Goal: Task Accomplishment & Management: Manage account settings

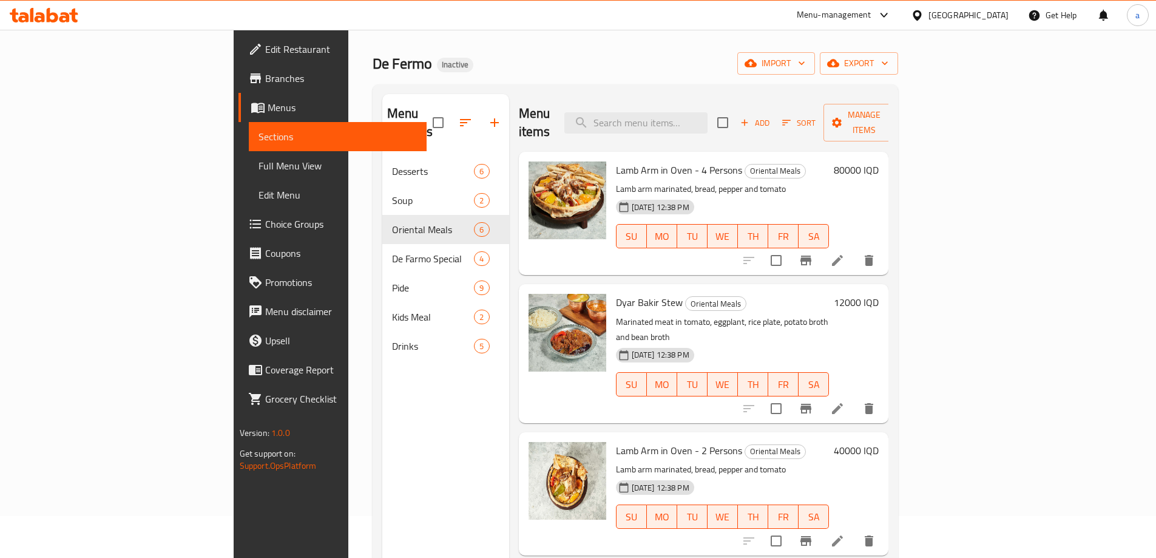
scroll to position [35, 0]
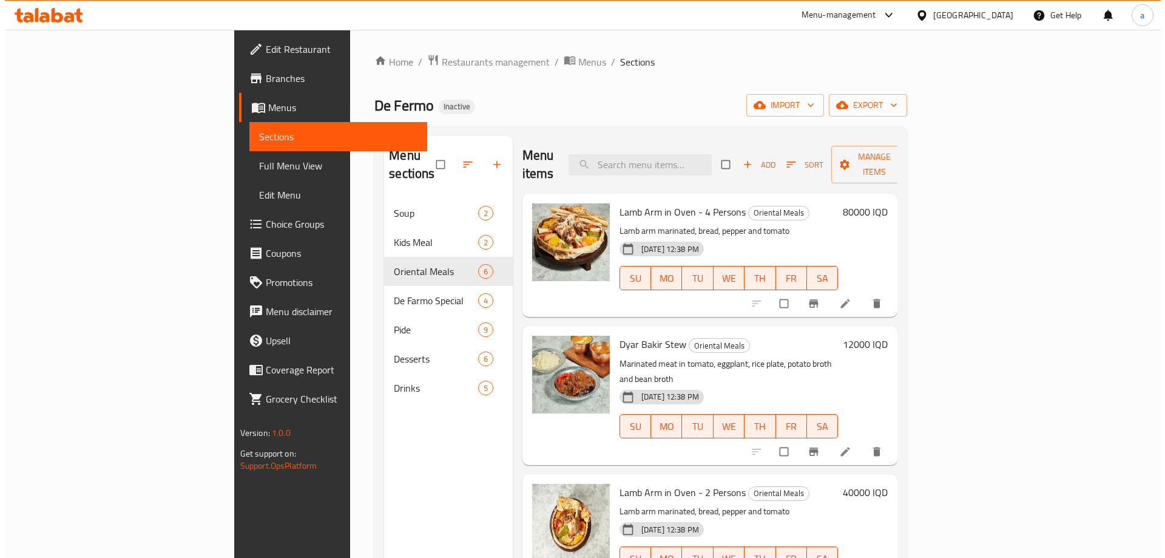
scroll to position [41, 0]
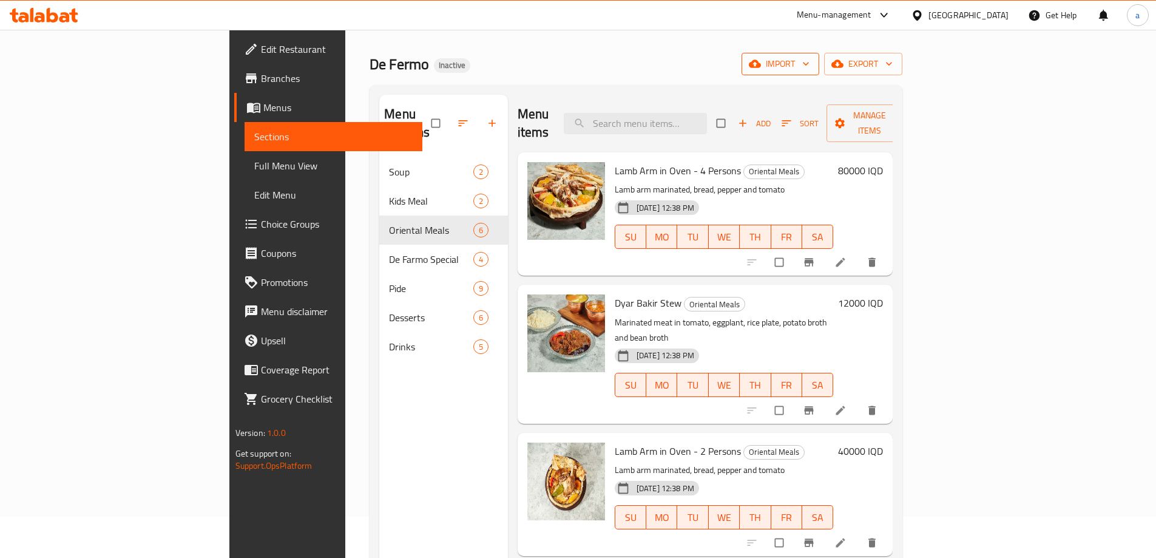
click at [810, 70] on span "import" at bounding box center [780, 63] width 58 height 15
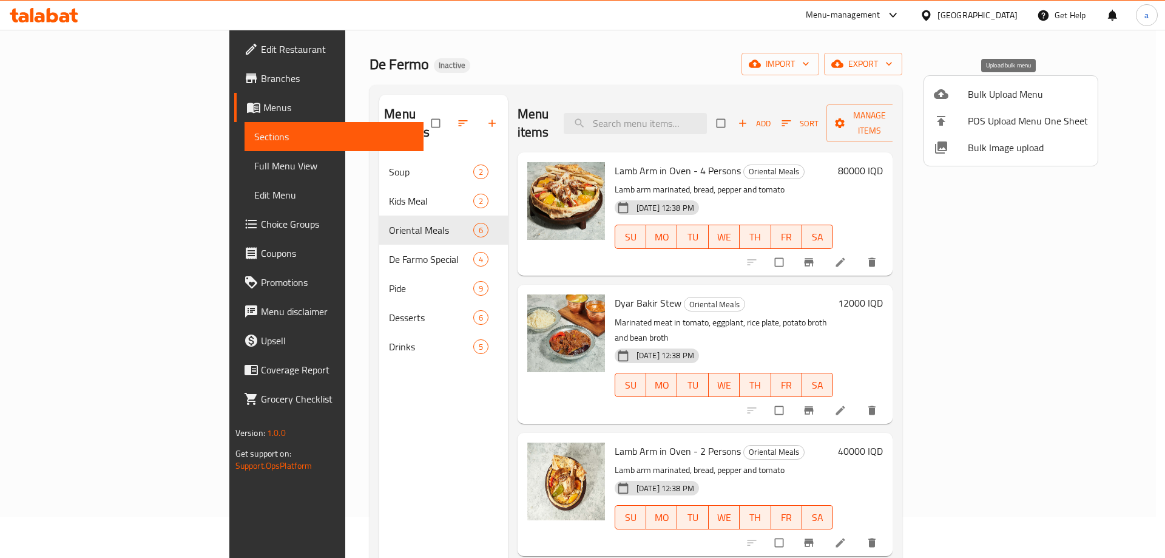
click at [1006, 94] on span "Bulk Upload Menu" at bounding box center [1028, 94] width 120 height 15
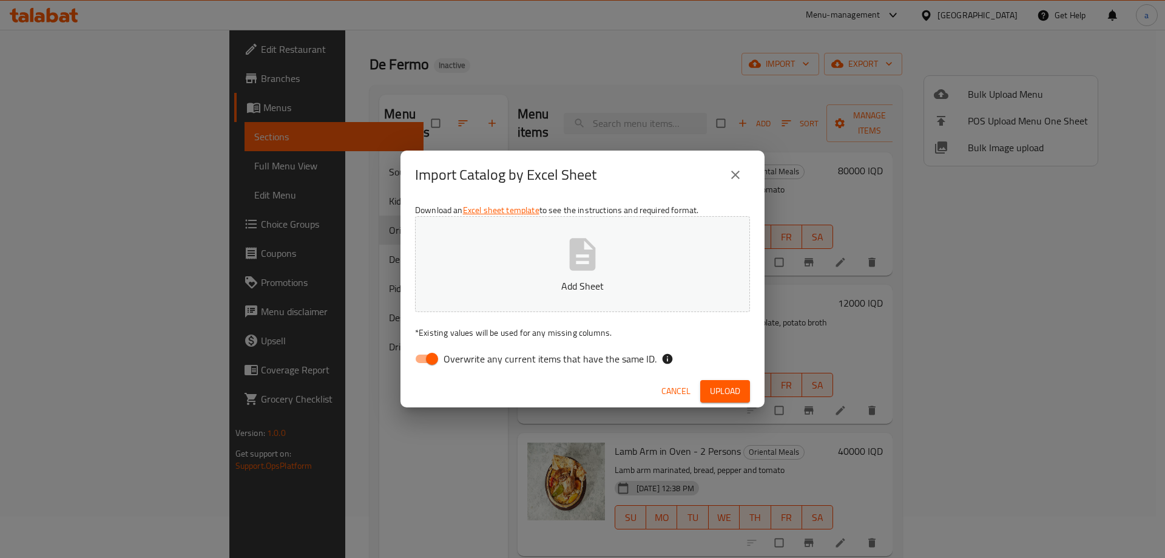
click at [424, 368] on input "Overwrite any current items that have the same ID." at bounding box center [432, 358] width 69 height 23
checkbox input "false"
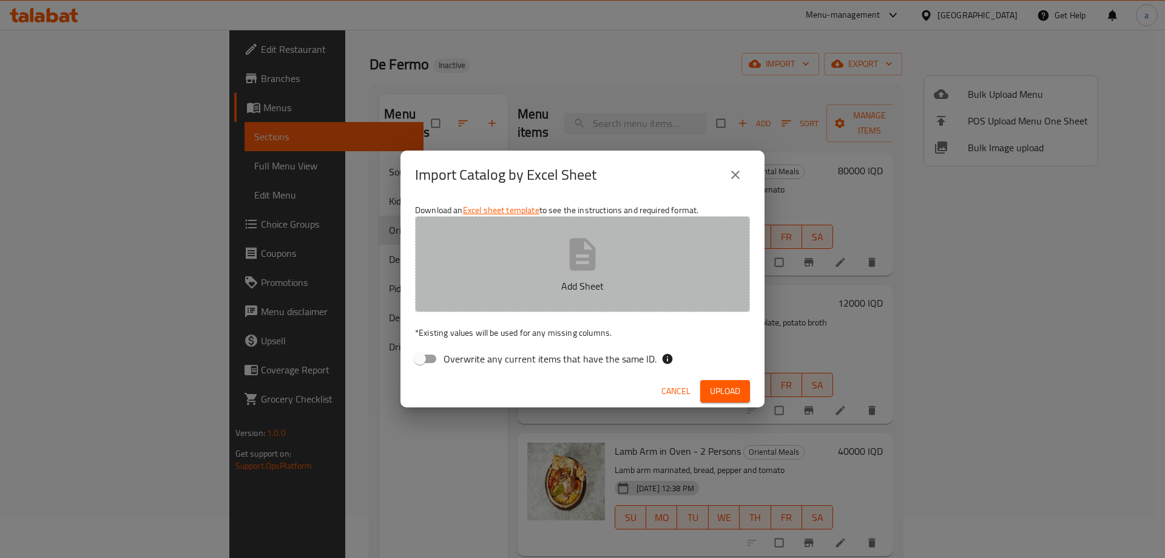
click at [494, 251] on button "Add Sheet" at bounding box center [582, 264] width 335 height 96
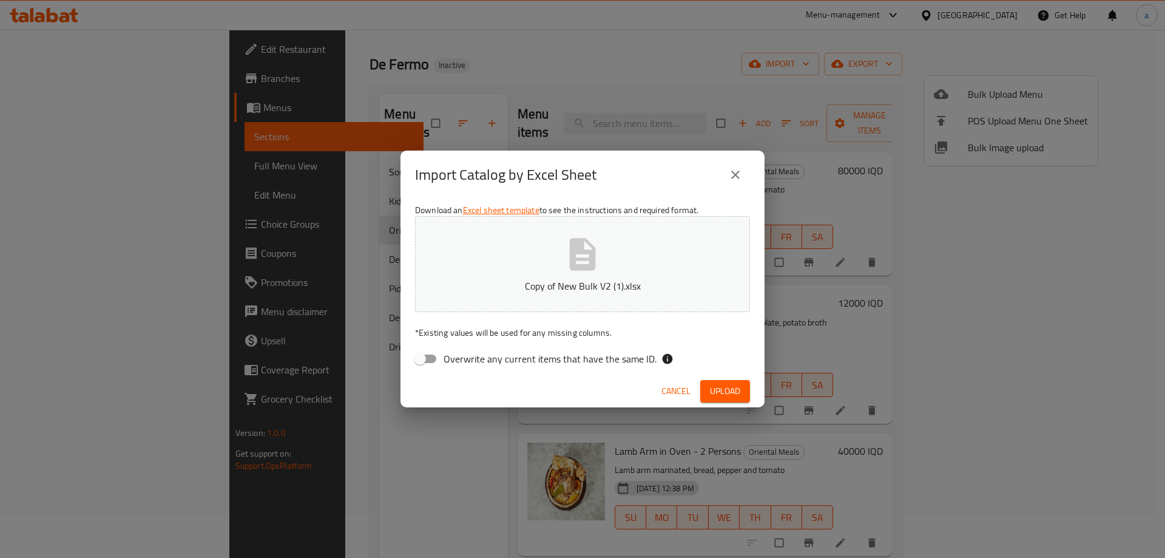
click at [717, 386] on span "Upload" at bounding box center [725, 391] width 30 height 15
click at [742, 173] on icon "close" at bounding box center [735, 175] width 15 height 15
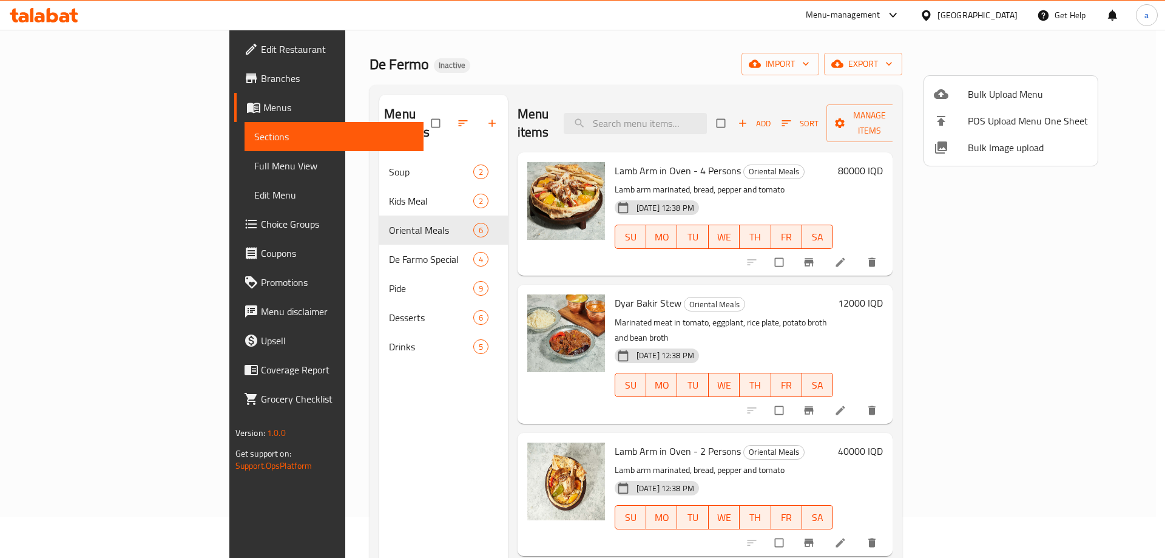
click at [999, 94] on span "Bulk Upload Menu" at bounding box center [1028, 94] width 120 height 15
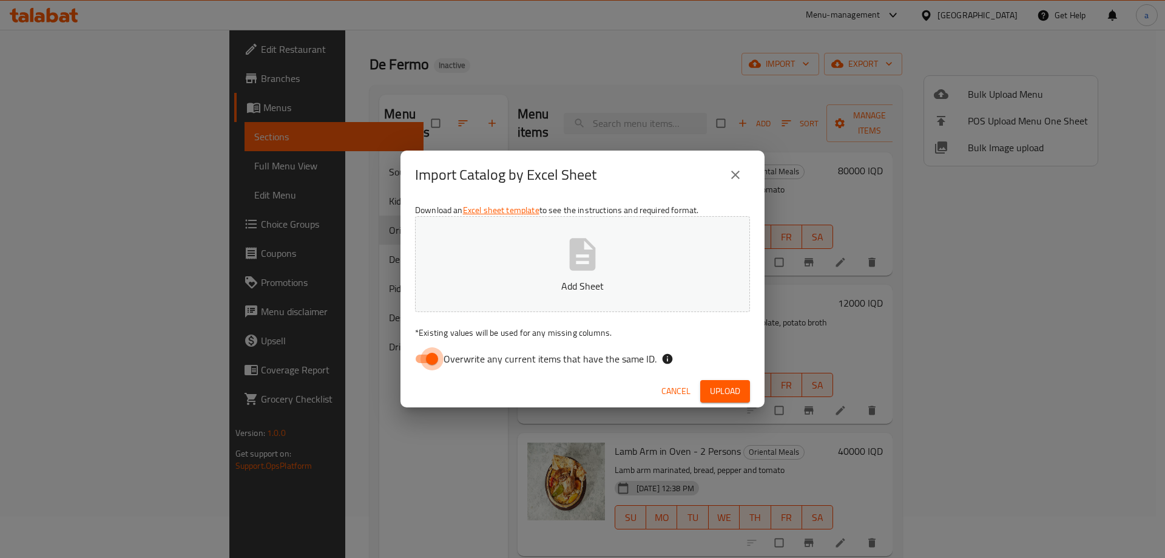
click at [433, 365] on input "Overwrite any current items that have the same ID." at bounding box center [432, 358] width 69 height 23
checkbox input "false"
click at [538, 269] on button "Add Sheet" at bounding box center [582, 264] width 335 height 96
click at [712, 392] on span "Upload" at bounding box center [725, 391] width 30 height 15
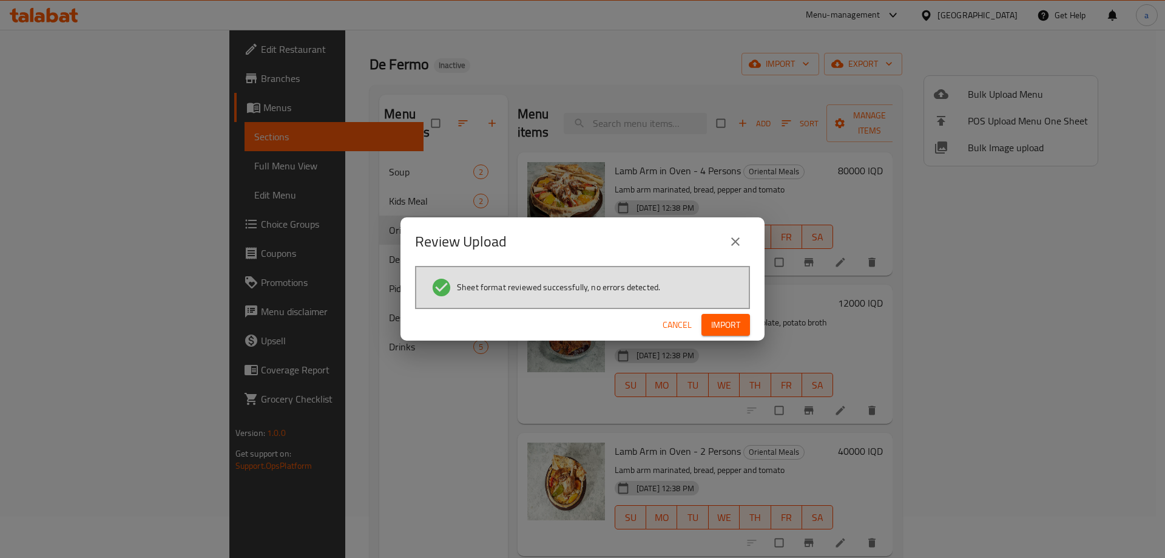
click at [732, 242] on icon "close" at bounding box center [735, 241] width 15 height 15
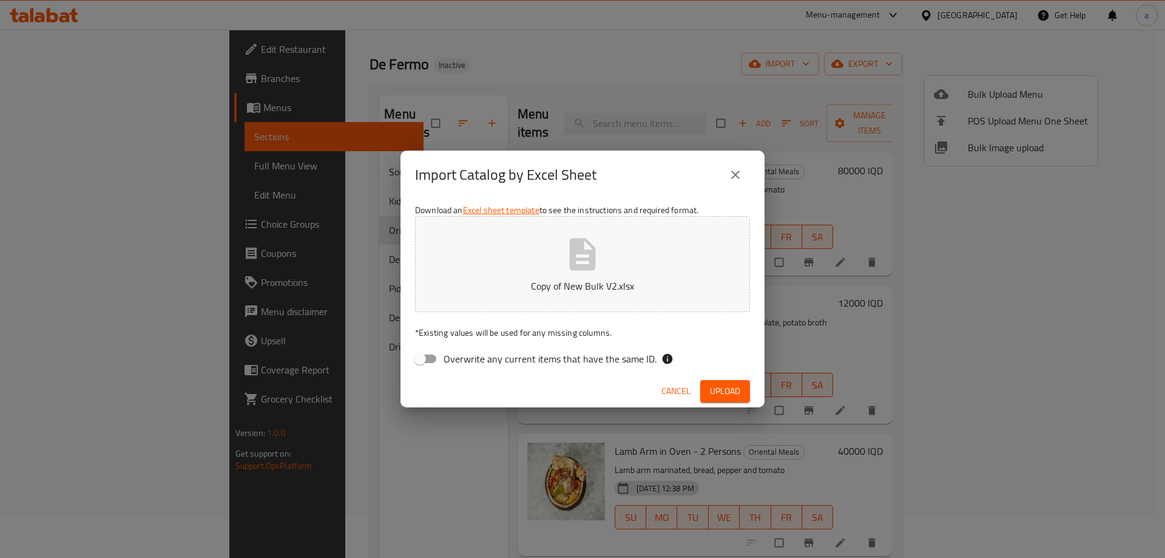
click at [534, 297] on button "Copy of New Bulk V2.xlsx" at bounding box center [582, 264] width 335 height 96
click at [729, 382] on button "Upload" at bounding box center [725, 391] width 50 height 22
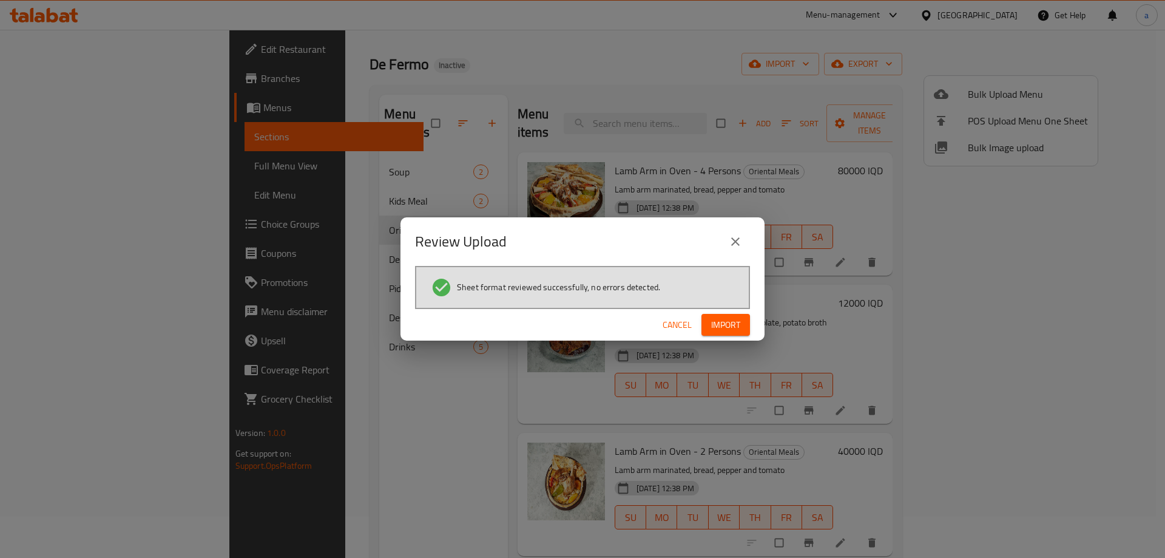
click at [734, 322] on span "Import" at bounding box center [725, 324] width 29 height 15
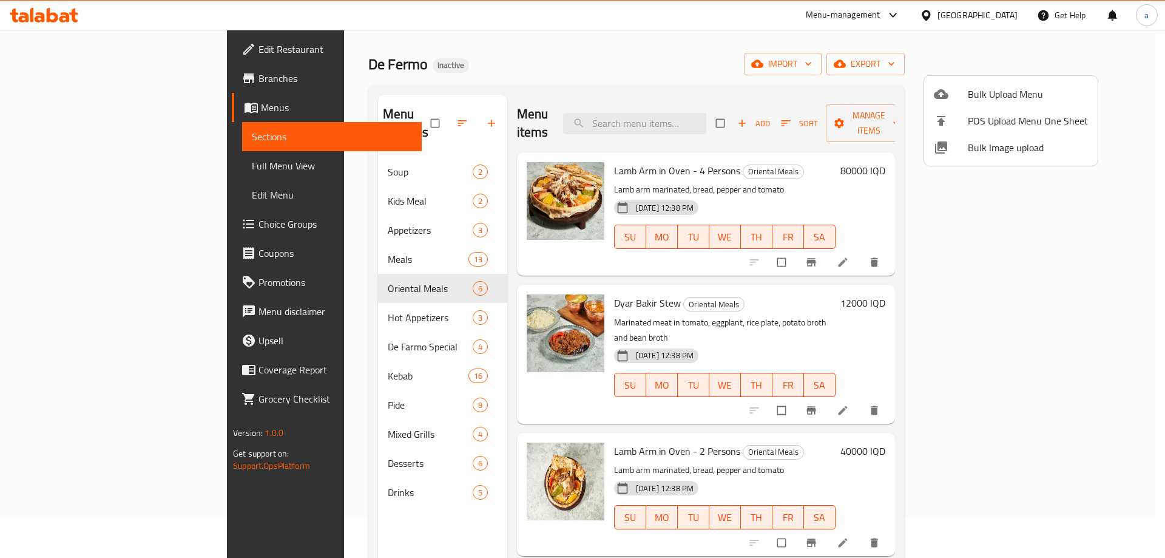
click at [304, 201] on div at bounding box center [582, 279] width 1165 height 558
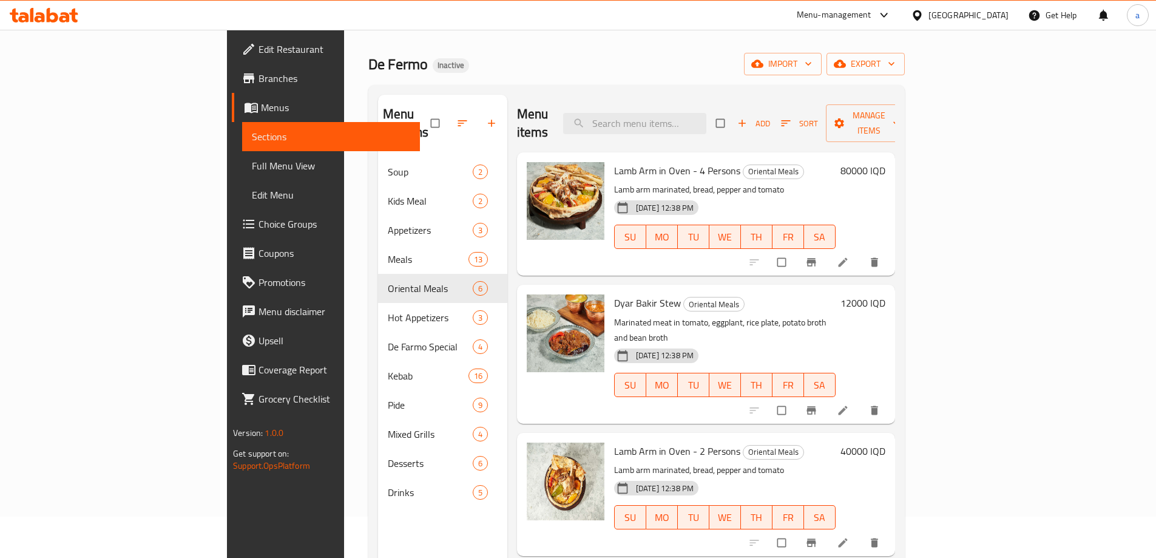
click at [378, 215] on div "Appetizers 3" at bounding box center [442, 229] width 129 height 29
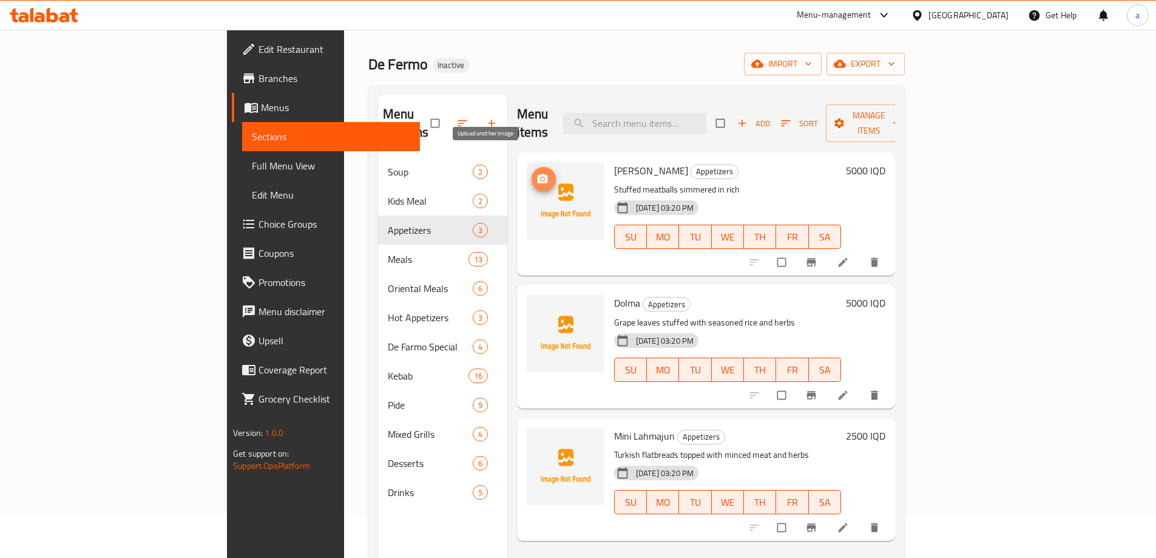
click at [537, 173] on icon "upload picture" at bounding box center [543, 179] width 12 height 12
drag, startPoint x: 559, startPoint y: 154, endPoint x: 595, endPoint y: 151, distance: 36.5
click at [614, 161] on span "[PERSON_NAME]" at bounding box center [651, 170] width 74 height 18
copy span "[PERSON_NAME]"
click at [227, 557] on div "Edit Restaurant Branches Menus Sections Full Menu View Edit Menu Choice Groups …" at bounding box center [323, 309] width 193 height 558
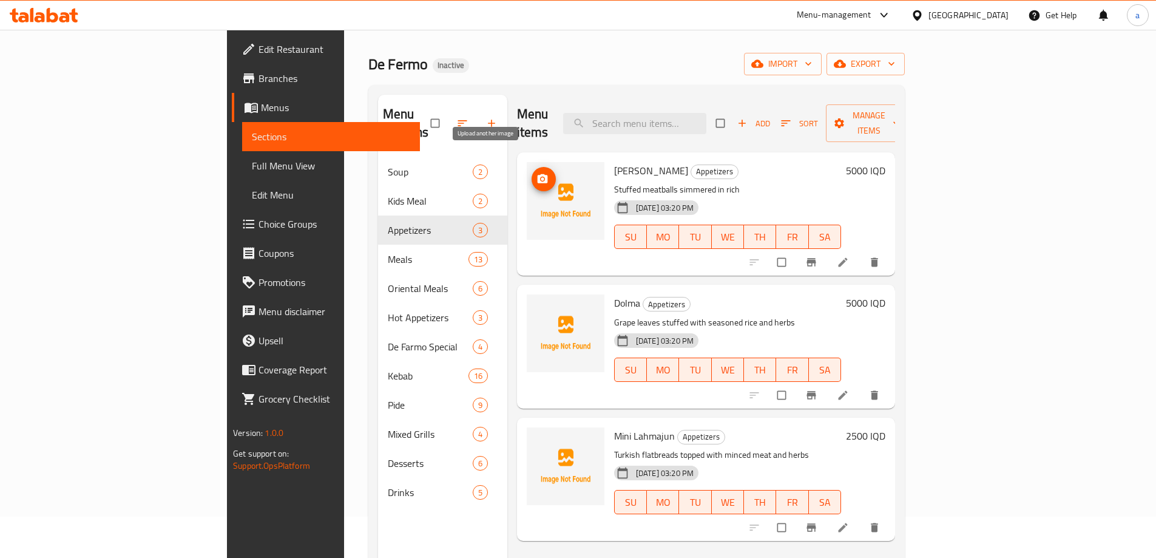
click at [532, 167] on button "upload picture" at bounding box center [544, 179] width 24 height 24
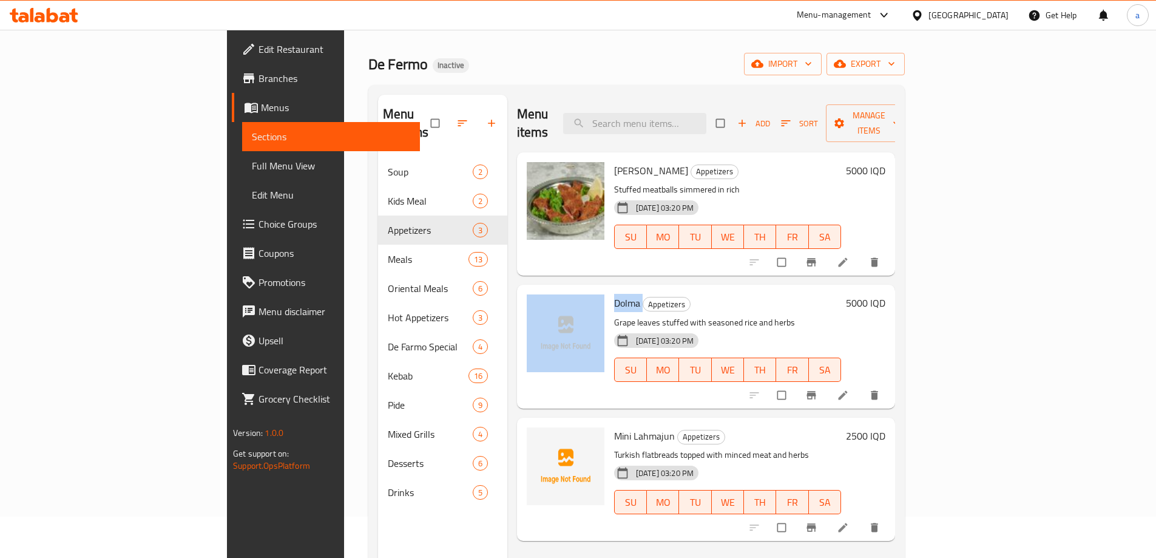
drag, startPoint x: 585, startPoint y: 281, endPoint x: 549, endPoint y: 283, distance: 35.9
click at [549, 290] on div "Dolma Appetizers Grape leaves stuffed with seasoned rice and herbs [DATE] 03:20…" at bounding box center [706, 347] width 368 height 114
copy div "Dolma"
click at [614, 294] on span "Dolma" at bounding box center [627, 303] width 26 height 18
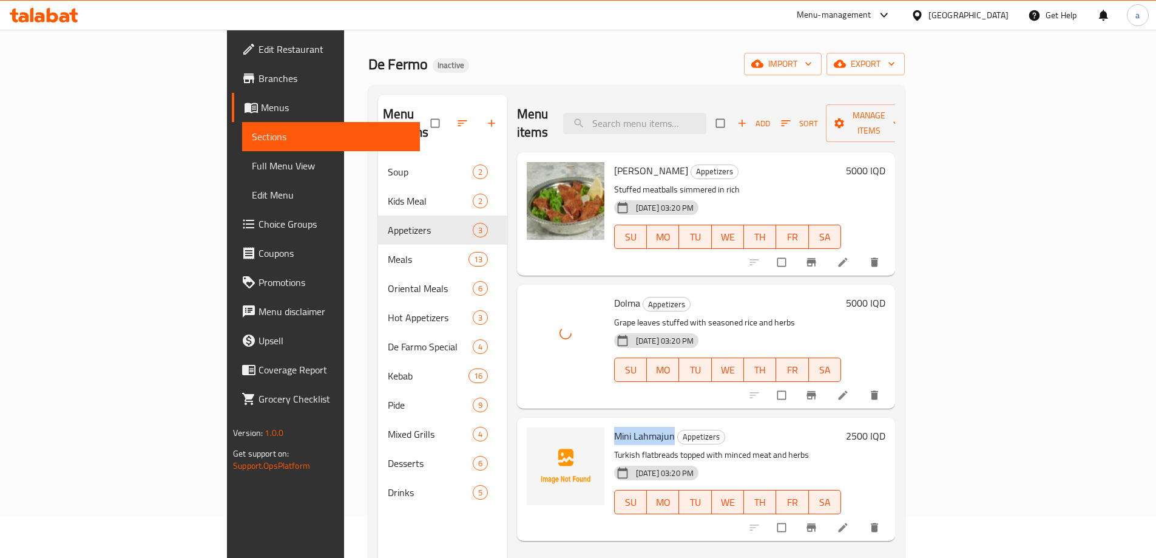
drag, startPoint x: 557, startPoint y: 415, endPoint x: 616, endPoint y: 421, distance: 59.8
click at [616, 422] on div "Mini Lahmajun Appetizers Turkish flatbreads topped with minced meat and herbs […" at bounding box center [727, 479] width 237 height 114
copy span "Mini Lahmajun"
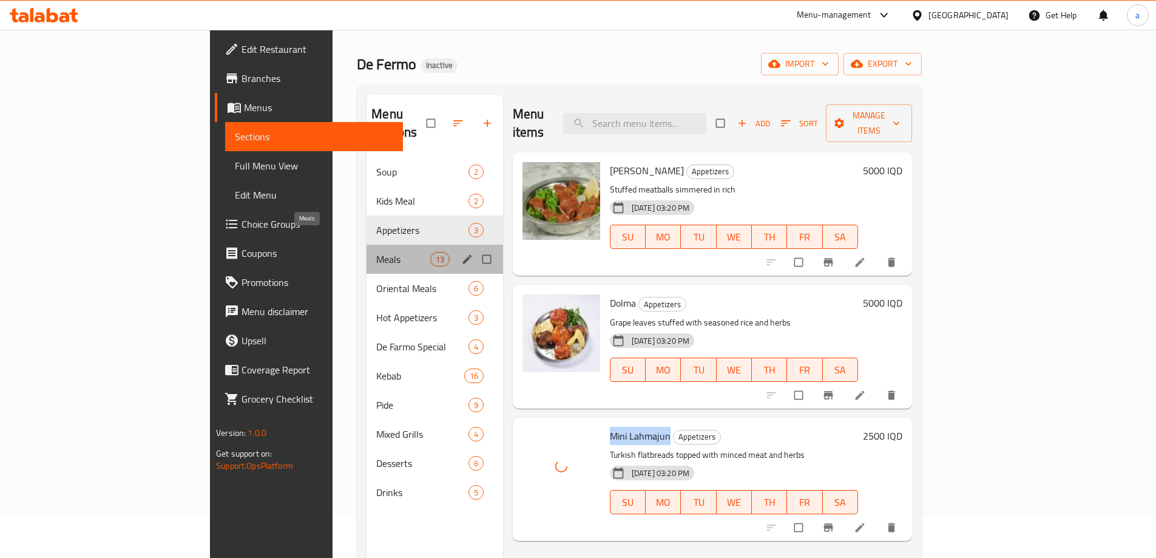
click at [376, 252] on span "Meals" at bounding box center [402, 259] width 53 height 15
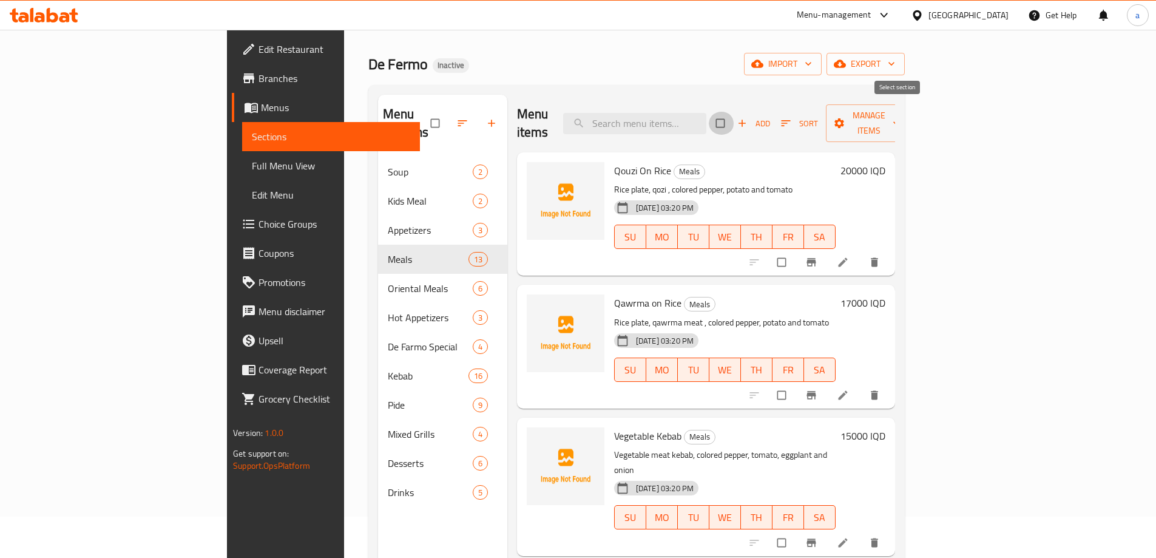
click at [734, 112] on input "checkbox" at bounding box center [721, 123] width 25 height 23
checkbox input "true"
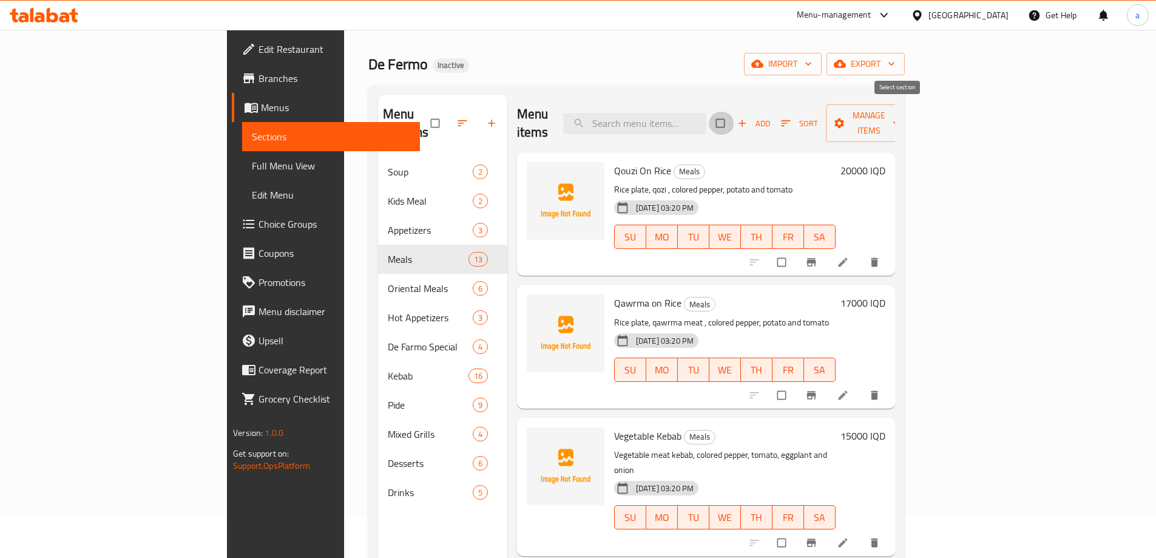
checkbox input "true"
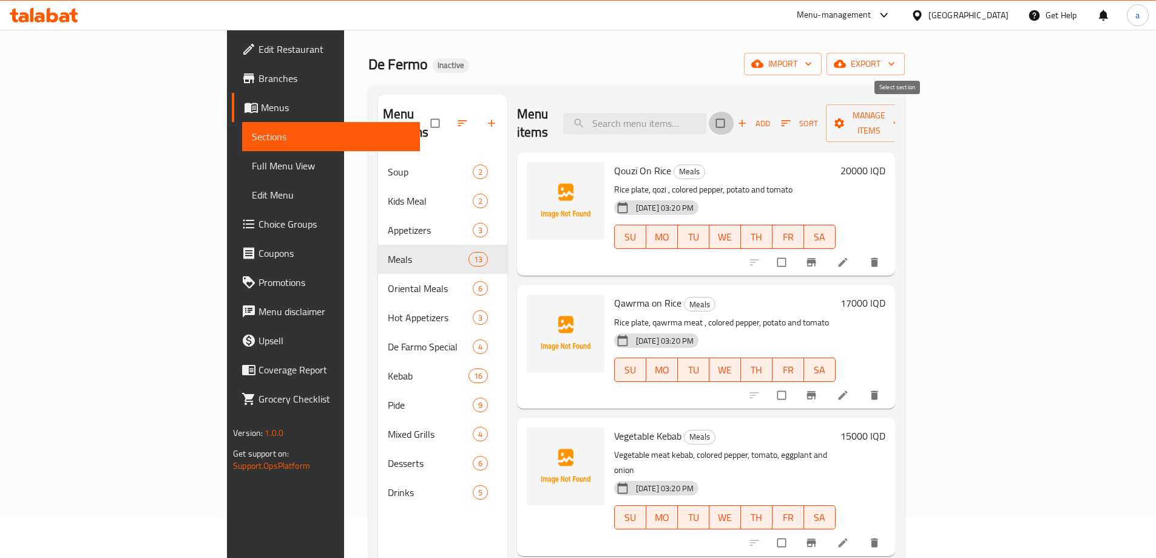
checkbox input "true"
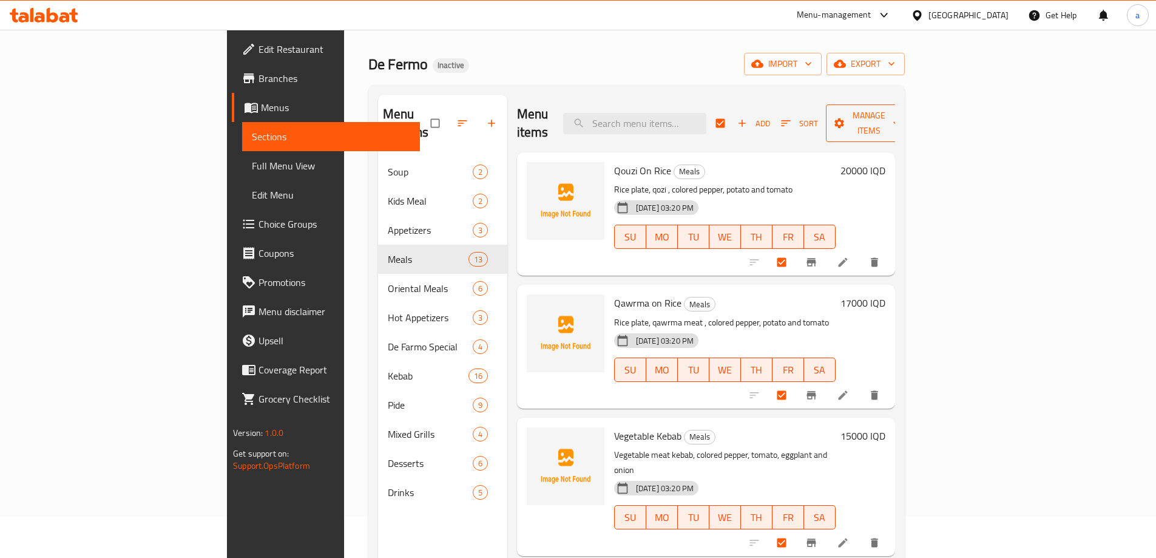
click at [903, 108] on span "Manage items" at bounding box center [869, 123] width 67 height 30
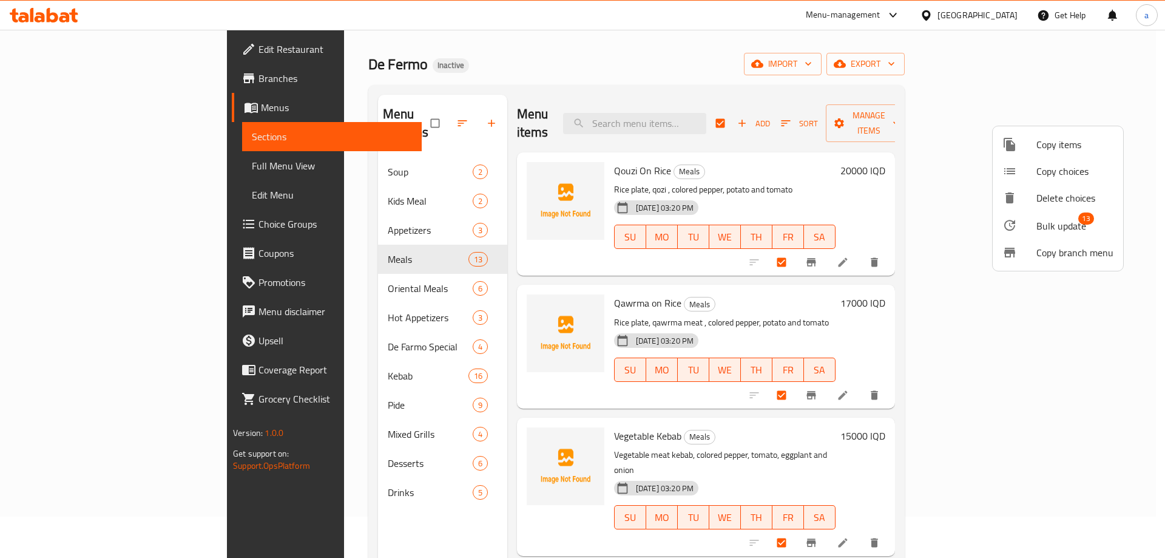
click at [1033, 152] on li "Copy items" at bounding box center [1058, 144] width 130 height 27
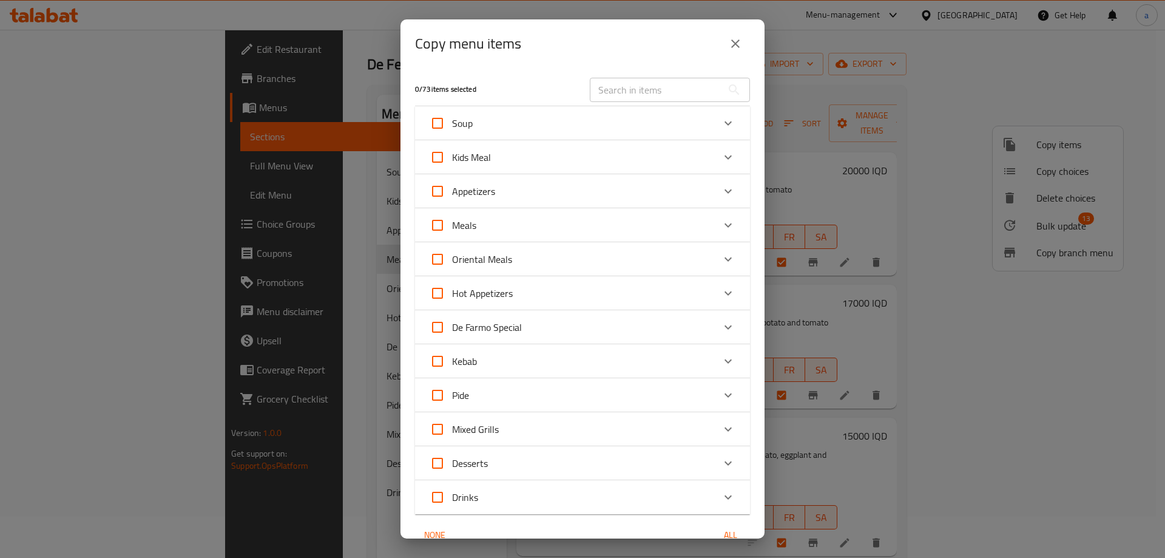
click at [439, 223] on input "Meals" at bounding box center [437, 225] width 29 height 29
checkbox input "true"
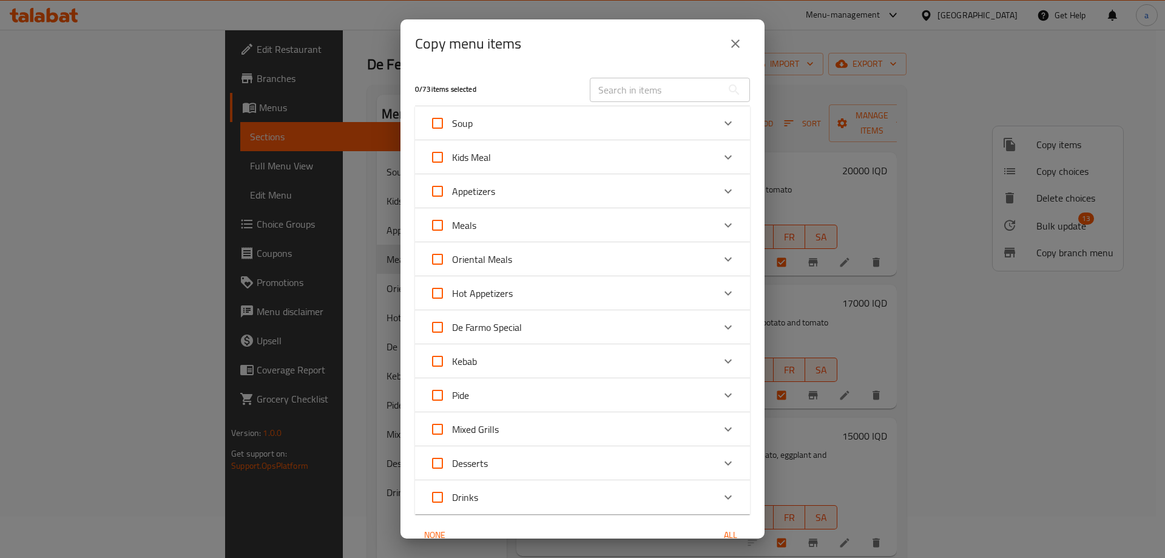
checkbox input "true"
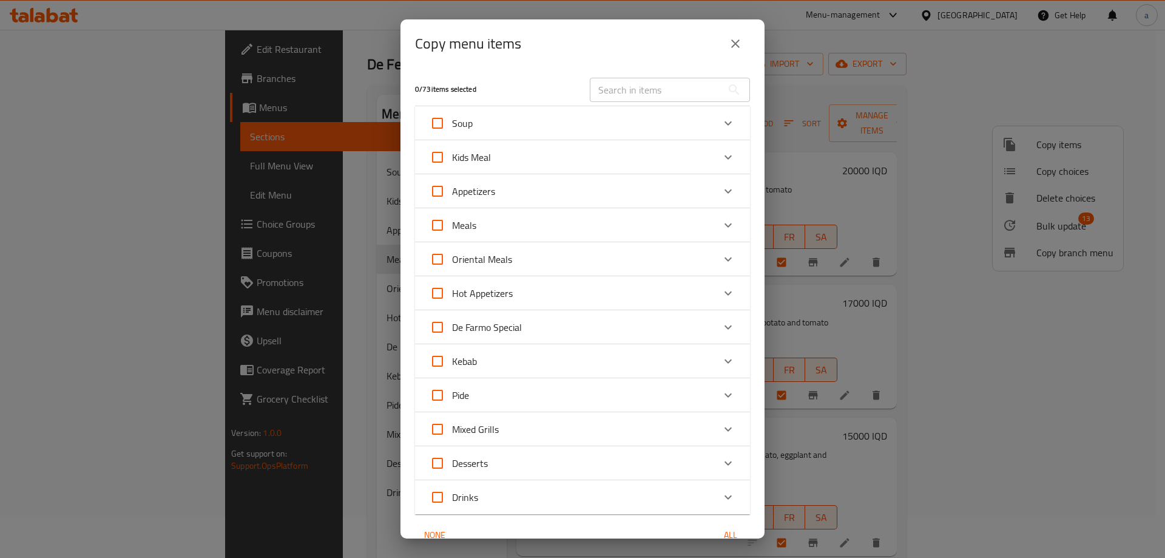
checkbox input "true"
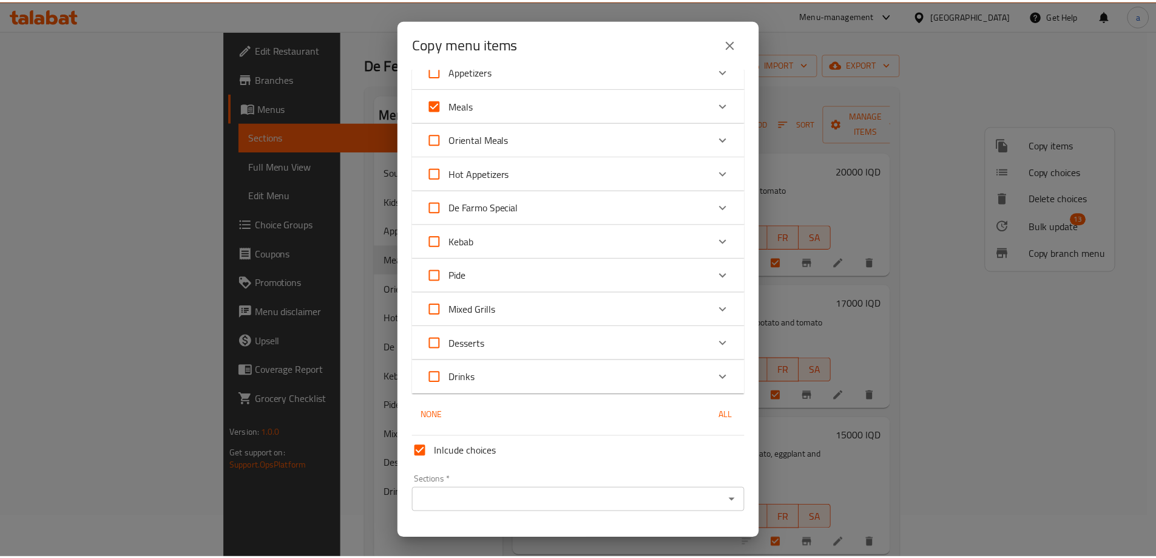
scroll to position [151, 0]
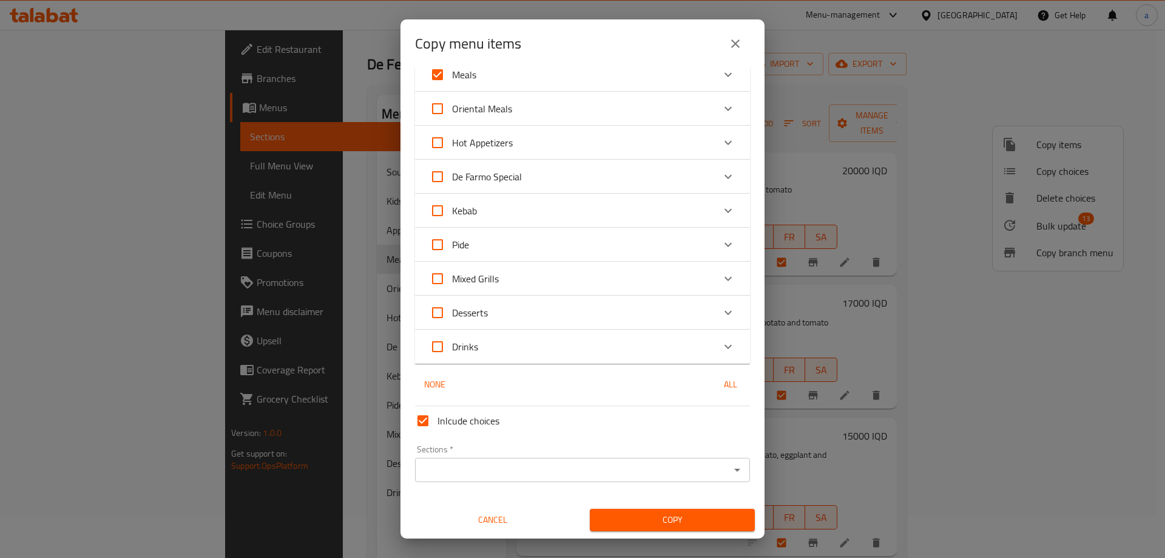
click at [592, 464] on input "Sections   *" at bounding box center [573, 469] width 308 height 17
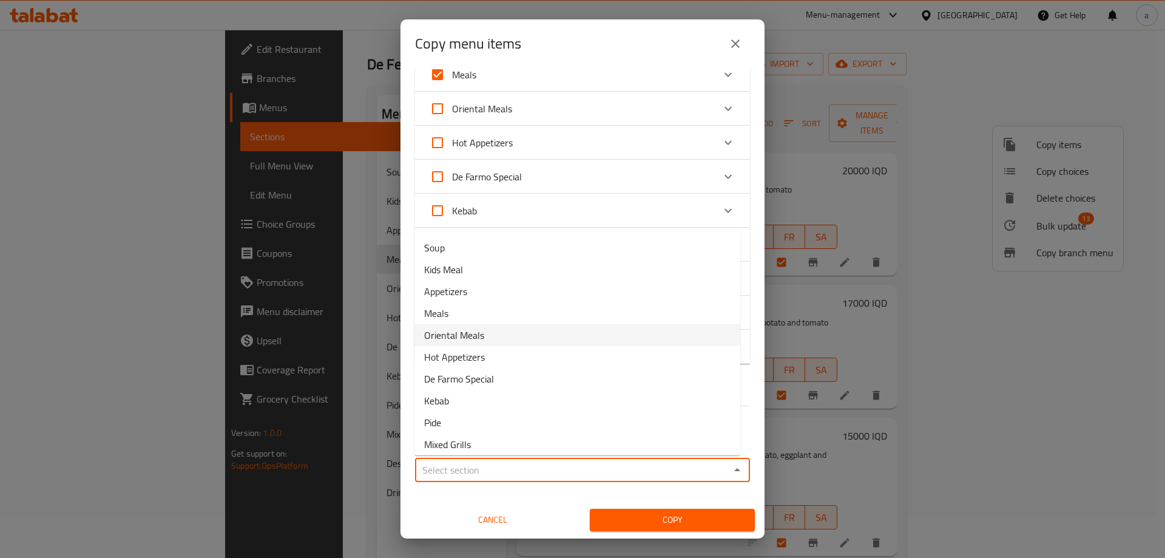
click at [493, 337] on li "Oriental Meals" at bounding box center [578, 335] width 326 height 22
type input "Oriental Meals"
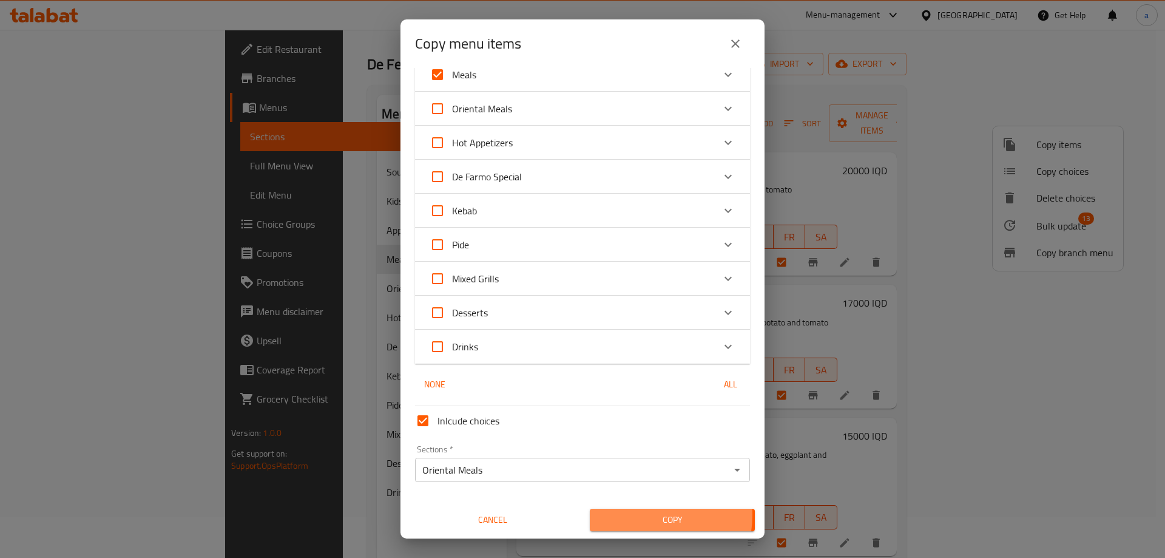
click at [633, 514] on span "Copy" at bounding box center [673, 519] width 146 height 15
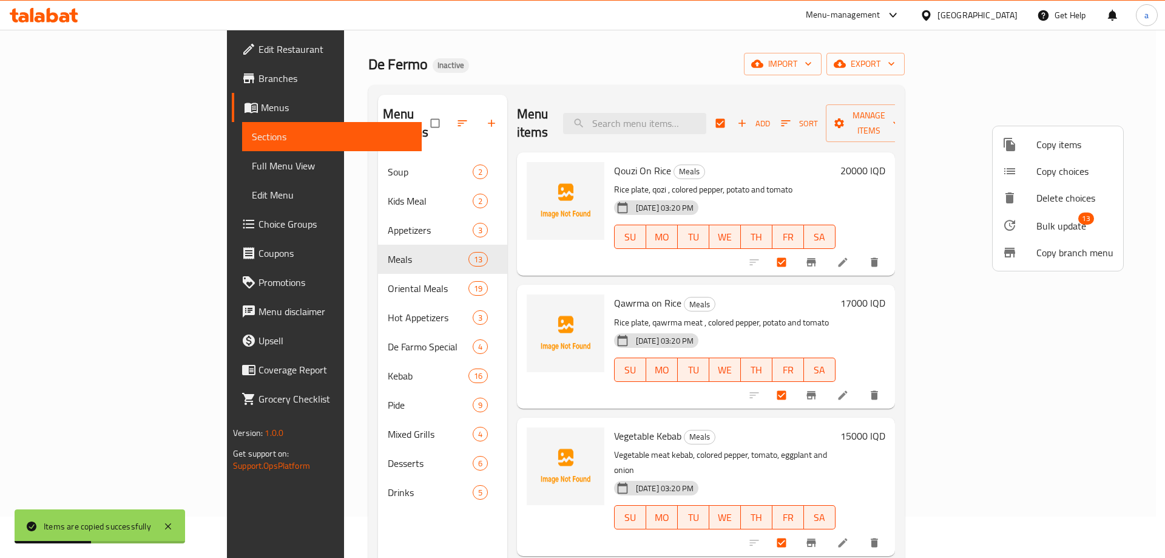
click at [336, 274] on div at bounding box center [582, 279] width 1165 height 558
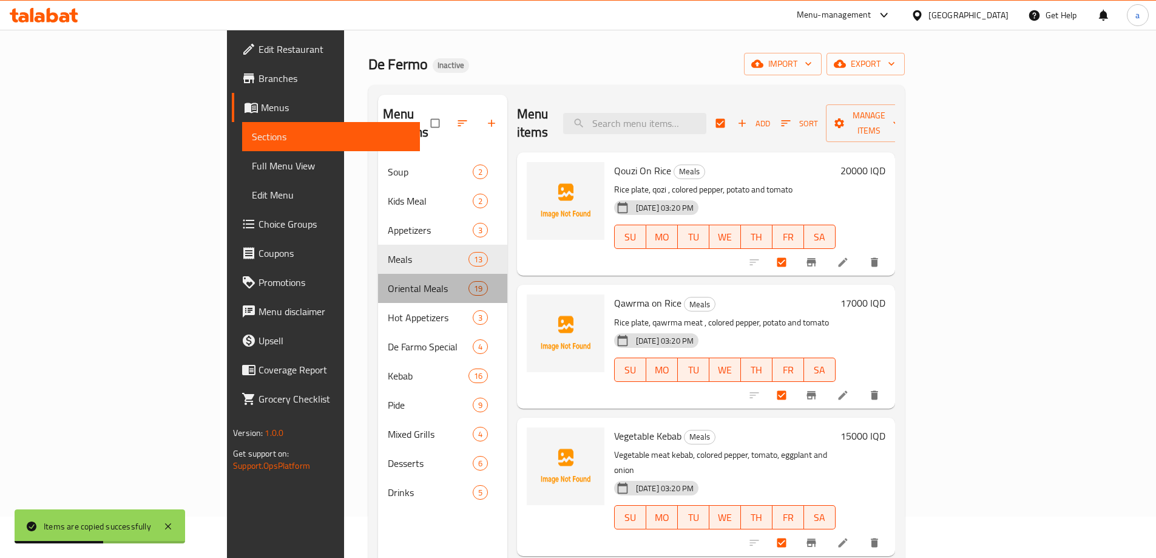
click at [378, 274] on div "Oriental Meals 19" at bounding box center [442, 288] width 129 height 29
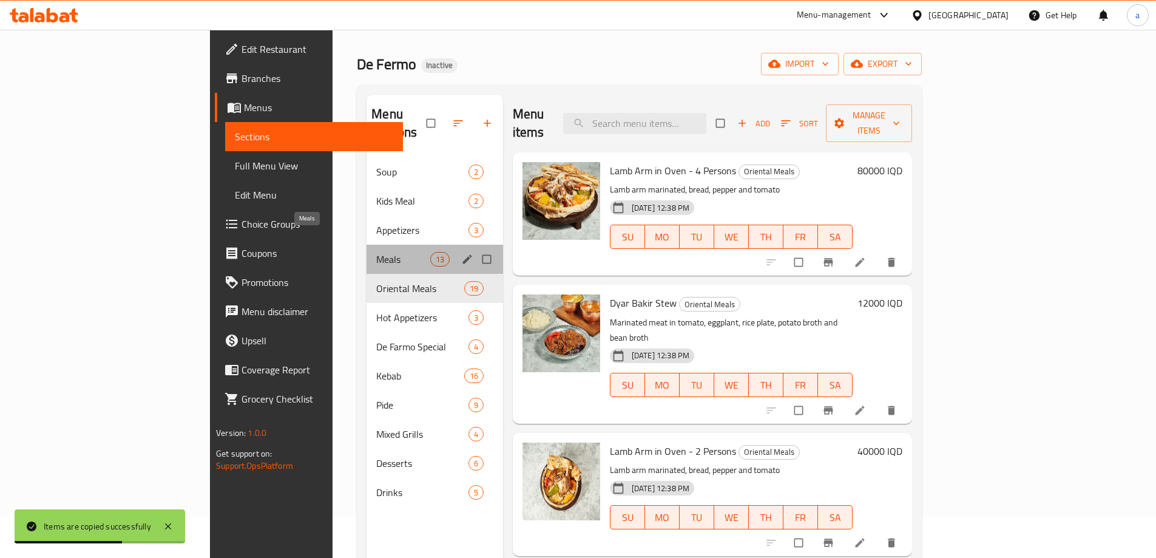
click at [376, 252] on span "Meals" at bounding box center [402, 259] width 53 height 15
checkbox input "true"
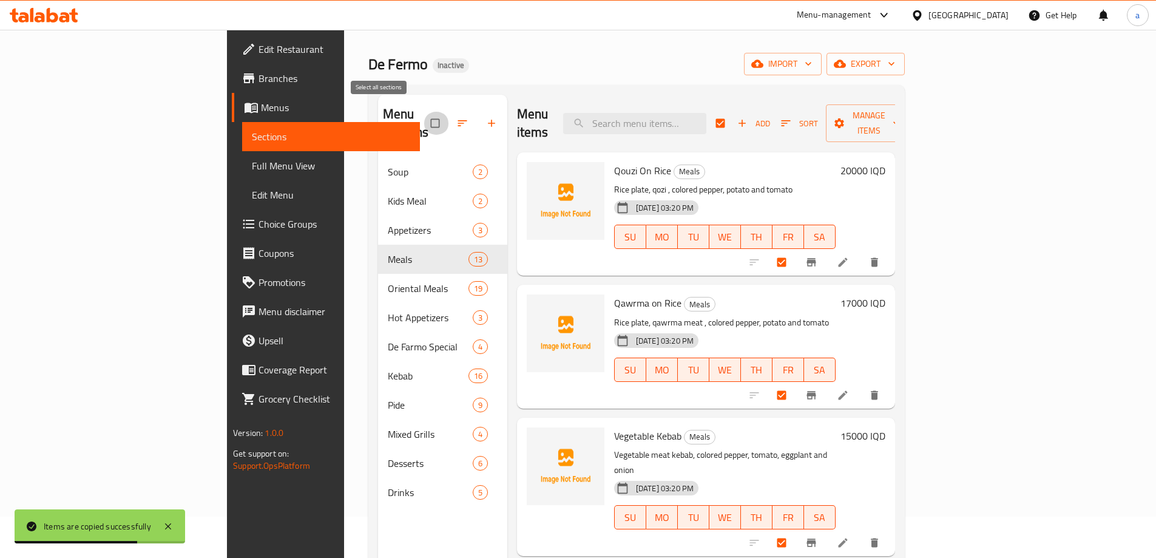
click at [424, 112] on input "checkbox" at bounding box center [436, 123] width 25 height 23
checkbox input "false"
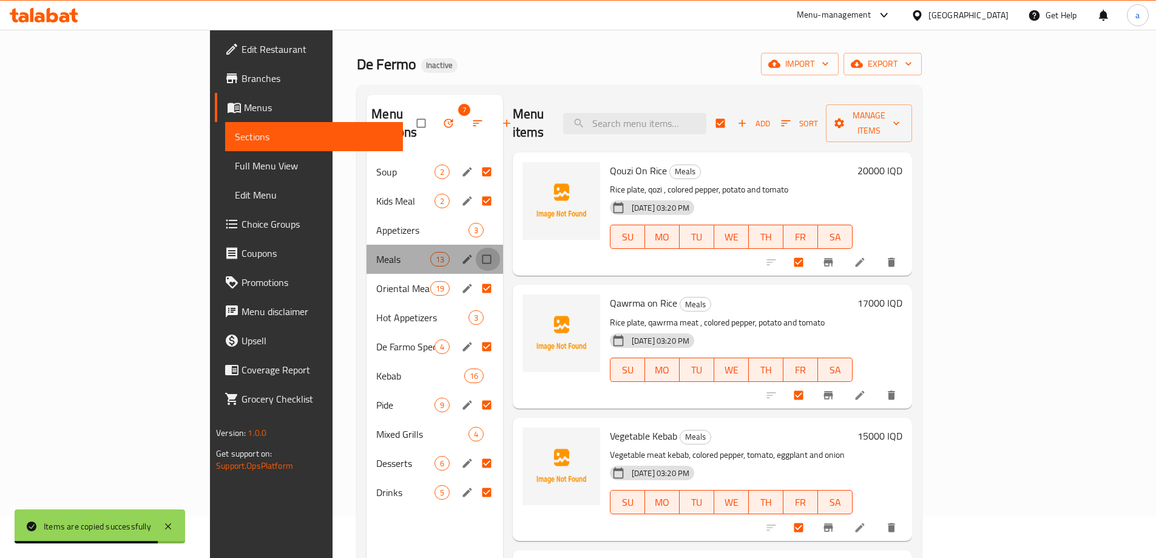
click at [475, 248] on input "Menu sections" at bounding box center [487, 259] width 25 height 23
checkbox input "true"
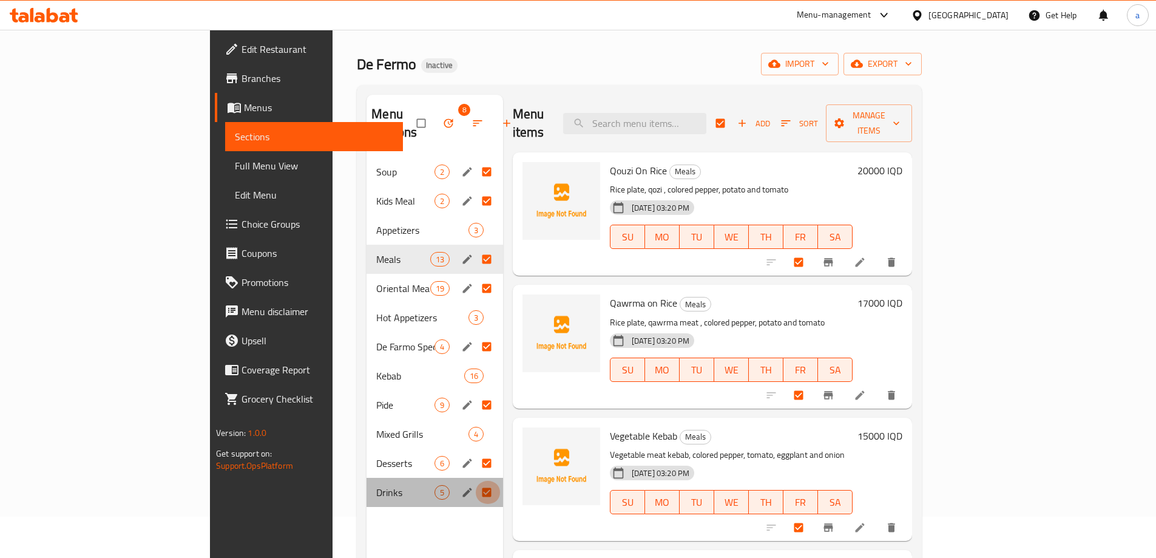
click at [475, 481] on input "Menu sections" at bounding box center [487, 492] width 25 height 23
checkbox input "false"
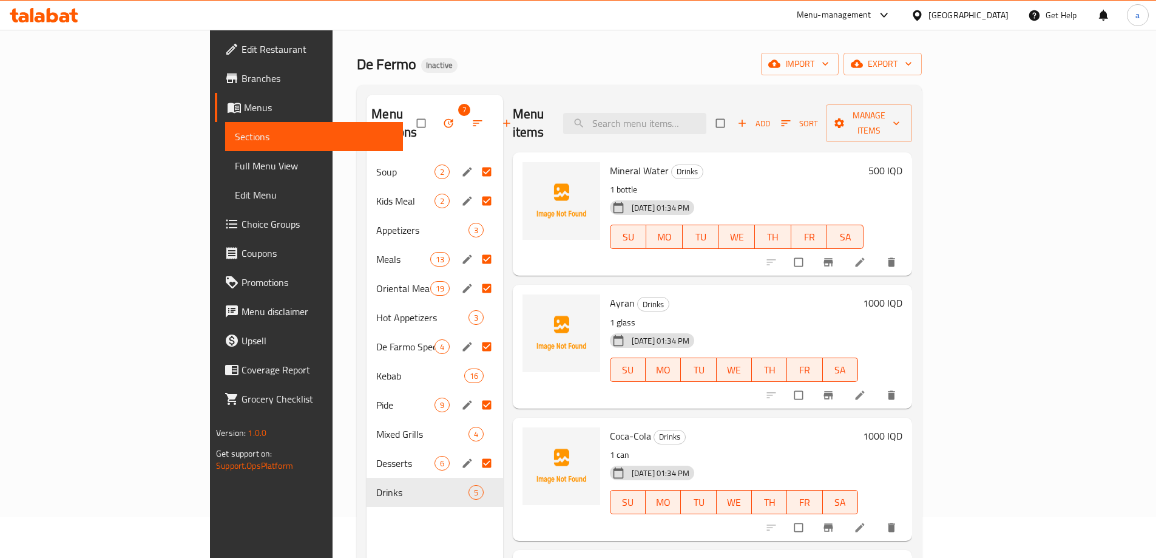
click at [475, 452] on input "Menu sections" at bounding box center [487, 463] width 25 height 23
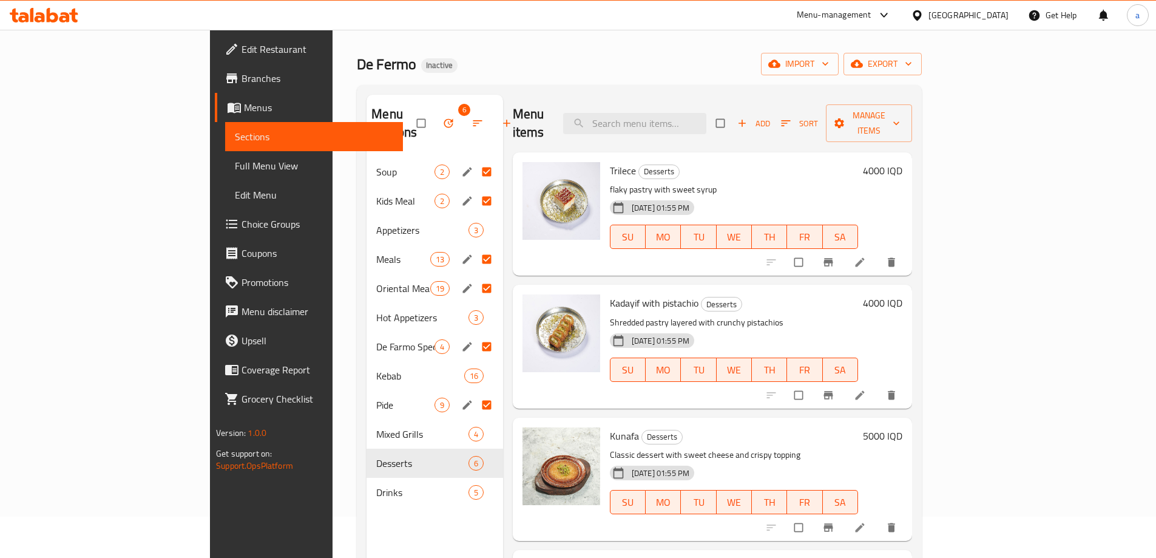
click at [475, 393] on input "Menu sections" at bounding box center [487, 404] width 25 height 23
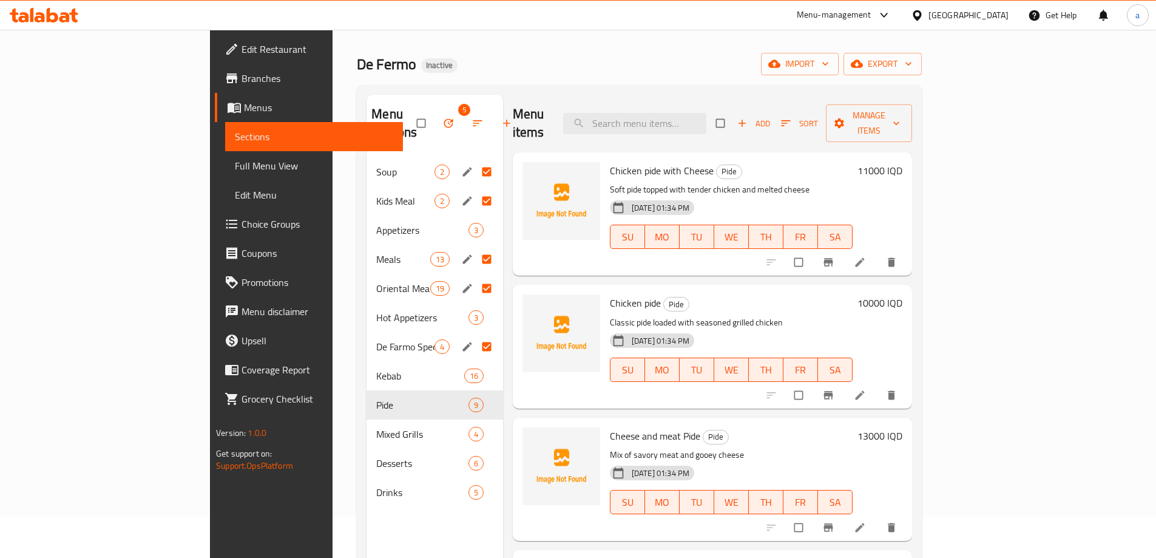
click at [475, 335] on input "Menu sections" at bounding box center [487, 346] width 25 height 23
checkbox input "false"
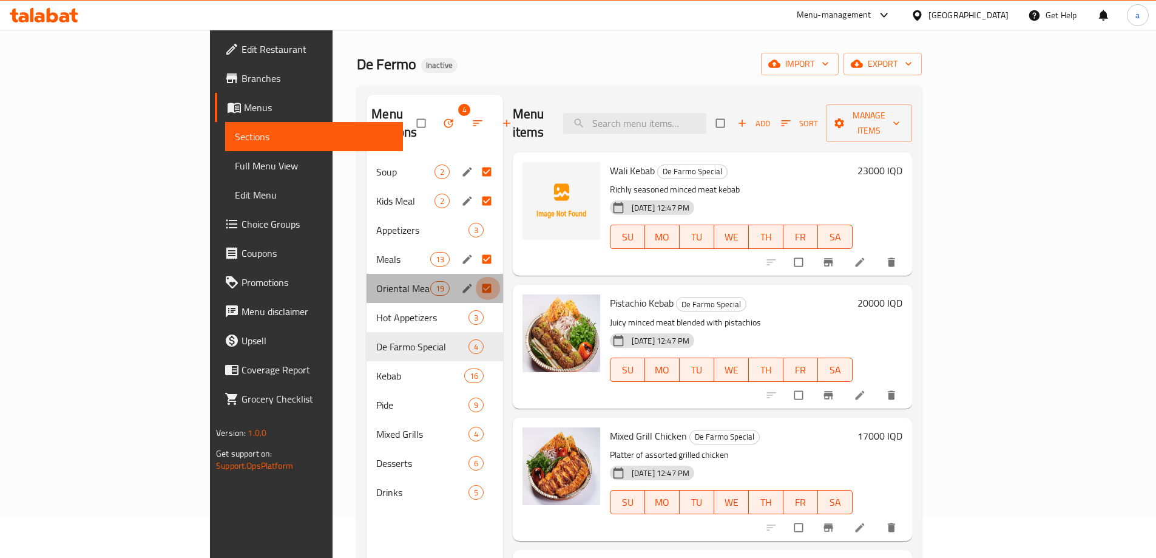
click at [475, 277] on input "Menu sections" at bounding box center [487, 288] width 25 height 23
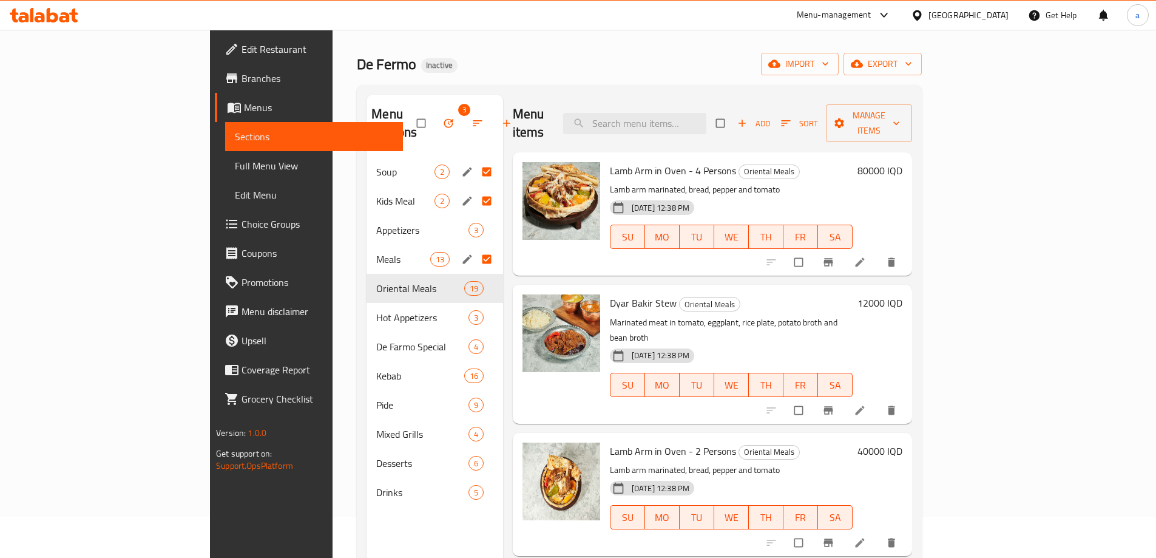
click at [475, 189] on input "Menu sections" at bounding box center [487, 200] width 25 height 23
checkbox input "false"
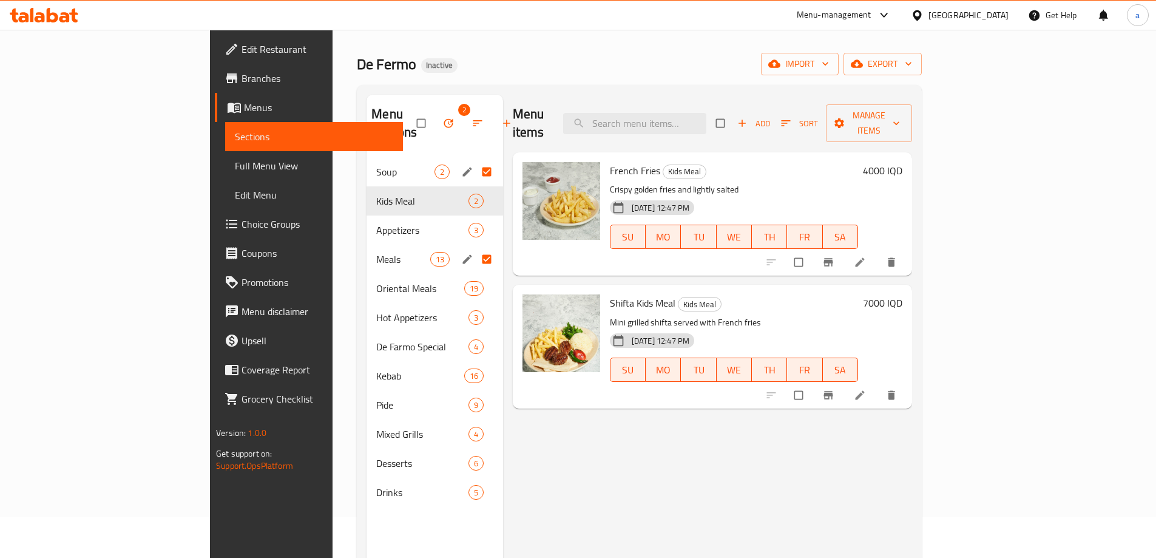
click at [475, 160] on input "Menu sections" at bounding box center [487, 171] width 25 height 23
checkbox input "false"
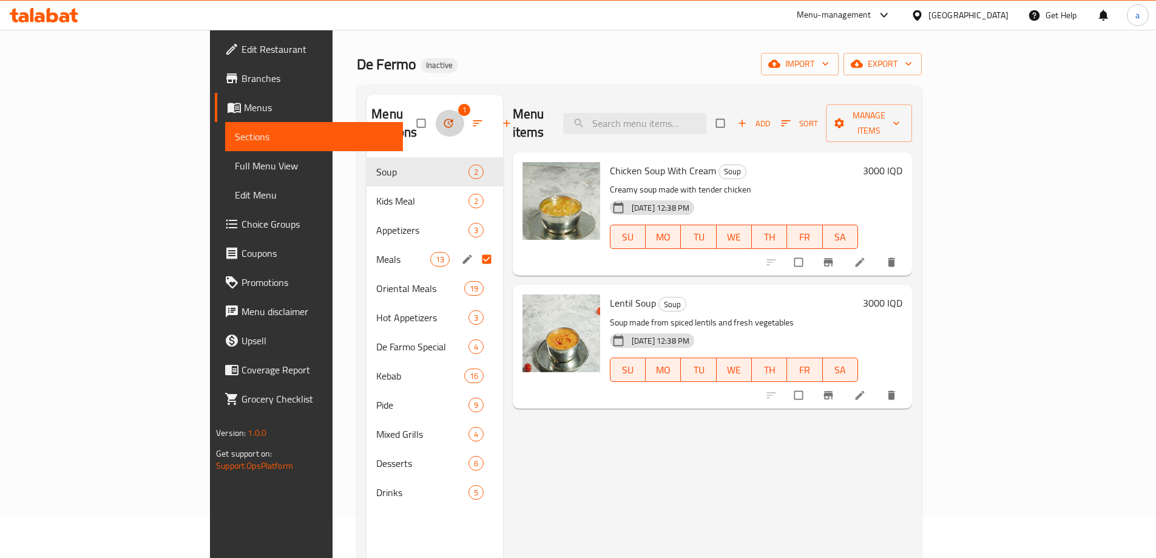
click at [442, 117] on icon "button" at bounding box center [448, 123] width 12 height 12
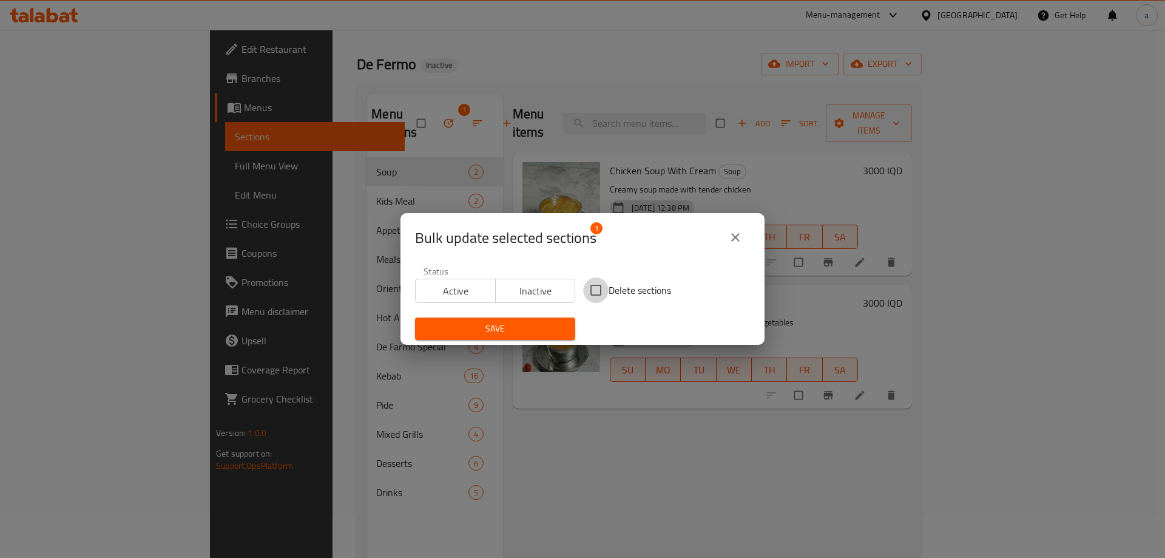
click at [598, 288] on input "Delete sections" at bounding box center [595, 289] width 25 height 25
checkbox input "true"
drag, startPoint x: 630, startPoint y: 231, endPoint x: 756, endPoint y: 319, distance: 154.2
click at [756, 327] on div "Bulk update selected sections 1 Status Active Inactive Delete sections Save" at bounding box center [583, 279] width 364 height 132
click at [727, 245] on button "close" at bounding box center [735, 237] width 29 height 29
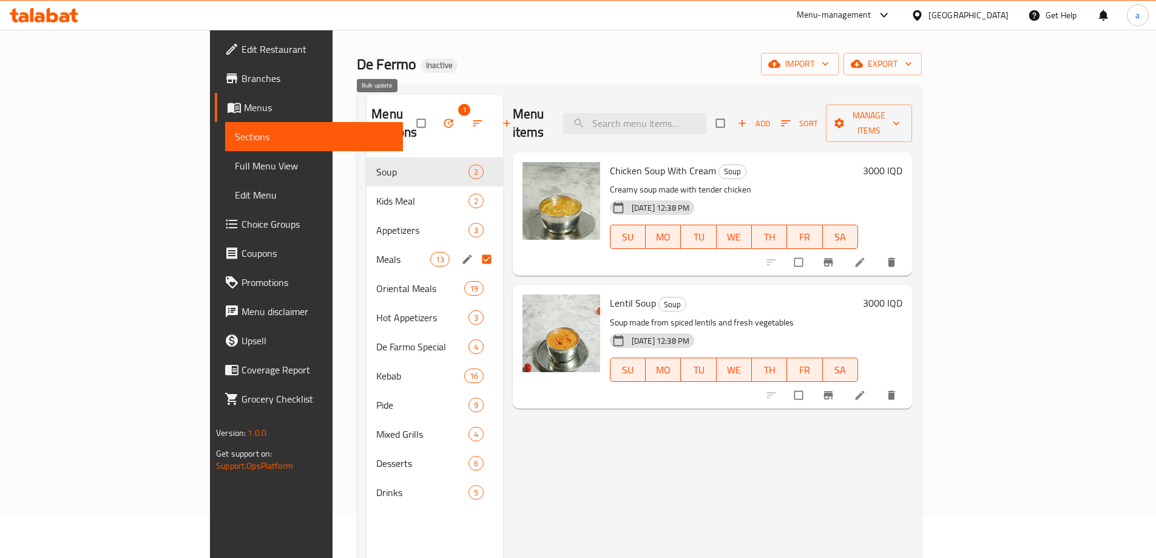
click at [442, 117] on span "button" at bounding box center [449, 123] width 15 height 12
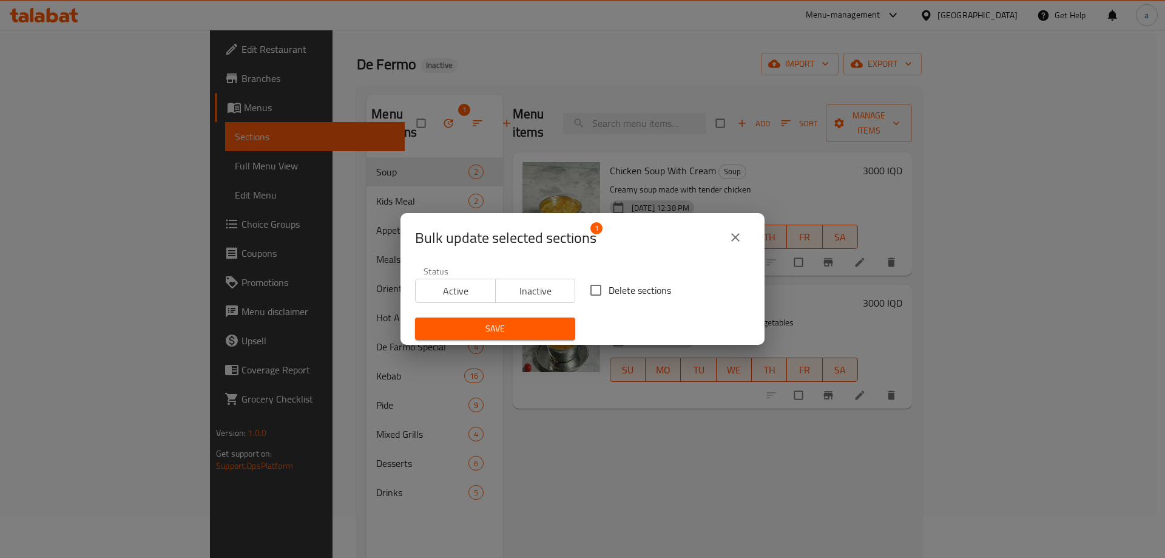
click at [598, 283] on input "Delete sections" at bounding box center [595, 289] width 25 height 25
checkbox input "true"
click at [537, 318] on button "Save" at bounding box center [495, 328] width 160 height 22
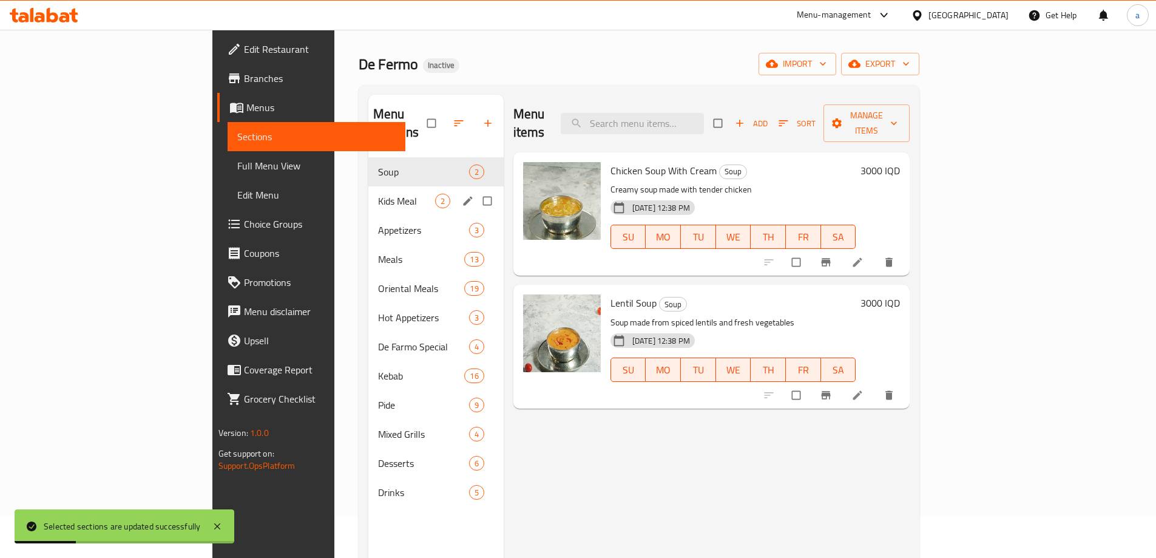
click at [378, 194] on span "Kids Meal" at bounding box center [406, 201] width 57 height 15
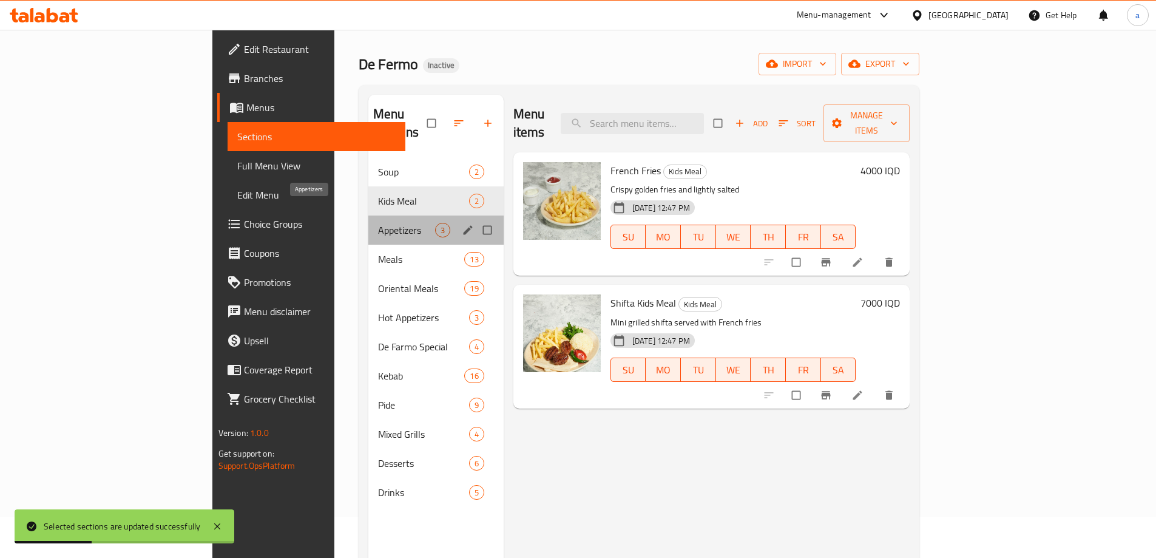
click at [378, 223] on span "Appetizers" at bounding box center [406, 230] width 57 height 15
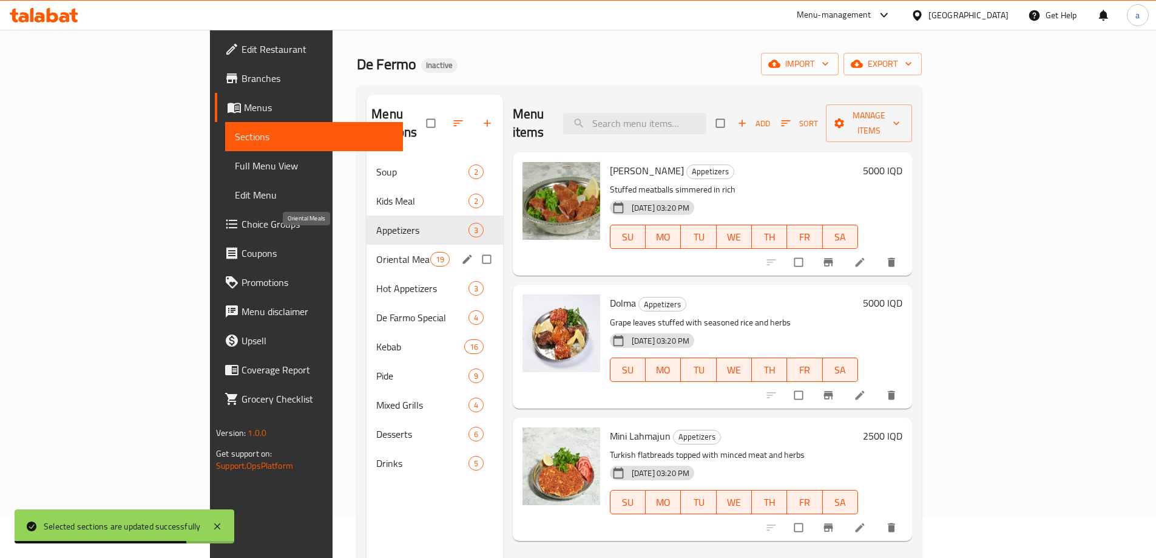
click at [376, 252] on span "Oriental Meals" at bounding box center [402, 259] width 53 height 15
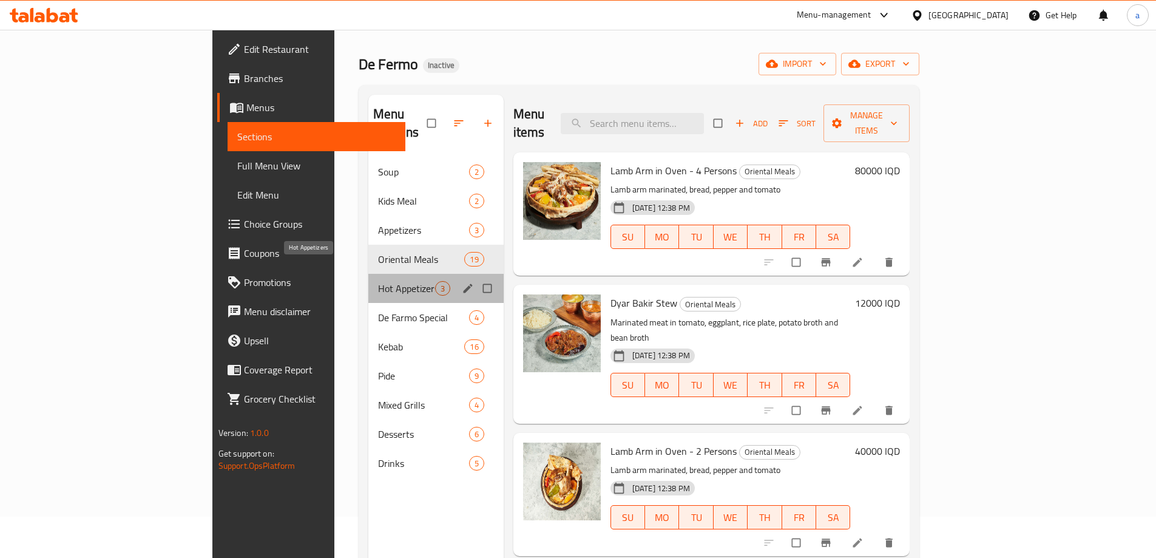
click at [378, 281] on span "Hot Appetizers" at bounding box center [406, 288] width 57 height 15
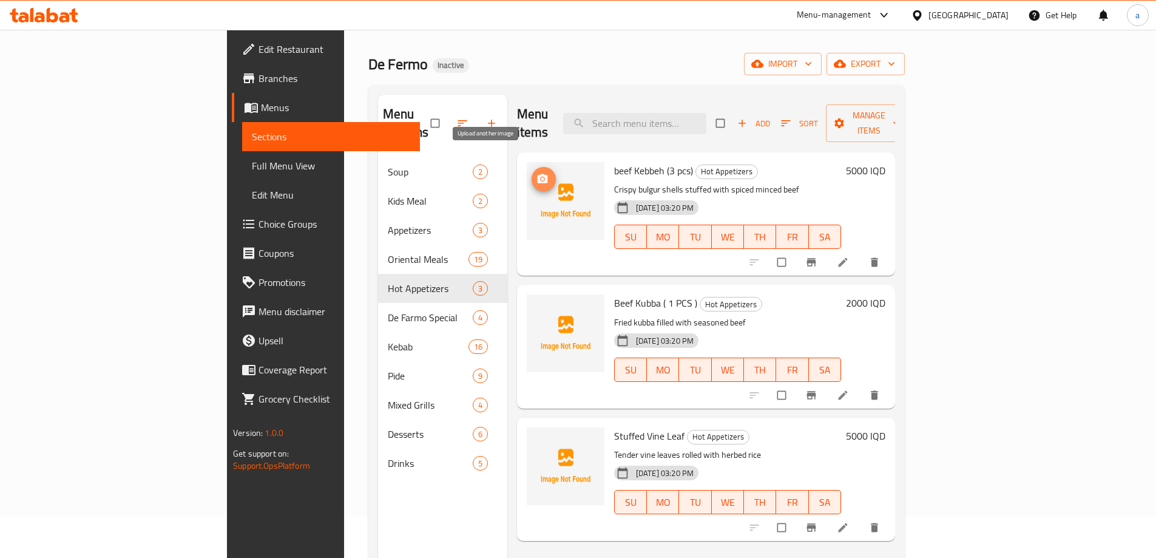
click at [538, 174] on icon "upload picture" at bounding box center [543, 178] width 10 height 9
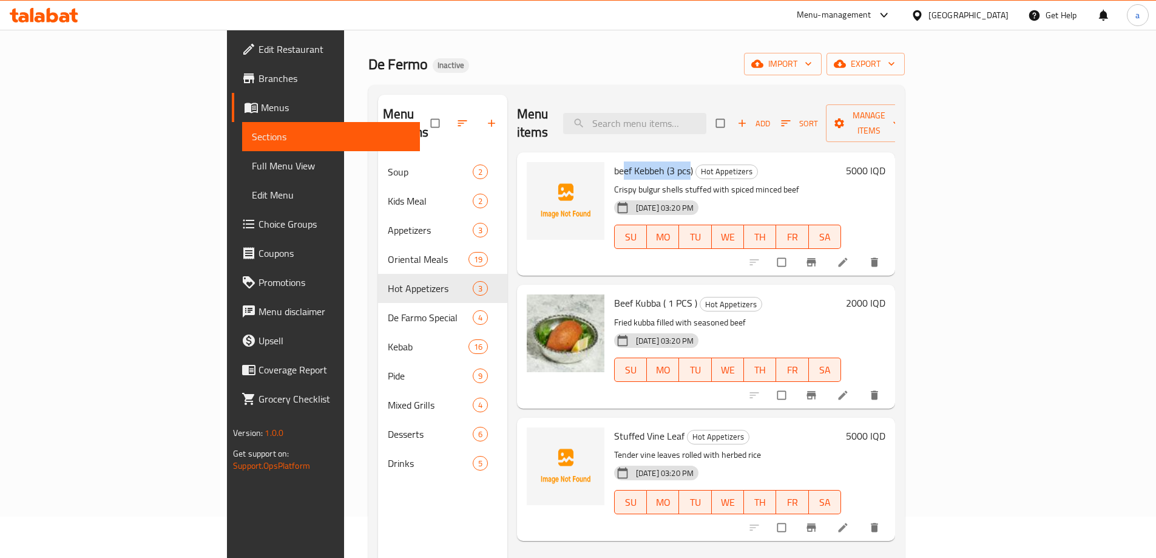
drag, startPoint x: 636, startPoint y: 149, endPoint x: 568, endPoint y: 156, distance: 68.3
click at [614, 161] on span "beef Kebbeh (3 pcs)" at bounding box center [653, 170] width 79 height 18
click at [639, 162] on h6 "beef Kebbeh (3 pcs) Hot Appetizers" at bounding box center [727, 170] width 227 height 17
drag, startPoint x: 639, startPoint y: 152, endPoint x: 580, endPoint y: 155, distance: 58.3
click at [614, 162] on h6 "beef Kebbeh (3 pcs) Hot Appetizers" at bounding box center [727, 170] width 227 height 17
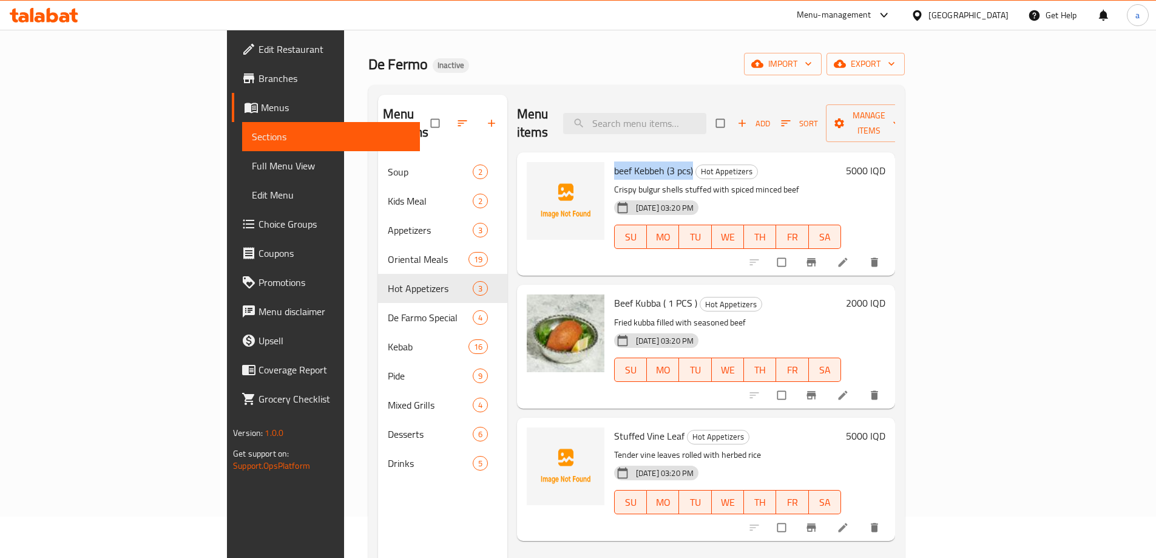
drag, startPoint x: 637, startPoint y: 154, endPoint x: 554, endPoint y: 154, distance: 82.6
click at [609, 157] on div "beef Kebbeh (3 pcs) Hot Appetizers Crispy bulgur shells stuffed with spiced min…" at bounding box center [727, 214] width 237 height 114
copy span "beef Kebbeh (3 pcs)"
drag, startPoint x: 557, startPoint y: 418, endPoint x: 634, endPoint y: 416, distance: 77.1
click at [634, 427] on h6 "Stuffed Vine Leaf Hot Appetizers" at bounding box center [727, 435] width 227 height 17
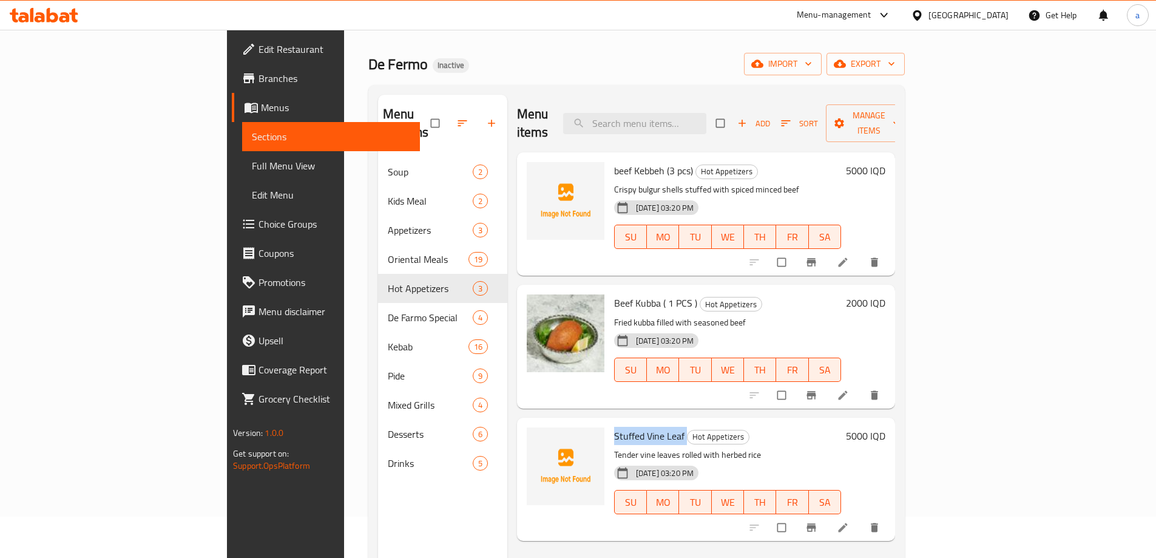
click at [627, 427] on span "Stuffed Vine Leaf" at bounding box center [649, 436] width 70 height 18
drag, startPoint x: 627, startPoint y: 419, endPoint x: 553, endPoint y: 420, distance: 74.1
click at [609, 422] on div "Stuffed Vine Leaf Hot Appetizers Tender vine leaves rolled with herbed rice [DA…" at bounding box center [727, 479] width 237 height 114
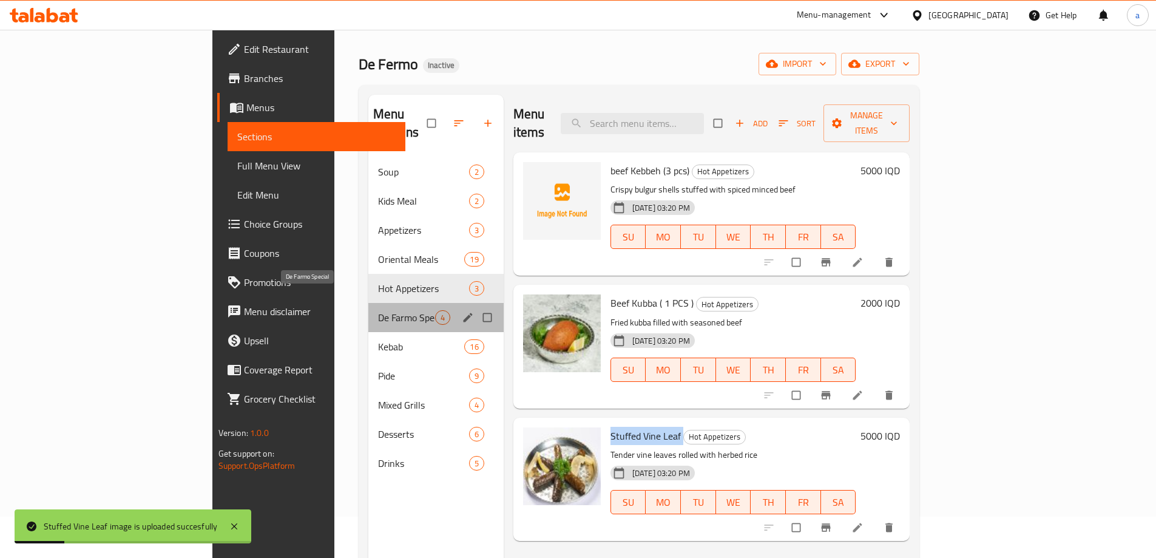
click at [378, 310] on span "De Farmo Special" at bounding box center [406, 317] width 57 height 15
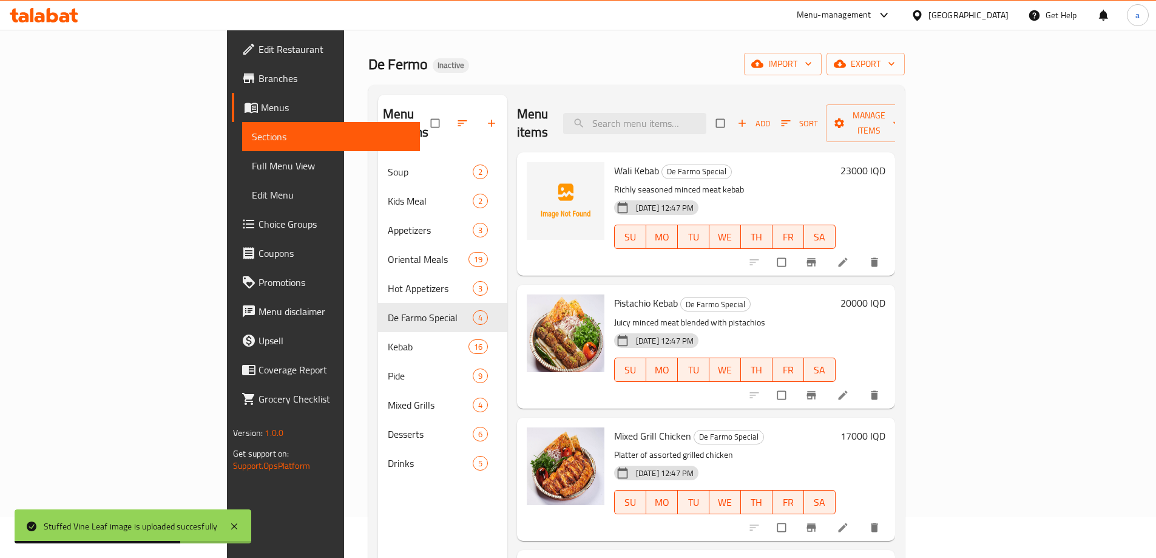
scroll to position [3, 0]
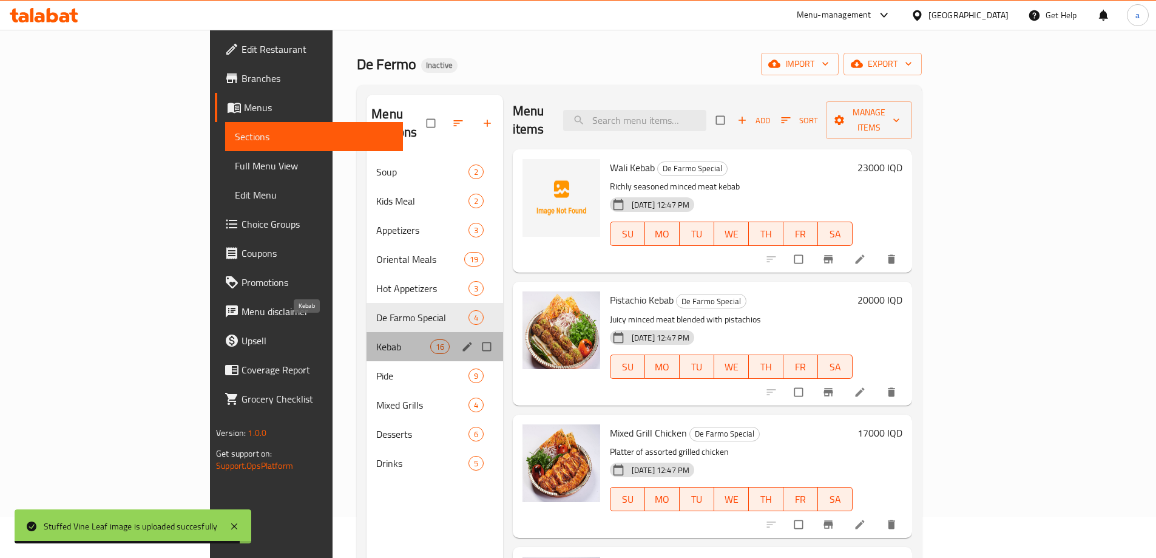
click at [376, 339] on span "Kebab" at bounding box center [402, 346] width 53 height 15
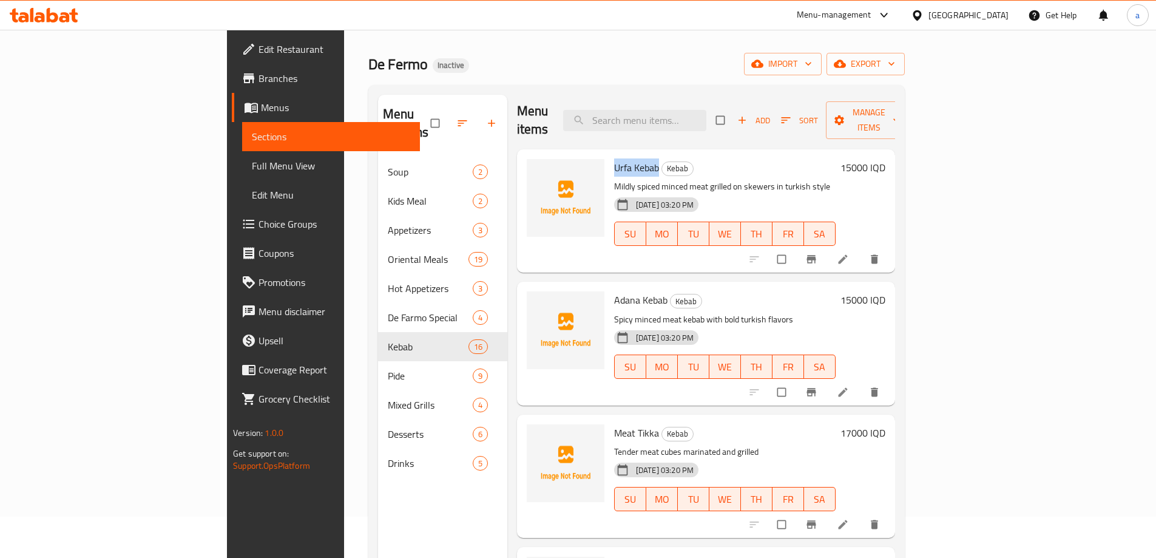
drag, startPoint x: 558, startPoint y: 149, endPoint x: 600, endPoint y: 150, distance: 42.5
click at [614, 158] on span "Urfa Kebab" at bounding box center [636, 167] width 45 height 18
copy span "Urfa Kebab"
click at [532, 164] on button "upload picture" at bounding box center [544, 176] width 24 height 24
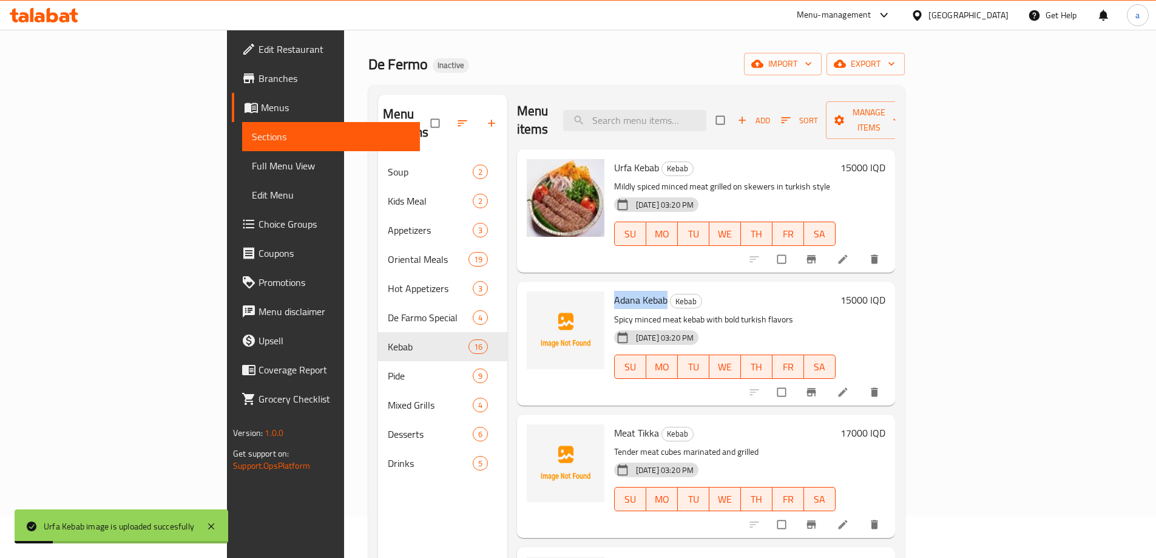
drag, startPoint x: 558, startPoint y: 282, endPoint x: 610, endPoint y: 281, distance: 52.2
click at [614, 291] on span "Adana Kebab" at bounding box center [640, 300] width 53 height 18
copy span "Adana Kebab"
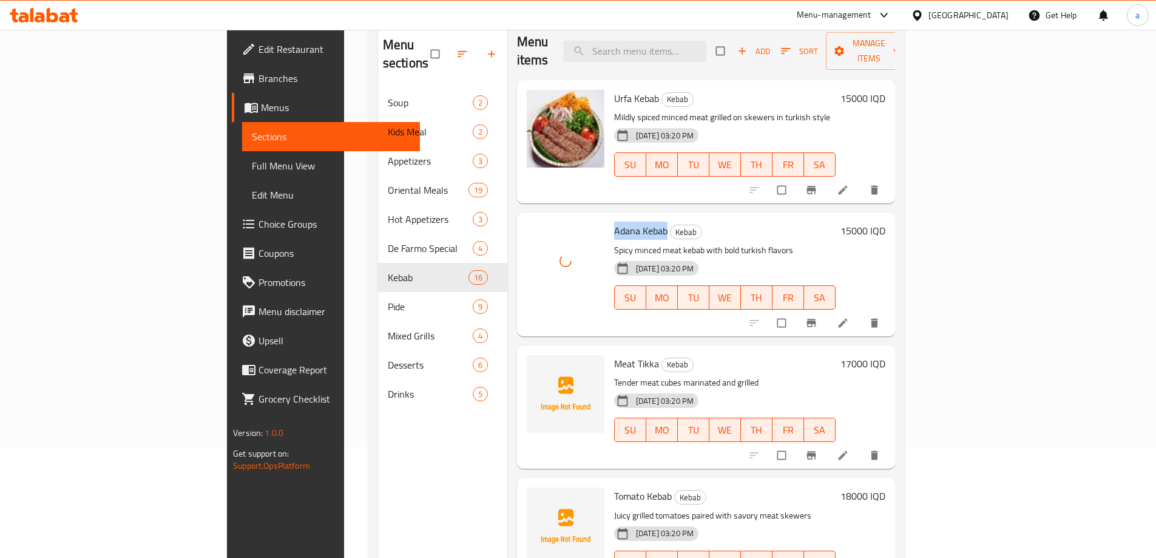
scroll to position [142, 0]
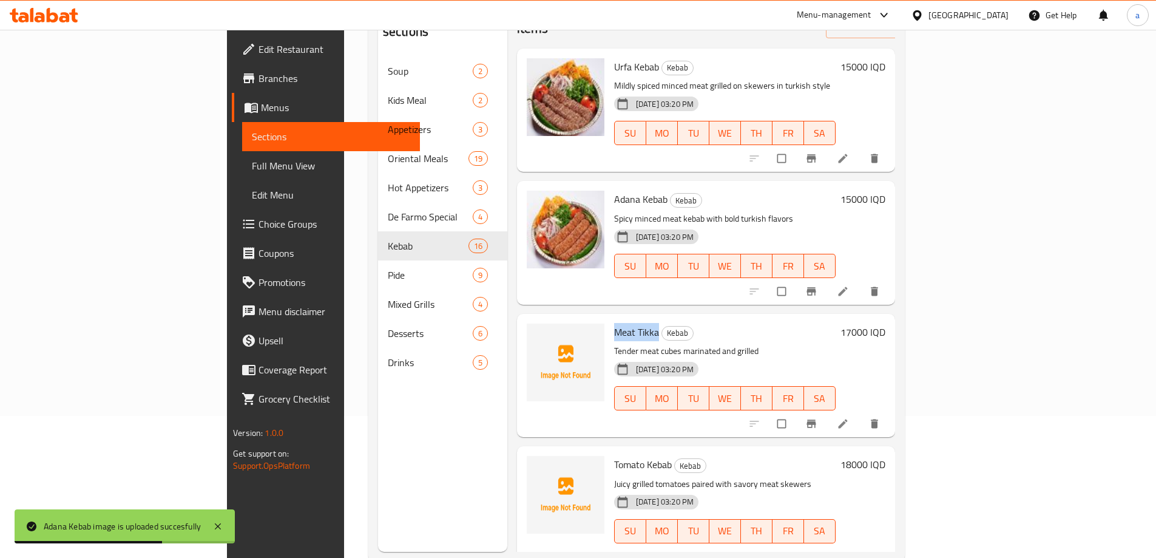
drag, startPoint x: 555, startPoint y: 312, endPoint x: 603, endPoint y: 316, distance: 47.5
click at [609, 319] on div "Meat Tikka Kebab Tender meat cubes marinated and grilled [DATE] 03:20 PM SU MO …" at bounding box center [724, 376] width 231 height 114
copy span "Meat Tikka"
click at [532, 328] on button "upload picture" at bounding box center [544, 340] width 24 height 24
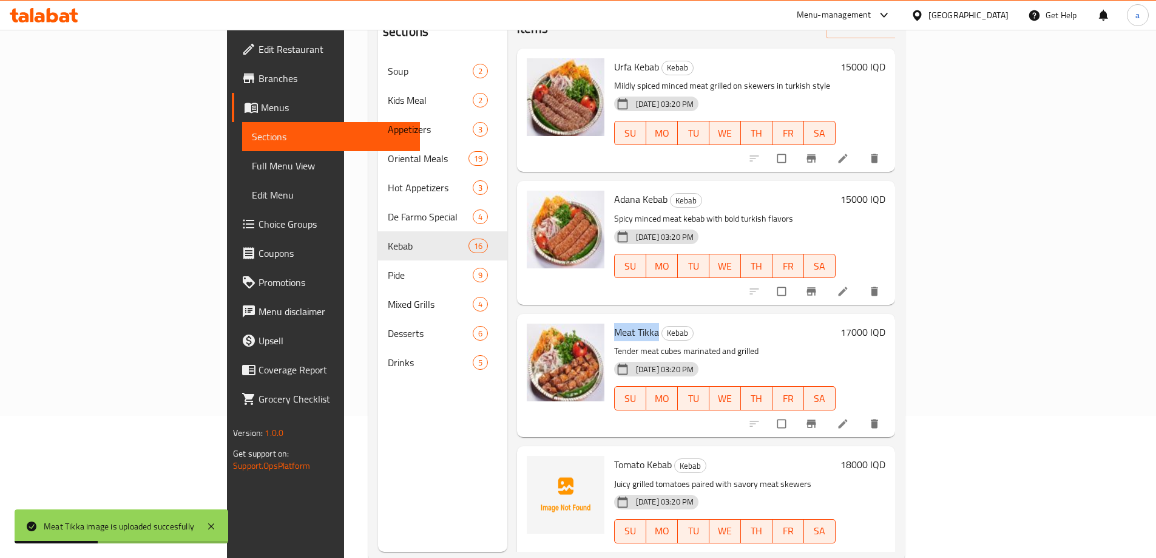
scroll to position [170, 0]
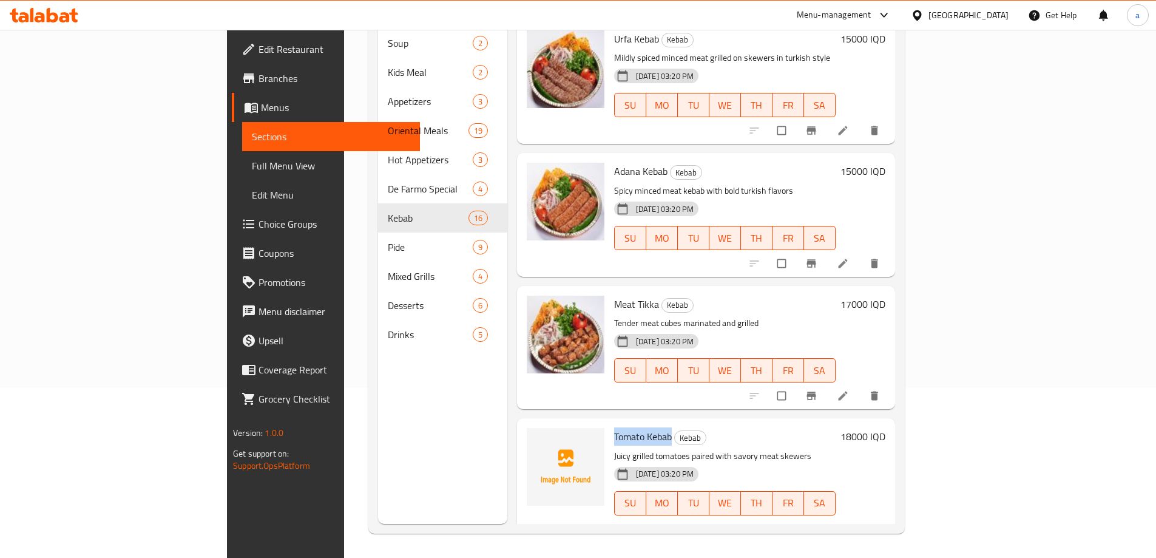
drag, startPoint x: 559, startPoint y: 418, endPoint x: 614, endPoint y: 421, distance: 54.7
click at [614, 427] on span "Tomato Kebab" at bounding box center [643, 436] width 58 height 18
copy span "Tomato Kebab"
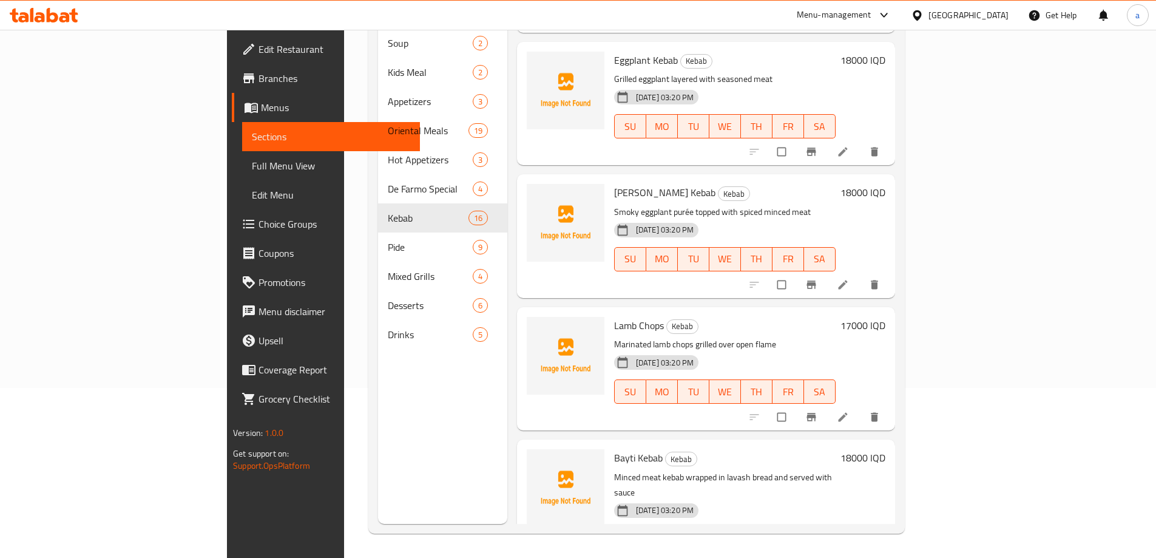
scroll to position [515, 0]
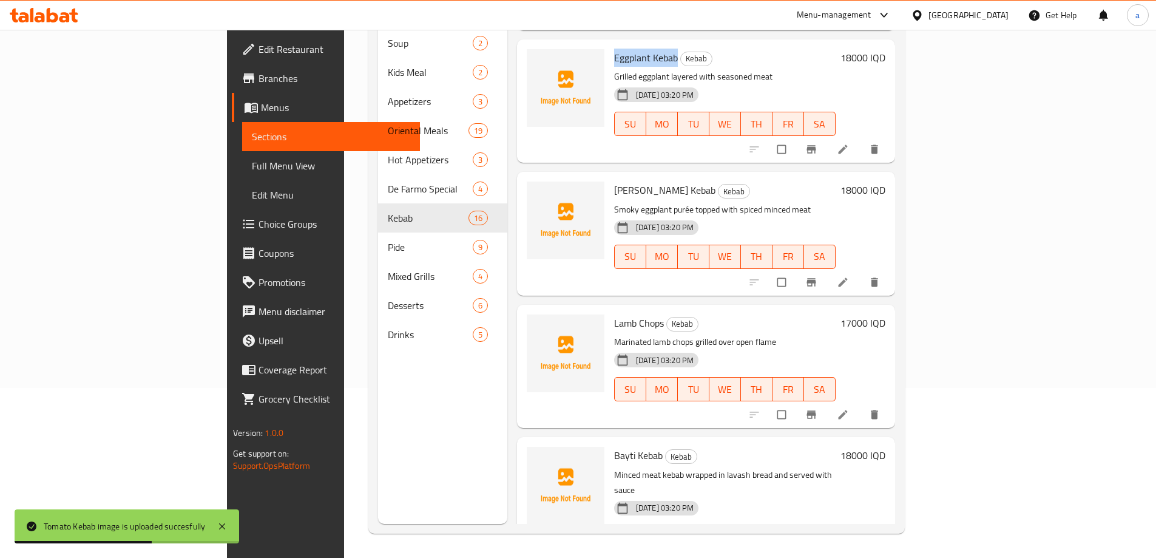
drag, startPoint x: 558, startPoint y: 42, endPoint x: 622, endPoint y: 39, distance: 63.2
click at [622, 49] on h6 "Eggplant Kebab Kebab" at bounding box center [725, 57] width 222 height 17
copy span "Eggplant Kebab"
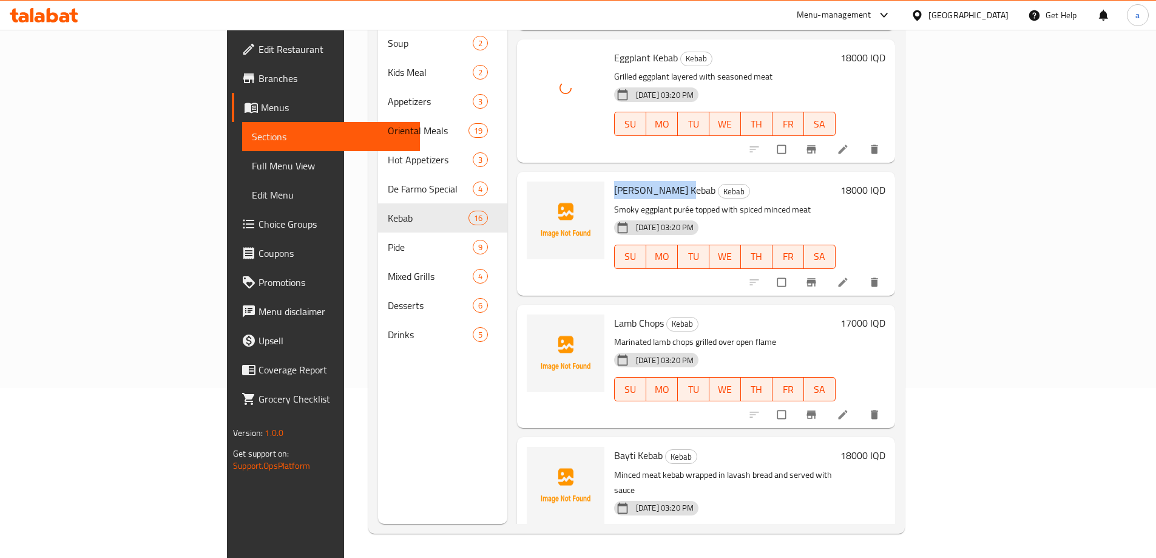
drag, startPoint x: 558, startPoint y: 172, endPoint x: 617, endPoint y: 173, distance: 58.9
click at [617, 181] on span "[PERSON_NAME] Kebab" at bounding box center [664, 190] width 101 height 18
copy span "[PERSON_NAME] Kebab"
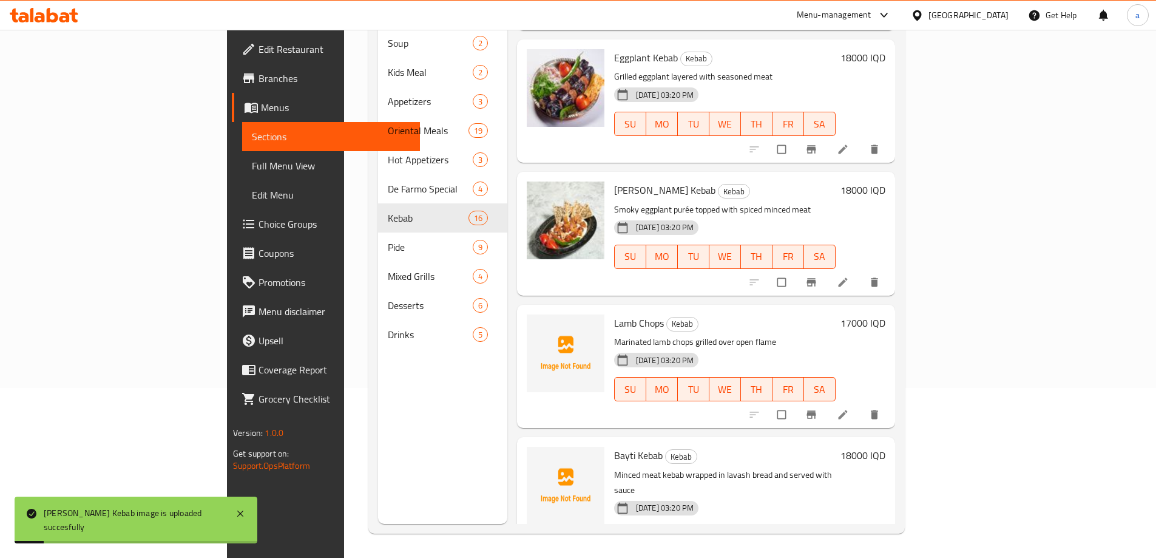
click at [614, 314] on span "Lamb Chops" at bounding box center [639, 323] width 50 height 18
drag, startPoint x: 556, startPoint y: 302, endPoint x: 608, endPoint y: 310, distance: 52.7
click at [609, 310] on div "Lamb Chops Kebab Marinated lamb chops grilled over open flame [DATE] 03:20 PM S…" at bounding box center [724, 367] width 231 height 114
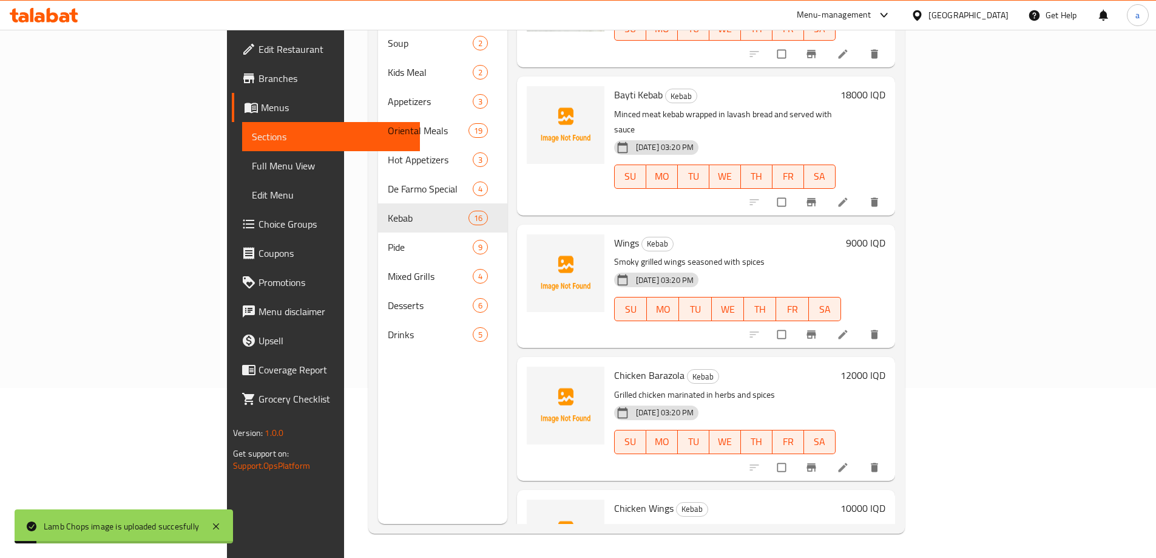
scroll to position [898, 0]
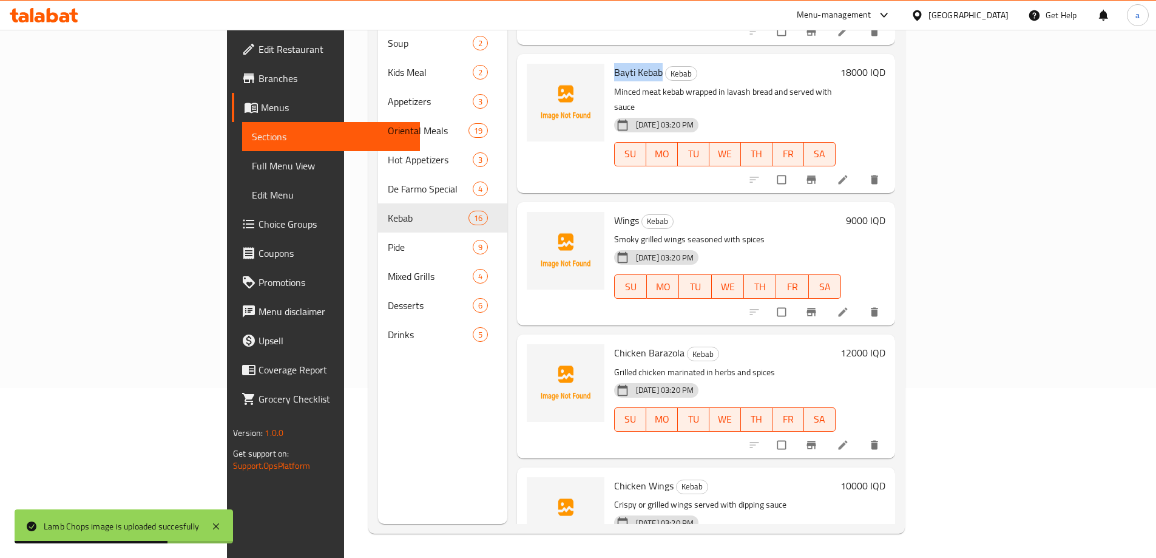
drag, startPoint x: 557, startPoint y: 51, endPoint x: 605, endPoint y: 56, distance: 48.2
click at [614, 63] on span "Bayti Kebab" at bounding box center [638, 72] width 49 height 18
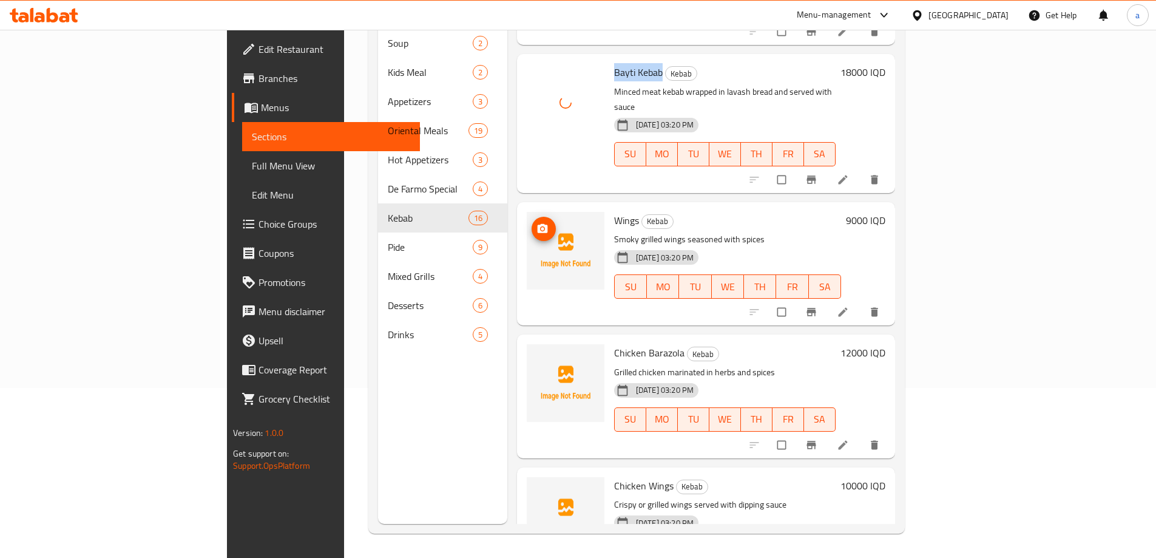
click at [537, 223] on icon "upload picture" at bounding box center [543, 229] width 12 height 12
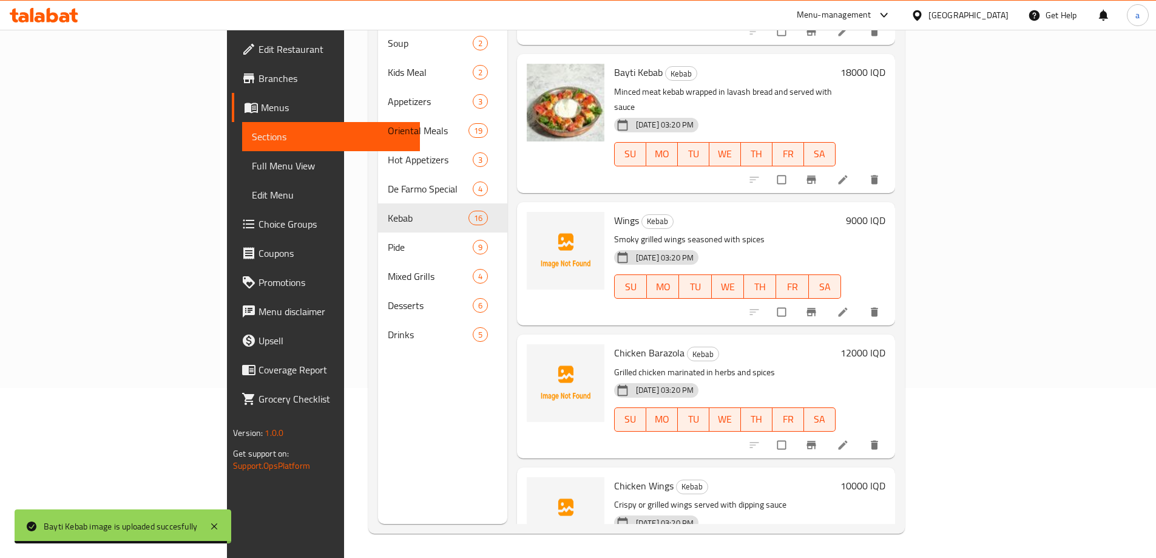
click at [614, 211] on span "Wings" at bounding box center [626, 220] width 25 height 18
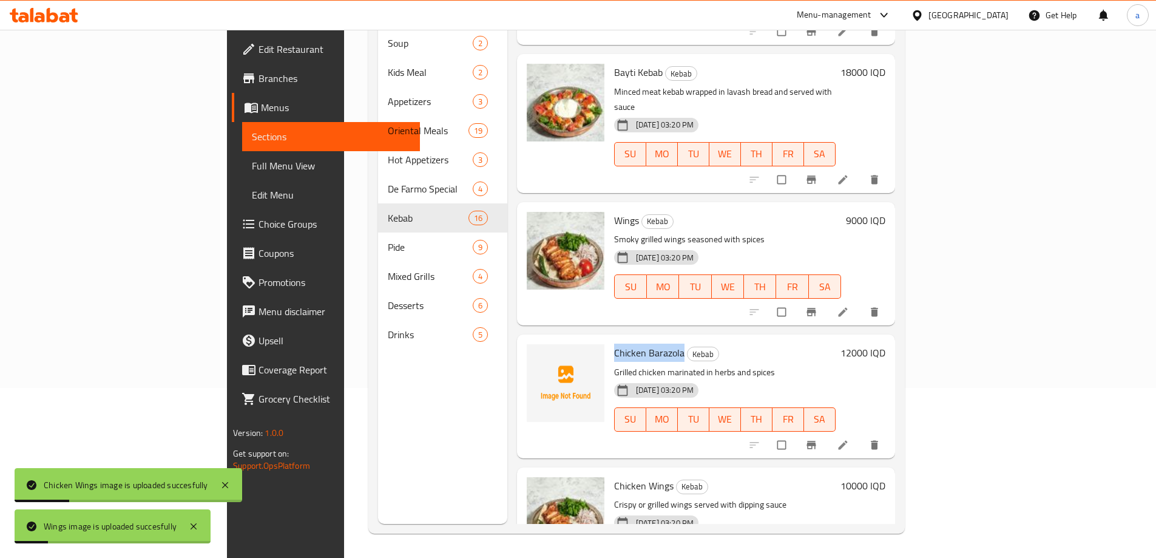
drag, startPoint x: 559, startPoint y: 317, endPoint x: 625, endPoint y: 318, distance: 65.6
click at [625, 344] on span "Chicken Barazola" at bounding box center [649, 353] width 70 height 18
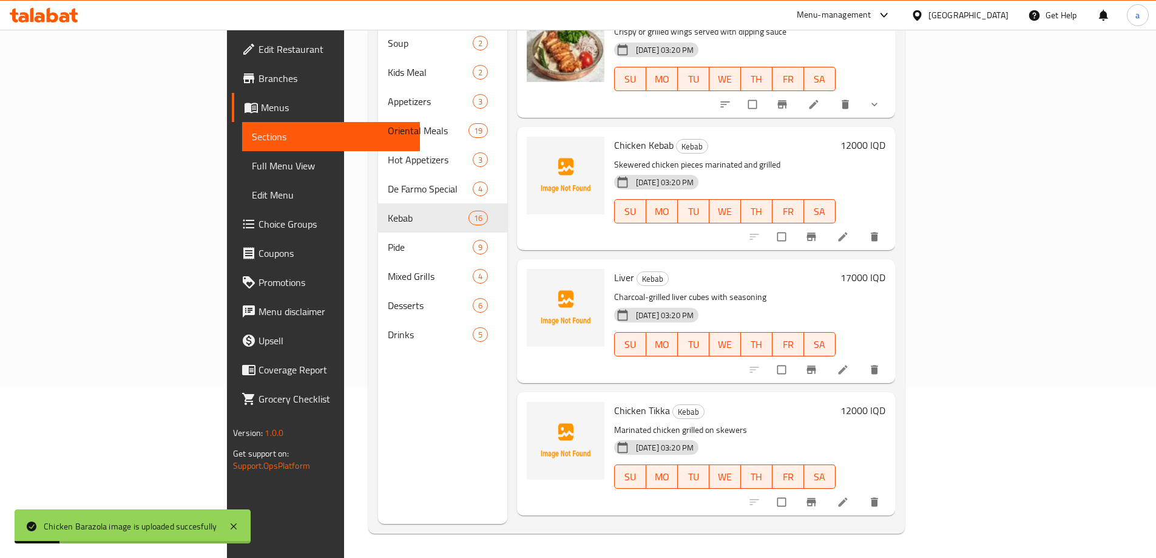
scroll to position [1368, 0]
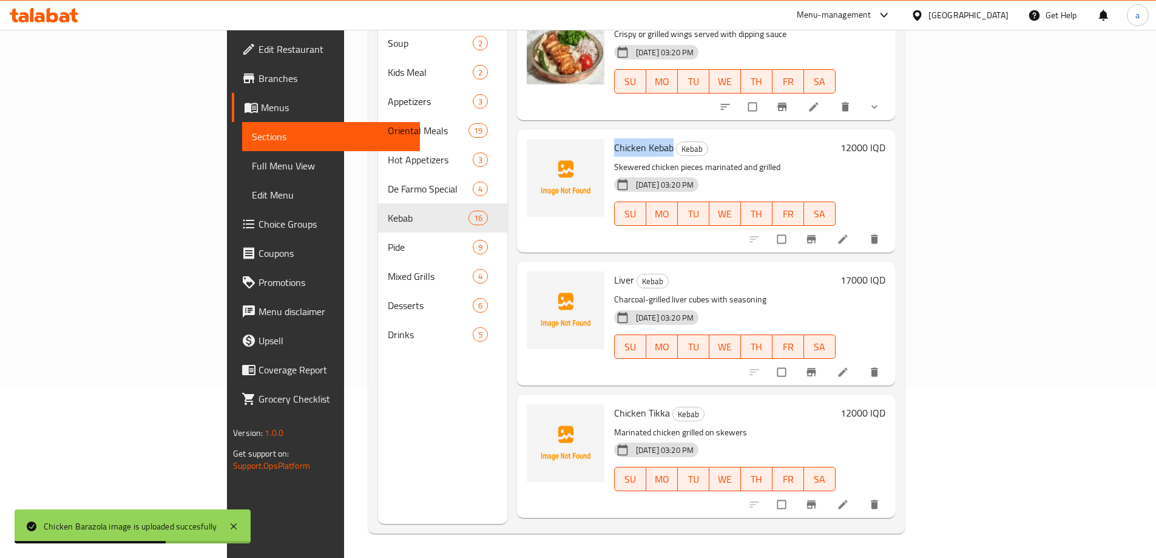
drag, startPoint x: 558, startPoint y: 115, endPoint x: 616, endPoint y: 113, distance: 58.3
click at [616, 139] on h6 "Chicken Kebab Kebab" at bounding box center [725, 147] width 222 height 17
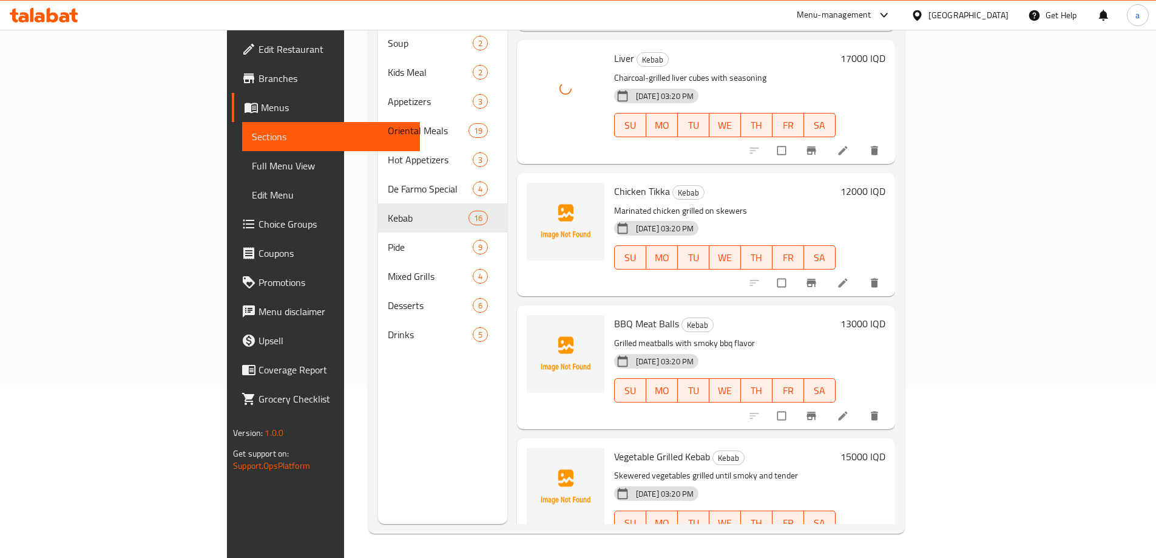
scroll to position [1594, 0]
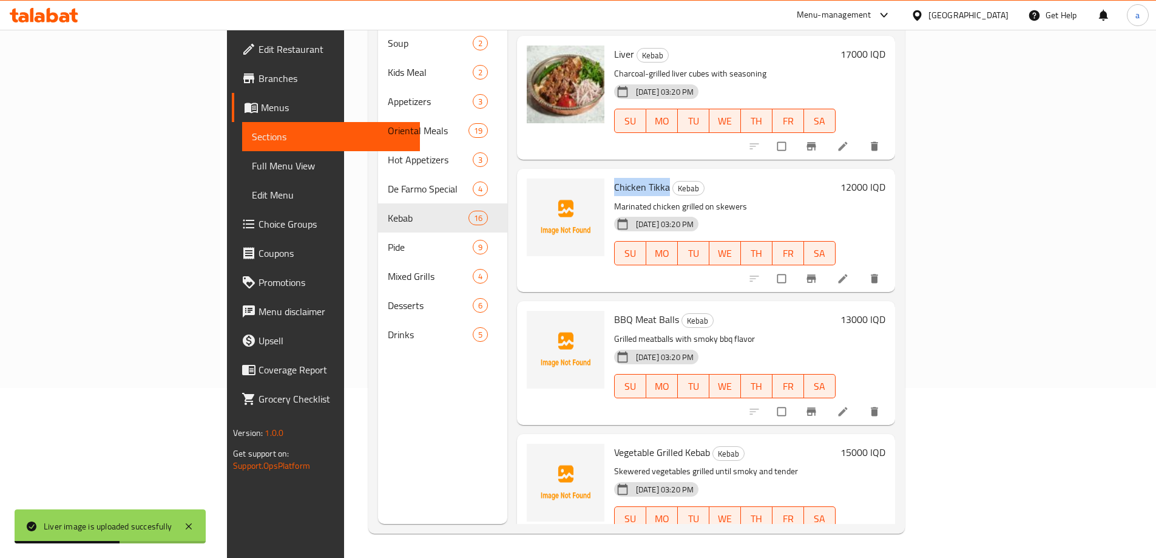
drag, startPoint x: 558, startPoint y: 154, endPoint x: 611, endPoint y: 162, distance: 53.5
click at [614, 178] on span "Chicken Tikka" at bounding box center [642, 187] width 56 height 18
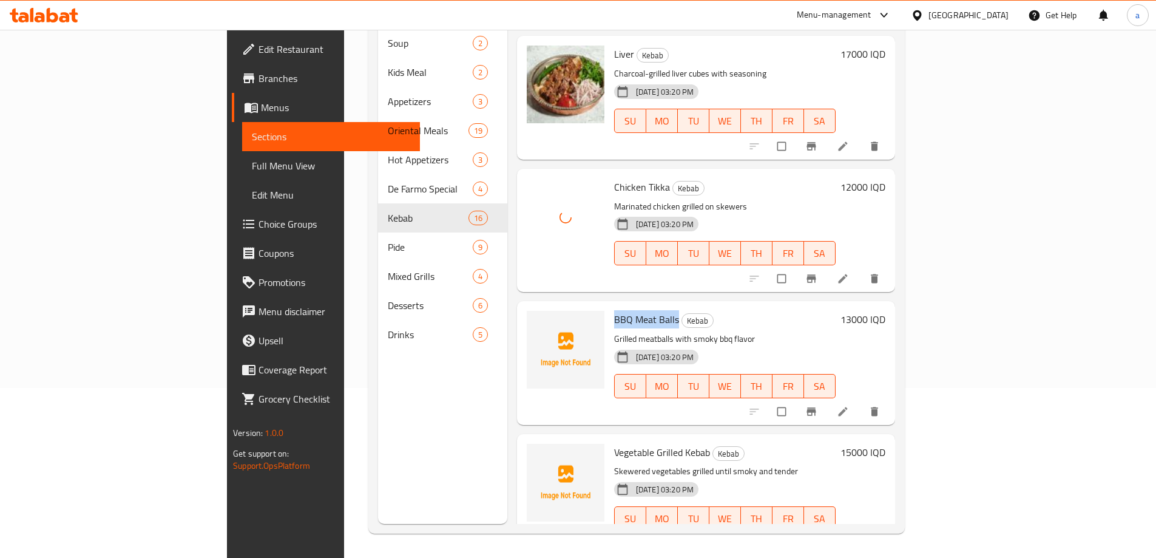
drag, startPoint x: 557, startPoint y: 282, endPoint x: 620, endPoint y: 276, distance: 63.4
click at [620, 306] on div "BBQ Meat Balls Kebab Grilled meatballs with smoky bbq flavor [DATE] 03:20 PM SU…" at bounding box center [724, 363] width 231 height 114
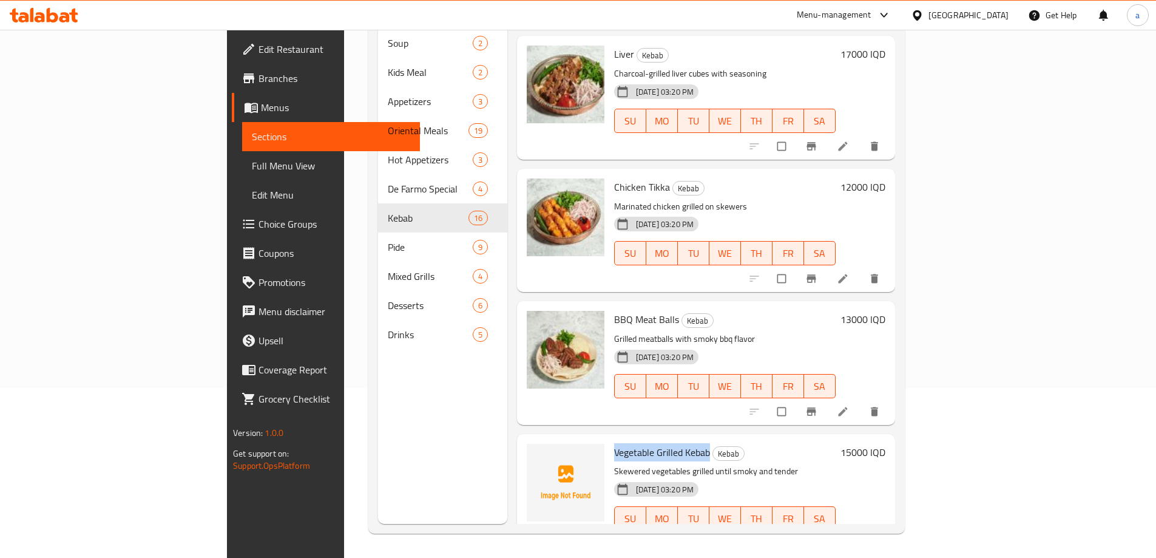
drag, startPoint x: 556, startPoint y: 418, endPoint x: 654, endPoint y: 420, distance: 98.3
click at [654, 439] on div "Vegetable Grilled Kebab Kebab Skewered vegetables grilled until smoky and tende…" at bounding box center [724, 496] width 231 height 114
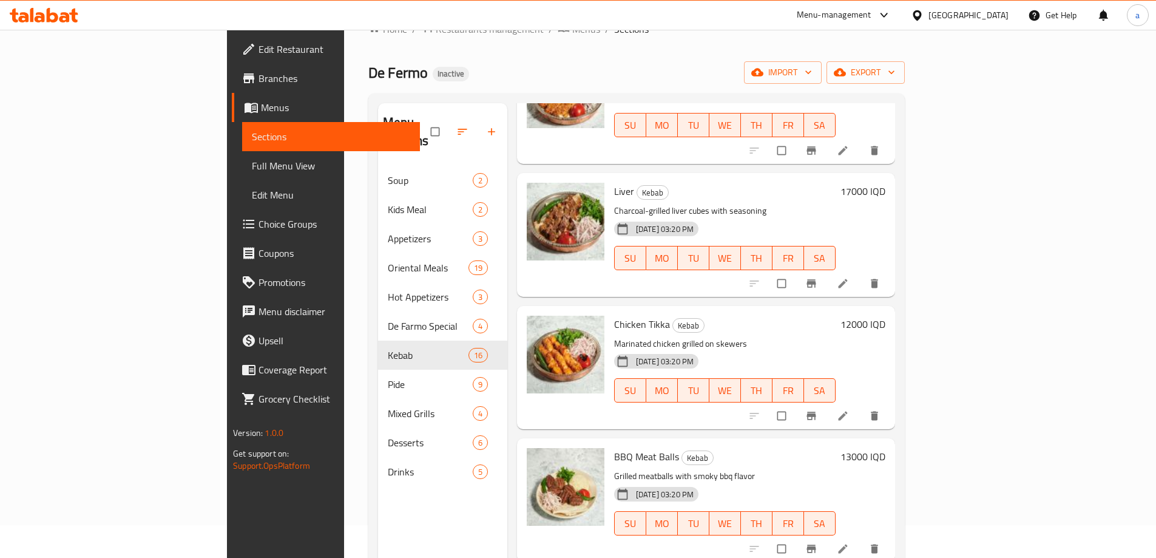
scroll to position [170, 0]
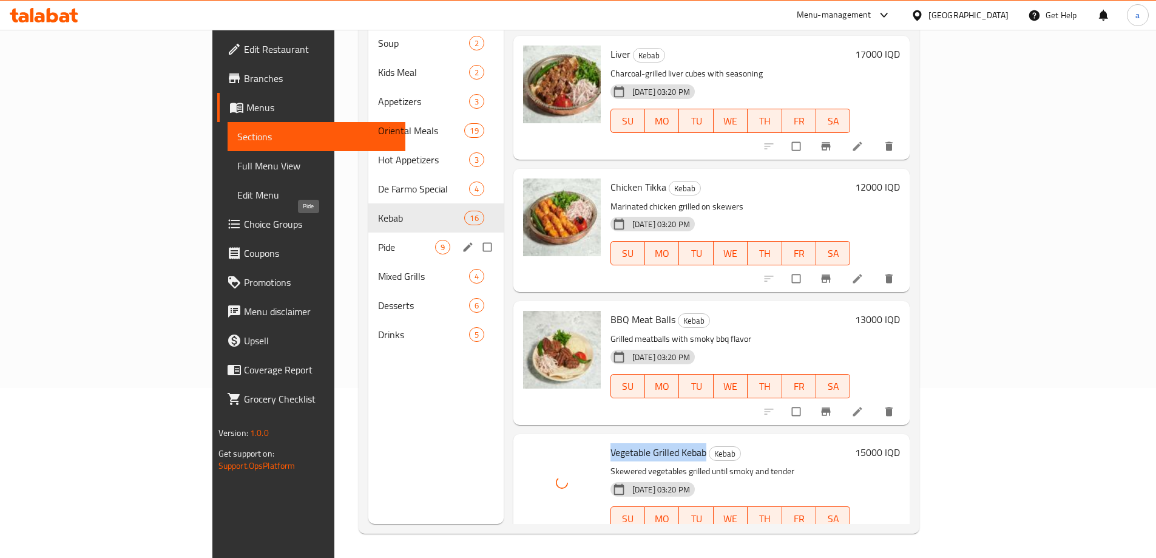
click at [378, 240] on span "Pide" at bounding box center [406, 247] width 57 height 15
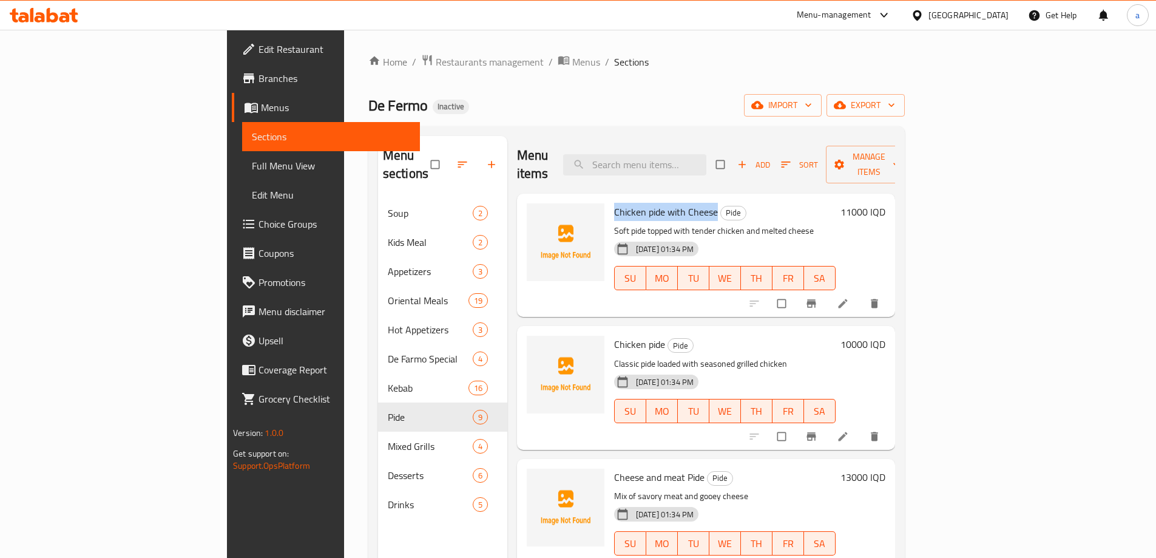
drag, startPoint x: 555, startPoint y: 197, endPoint x: 659, endPoint y: 197, distance: 103.2
click at [659, 198] on div "Chicken pide with Cheese Pide Soft pide topped with tender chicken and melted c…" at bounding box center [724, 255] width 231 height 114
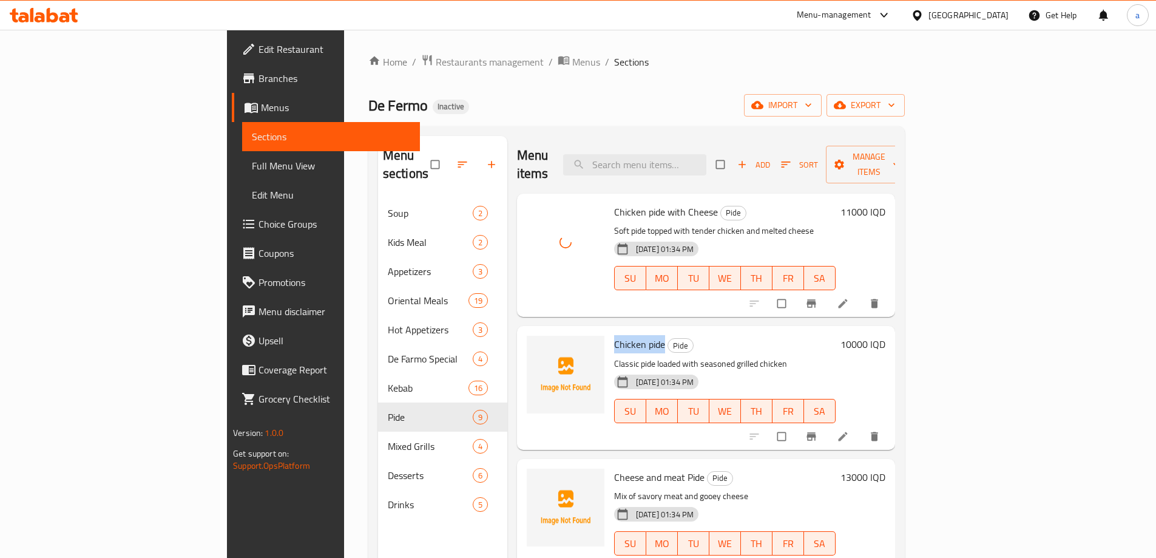
drag, startPoint x: 557, startPoint y: 325, endPoint x: 607, endPoint y: 328, distance: 49.9
click at [614, 335] on span "Chicken pide" at bounding box center [639, 344] width 51 height 18
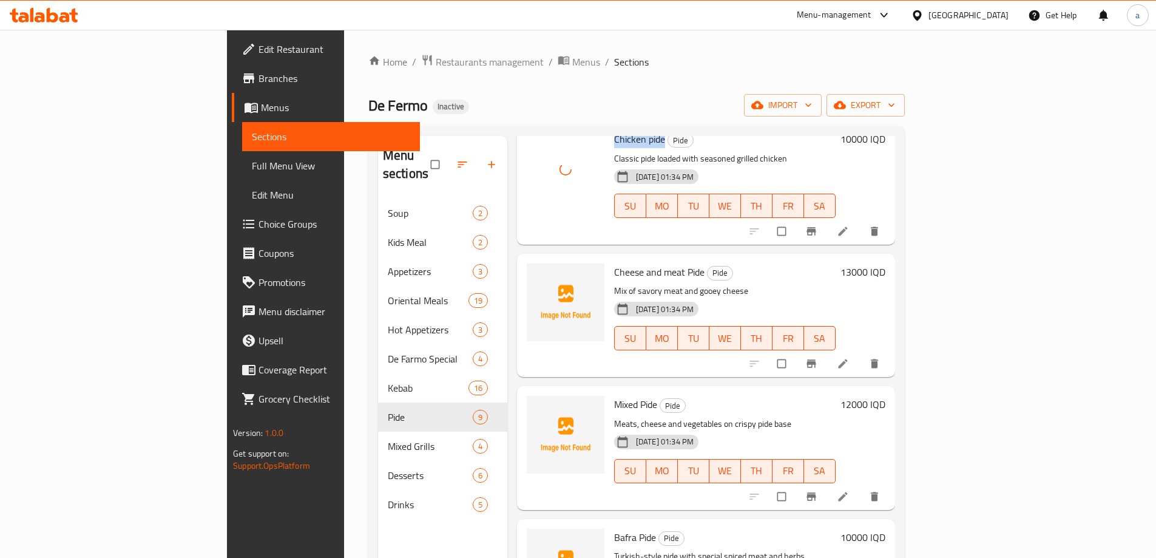
scroll to position [208, 0]
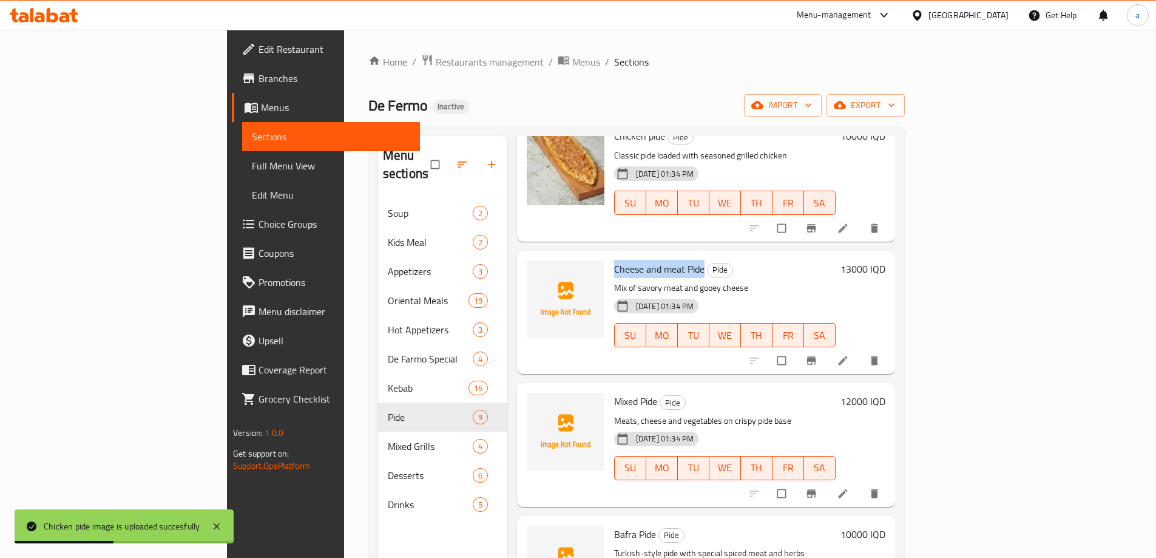
drag, startPoint x: 557, startPoint y: 248, endPoint x: 648, endPoint y: 249, distance: 90.5
click at [648, 256] on div "Cheese and meat Pide Pide Mix of savory meat and gooey cheese [DATE] 01:34 PM S…" at bounding box center [724, 313] width 231 height 114
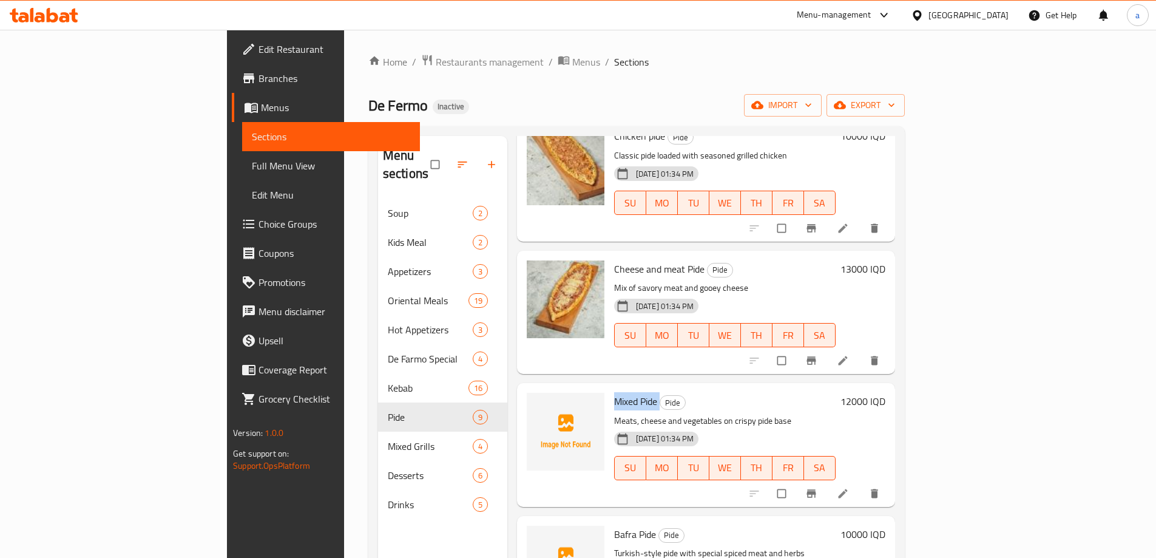
drag, startPoint x: 555, startPoint y: 380, endPoint x: 603, endPoint y: 382, distance: 48.6
click at [609, 388] on div "Mixed Pide Pide Meats, cheese and vegetables on crispy pide base [DATE] 01:34 P…" at bounding box center [724, 445] width 231 height 114
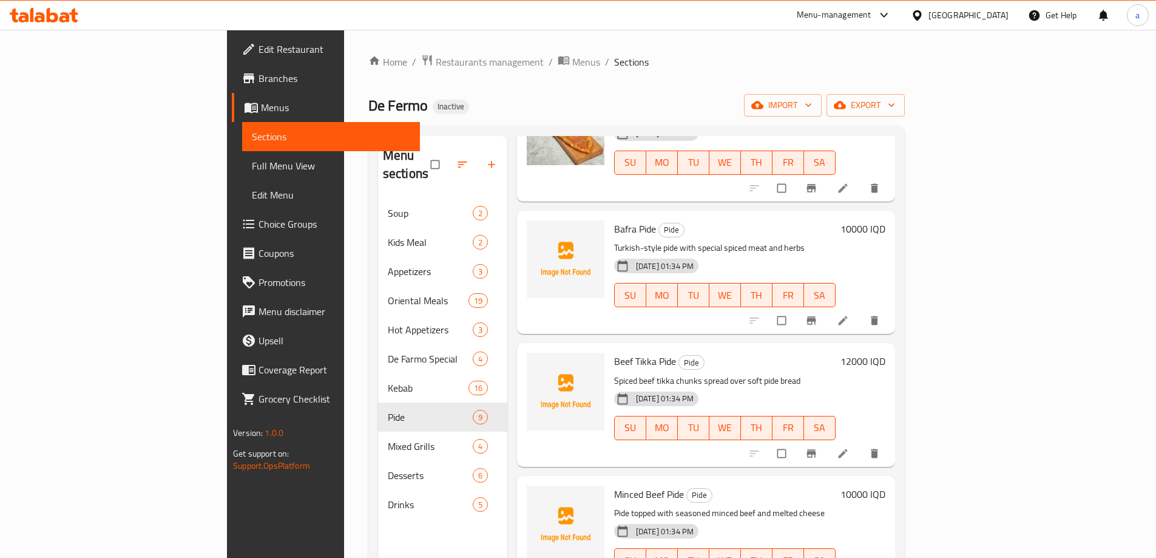
scroll to position [501, 0]
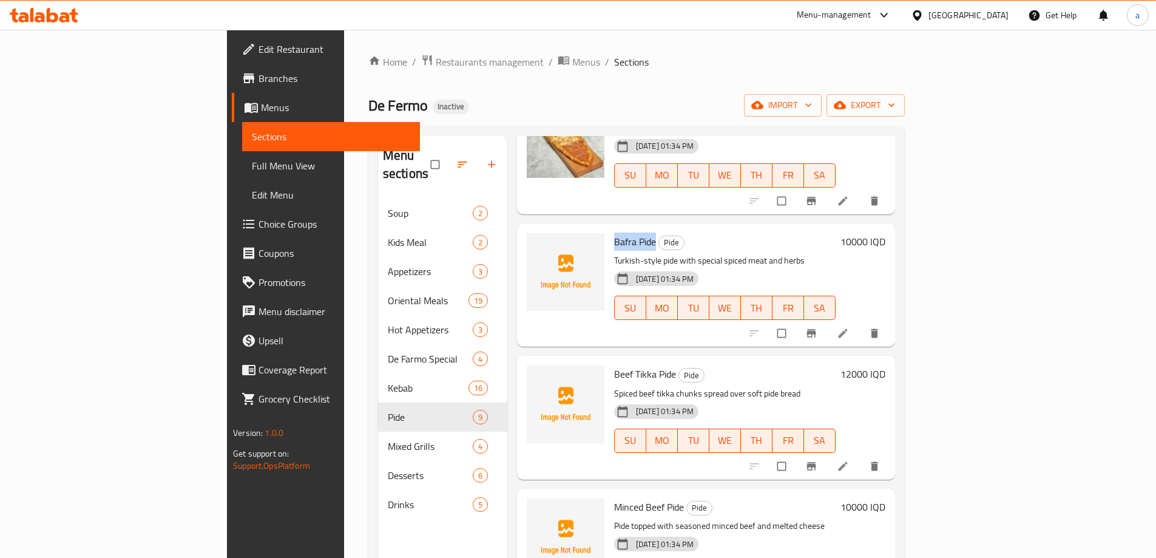
drag, startPoint x: 559, startPoint y: 219, endPoint x: 598, endPoint y: 222, distance: 39.0
click at [614, 232] on span "Bafra Pide" at bounding box center [635, 241] width 42 height 18
click at [537, 244] on icon "upload picture" at bounding box center [543, 250] width 12 height 12
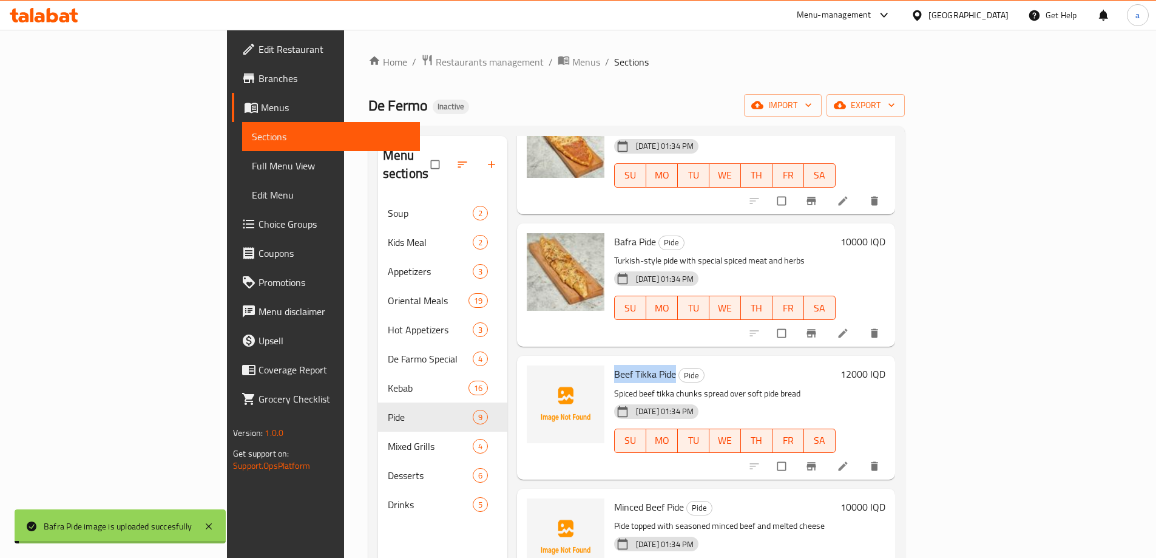
drag, startPoint x: 557, startPoint y: 351, endPoint x: 619, endPoint y: 358, distance: 62.3
click at [619, 361] on div "Beef Tikka Pide Pide Spiced beef tikka chunks spread over soft pide bread [DATE…" at bounding box center [724, 418] width 231 height 114
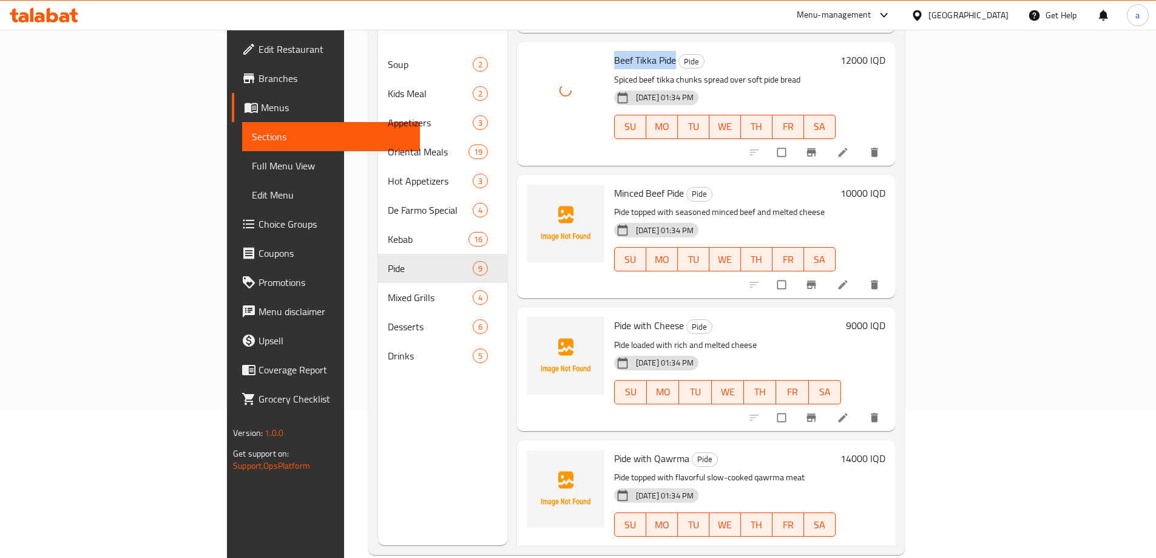
scroll to position [170, 0]
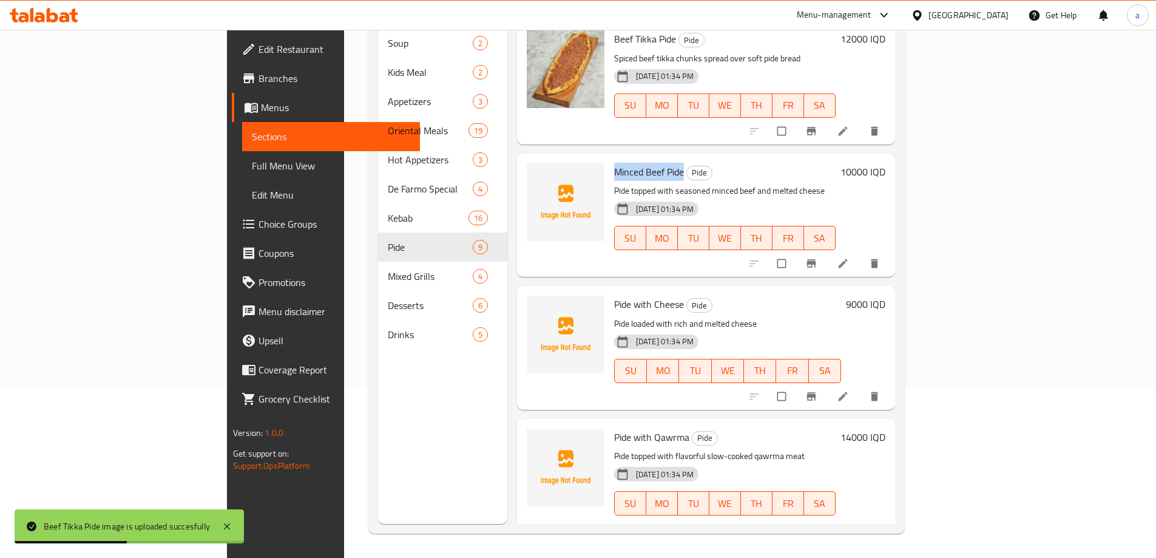
drag, startPoint x: 554, startPoint y: 154, endPoint x: 629, endPoint y: 160, distance: 74.9
click at [629, 160] on div "Minced Beef Pide Pide Pide topped with seasoned minced beef and melted cheese […" at bounding box center [724, 215] width 231 height 114
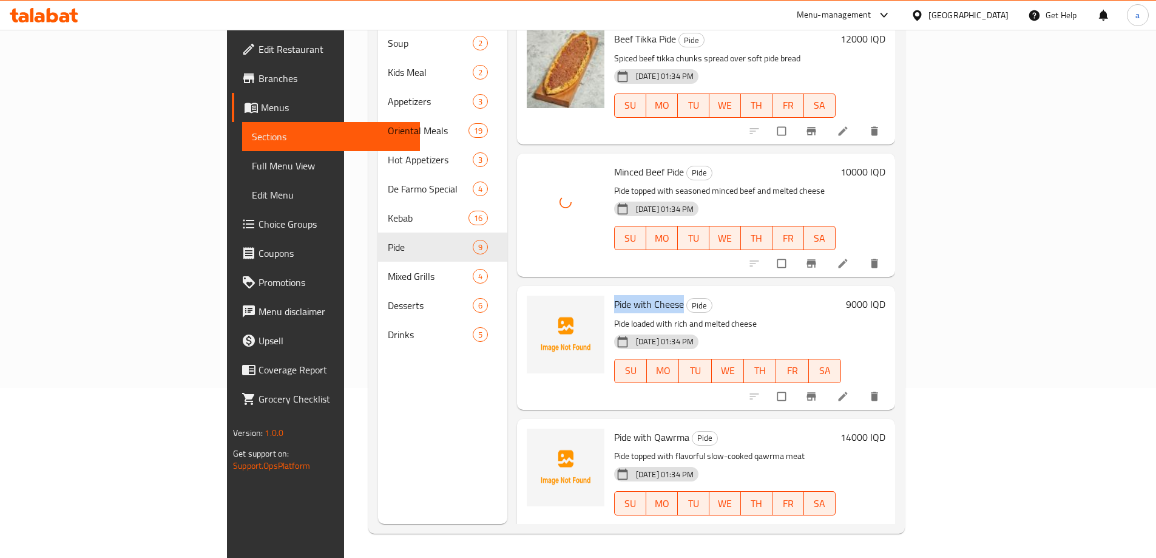
drag, startPoint x: 557, startPoint y: 291, endPoint x: 626, endPoint y: 286, distance: 70.0
click at [626, 291] on div "Pide with Cheese Pide Pide loaded with rich and melted cheese [DATE] 01:34 PM S…" at bounding box center [727, 348] width 237 height 114
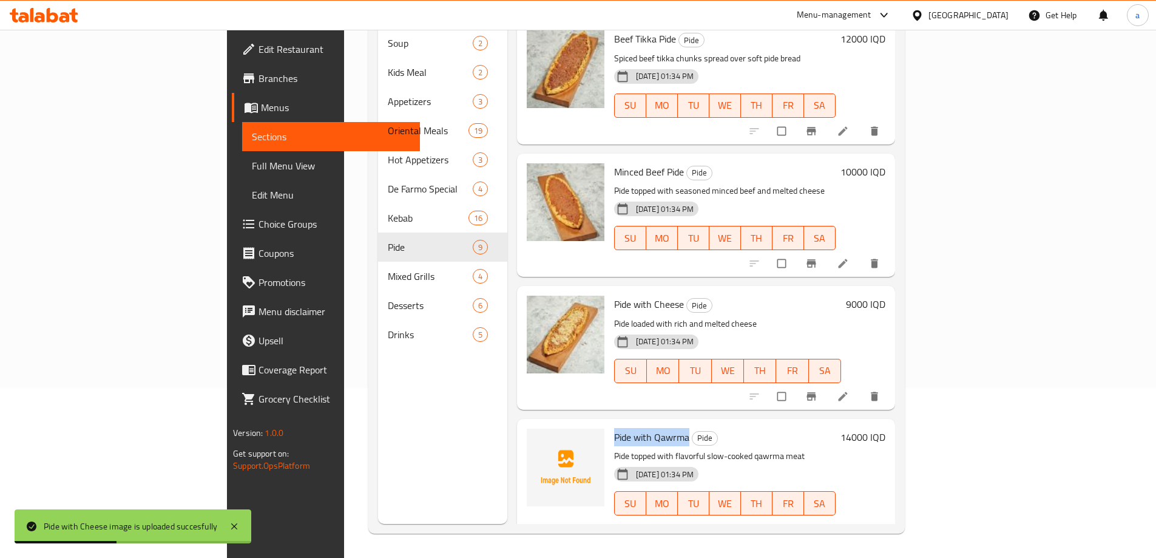
drag, startPoint x: 558, startPoint y: 419, endPoint x: 633, endPoint y: 422, distance: 75.3
click at [633, 429] on h6 "Pide with Qawrma Pide" at bounding box center [725, 437] width 222 height 17
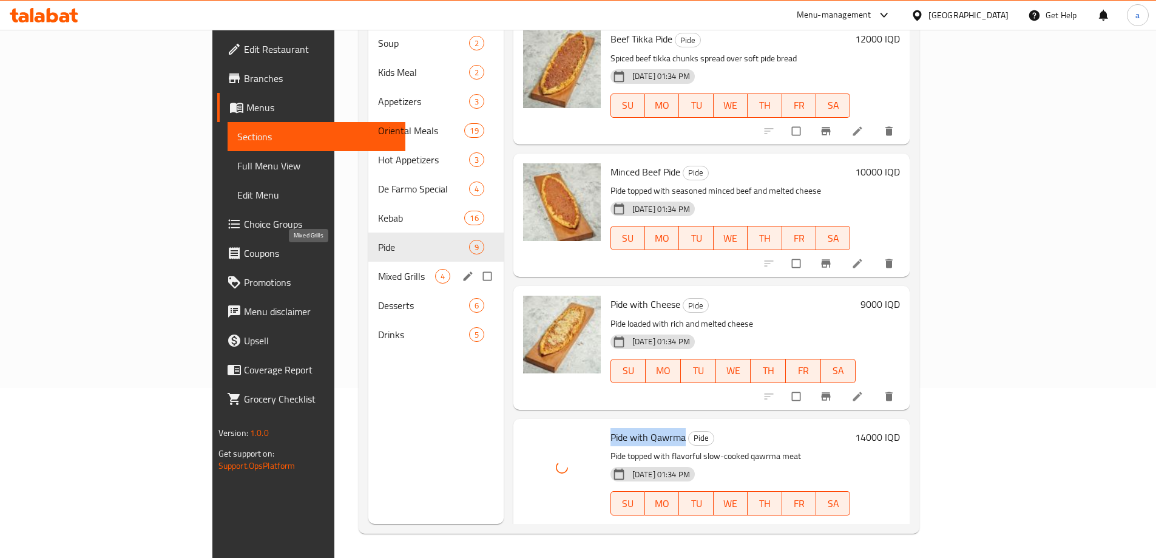
click at [378, 269] on span "Mixed Grills" at bounding box center [406, 276] width 57 height 15
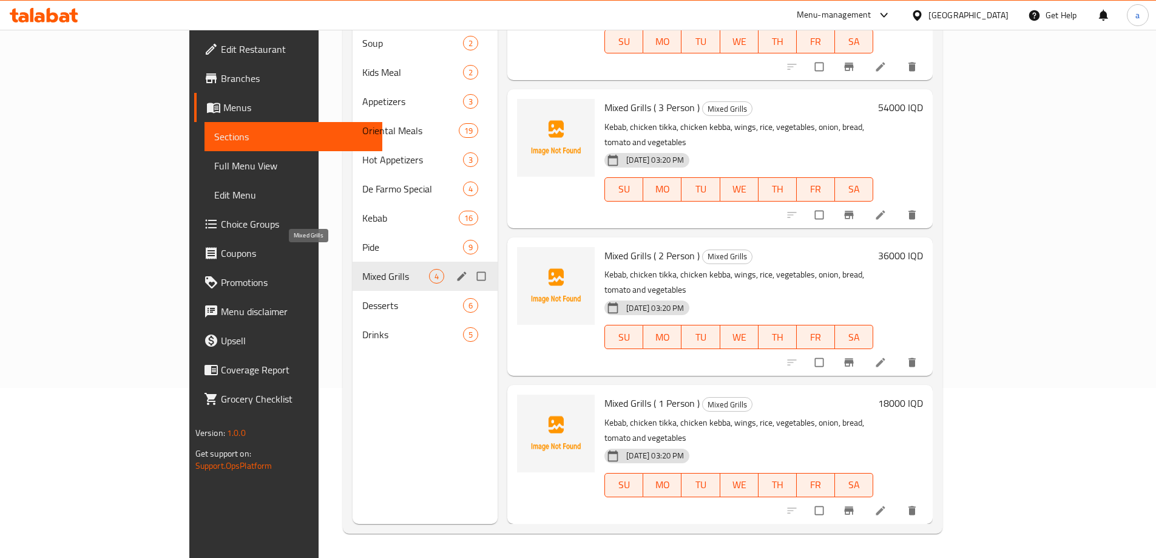
scroll to position [3, 0]
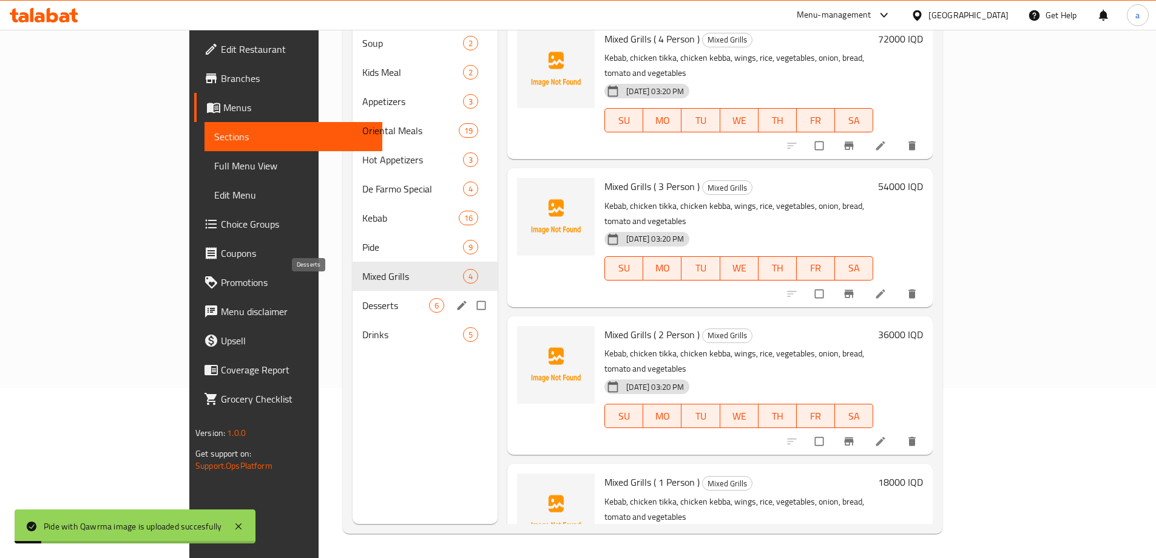
click at [362, 298] on span "Desserts" at bounding box center [395, 305] width 67 height 15
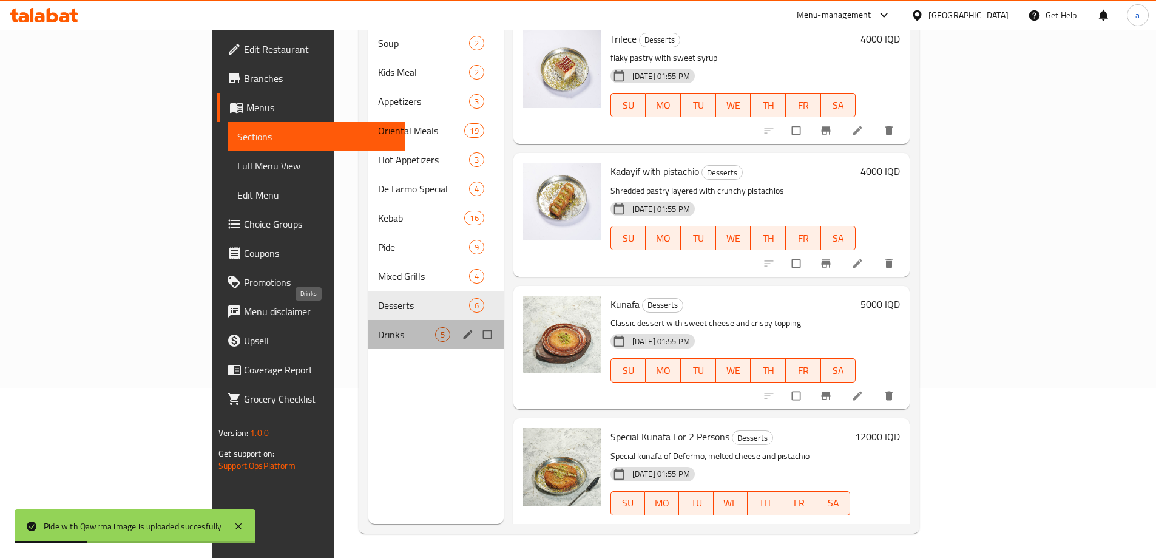
click at [378, 327] on span "Drinks" at bounding box center [406, 334] width 57 height 15
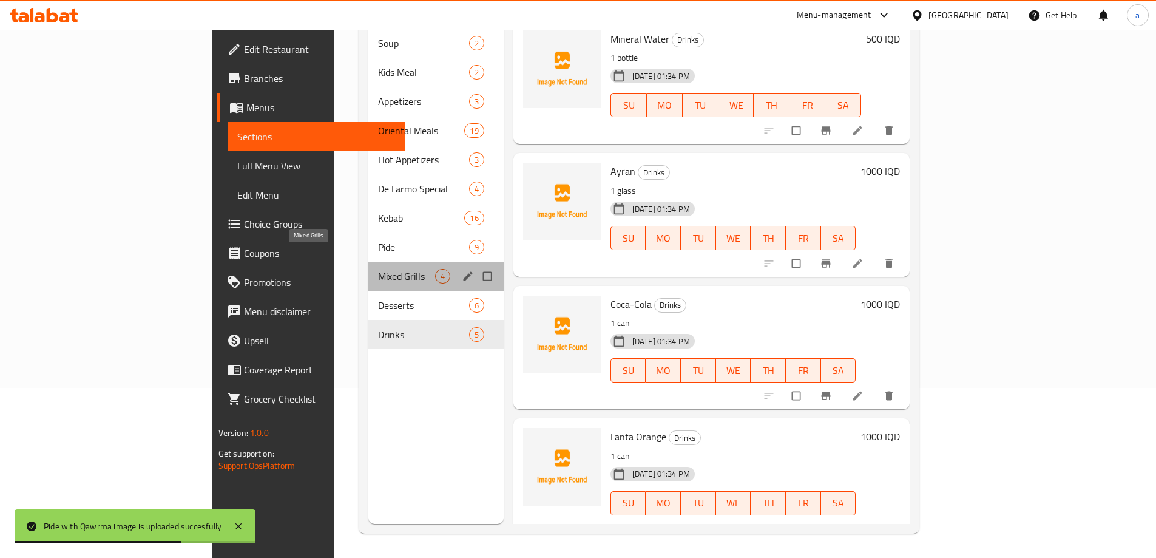
click at [378, 269] on span "Mixed Grills" at bounding box center [406, 276] width 57 height 15
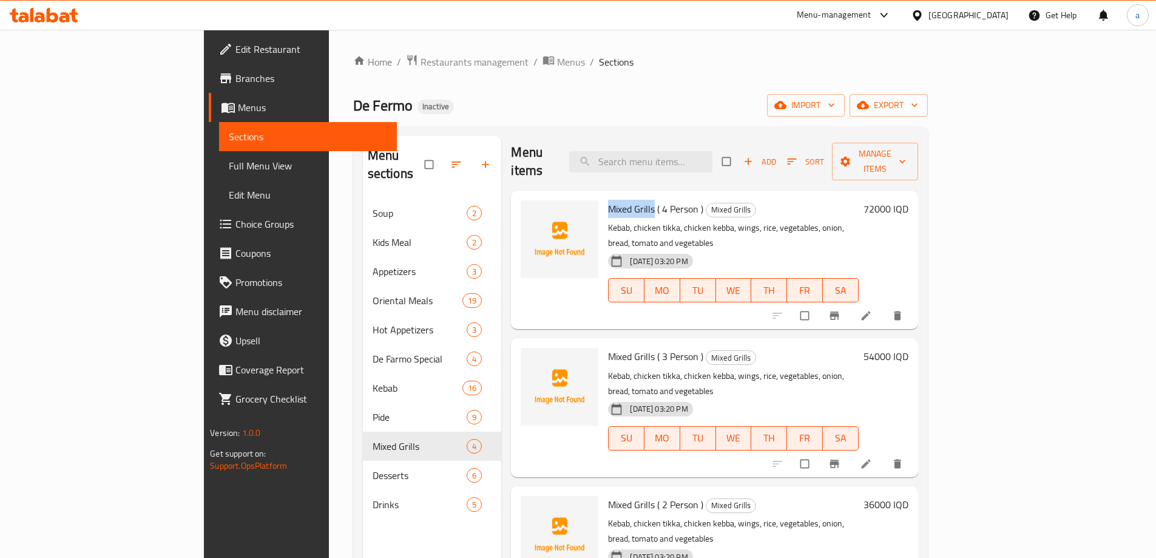
drag, startPoint x: 557, startPoint y: 186, endPoint x: 603, endPoint y: 192, distance: 46.6
click at [608, 200] on span "Mixed Grills ( 4 Person )" at bounding box center [655, 209] width 95 height 18
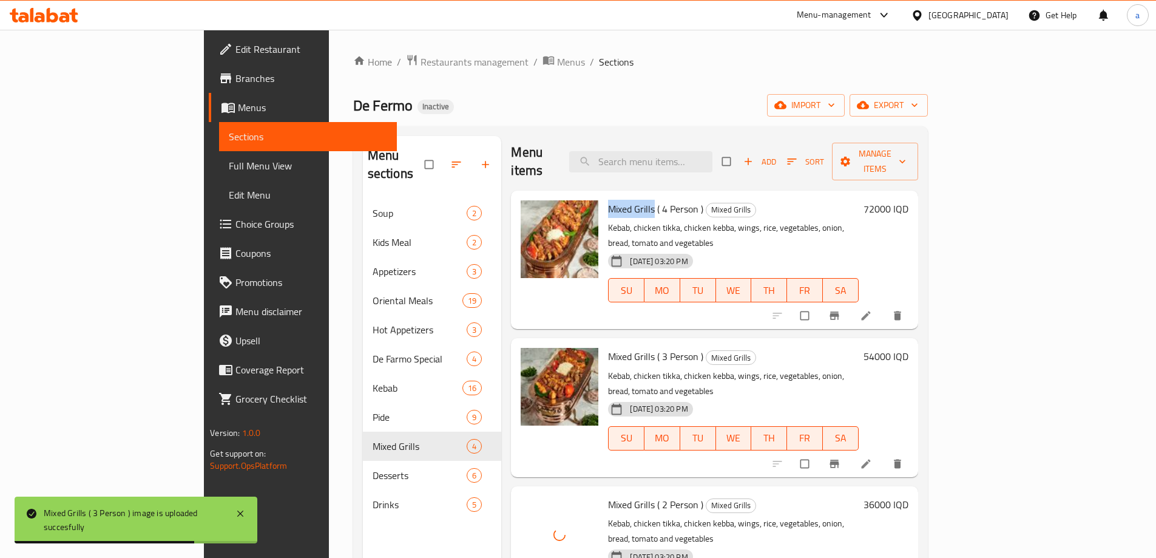
scroll to position [170, 0]
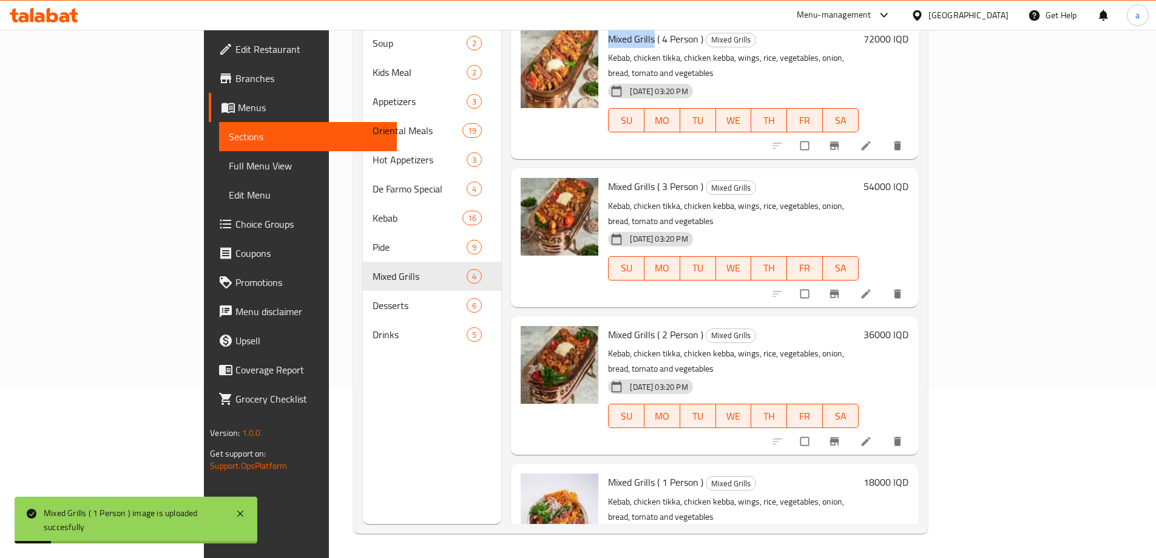
click at [229, 158] on span "Full Menu View" at bounding box center [308, 165] width 158 height 15
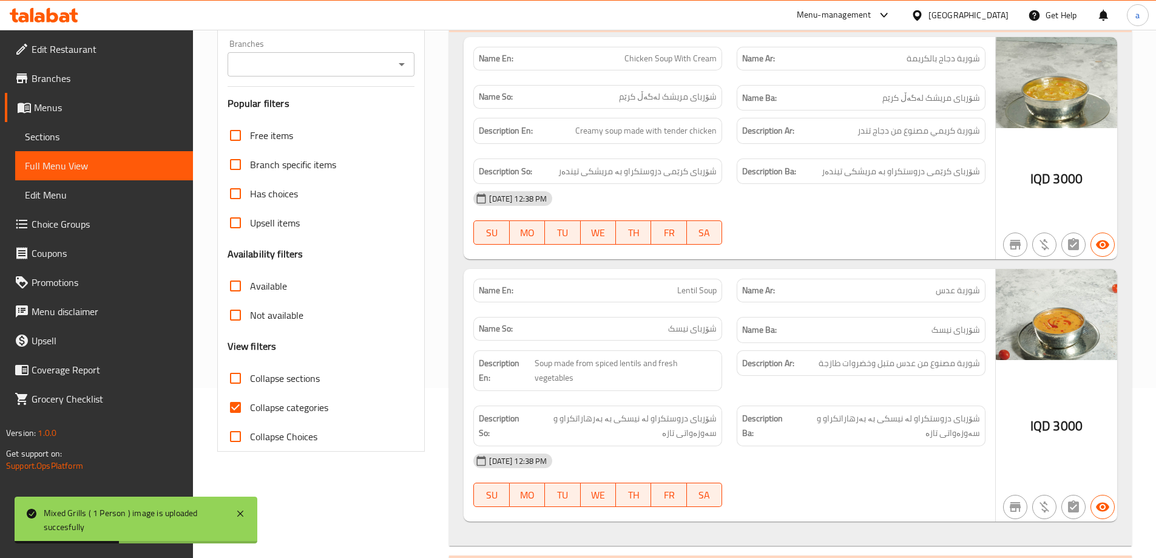
click at [237, 396] on input "Collapse categories" at bounding box center [235, 407] width 29 height 29
checkbox input "false"
click at [237, 373] on input "Collapse sections" at bounding box center [235, 378] width 29 height 29
checkbox input "true"
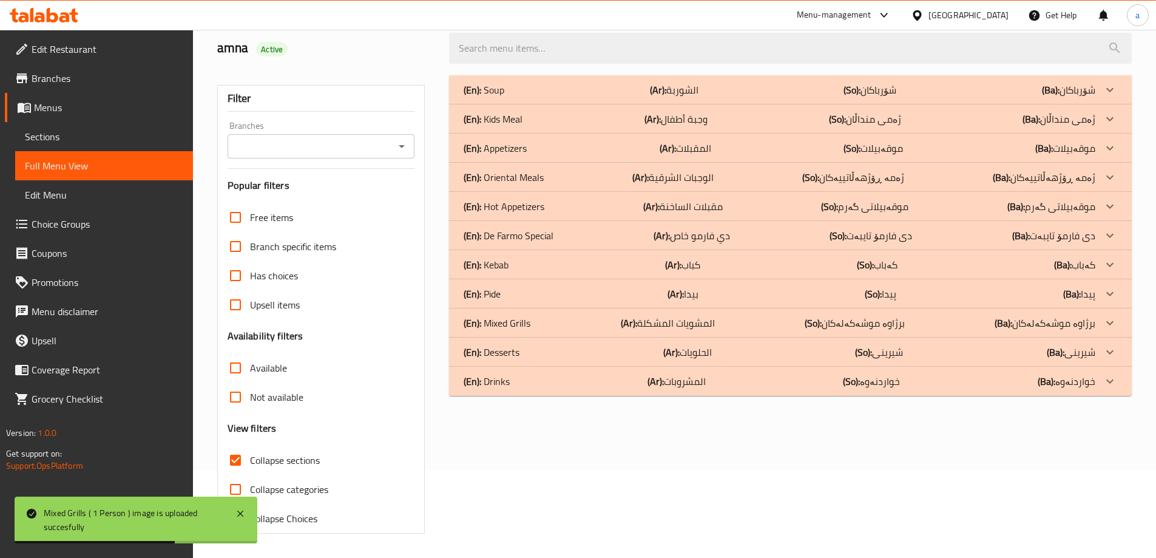
scroll to position [88, 0]
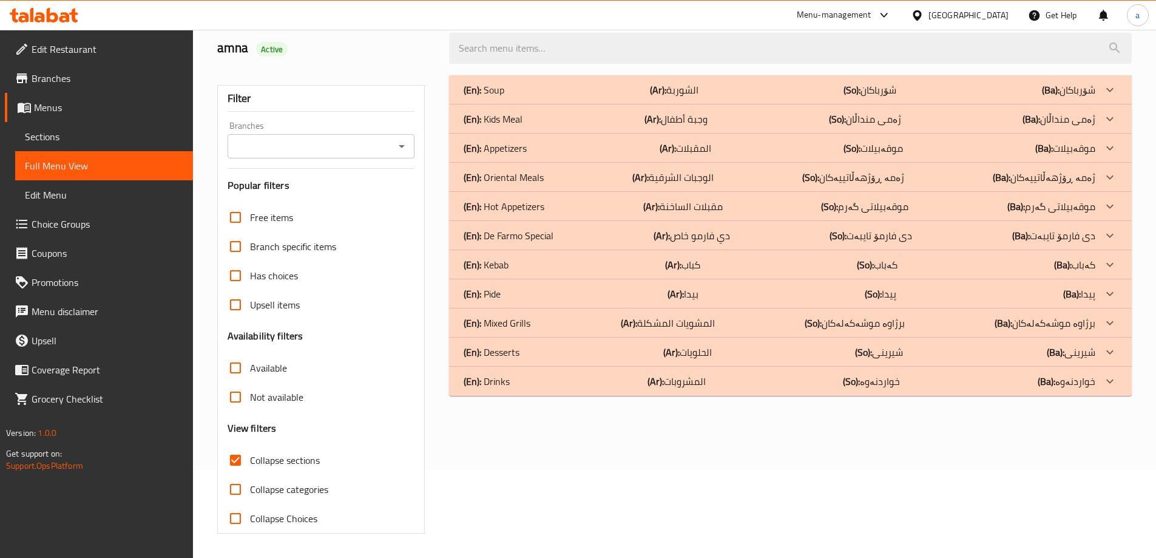
click at [38, 129] on span "Sections" at bounding box center [104, 136] width 158 height 15
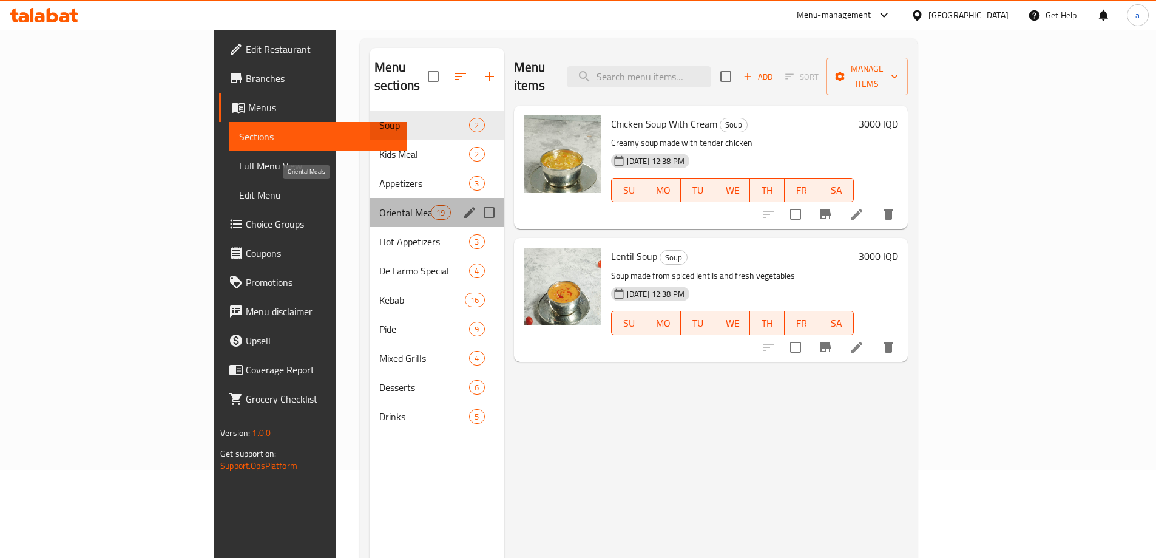
click at [379, 205] on span "Oriental Meals" at bounding box center [405, 212] width 52 height 15
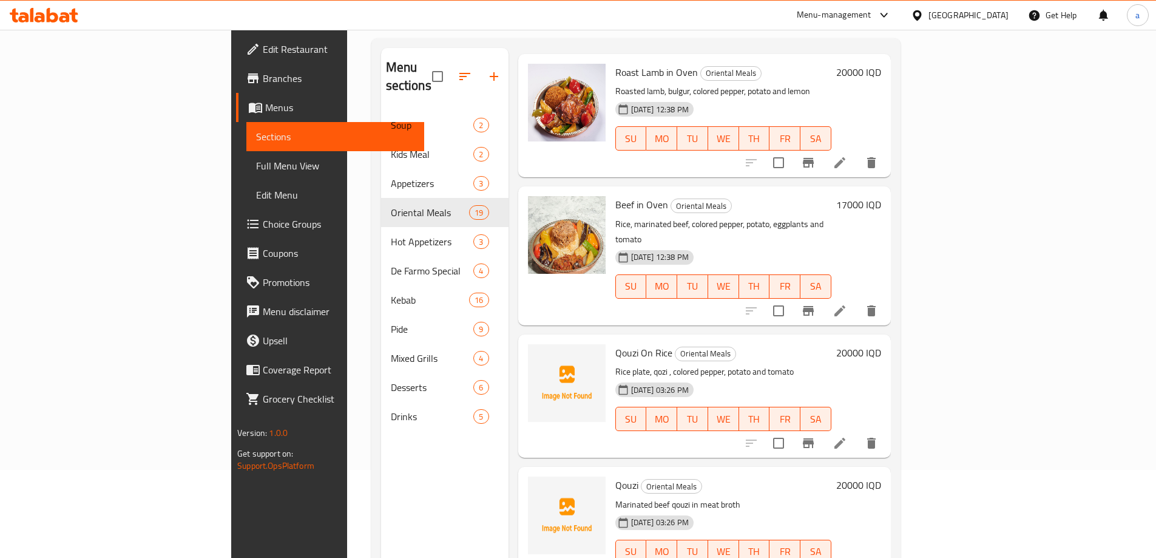
scroll to position [667, 0]
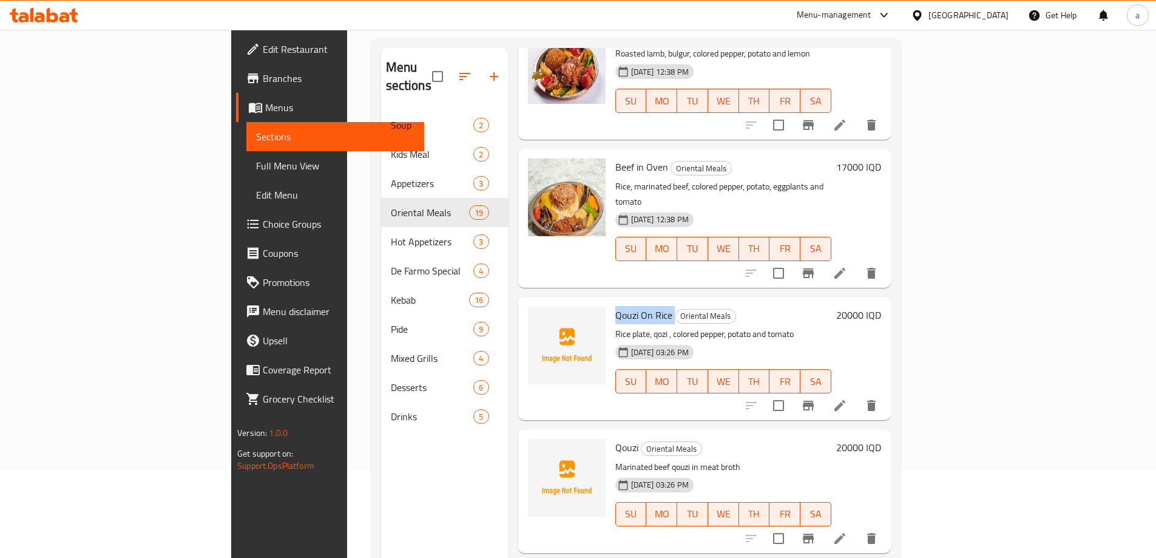
drag, startPoint x: 555, startPoint y: 232, endPoint x: 615, endPoint y: 234, distance: 60.1
click at [615, 302] on div "Qouzi On Rice Oriental Meals Rice plate, qozi , colored pepper, potato and toma…" at bounding box center [724, 359] width 226 height 114
click at [615, 438] on span "Qouzi" at bounding box center [626, 447] width 23 height 18
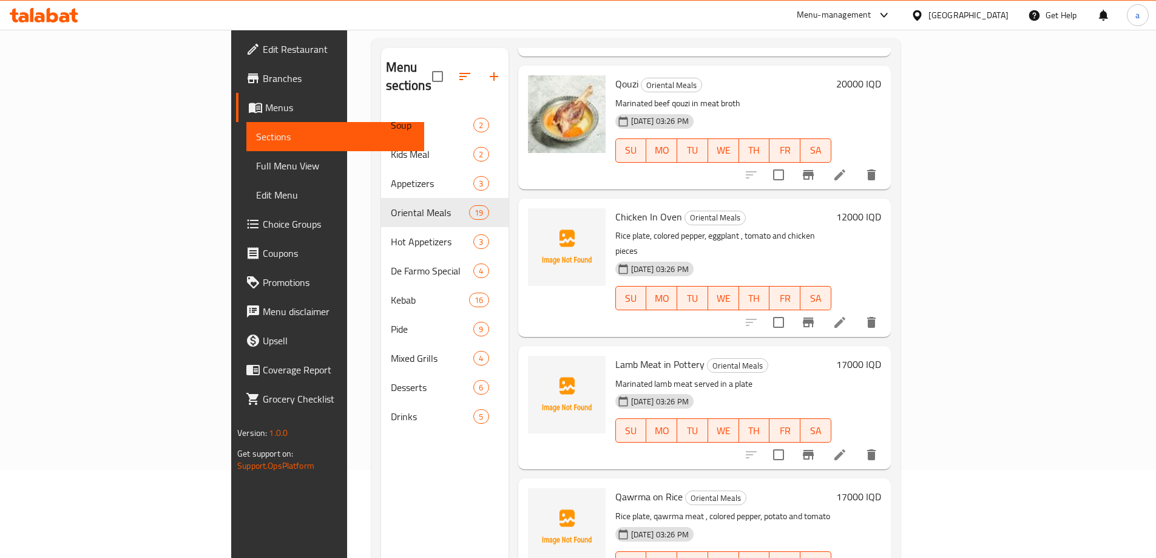
scroll to position [1034, 0]
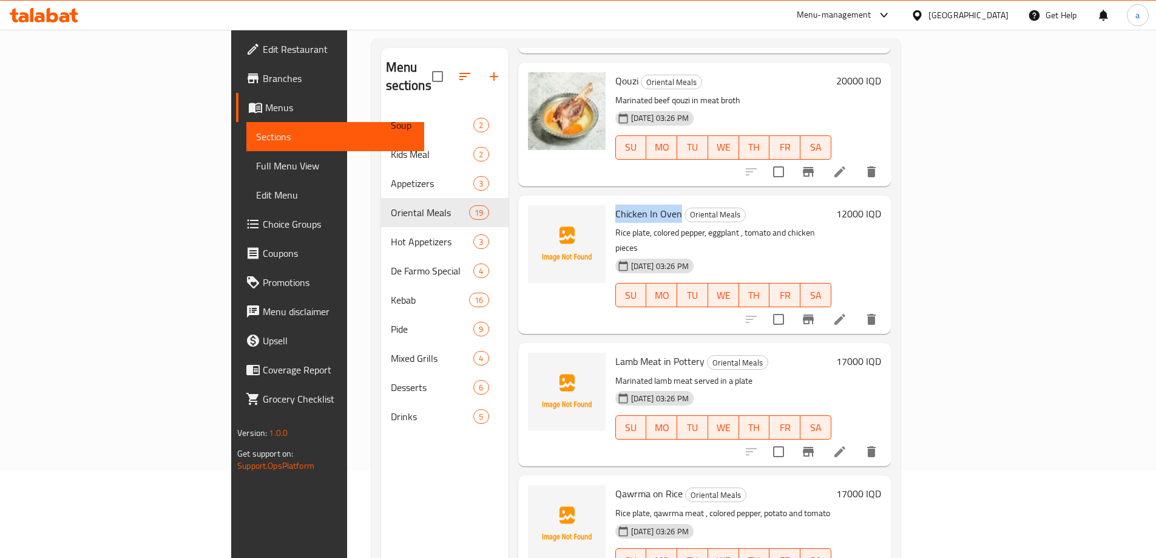
drag, startPoint x: 558, startPoint y: 135, endPoint x: 620, endPoint y: 137, distance: 62.6
click at [620, 205] on span "Chicken In Oven" at bounding box center [648, 214] width 67 height 18
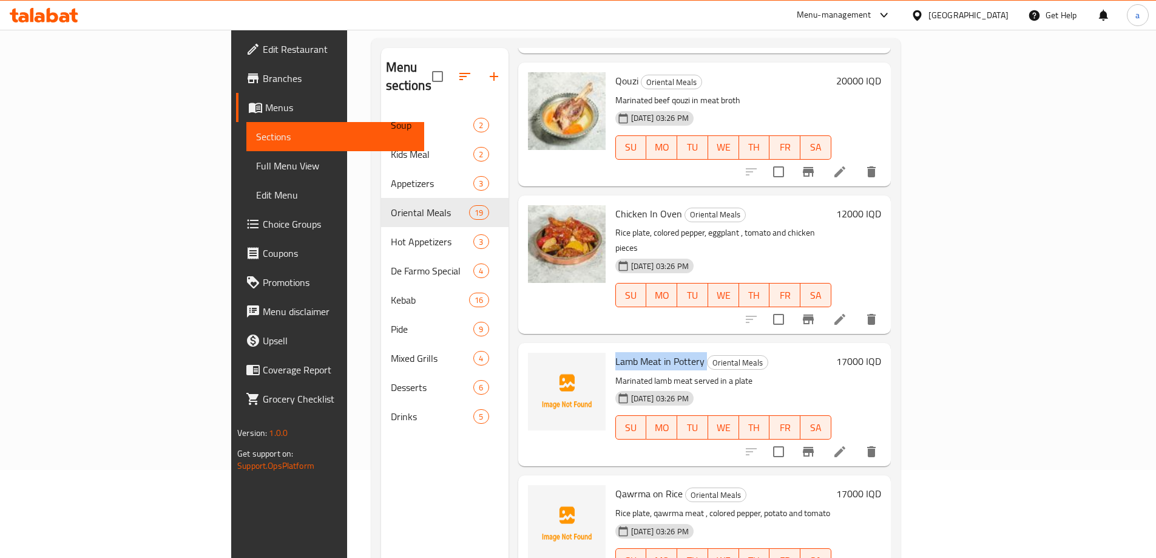
drag, startPoint x: 555, startPoint y: 266, endPoint x: 648, endPoint y: 271, distance: 93.0
click at [648, 348] on div "Lamb Meat in Pottery Oriental Meals Marinated lamb meat served in a plate [DATE…" at bounding box center [724, 405] width 226 height 114
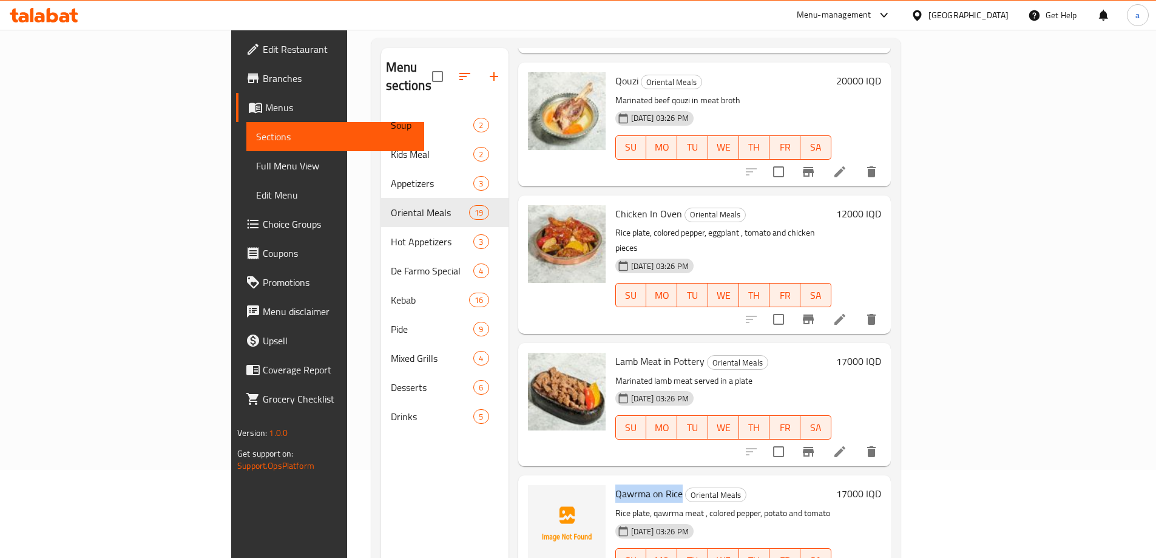
drag, startPoint x: 555, startPoint y: 395, endPoint x: 625, endPoint y: 395, distance: 70.4
click at [625, 480] on div "Qawrma on Rice Oriental Meals Rice plate, qawrma meat , colored pepper, potato …" at bounding box center [724, 537] width 226 height 114
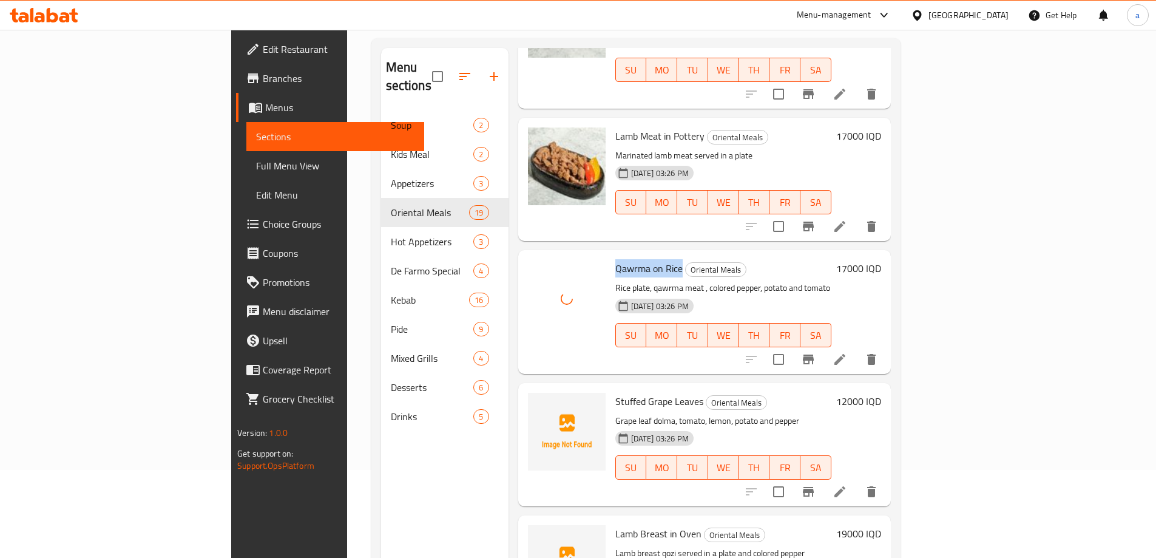
scroll to position [1221, 0]
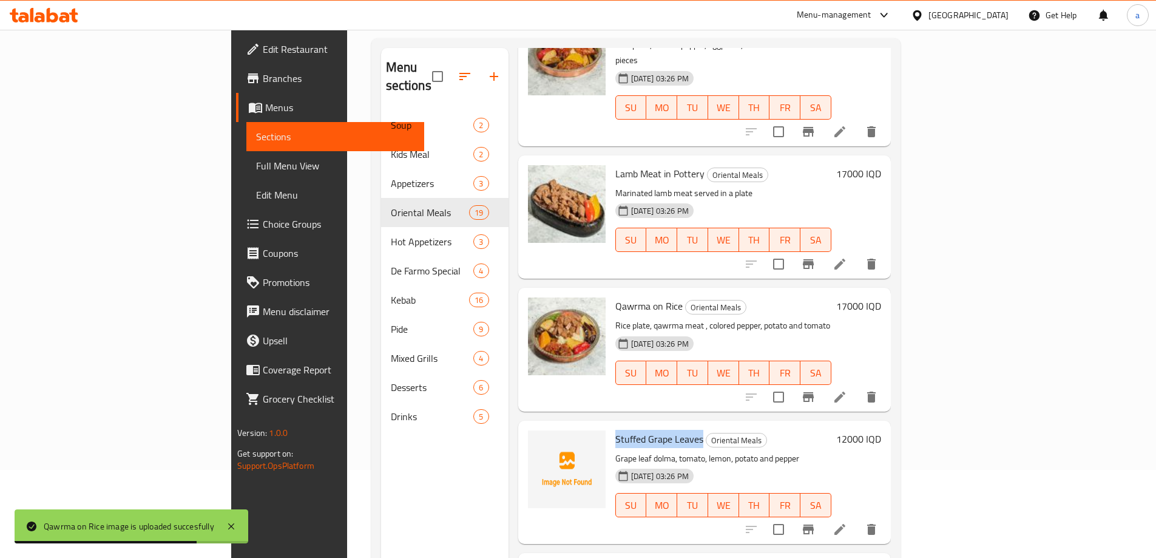
drag, startPoint x: 553, startPoint y: 343, endPoint x: 645, endPoint y: 345, distance: 91.7
click at [645, 425] on div "Stuffed Grape Leaves Oriental Meals Grape leaf dolma, tomato, lemon, potato and…" at bounding box center [724, 482] width 226 height 114
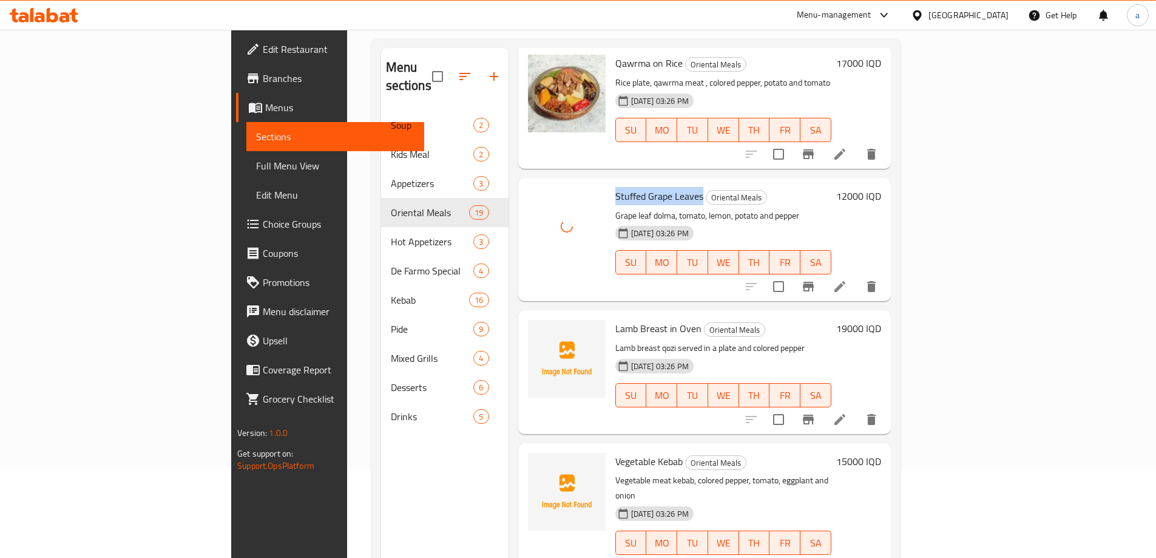
scroll to position [1496, 0]
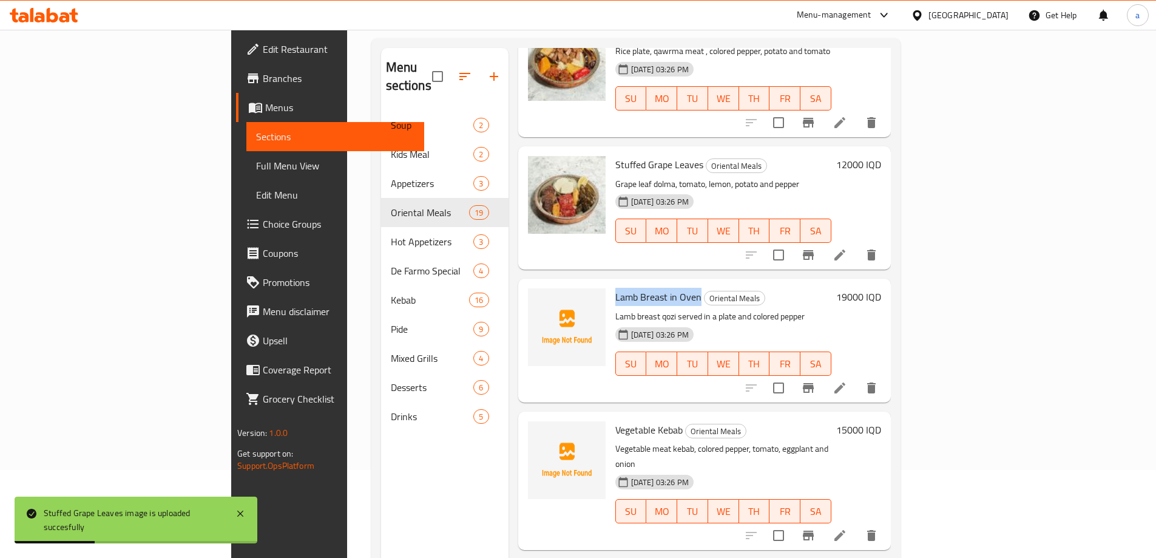
drag, startPoint x: 554, startPoint y: 200, endPoint x: 640, endPoint y: 205, distance: 85.8
click at [640, 283] on div "Lamb Breast in Oven Oriental Meals Lamb breast qozi served in a plate and color…" at bounding box center [724, 340] width 226 height 114
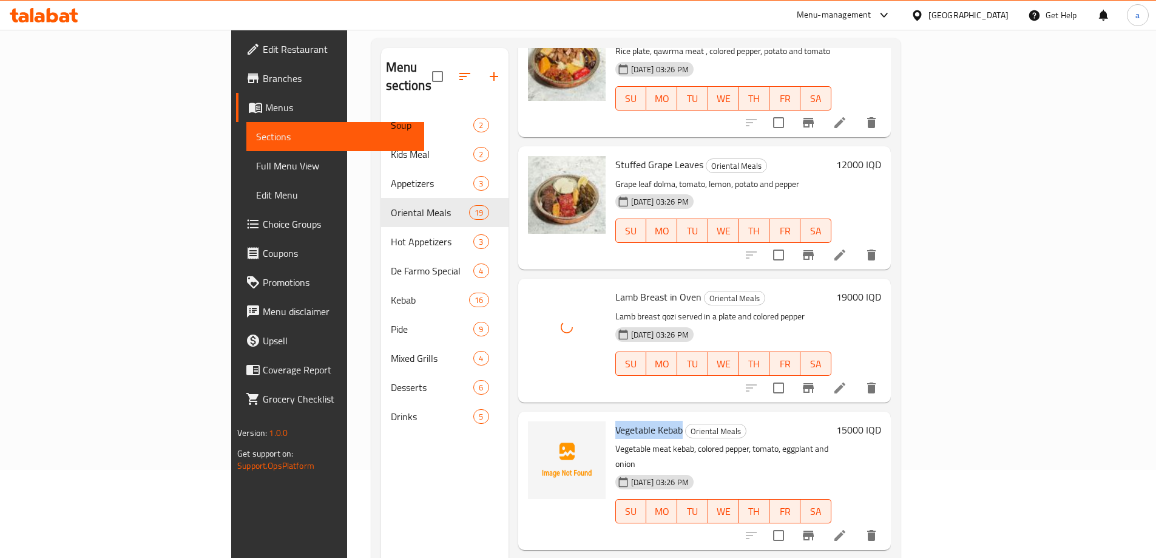
drag, startPoint x: 560, startPoint y: 332, endPoint x: 626, endPoint y: 333, distance: 66.8
click at [626, 421] on h6 "Vegetable Kebab Oriental Meals" at bounding box center [723, 429] width 216 height 17
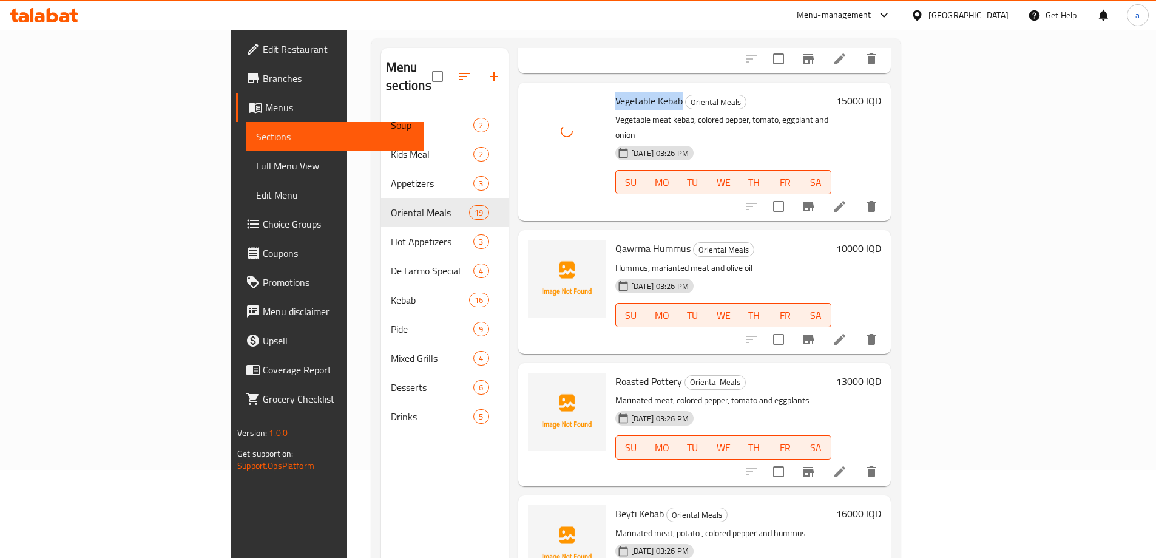
scroll to position [1831, 0]
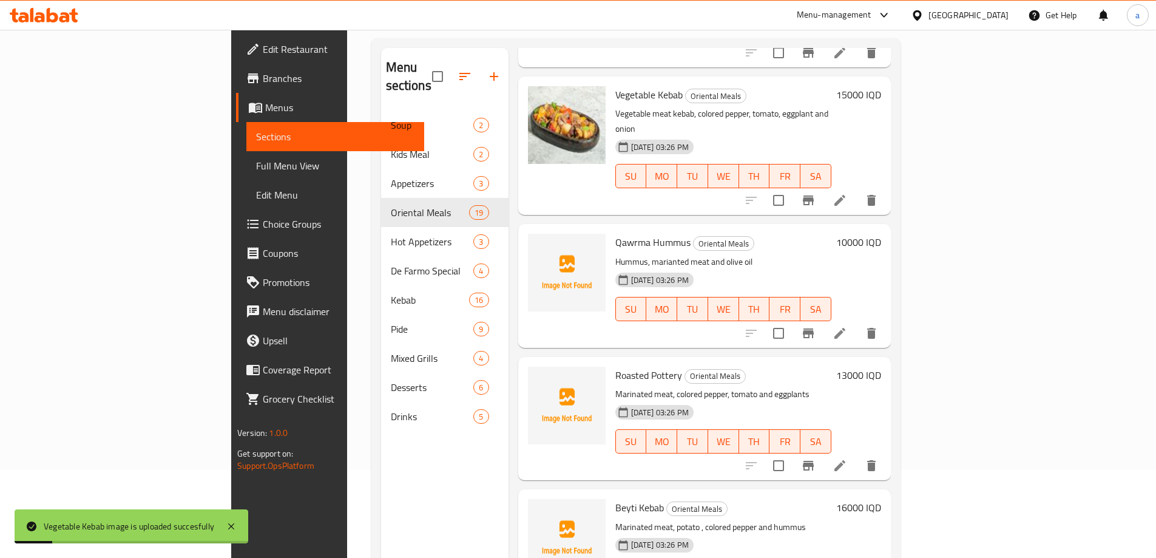
click at [615, 233] on span "Qawrma Hummus" at bounding box center [652, 242] width 75 height 18
drag, startPoint x: 558, startPoint y: 131, endPoint x: 633, endPoint y: 135, distance: 75.4
click at [633, 233] on span "Qawrma Hummus" at bounding box center [652, 242] width 75 height 18
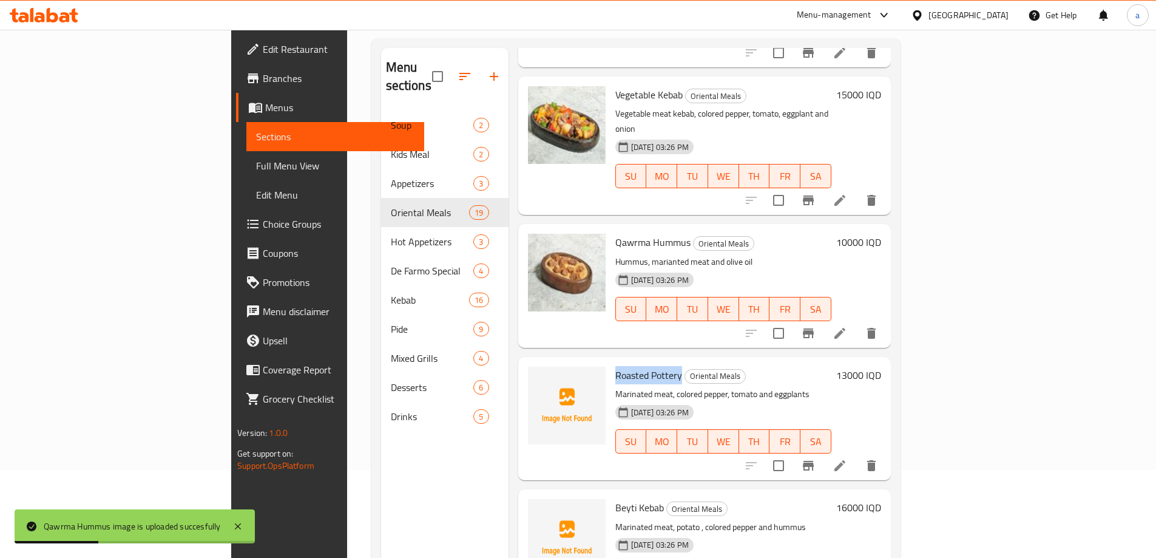
drag, startPoint x: 557, startPoint y: 268, endPoint x: 623, endPoint y: 266, distance: 66.8
click at [623, 362] on div "Roasted Pottery Oriental Meals Marinated meat, colored pepper, tomato and eggpl…" at bounding box center [724, 419] width 226 height 114
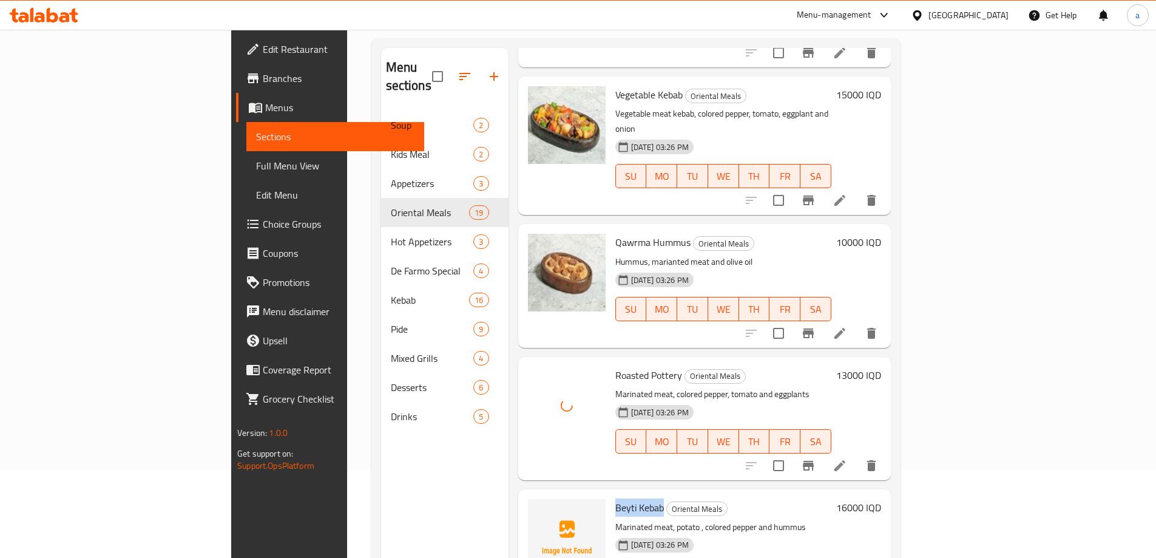
drag, startPoint x: 558, startPoint y: 399, endPoint x: 605, endPoint y: 392, distance: 47.2
click at [615, 498] on span "Beyti Kebab" at bounding box center [639, 507] width 49 height 18
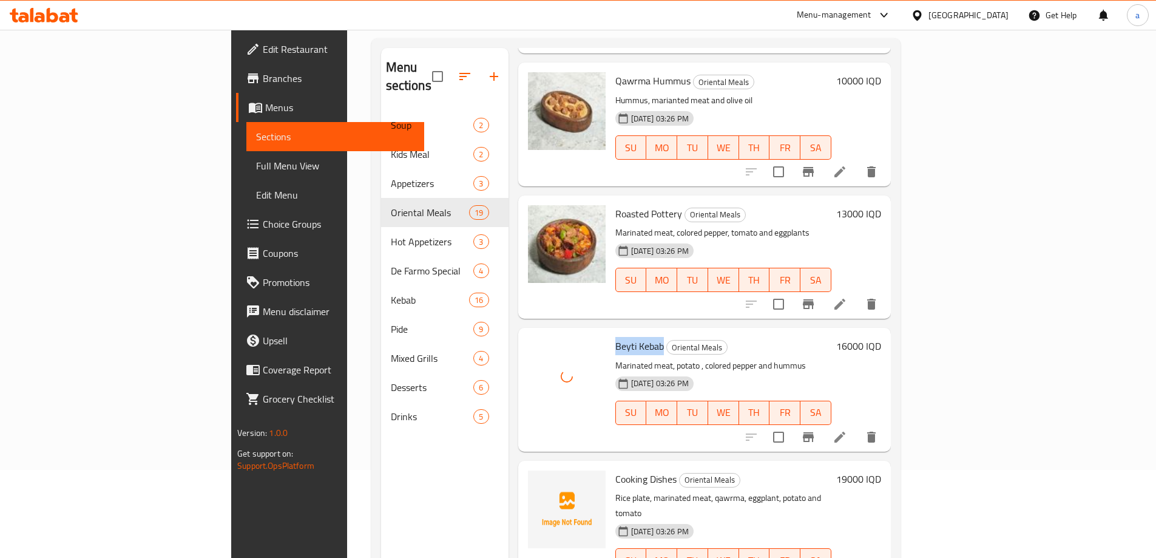
scroll to position [170, 0]
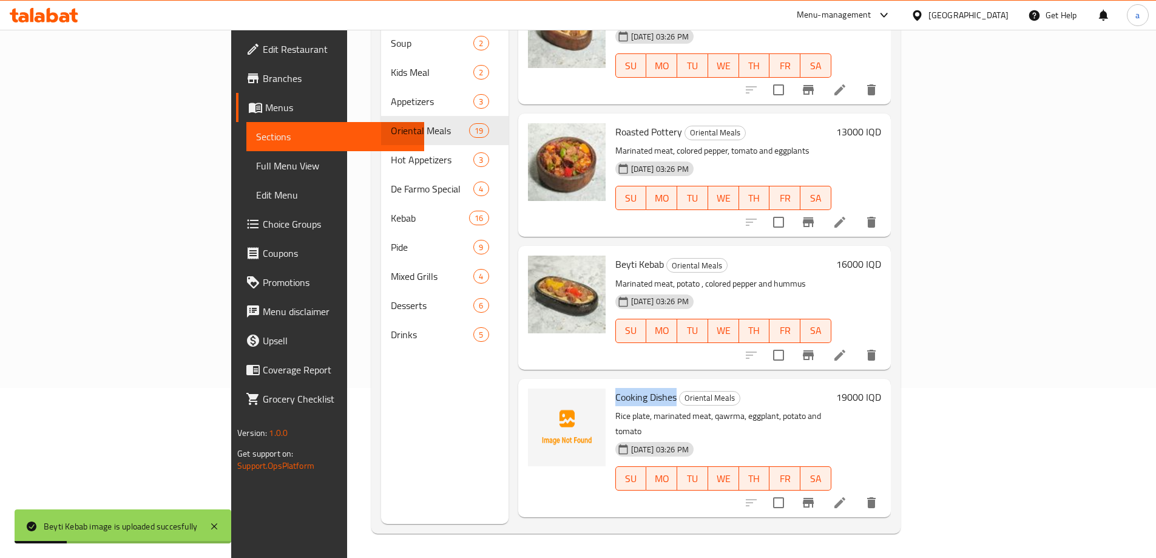
drag, startPoint x: 558, startPoint y: 282, endPoint x: 619, endPoint y: 288, distance: 61.6
click at [619, 388] on span "Cooking Dishes" at bounding box center [645, 397] width 61 height 18
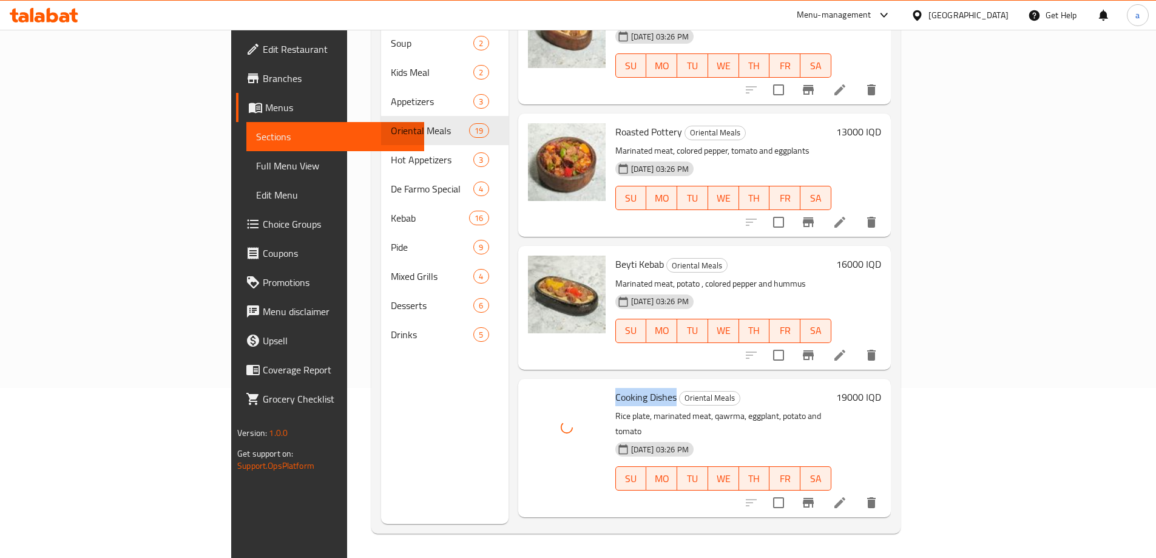
click at [857, 492] on li at bounding box center [840, 503] width 34 height 22
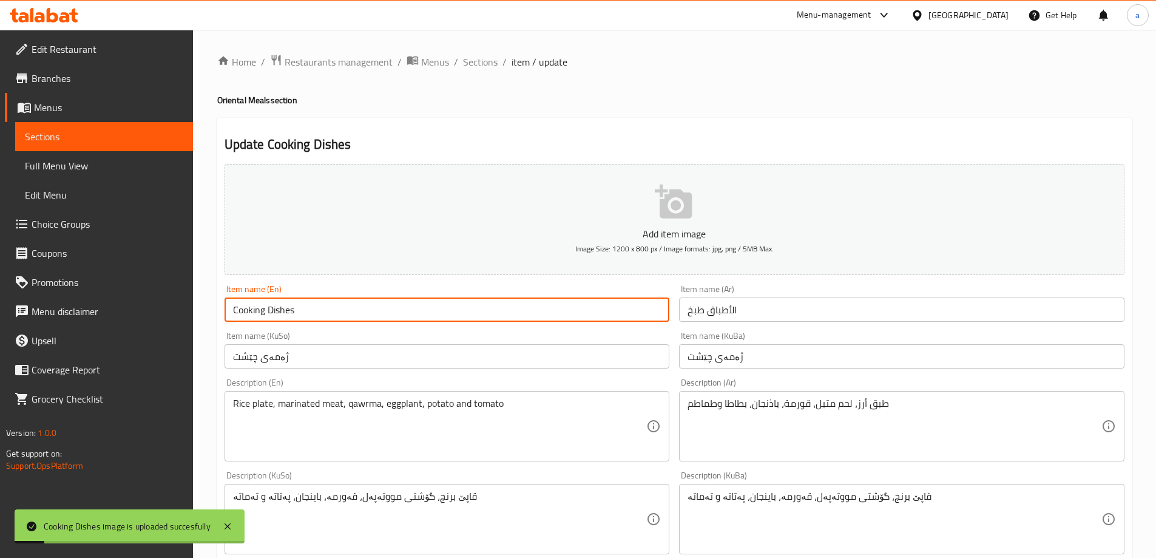
drag, startPoint x: 343, startPoint y: 314, endPoint x: 124, endPoint y: 324, distance: 219.3
click at [124, 324] on div "Edit Restaurant Branches Menus Sections Full Menu View Edit Menu Choice Groups …" at bounding box center [578, 514] width 1156 height 968
paste input "Dish"
type input "Cook Dish"
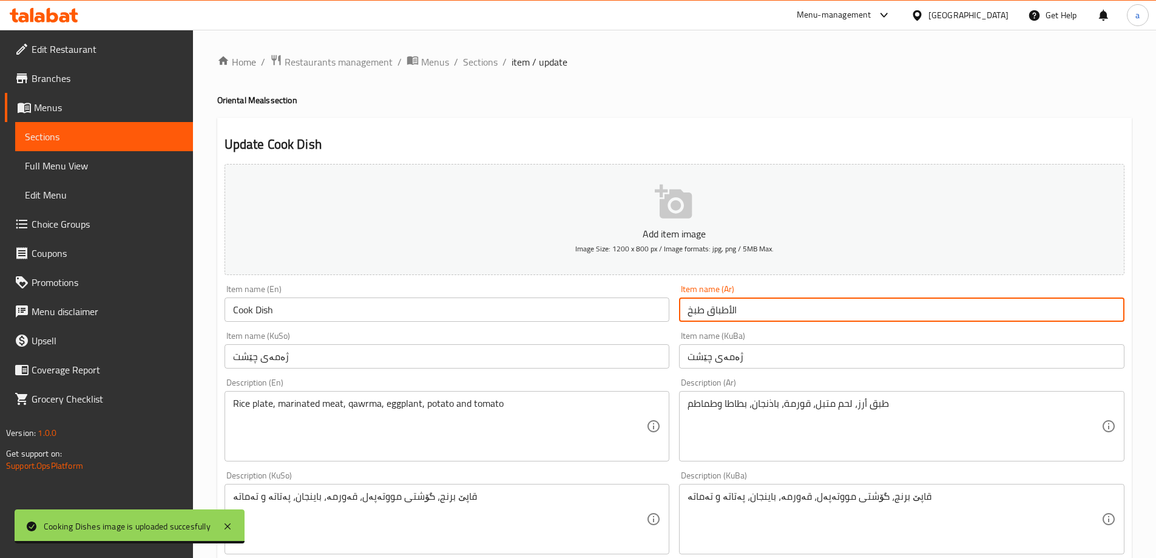
drag, startPoint x: 746, startPoint y: 310, endPoint x: 675, endPoint y: 305, distance: 71.2
click at [675, 305] on div "Item name (Ar) الأطباق طبخ Item name (Ar)" at bounding box center [901, 303] width 455 height 47
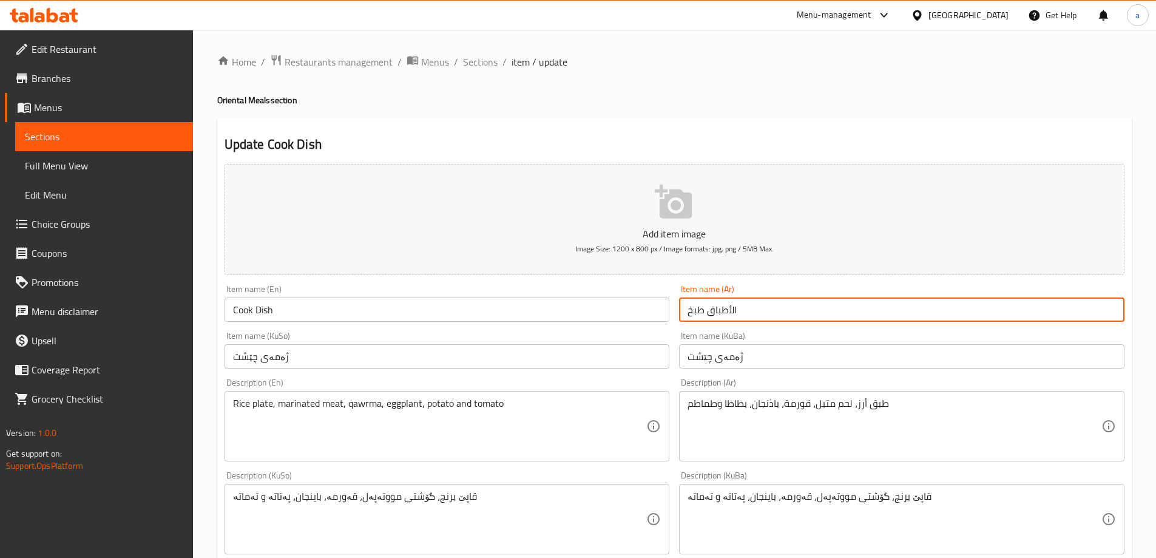
paste input "بق ال"
type input "طبق الطبخ"
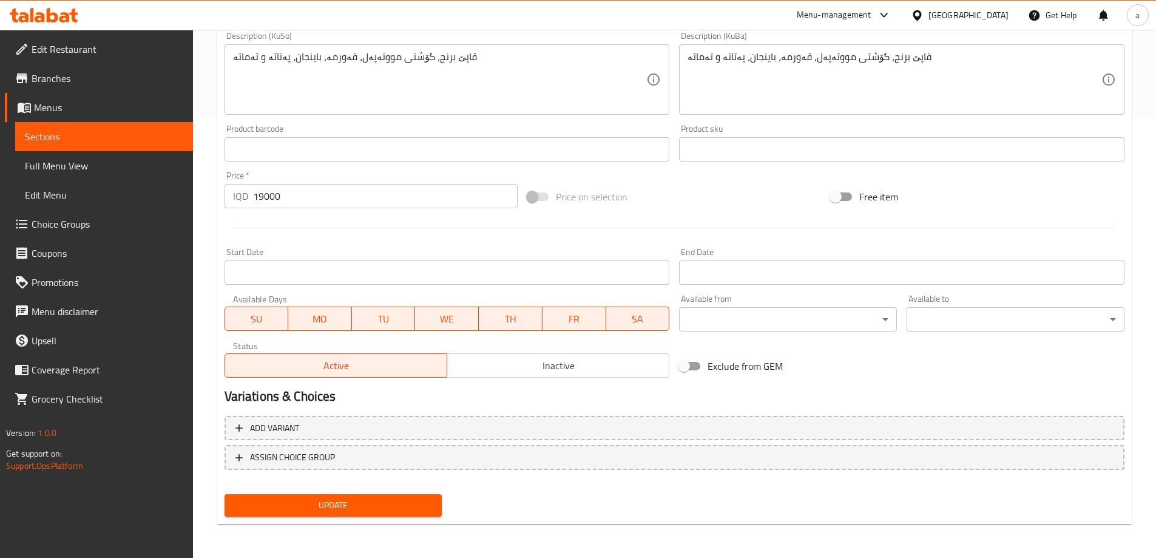
click at [393, 506] on span "Update" at bounding box center [333, 505] width 198 height 15
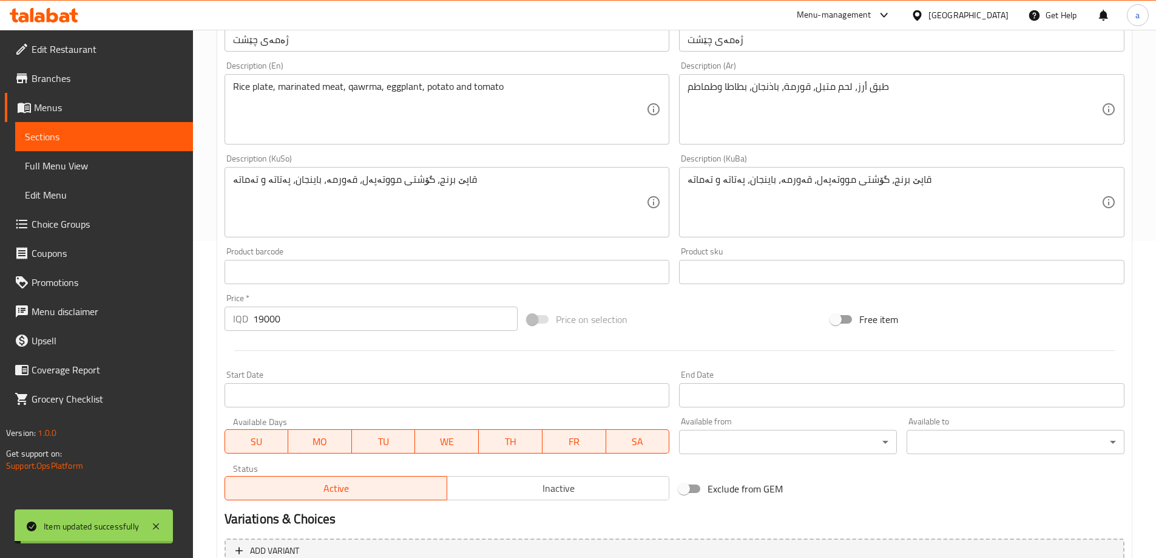
scroll to position [0, 0]
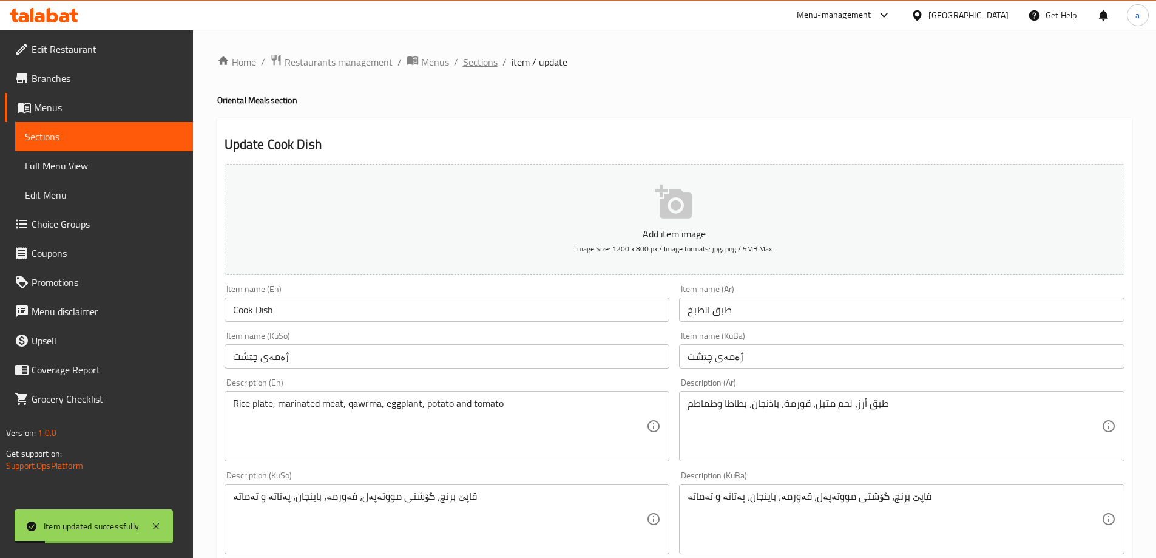
click at [486, 58] on span "Sections" at bounding box center [480, 62] width 35 height 15
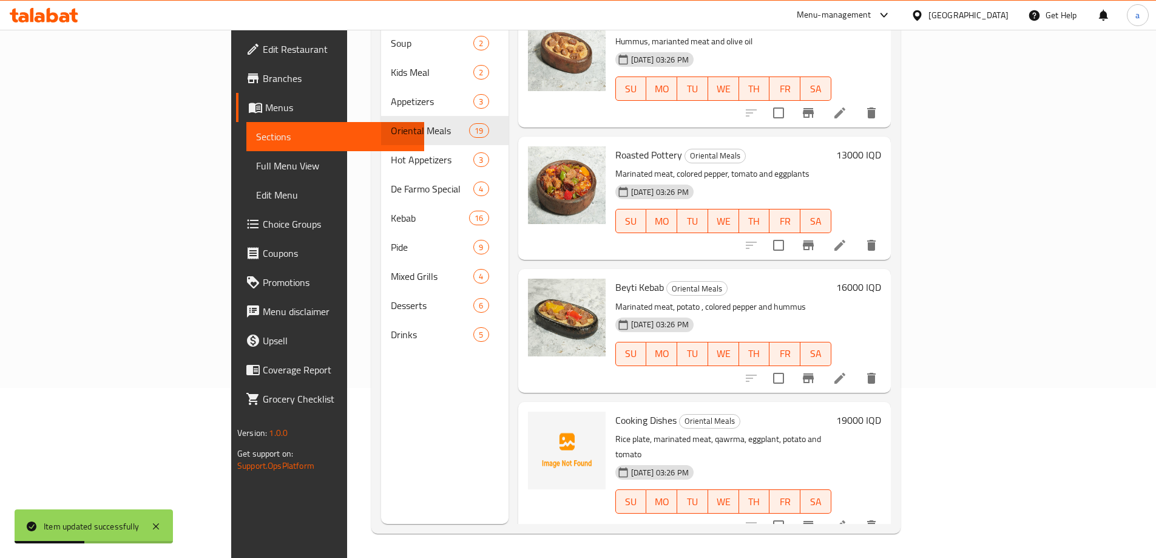
scroll to position [1992, 0]
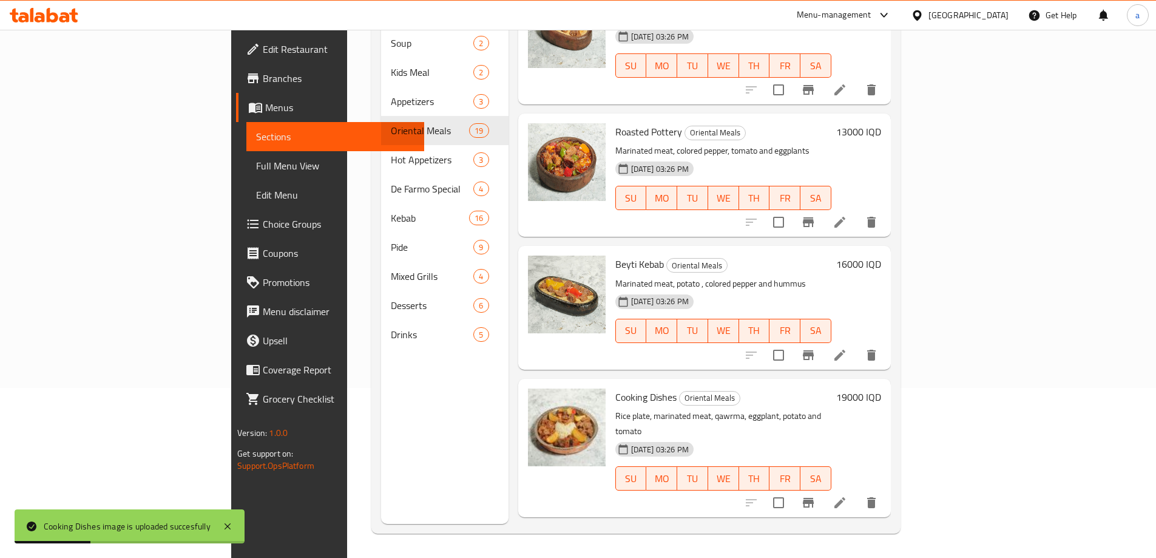
drag, startPoint x: 558, startPoint y: 417, endPoint x: 677, endPoint y: 420, distance: 119.0
click at [677, 536] on h6 "Roasted Pottery with Cheese Oriental Meals" at bounding box center [723, 544] width 216 height 17
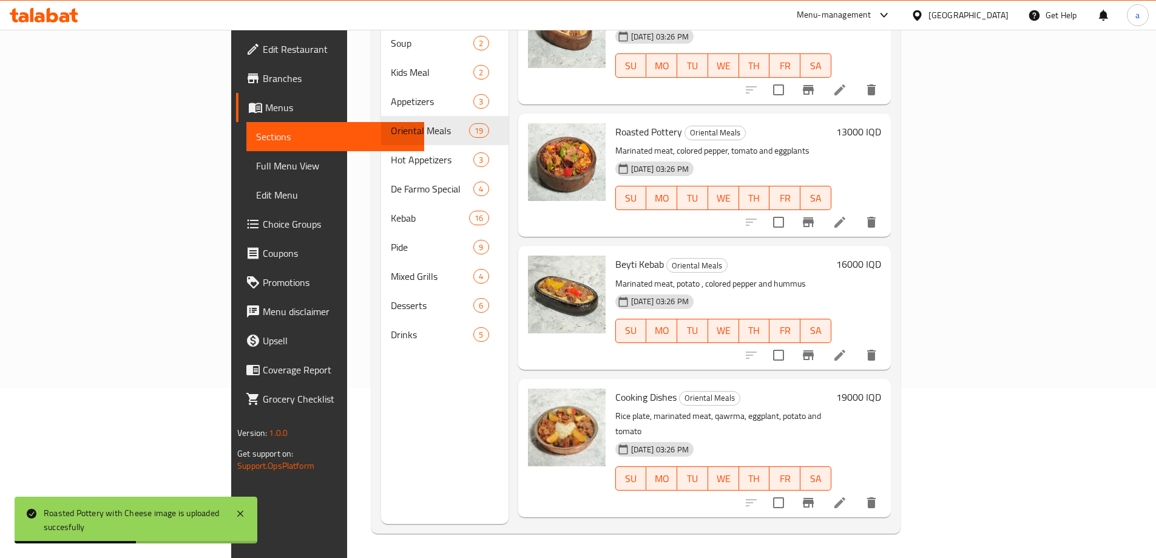
click at [263, 47] on span "Edit Restaurant" at bounding box center [339, 49] width 152 height 15
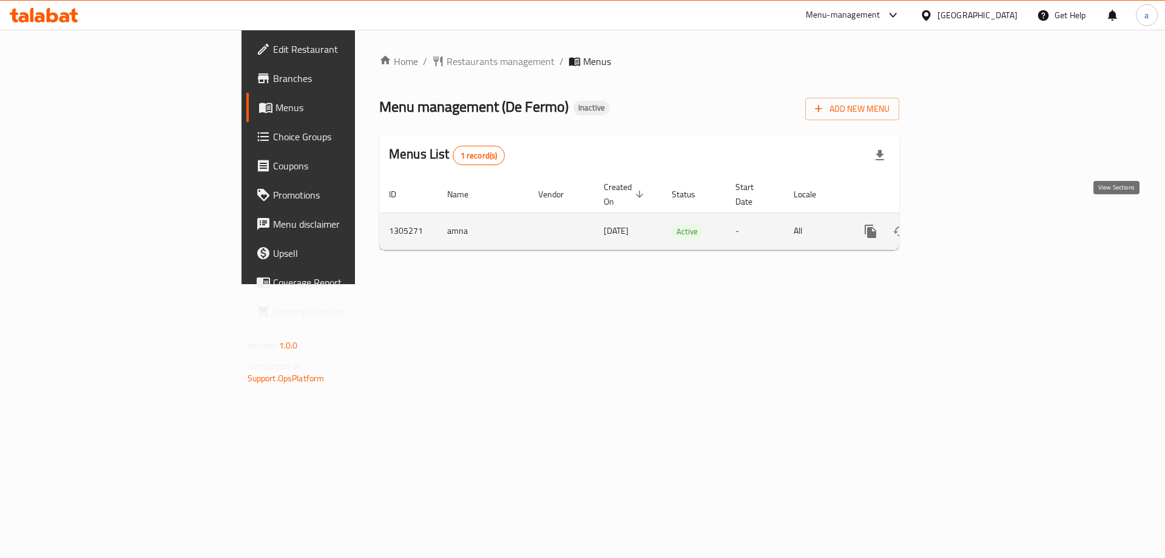
click at [966, 224] on icon "enhanced table" at bounding box center [958, 231] width 15 height 15
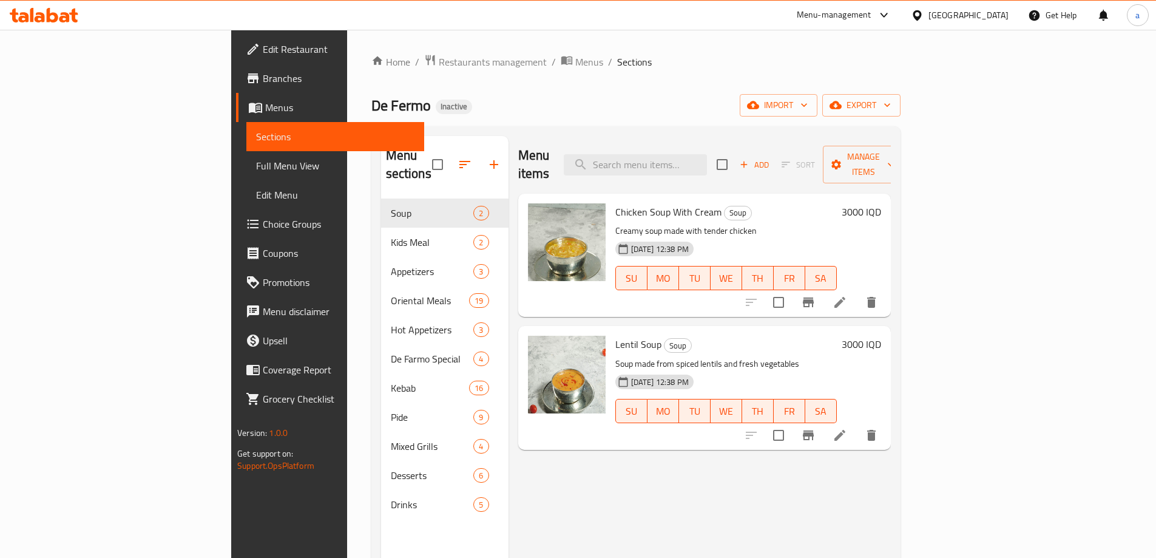
click at [256, 162] on span "Full Menu View" at bounding box center [335, 165] width 158 height 15
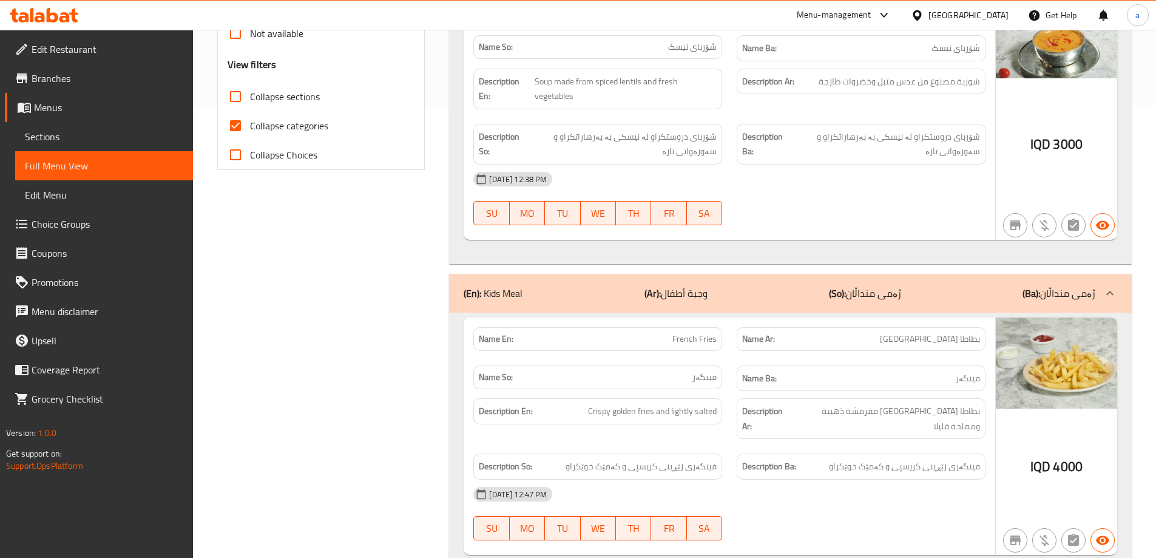
scroll to position [435, 0]
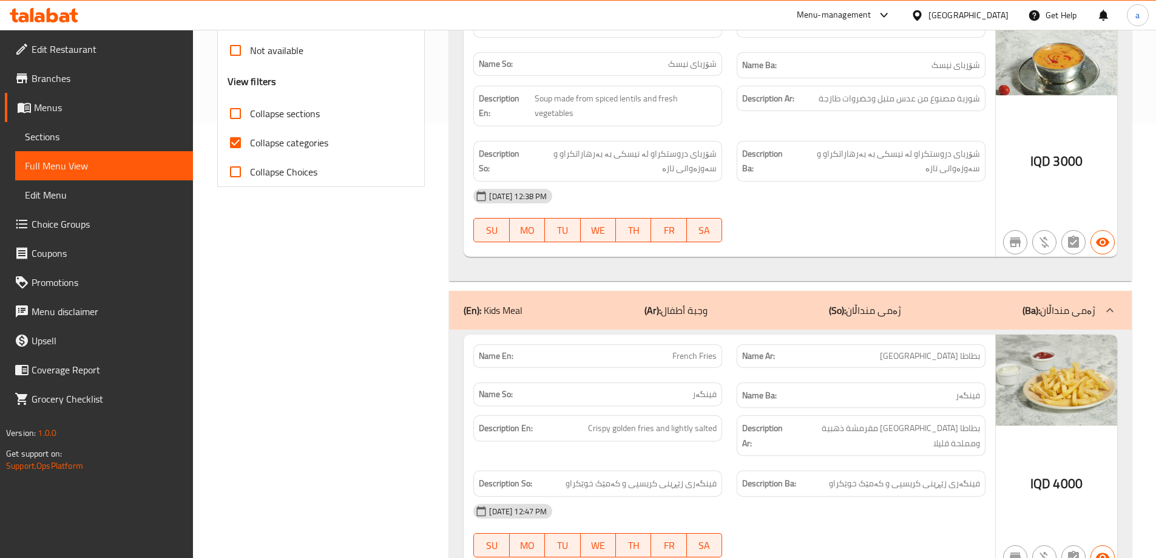
click at [271, 141] on span "Collapse categories" at bounding box center [289, 142] width 78 height 15
click at [250, 141] on input "Collapse categories" at bounding box center [235, 142] width 29 height 29
checkbox input "false"
drag, startPoint x: 248, startPoint y: 116, endPoint x: 243, endPoint y: 123, distance: 8.8
click at [245, 118] on input "Collapse sections" at bounding box center [235, 113] width 29 height 29
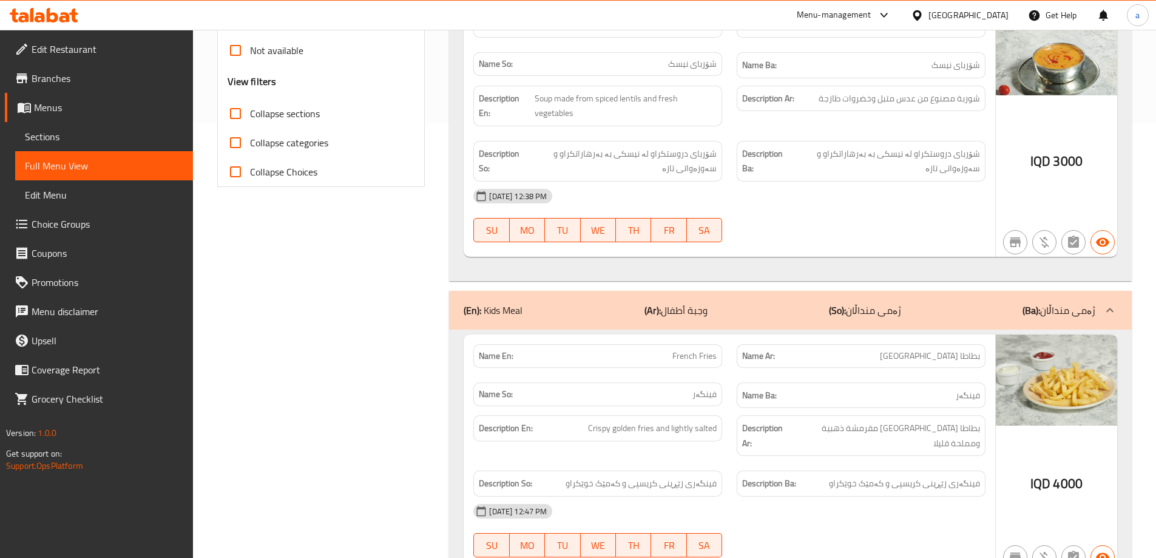
checkbox input "true"
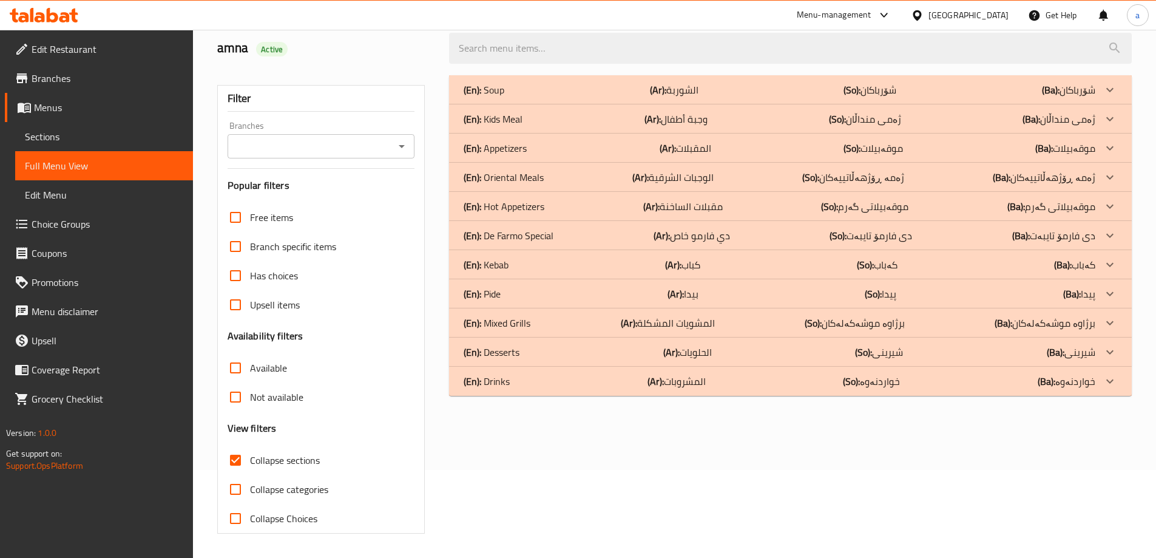
scroll to position [88, 0]
click at [97, 143] on span "Sections" at bounding box center [104, 136] width 158 height 15
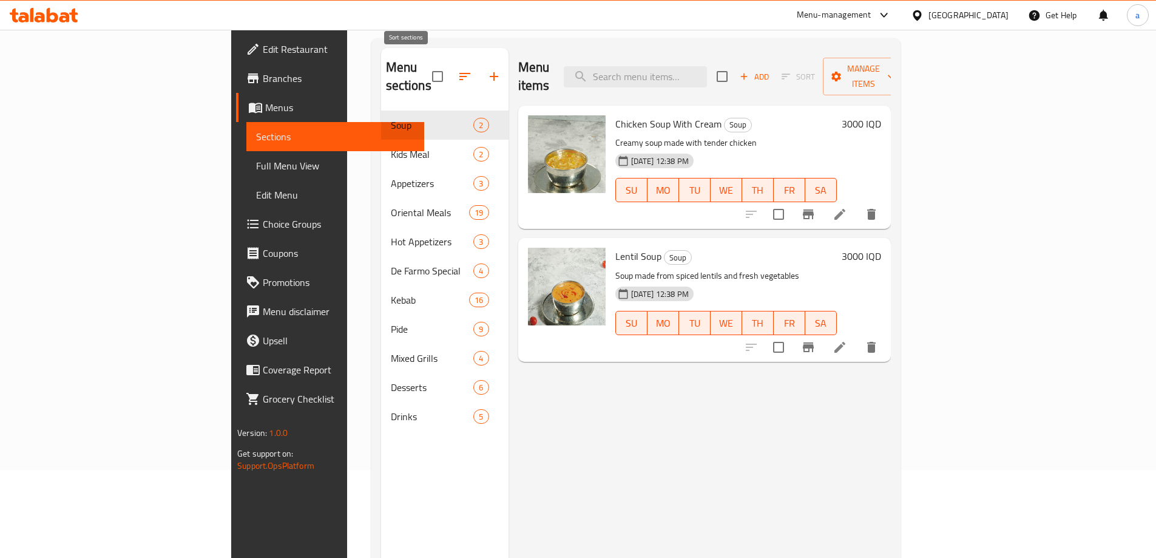
click at [459, 73] on icon "button" at bounding box center [464, 76] width 11 height 7
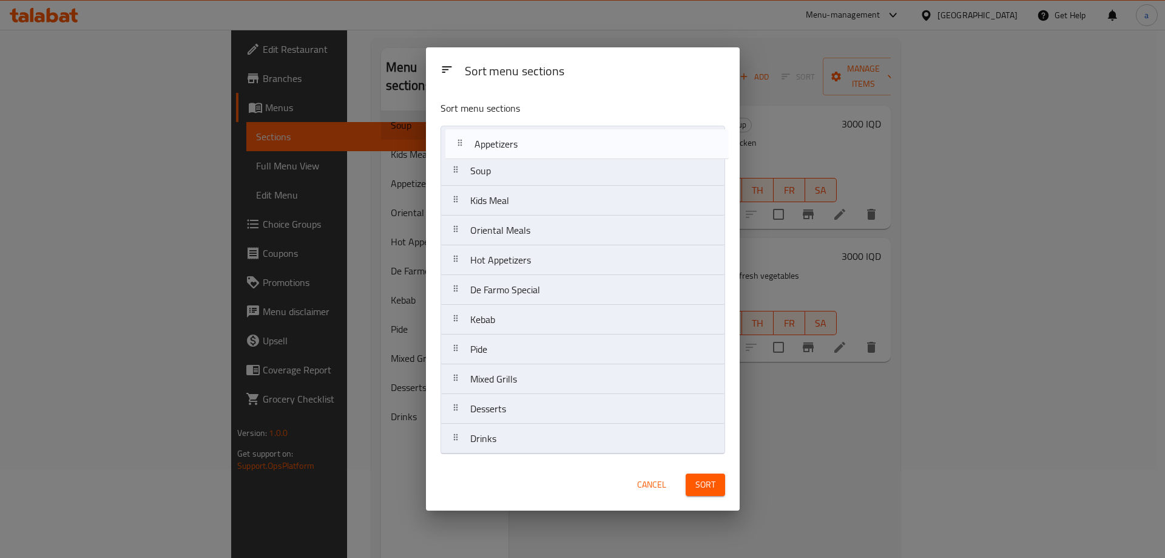
drag, startPoint x: 495, startPoint y: 205, endPoint x: 500, endPoint y: 142, distance: 62.7
click at [500, 142] on nav "Soup Kids Meal Appetizers Oriental Meals Hot Appetizers De Farmo Special Kebab …" at bounding box center [583, 290] width 285 height 328
drag, startPoint x: 530, startPoint y: 269, endPoint x: 518, endPoint y: 174, distance: 96.7
click at [518, 174] on nav "Appetizers Soup Kids Meal Oriental Meals Hot Appetizers De Farmo Special Kebab …" at bounding box center [583, 290] width 285 height 328
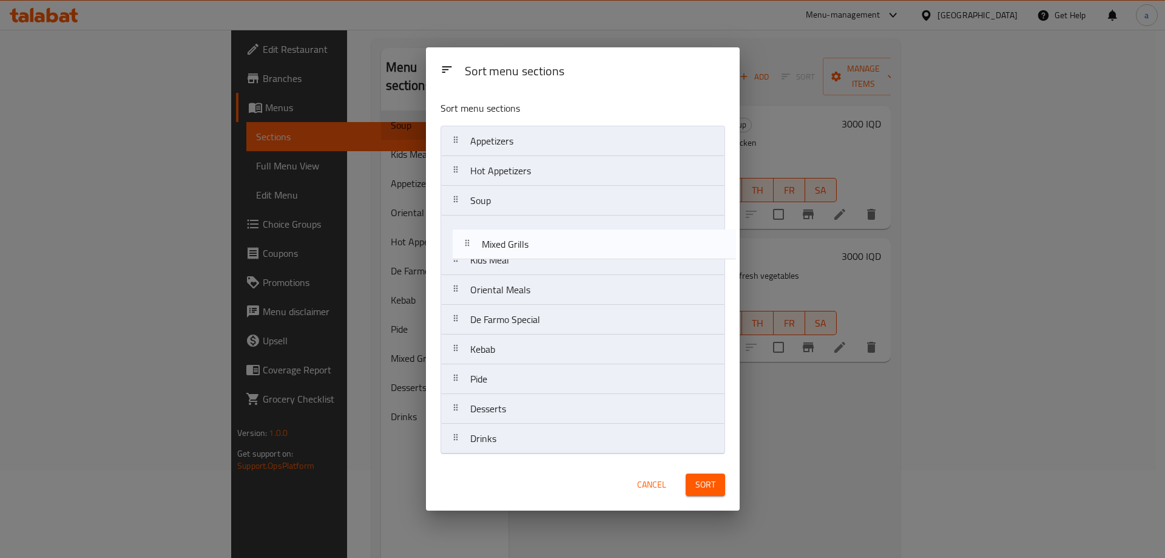
drag, startPoint x: 503, startPoint y: 386, endPoint x: 518, endPoint y: 241, distance: 145.9
click at [518, 241] on nav "Appetizers Hot Appetizers Soup Kids Meal Oriental Meals De Farmo Special Kebab …" at bounding box center [583, 290] width 285 height 328
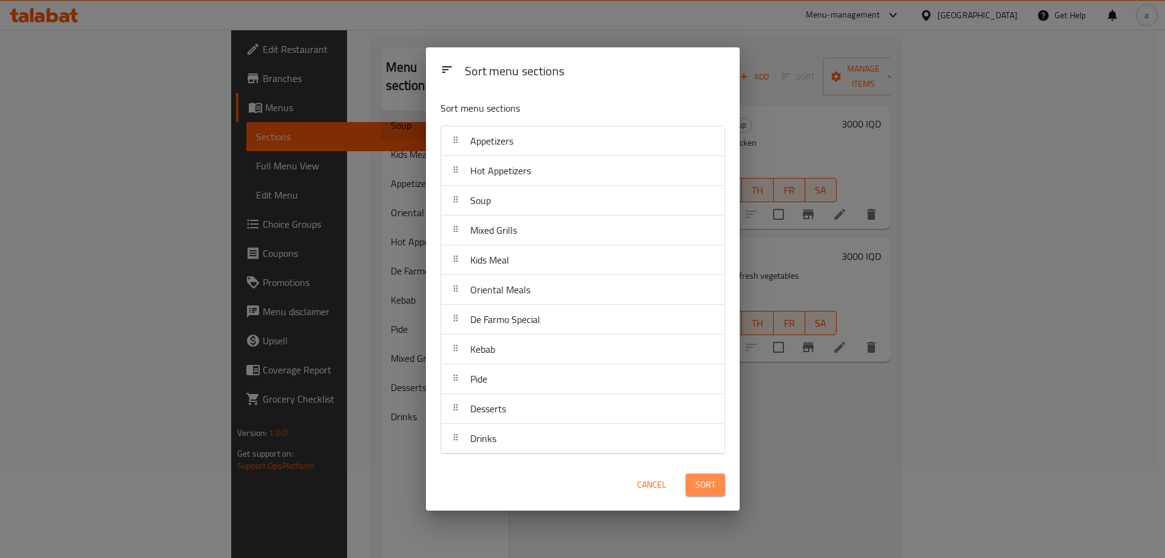
click at [713, 486] on span "Sort" at bounding box center [706, 484] width 20 height 15
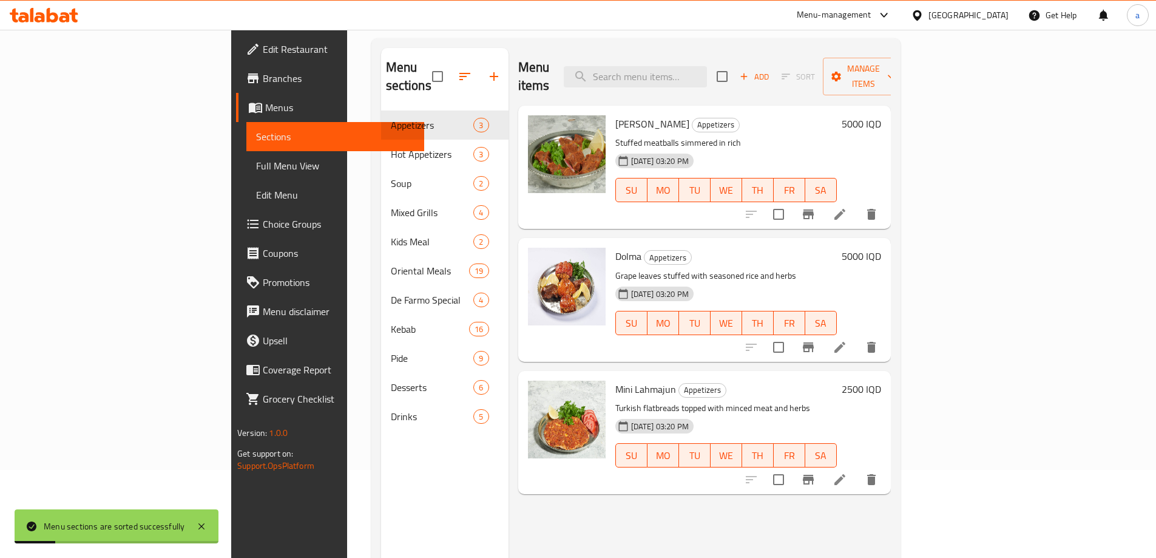
click at [256, 172] on span "Full Menu View" at bounding box center [335, 165] width 158 height 15
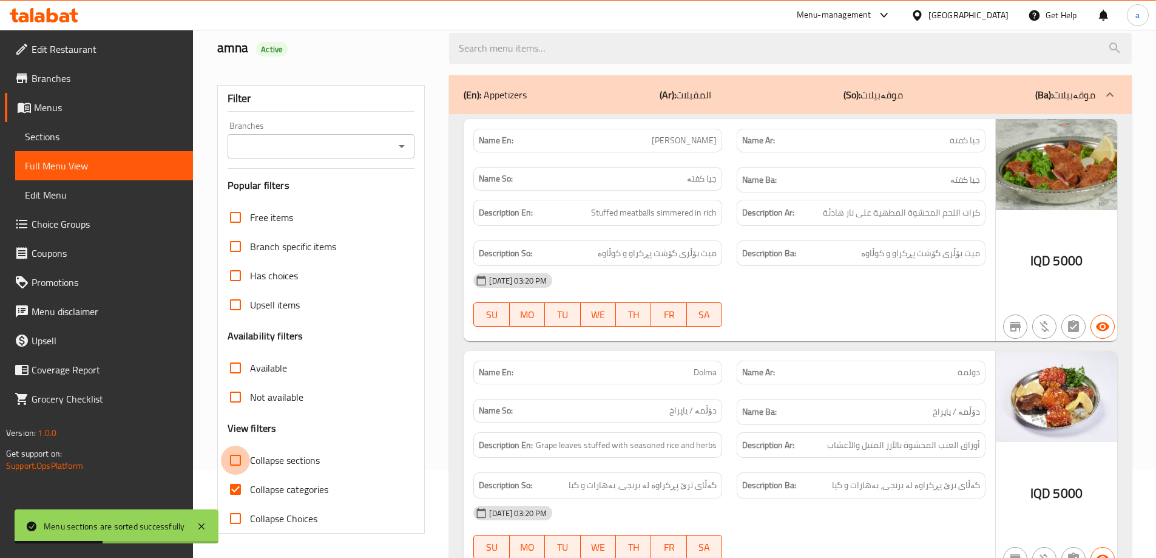
click at [235, 464] on input "Collapse sections" at bounding box center [235, 460] width 29 height 29
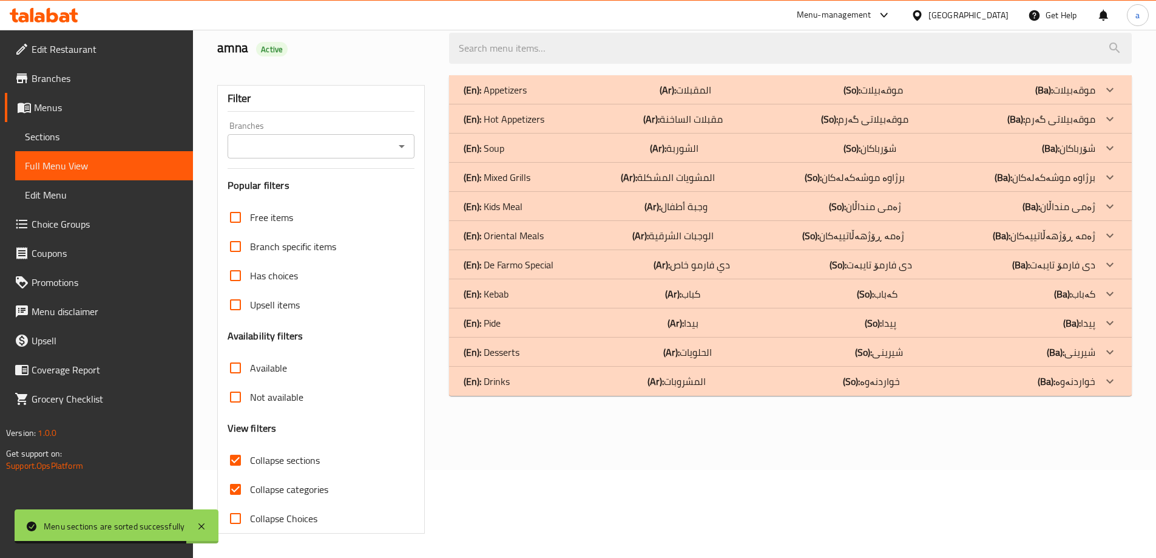
click at [521, 97] on div "(En): Pide (Ar): بيدا (So): پیدا (Ba): پیدا" at bounding box center [780, 90] width 632 height 15
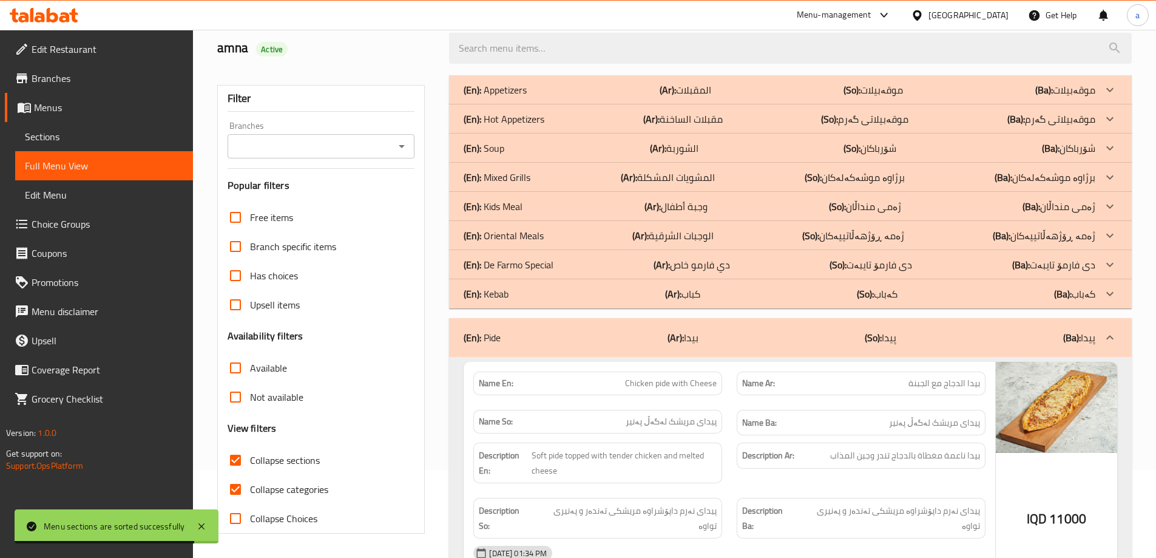
click at [541, 97] on div "(En): Kebab (Ar): كباب (So): کەباب (Ba): کەباب" at bounding box center [780, 90] width 632 height 15
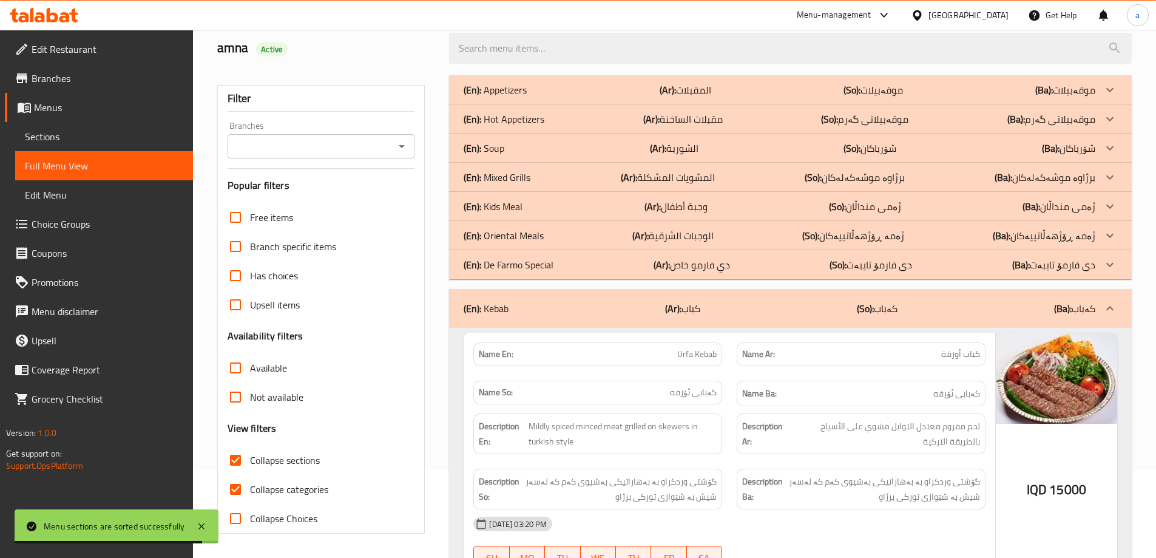
click at [549, 97] on div "(En): Oriental Meals (Ar): الوجبات الشرقية (So): ژەمە ڕۆژهەڵاتییەکان (Ba): ژەمە…" at bounding box center [780, 90] width 632 height 15
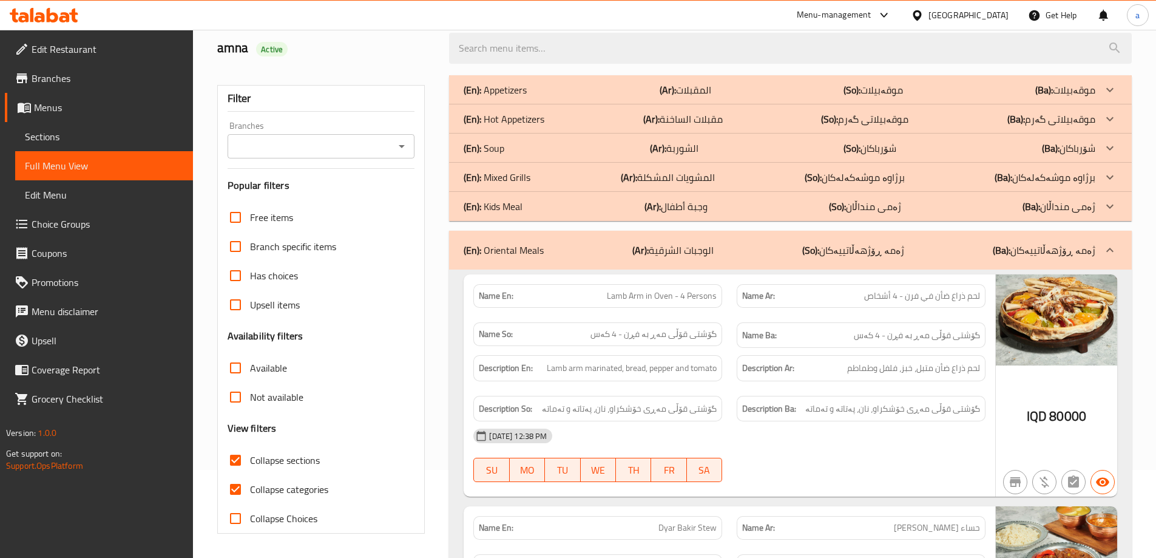
click at [543, 97] on div "(En): Mixed Grills (Ar): المشويات المشكلة (So): برژاوە موشەکەلەکان (Ba): برژاوە…" at bounding box center [780, 90] width 632 height 15
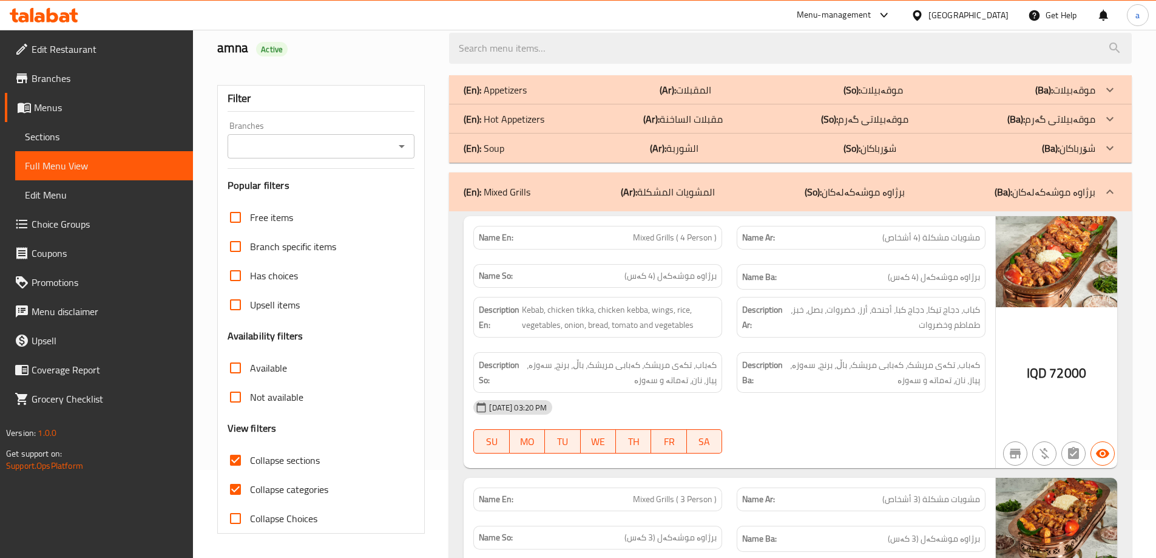
click at [527, 97] on p "(En): Hot Appetizers" at bounding box center [495, 90] width 63 height 15
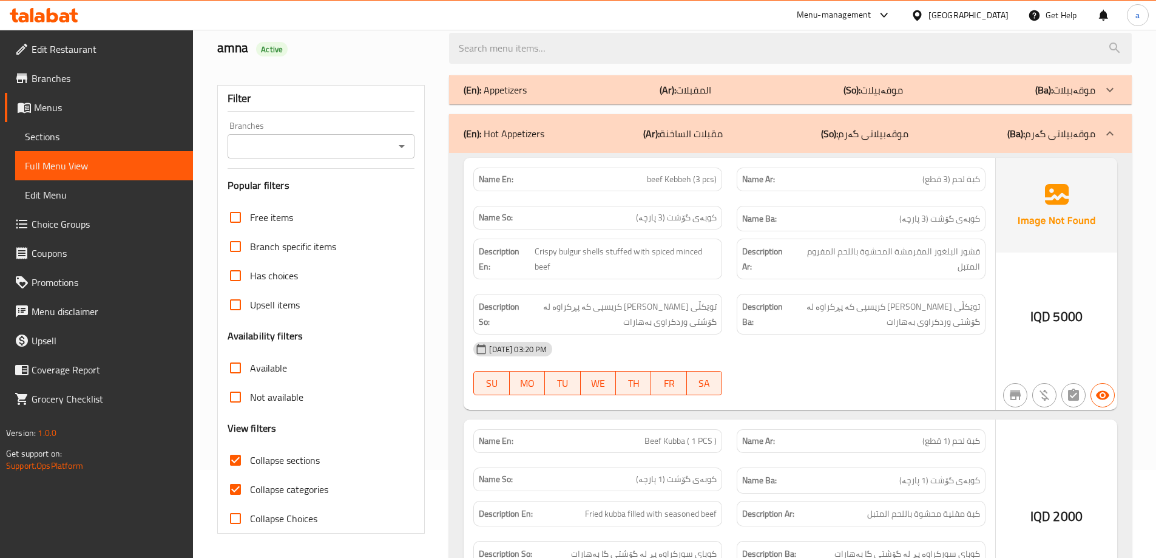
click at [540, 93] on div "(En): Appetizers (Ar): المقبلات (So): موقەبیلات (Ba): موقەبیلات" at bounding box center [780, 90] width 632 height 15
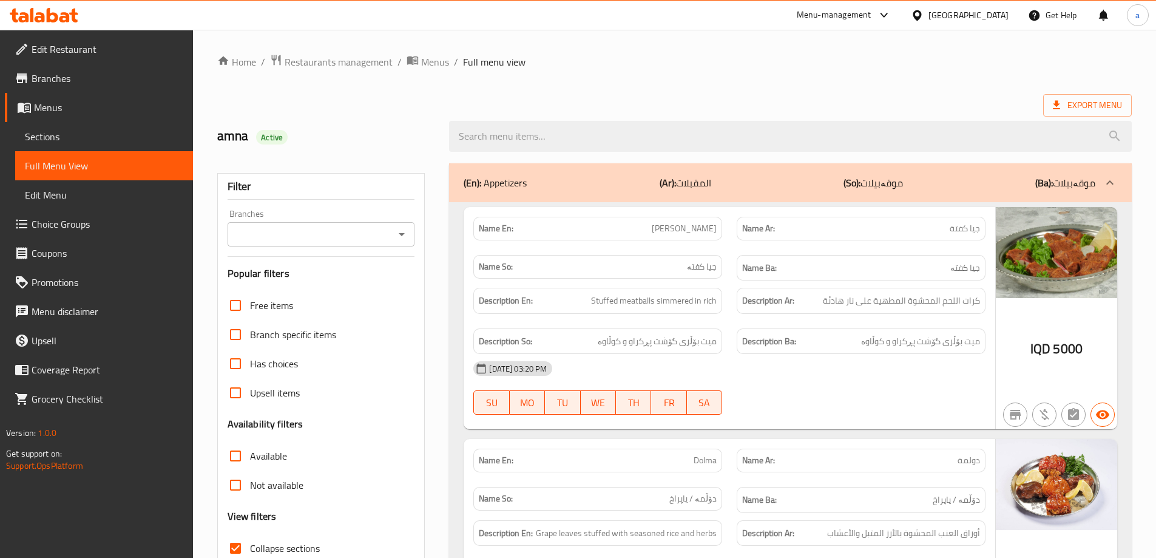
click at [237, 544] on input "Collapse sections" at bounding box center [235, 548] width 29 height 29
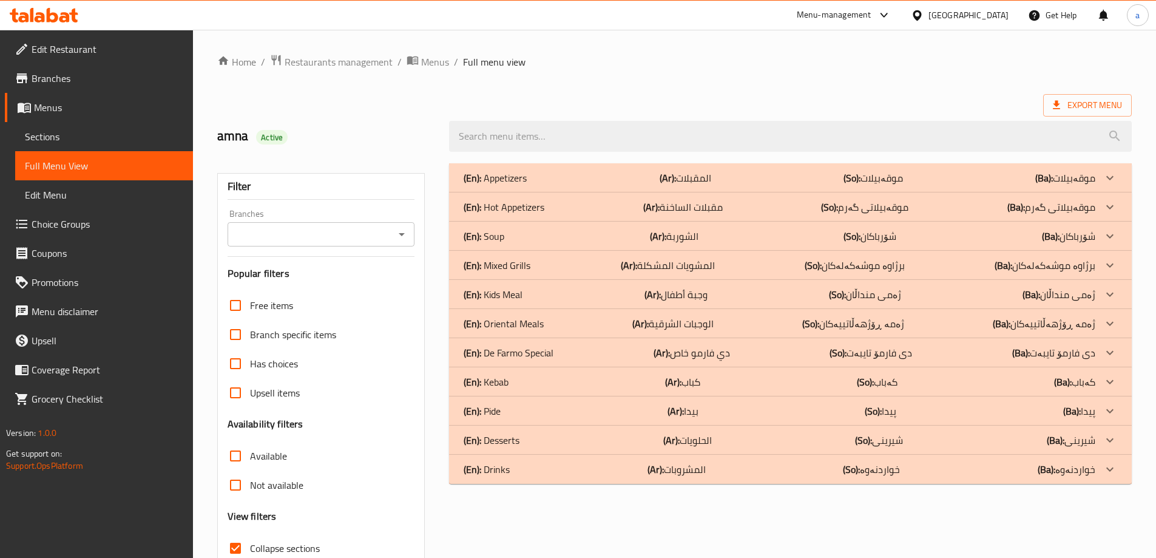
click at [534, 185] on div "(En): Pide (Ar): بيدا (So): پیدا (Ba): پیدا" at bounding box center [780, 178] width 632 height 15
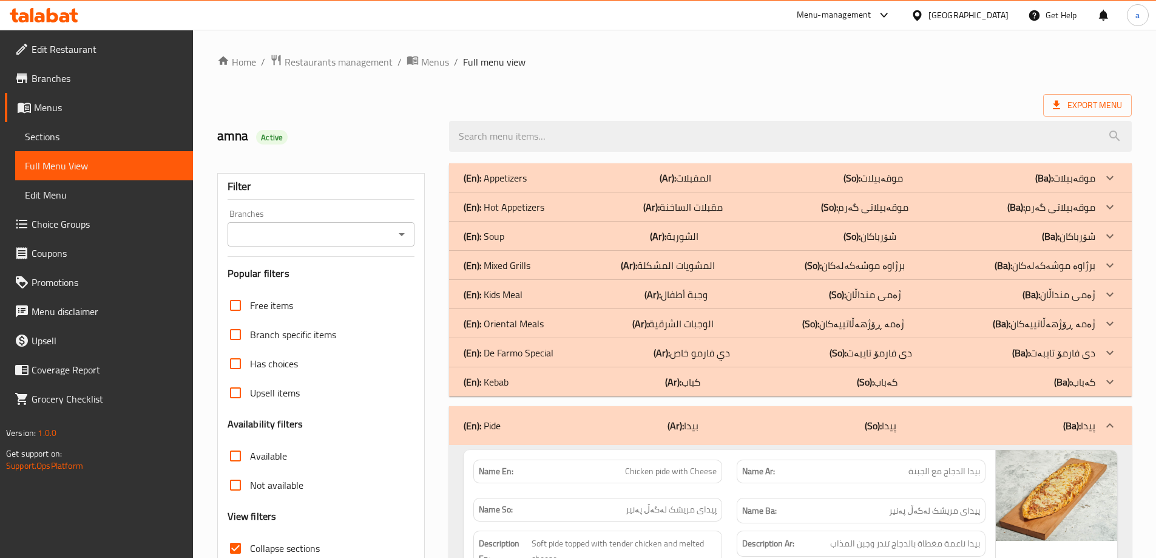
click at [524, 185] on div "(En): Kebab (Ar): كباب (So): کەباب (Ba): کەباب" at bounding box center [780, 178] width 632 height 15
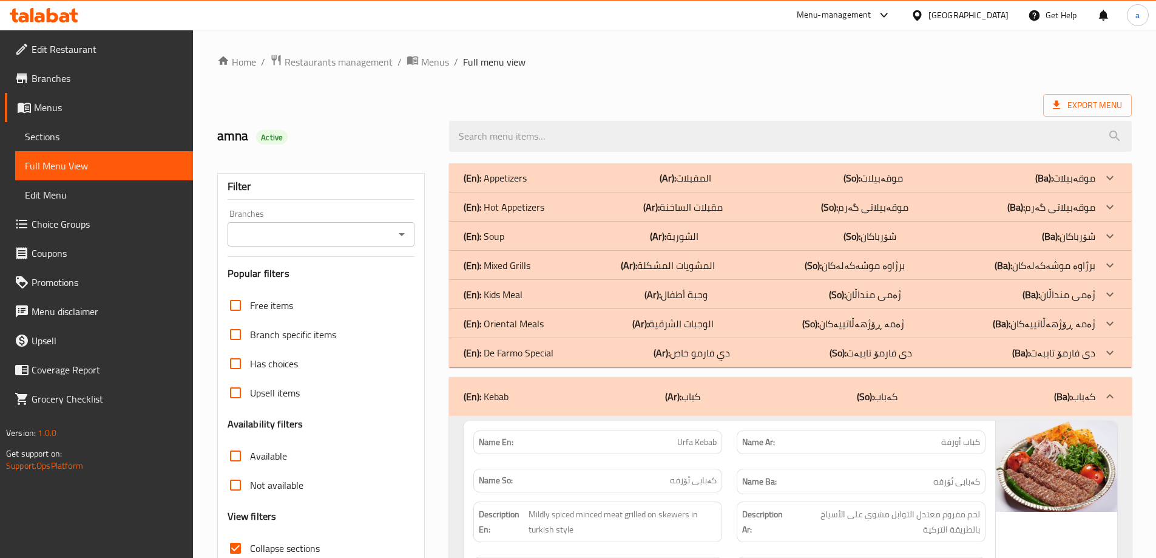
click at [527, 185] on p "(En): Oriental Meals" at bounding box center [495, 178] width 63 height 15
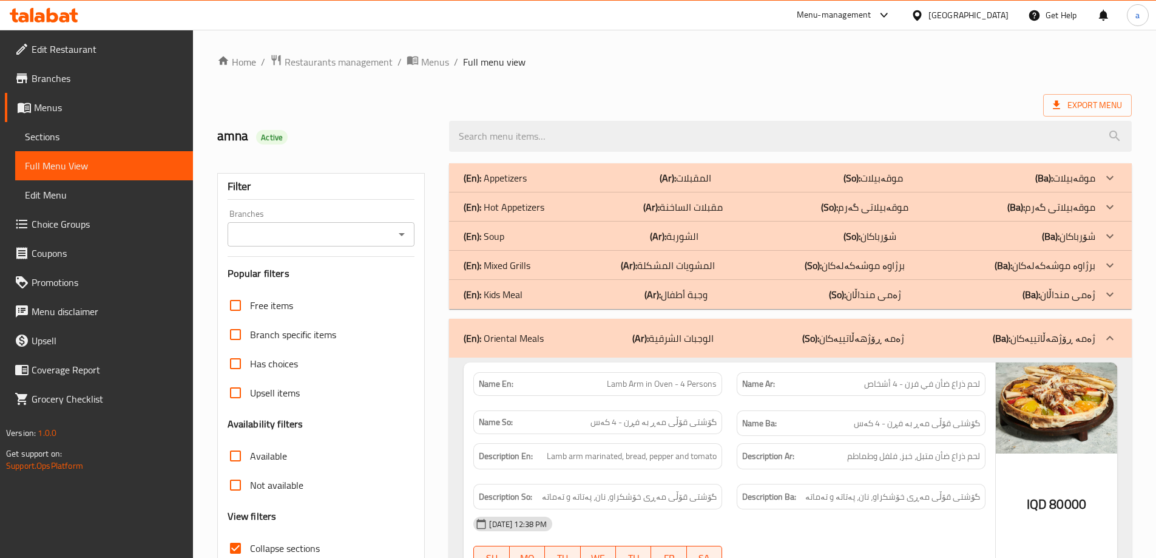
click at [533, 185] on div "(En): Mixed Grills (Ar): المشويات المشكلة (So): برژاوە موشەکەلەکان (Ba): برژاوە…" at bounding box center [780, 178] width 632 height 15
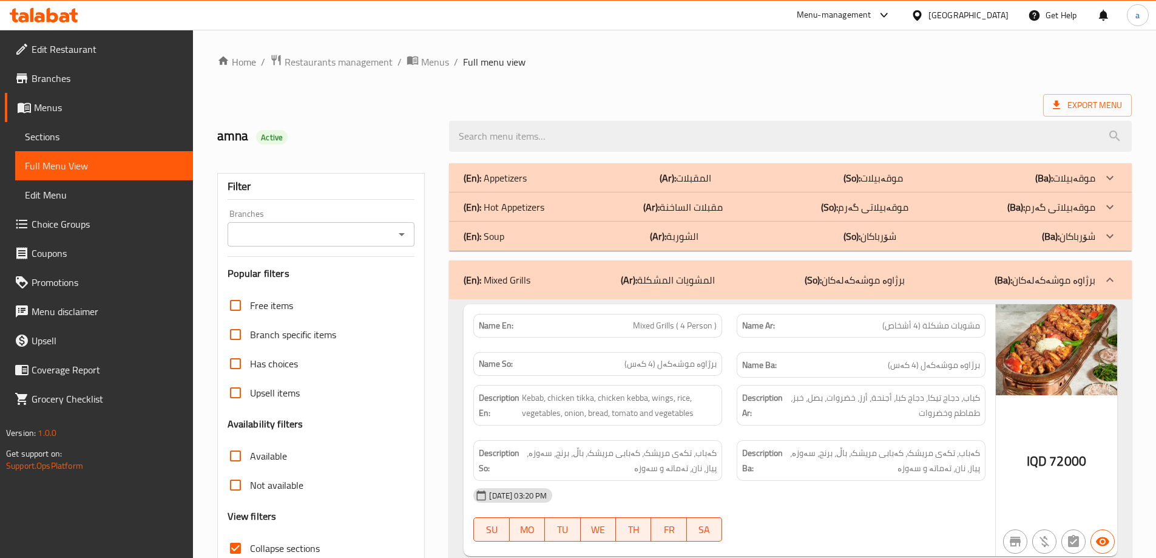
click at [527, 185] on p "(En): Hot Appetizers" at bounding box center [495, 178] width 63 height 15
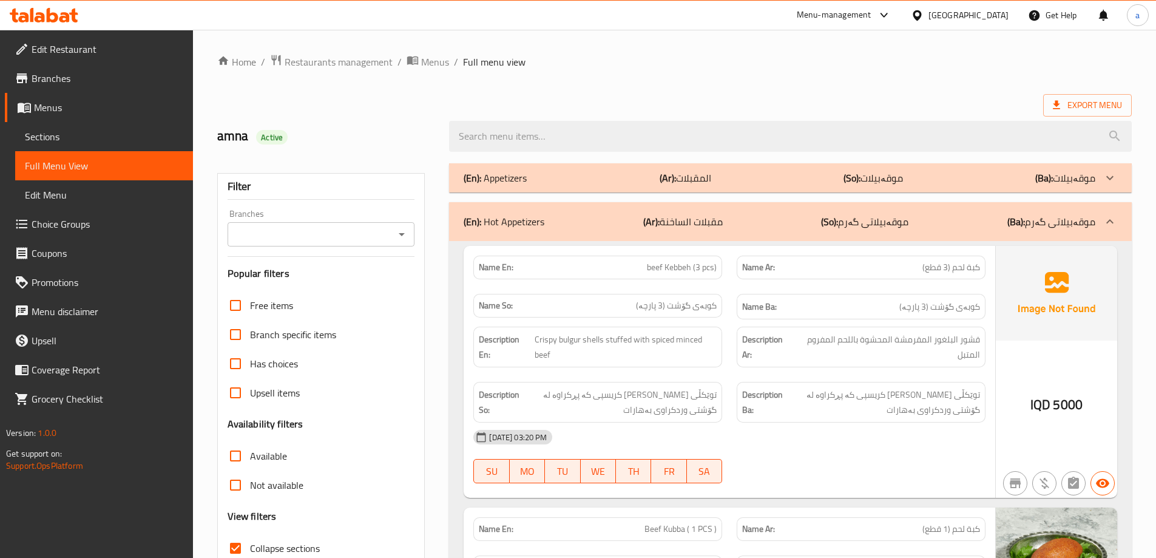
click at [529, 182] on div "(En): Appetizers (Ar): المقبلات (So): موقەبیلات (Ba): موقەبیلات" at bounding box center [780, 178] width 632 height 15
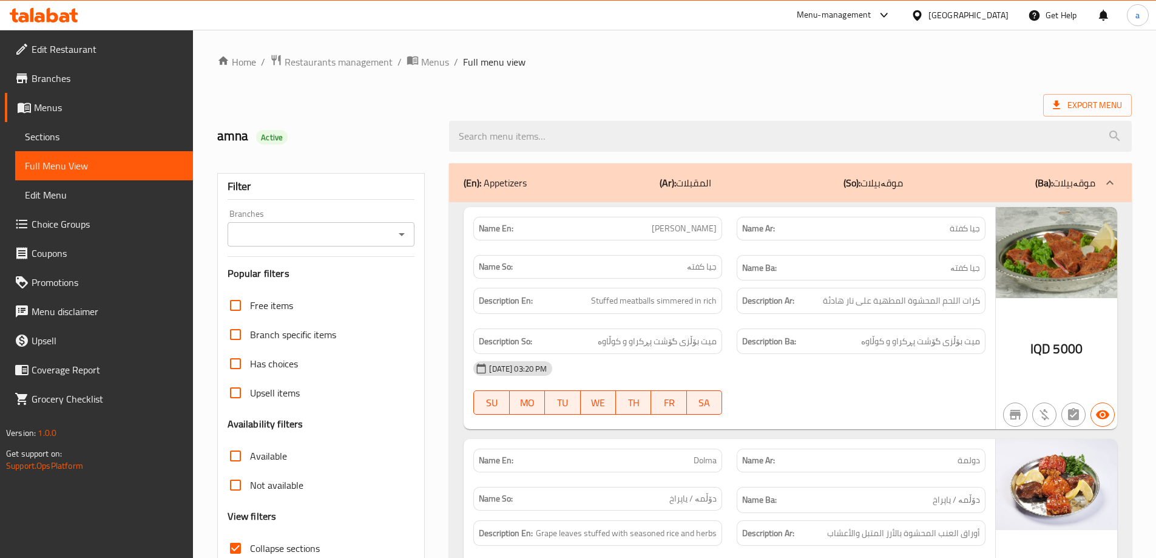
click at [235, 549] on input "Collapse sections" at bounding box center [235, 548] width 29 height 29
checkbox input "true"
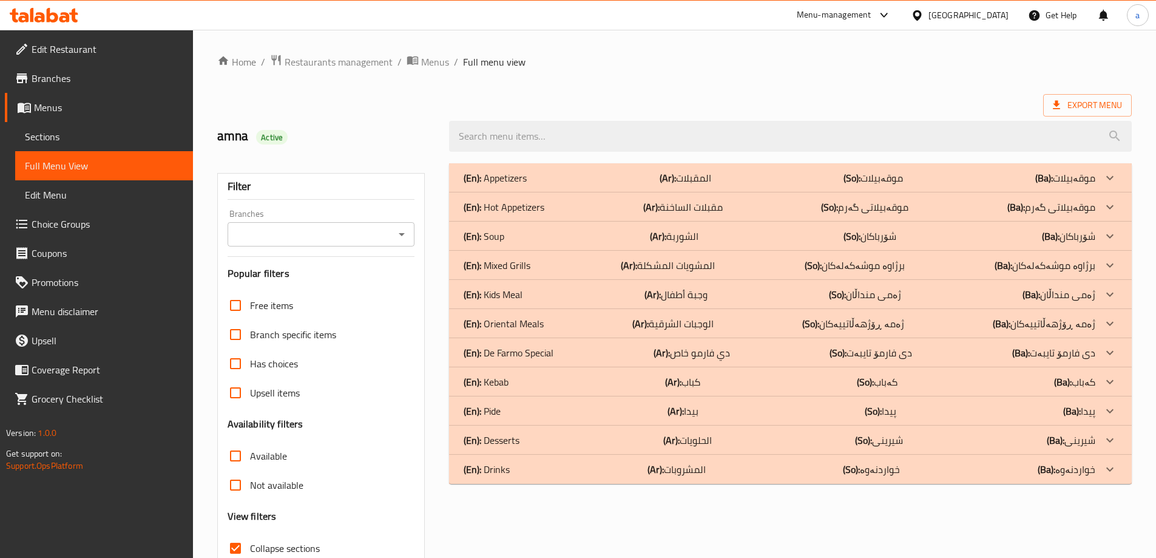
click at [504, 185] on p "(En): Oriental Meals" at bounding box center [495, 178] width 63 height 15
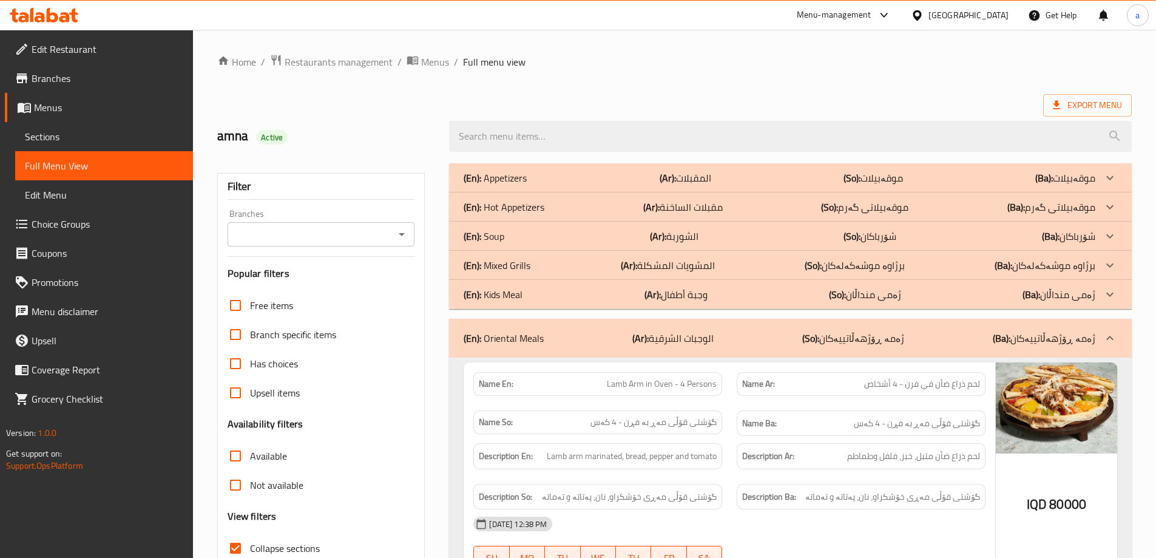
click at [508, 185] on p "(En): Mixed Grills" at bounding box center [495, 178] width 63 height 15
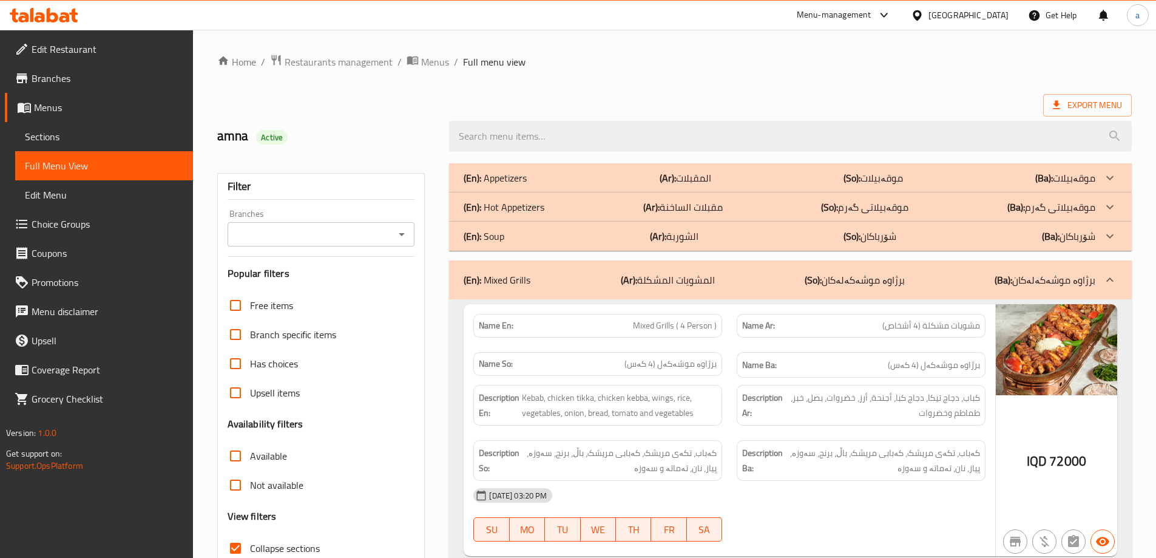
click at [472, 282] on b "(En):" at bounding box center [473, 280] width 18 height 18
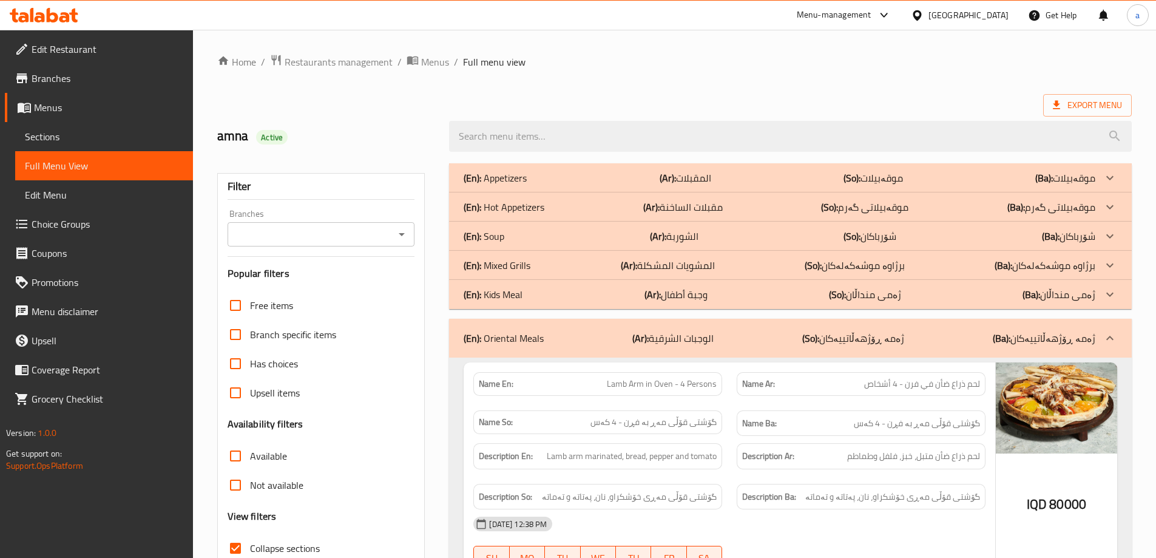
click at [493, 347] on div "(En): Oriental Meals (Ar): الوجبات الشرقية (So): ژەمە ڕۆژهەڵاتییەکان (Ba): ژەمە…" at bounding box center [790, 338] width 683 height 39
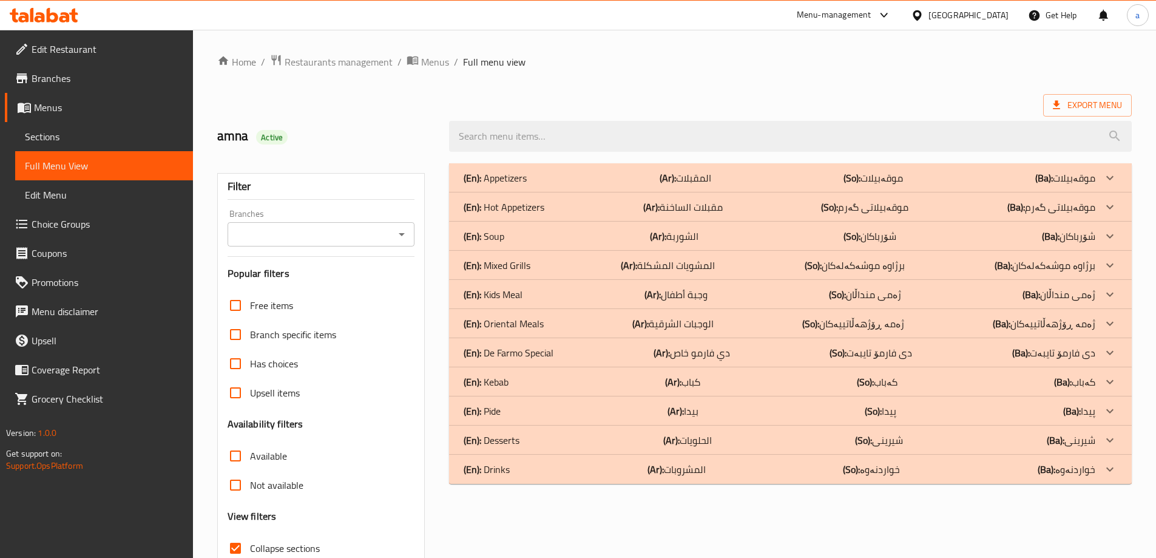
click at [513, 185] on div "(En): Kebab (Ar): كباب (So): کەباب (Ba): کەباب" at bounding box center [780, 178] width 632 height 15
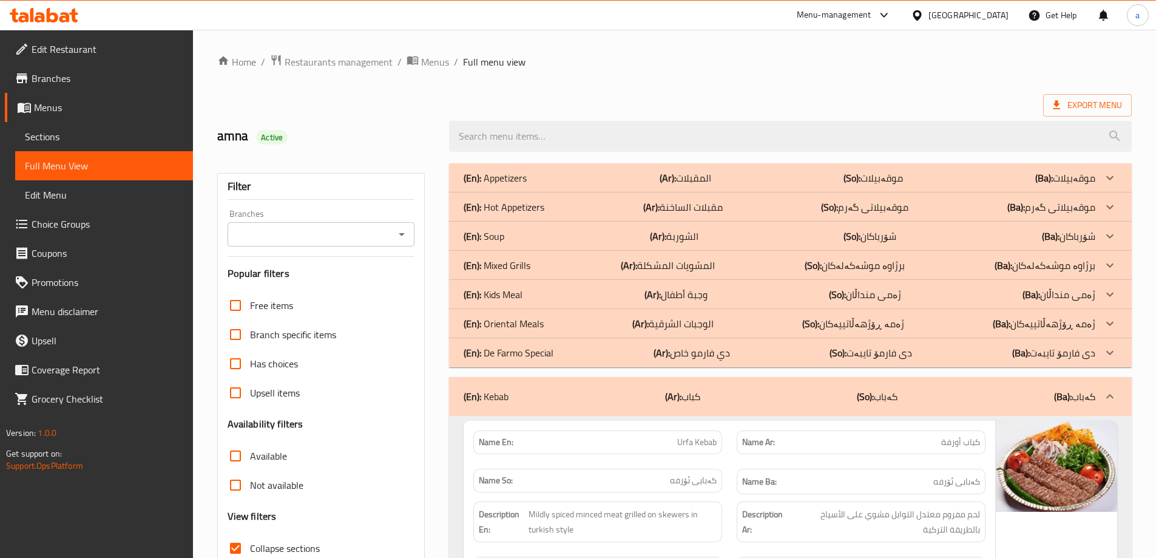
click at [523, 185] on p "(En): Oriental Meals" at bounding box center [495, 178] width 63 height 15
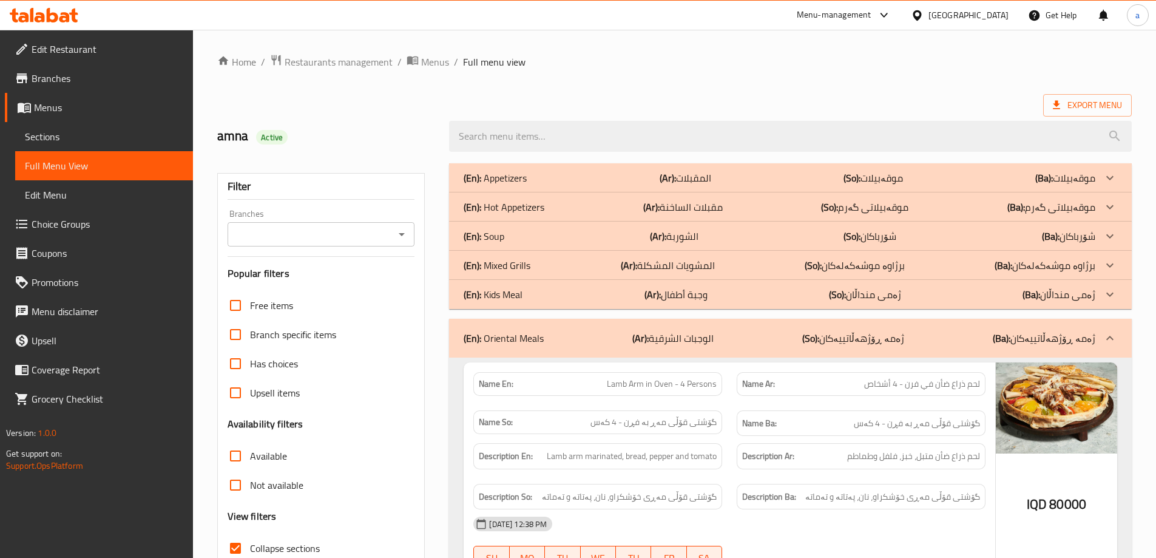
click at [521, 185] on p "(En): Mixed Grills" at bounding box center [495, 178] width 63 height 15
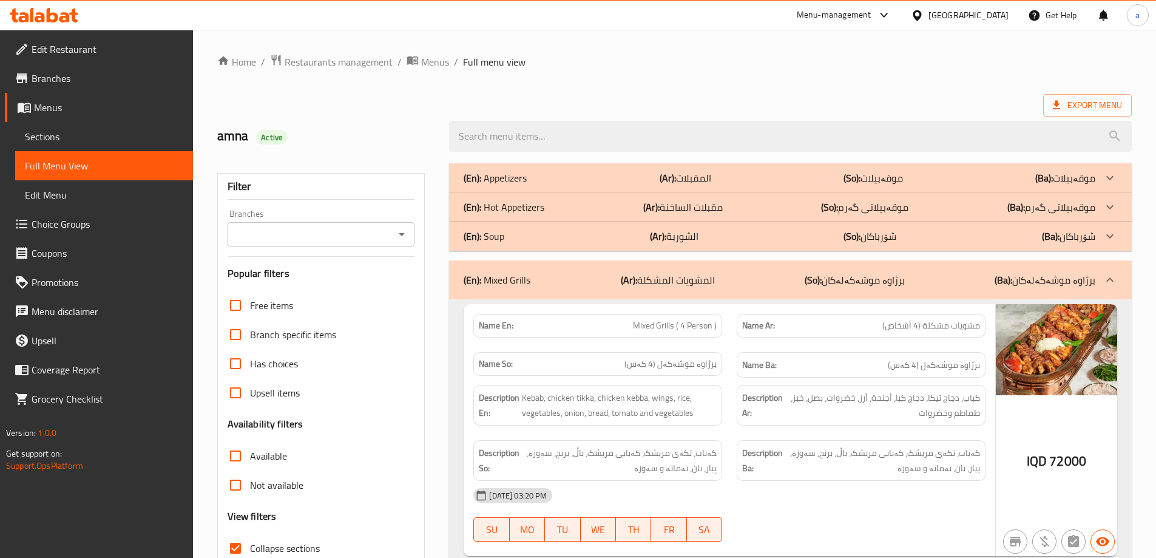
click at [514, 192] on div "(En): Hot Appetizers (Ar): مقبلات الساخنة (So): موقەبیلاتی گەرم (Ba): موقەبیلات…" at bounding box center [790, 177] width 683 height 29
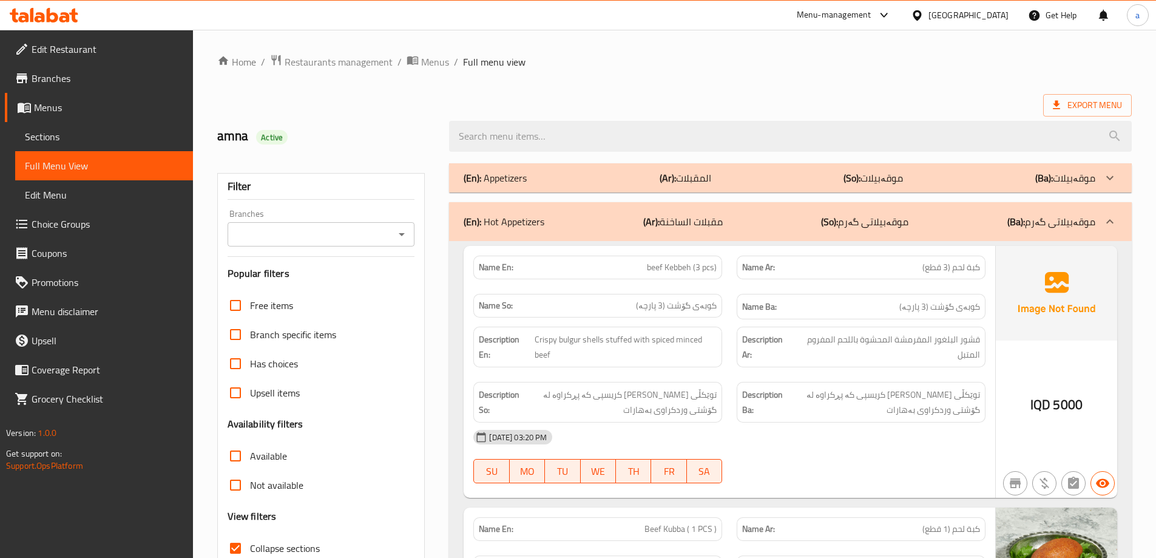
click at [514, 177] on p "(En): Appetizers" at bounding box center [495, 178] width 63 height 15
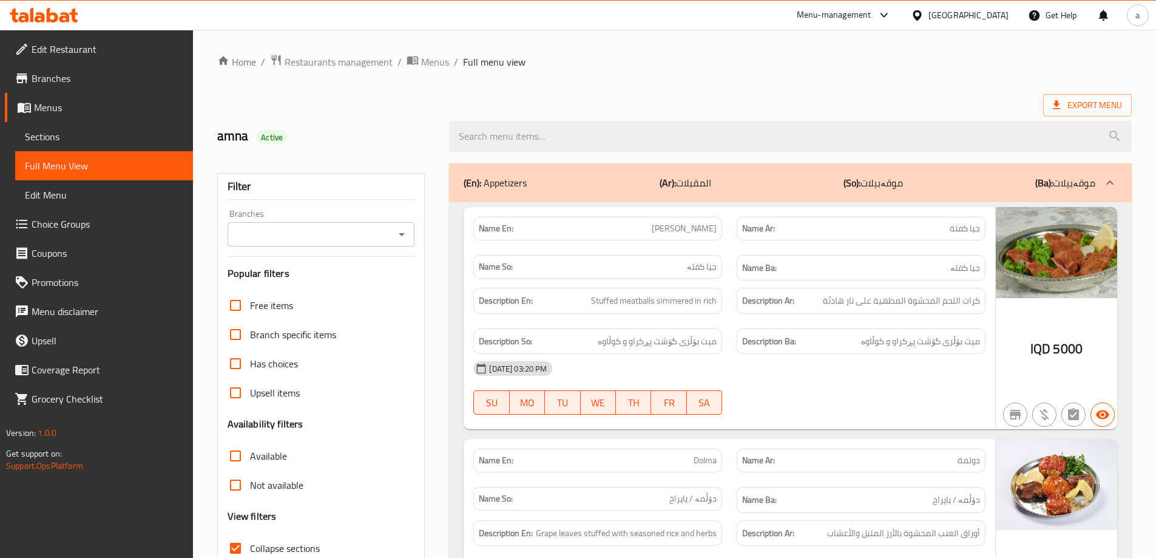
click at [548, 181] on div "(En): Appetizers (Ar): المقبلات (So): موقەبیلات (Ba): موقەبیلات" at bounding box center [780, 182] width 632 height 15
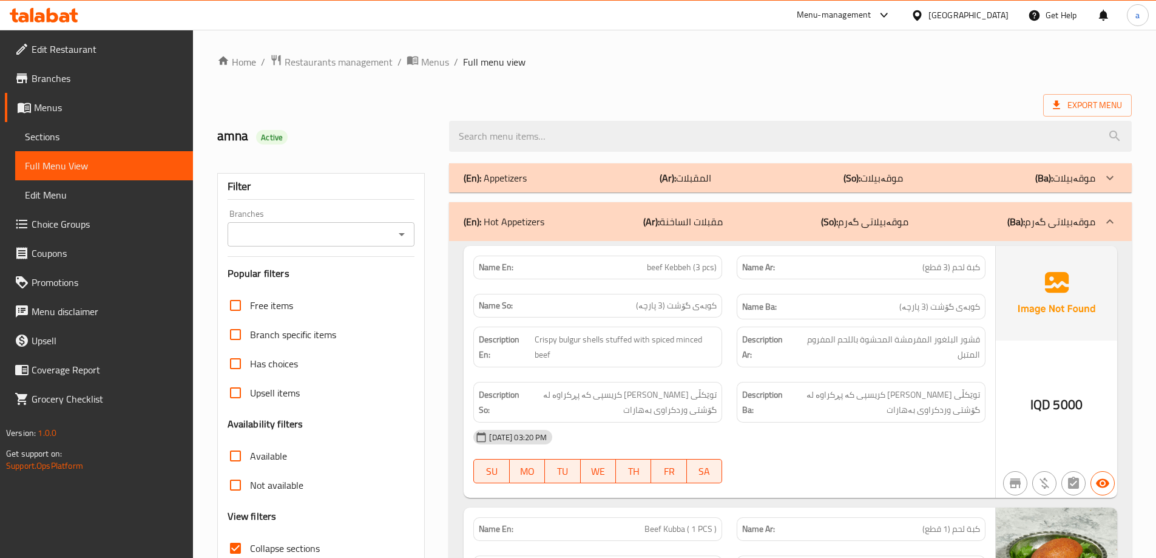
click at [539, 229] on p "(En): Hot Appetizers" at bounding box center [504, 221] width 81 height 15
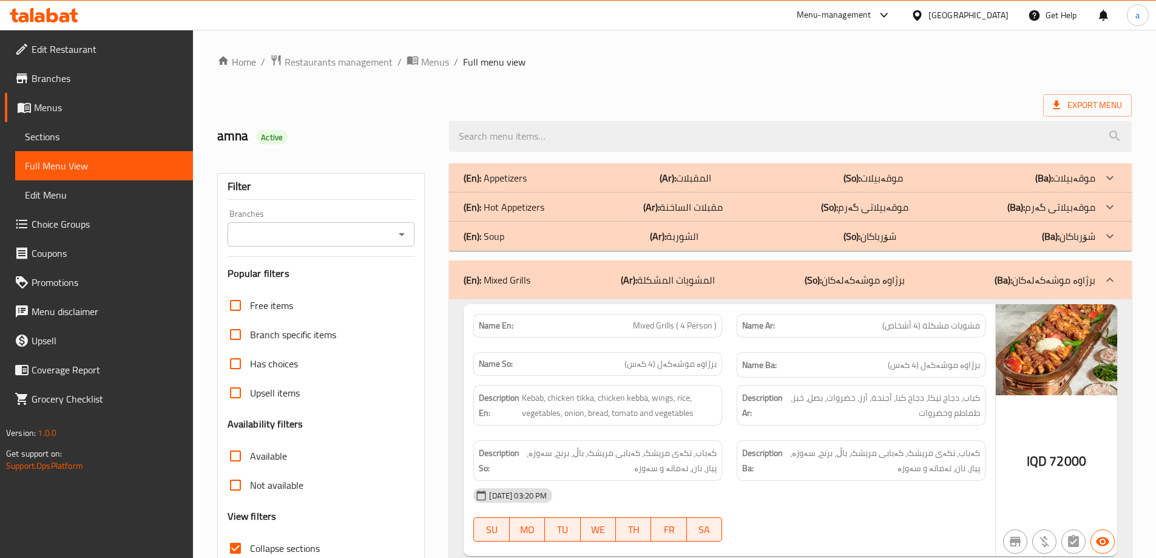
click at [526, 277] on p "(En): Mixed Grills" at bounding box center [497, 280] width 67 height 15
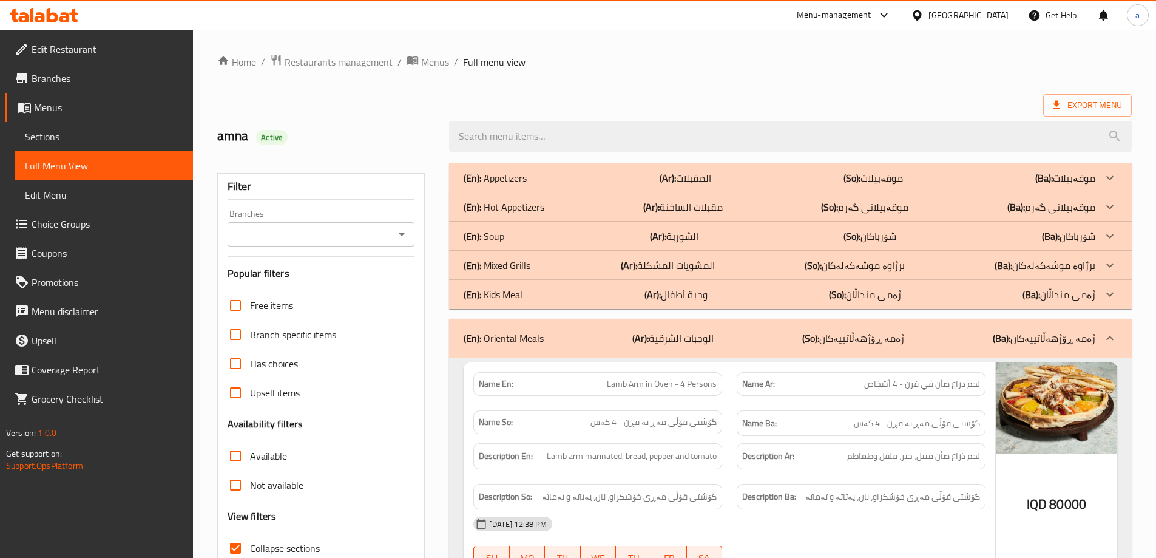
click at [523, 331] on p "(En): Oriental Meals" at bounding box center [504, 338] width 80 height 15
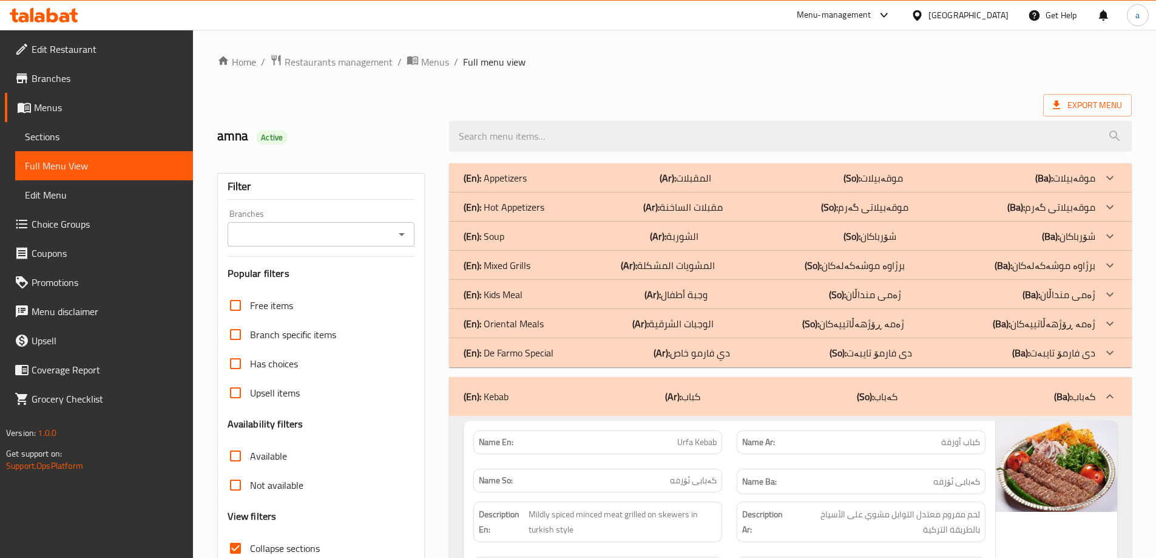
click at [523, 185] on p "(En): Oriental Meals" at bounding box center [495, 178] width 63 height 15
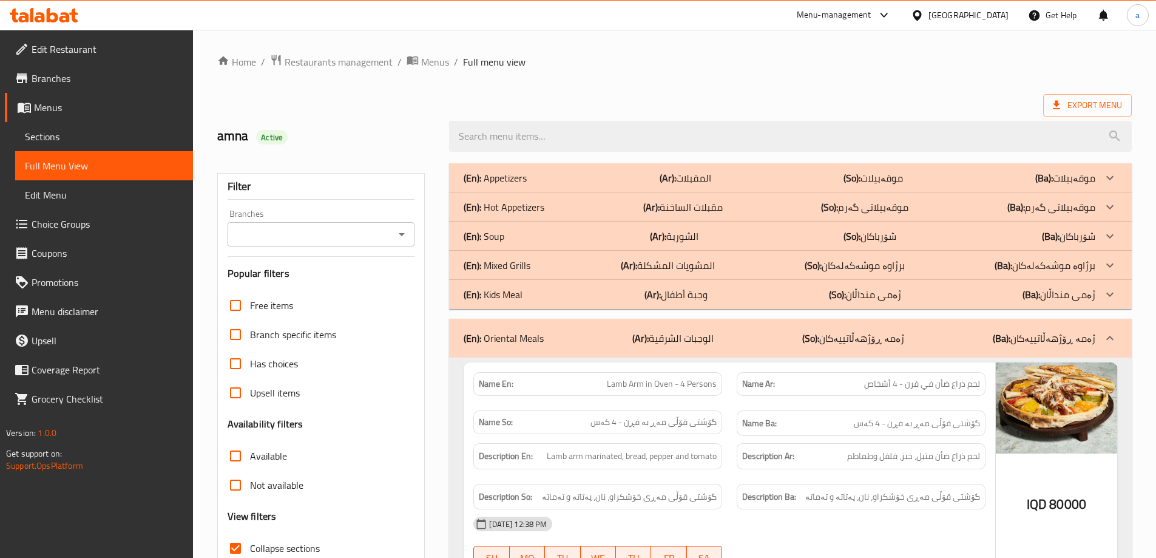
click at [514, 185] on p "(En): Mixed Grills" at bounding box center [495, 178] width 63 height 15
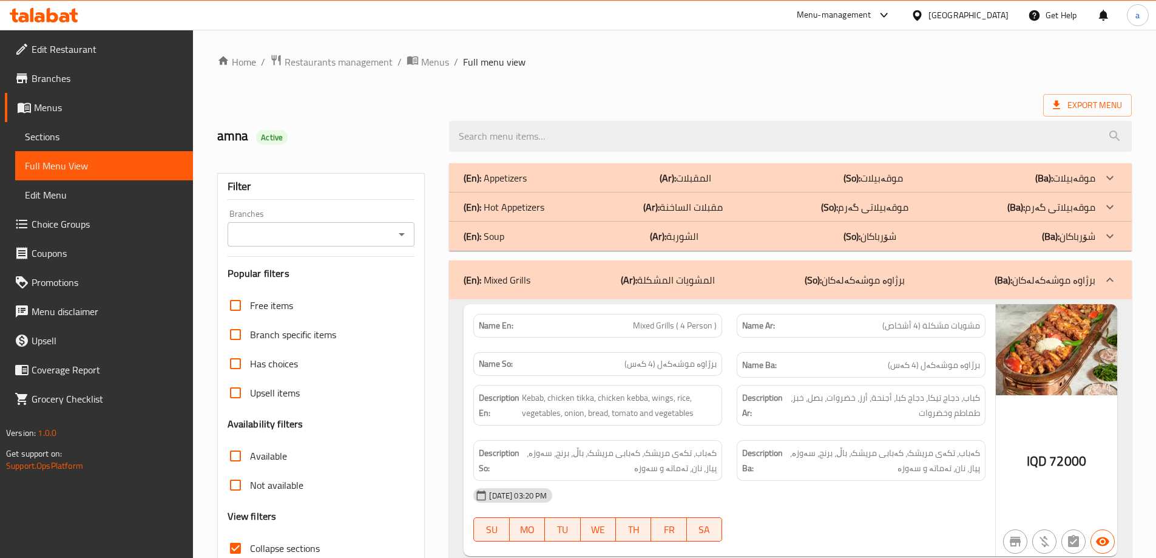
click at [508, 185] on p "(En): Hot Appetizers" at bounding box center [495, 178] width 63 height 15
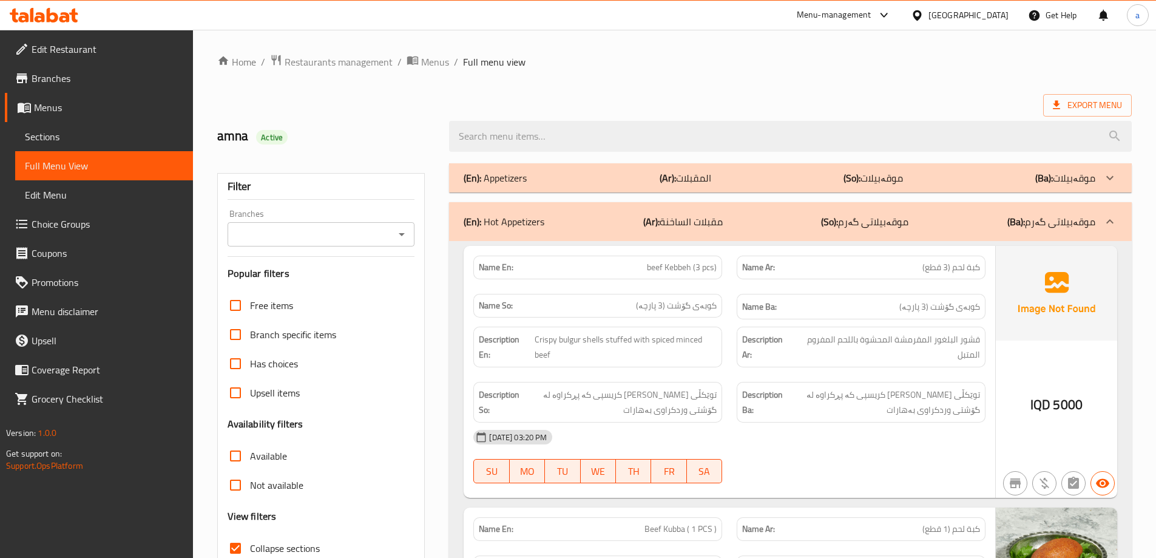
click at [508, 181] on p "(En): Appetizers" at bounding box center [495, 178] width 63 height 15
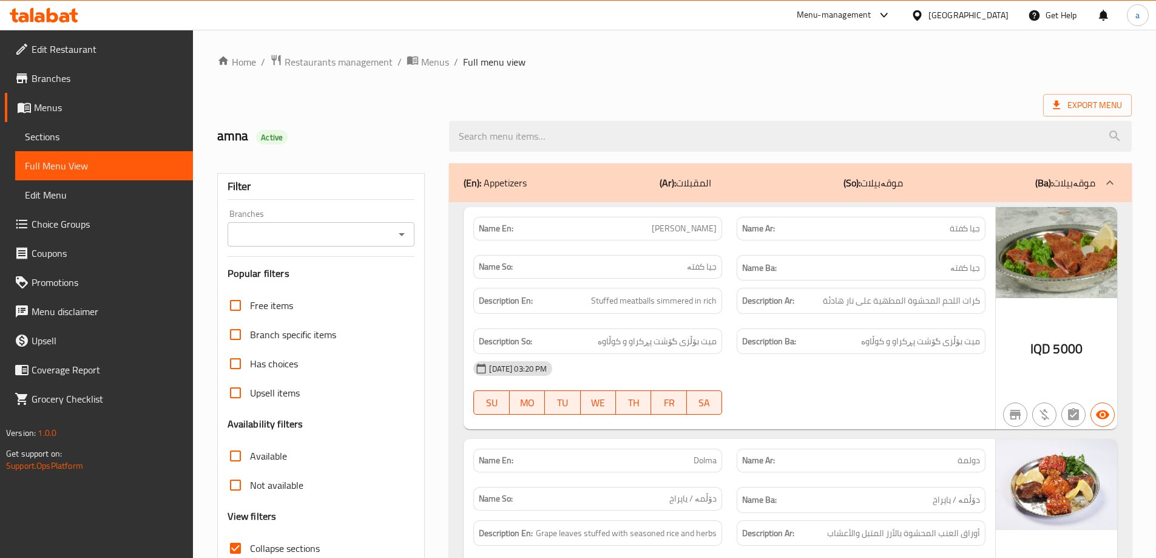
click at [402, 236] on icon "Open" at bounding box center [402, 234] width 15 height 15
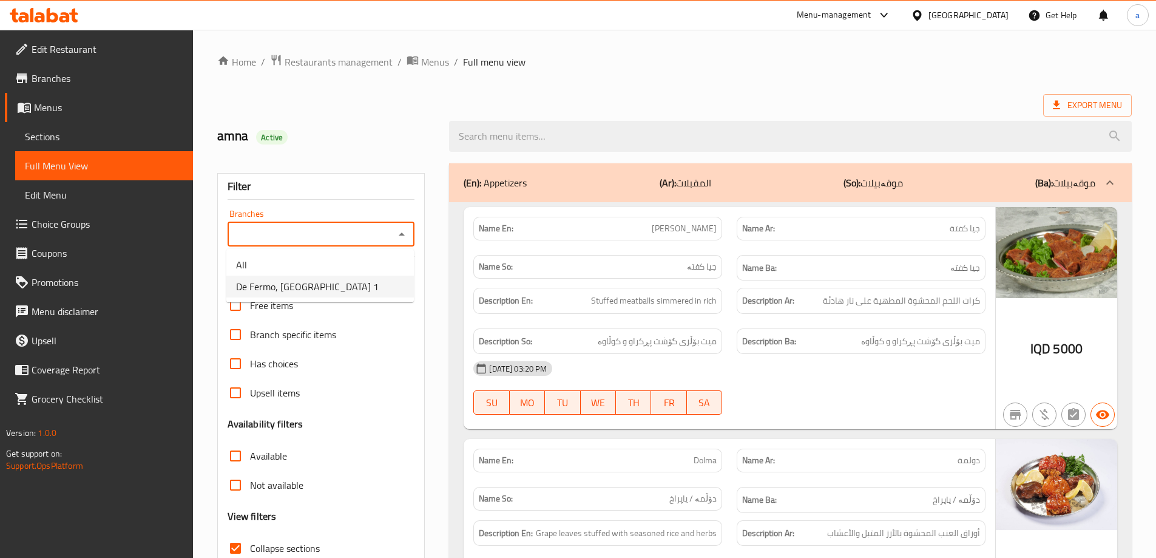
click at [379, 290] on li "De Fermo, Darwaza City 1" at bounding box center [320, 287] width 188 height 22
type input "De Fermo, Darwaza City 1"
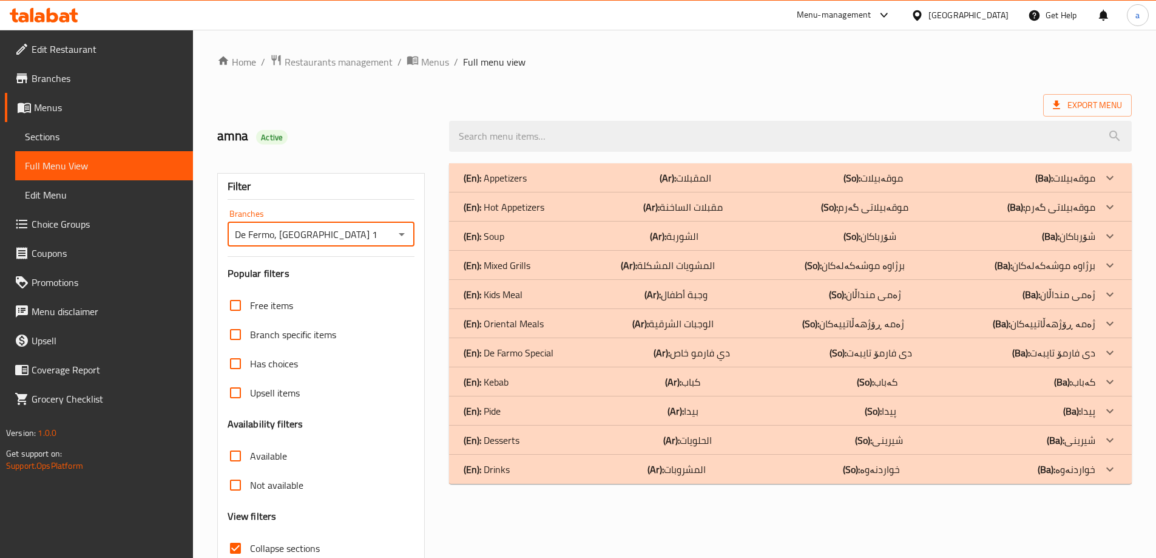
click at [511, 185] on div "(En): Kebab (Ar): كباب (So): کەباب (Ba): کەباب" at bounding box center [780, 178] width 632 height 15
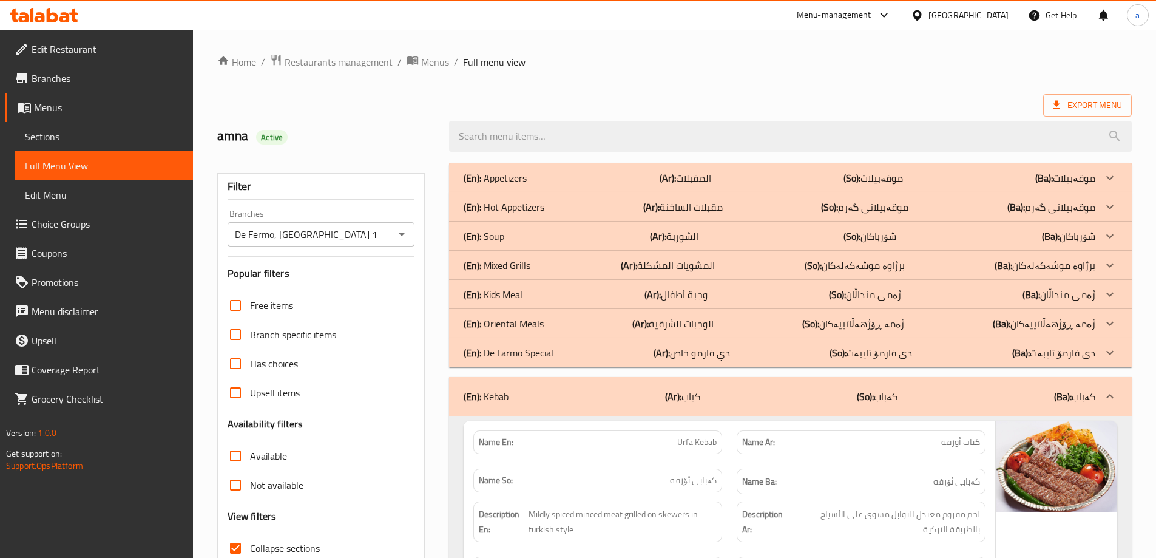
click at [516, 185] on p "(En): Oriental Meals" at bounding box center [495, 178] width 63 height 15
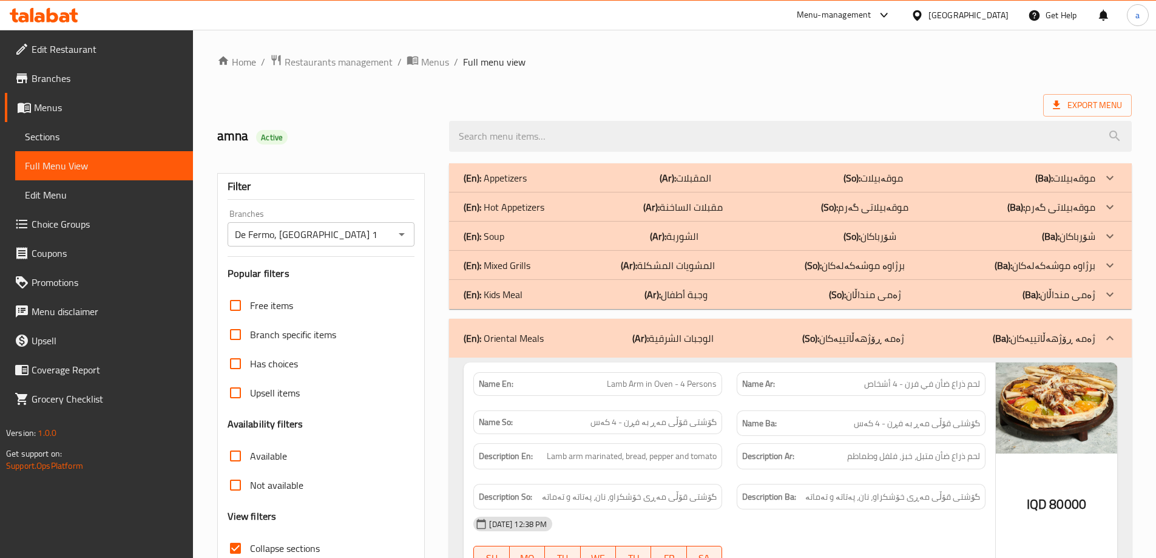
click at [505, 185] on p "(En): Mixed Grills" at bounding box center [495, 178] width 63 height 15
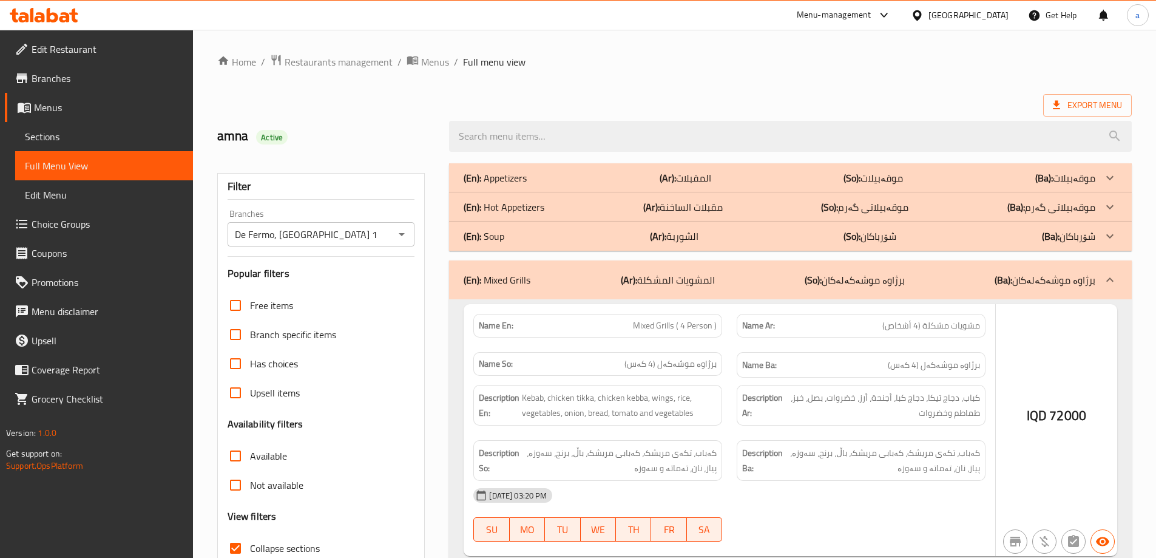
click at [501, 185] on p "(En): Hot Appetizers" at bounding box center [495, 178] width 63 height 15
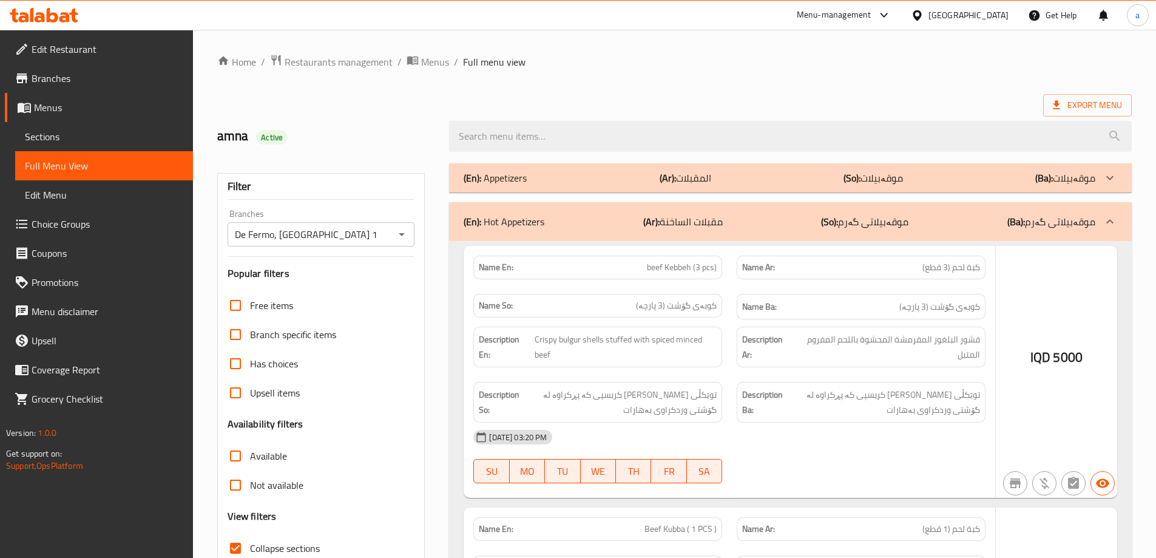
click at [504, 180] on p "(En): Appetizers" at bounding box center [495, 178] width 63 height 15
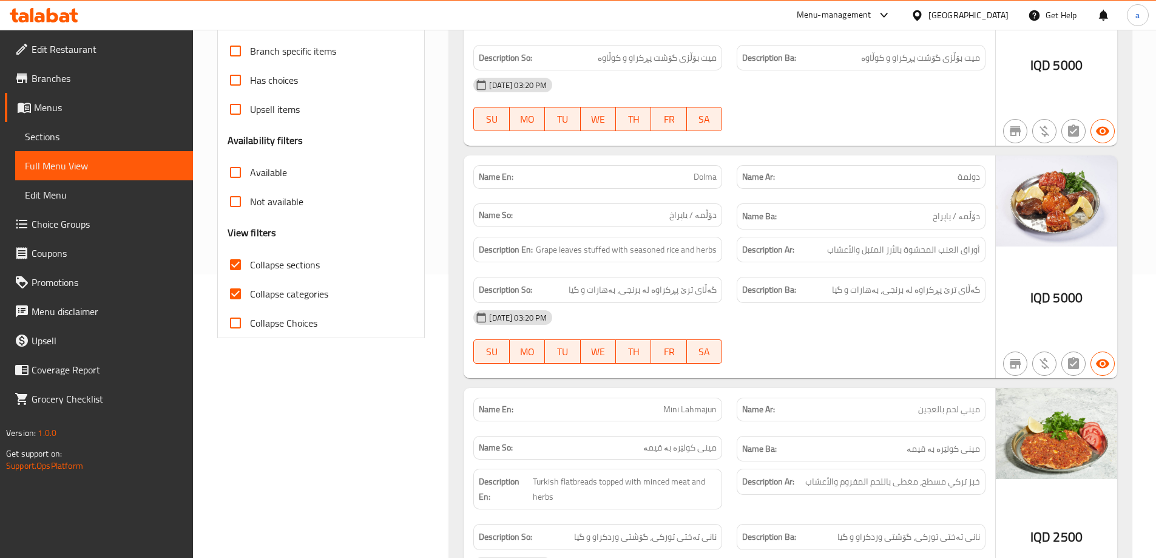
scroll to position [297, 0]
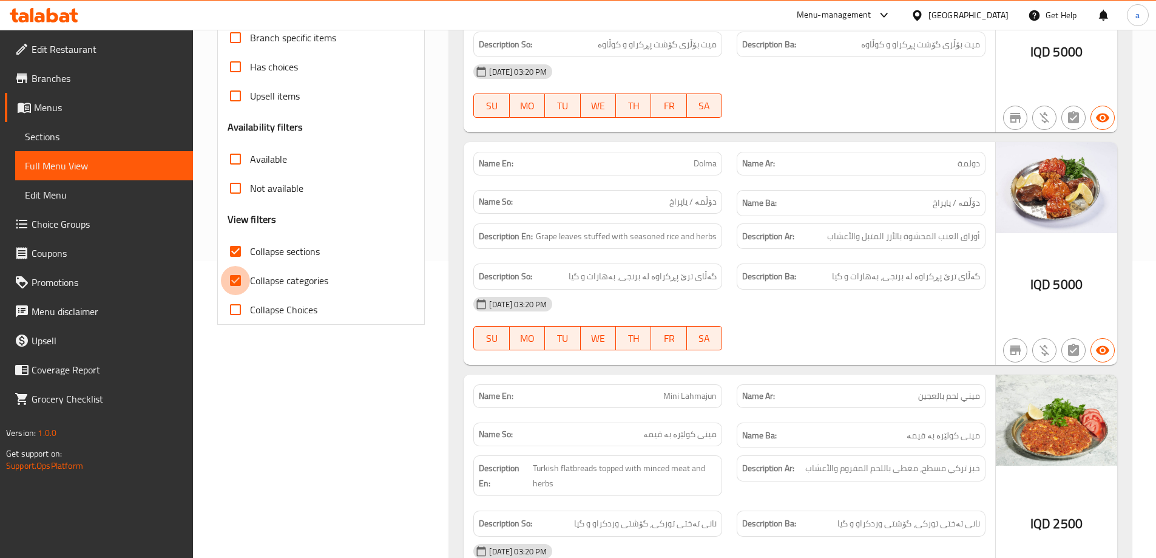
click at [234, 279] on input "Collapse categories" at bounding box center [235, 280] width 29 height 29
checkbox input "false"
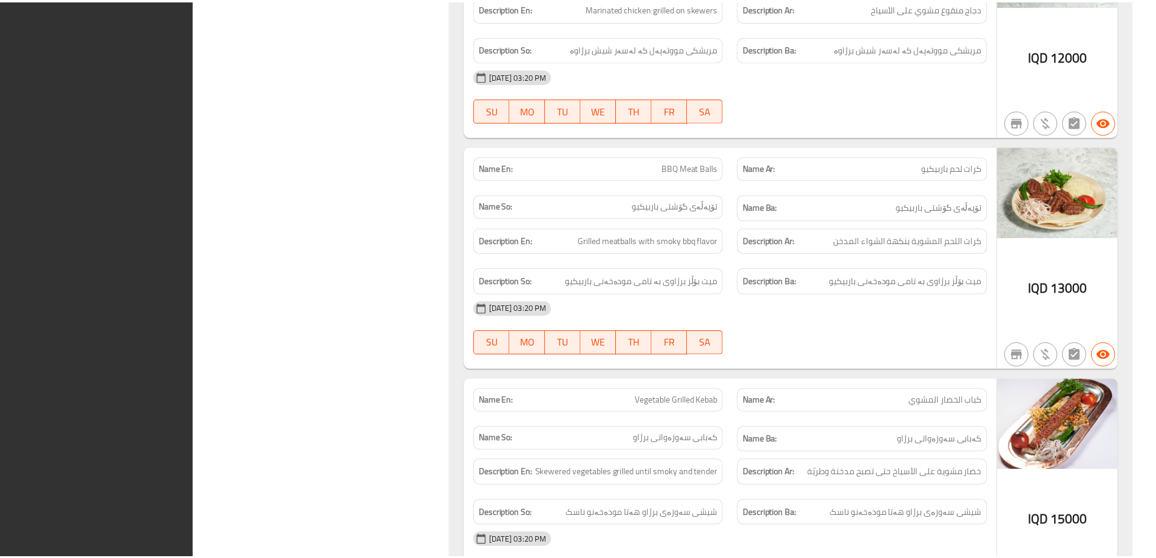
scroll to position [11460, 0]
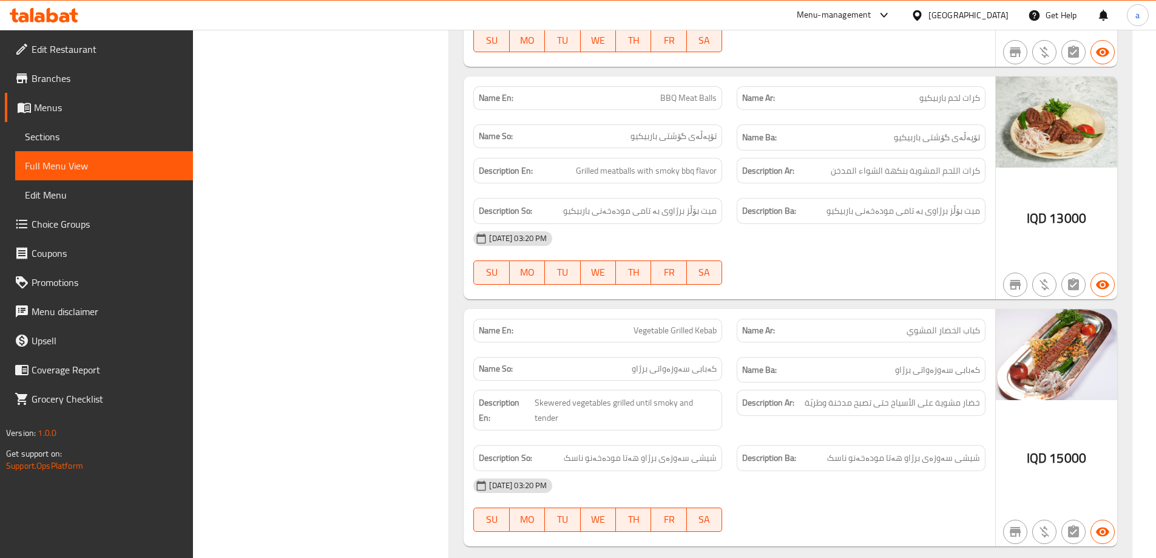
click at [124, 135] on span "Sections" at bounding box center [104, 136] width 158 height 15
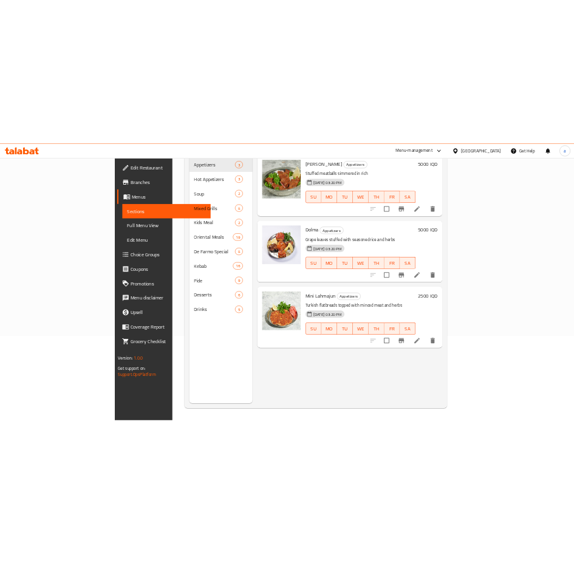
scroll to position [170, 0]
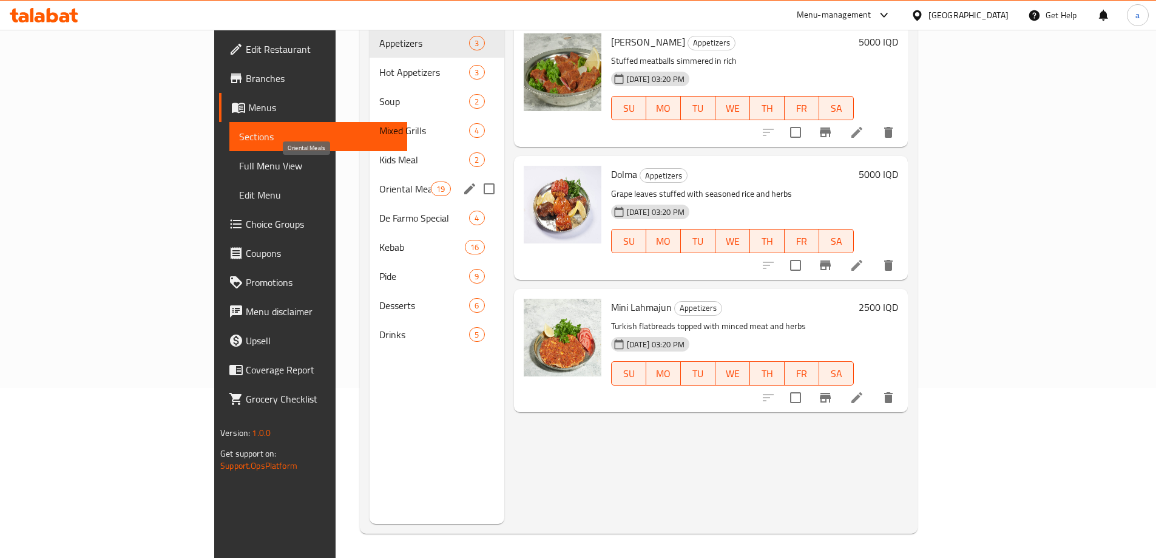
click at [379, 181] on span "Oriental Meals" at bounding box center [405, 188] width 52 height 15
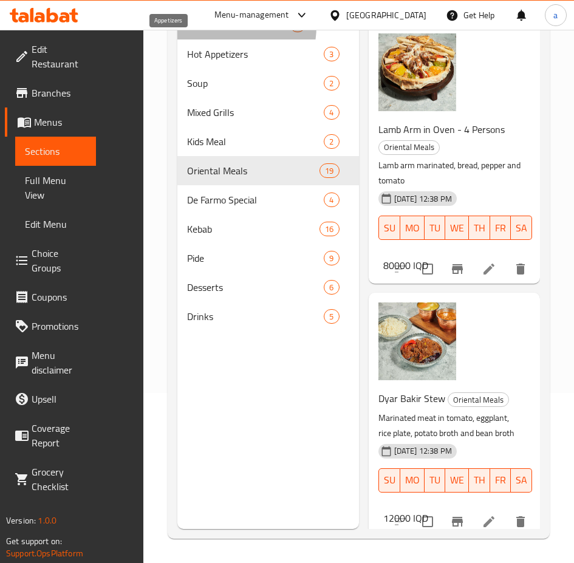
click at [187, 32] on span "Appetizers" at bounding box center [238, 25] width 103 height 15
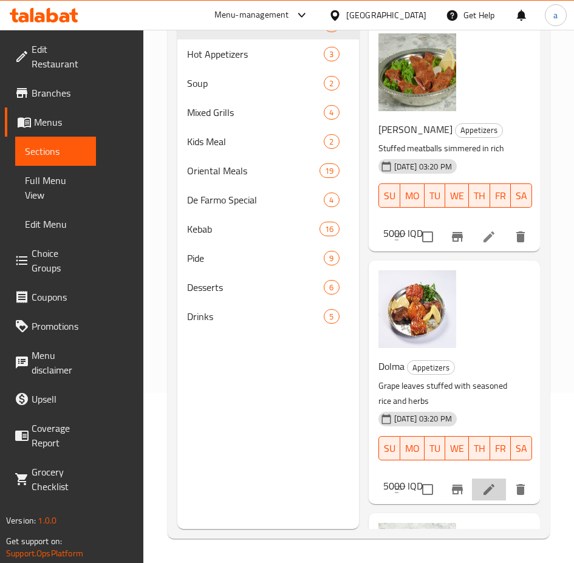
click at [472, 478] on li at bounding box center [489, 489] width 34 height 22
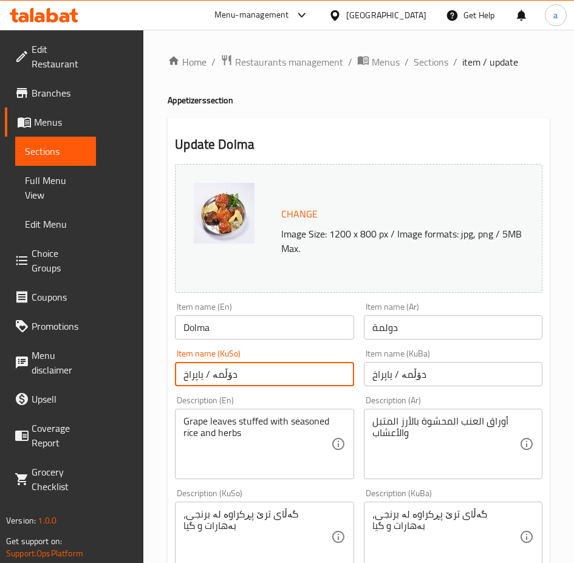
drag, startPoint x: 163, startPoint y: 376, endPoint x: 92, endPoint y: 368, distance: 72.0
click at [92, 368] on div "Edit Restaurant Branches Menus Sections Full Menu View Edit Menu Choice Groups …" at bounding box center [287, 545] width 574 height 1031
type input "دۆڵمە"
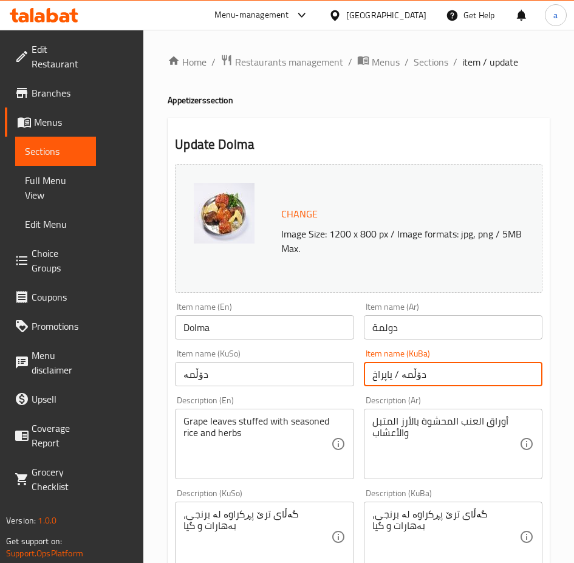
drag, startPoint x: 375, startPoint y: 373, endPoint x: 304, endPoint y: 374, distance: 70.4
click at [304, 374] on div "Change Image Size: 1200 x 800 px / Image formats: jpg, png / 5MB Max. Item name…" at bounding box center [358, 522] width 377 height 727
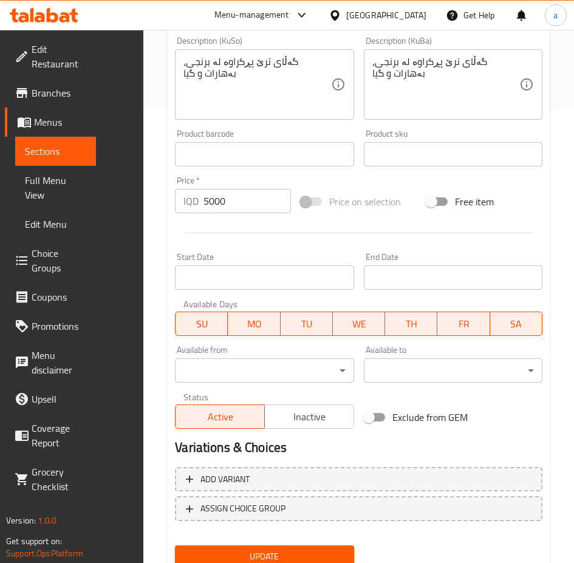
type input "دۆڵمە"
click at [188, 549] on span "Update" at bounding box center [264, 556] width 159 height 15
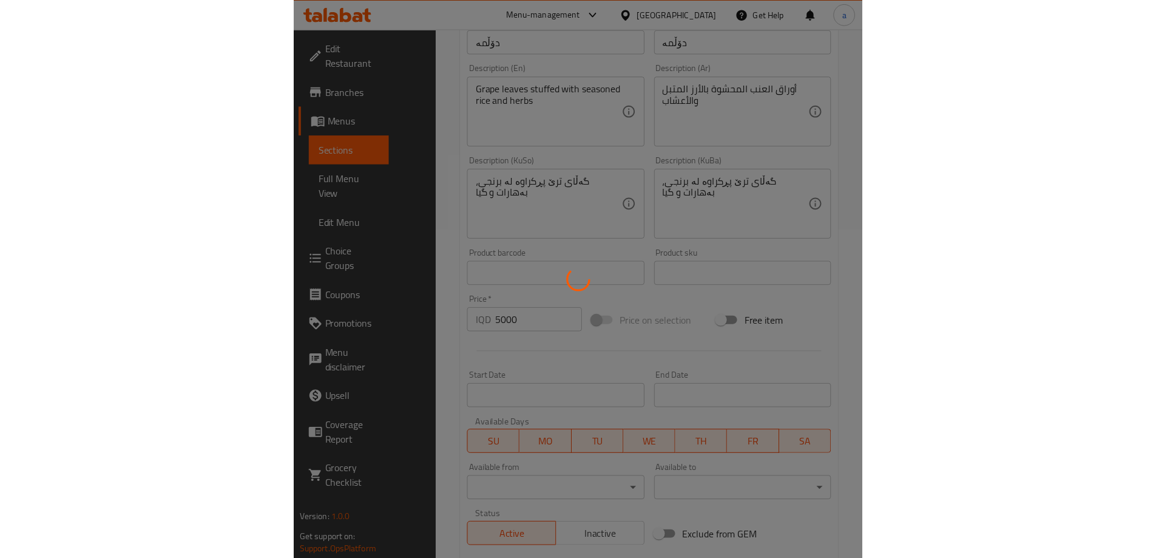
scroll to position [0, 0]
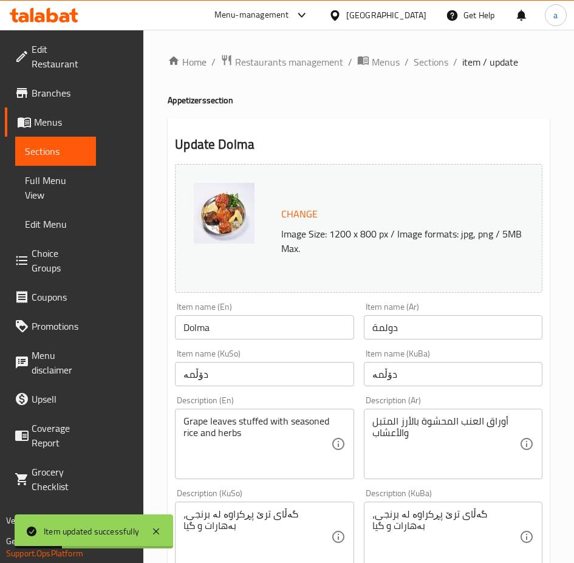
click at [379, 49] on div "Home / Restaurants management / Menus / Sections / item / update Appetizers sec…" at bounding box center [358, 545] width 430 height 1031
click at [413, 55] on span "Sections" at bounding box center [430, 62] width 35 height 15
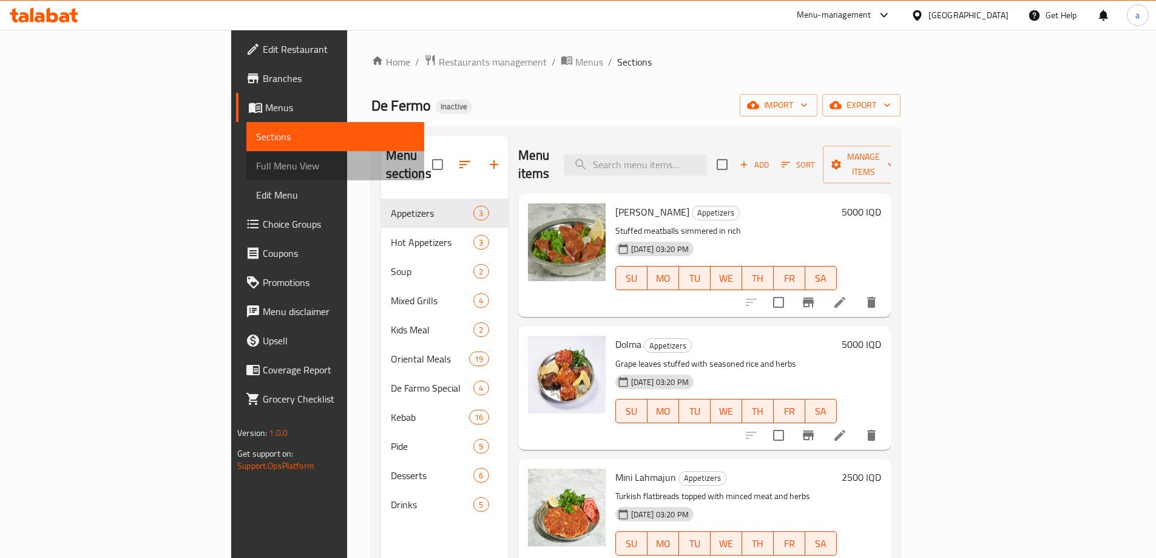
click at [256, 161] on span "Full Menu View" at bounding box center [335, 165] width 158 height 15
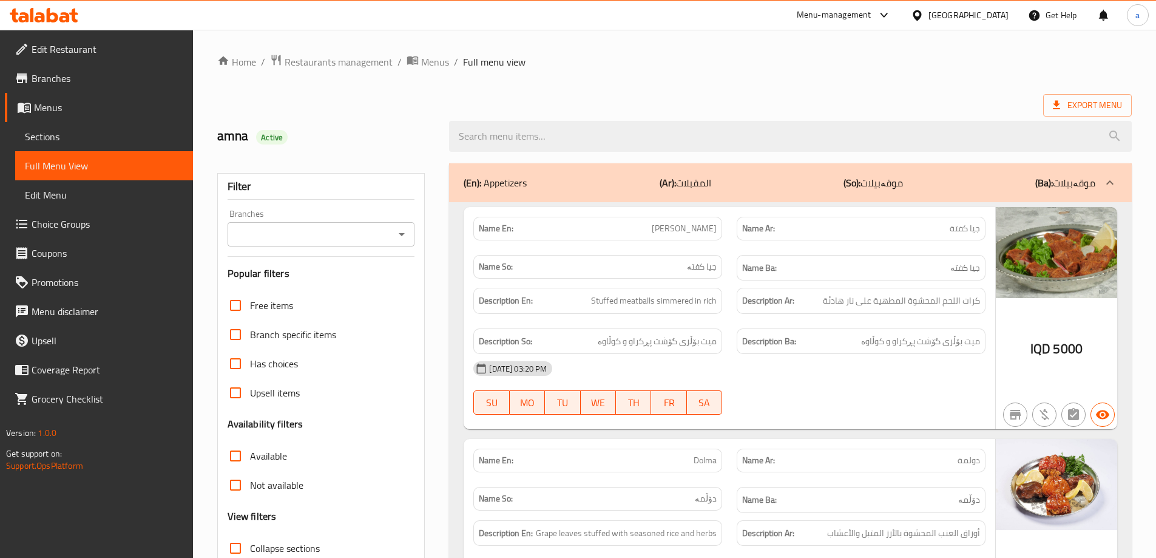
click at [274, 553] on span "Collapse sections" at bounding box center [285, 548] width 70 height 15
click at [250, 553] on input "Collapse sections" at bounding box center [235, 548] width 29 height 29
checkbox input "true"
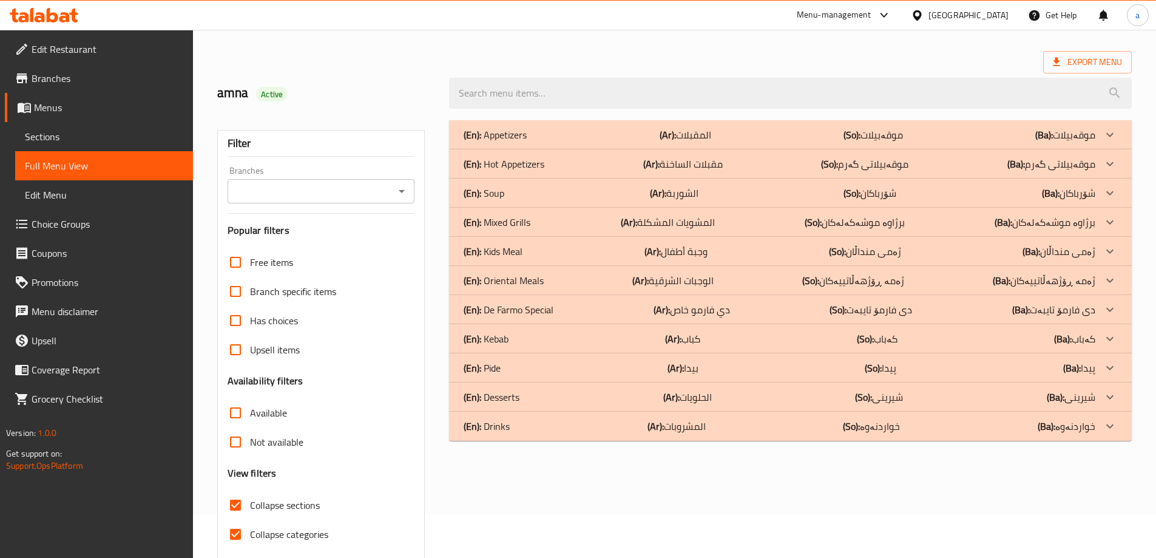
scroll to position [53, 0]
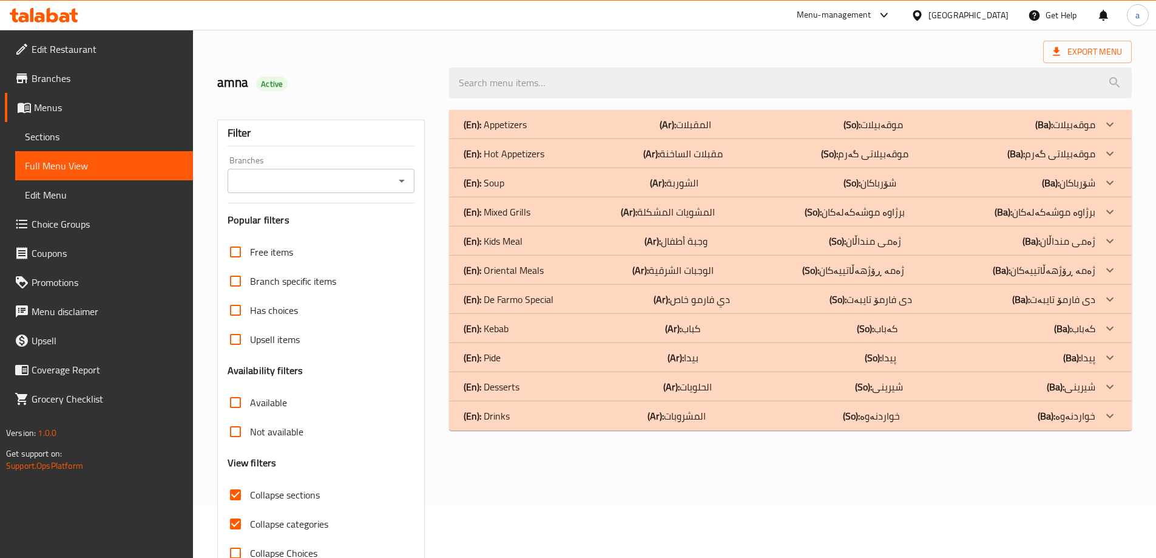
drag, startPoint x: 230, startPoint y: 521, endPoint x: 298, endPoint y: 492, distance: 74.2
click at [231, 521] on input "Collapse categories" at bounding box center [235, 523] width 29 height 29
checkbox input "false"
click at [530, 132] on div "(En): Kebab (Ar): كباب (So): کەباب (Ba): کەباب" at bounding box center [780, 124] width 632 height 15
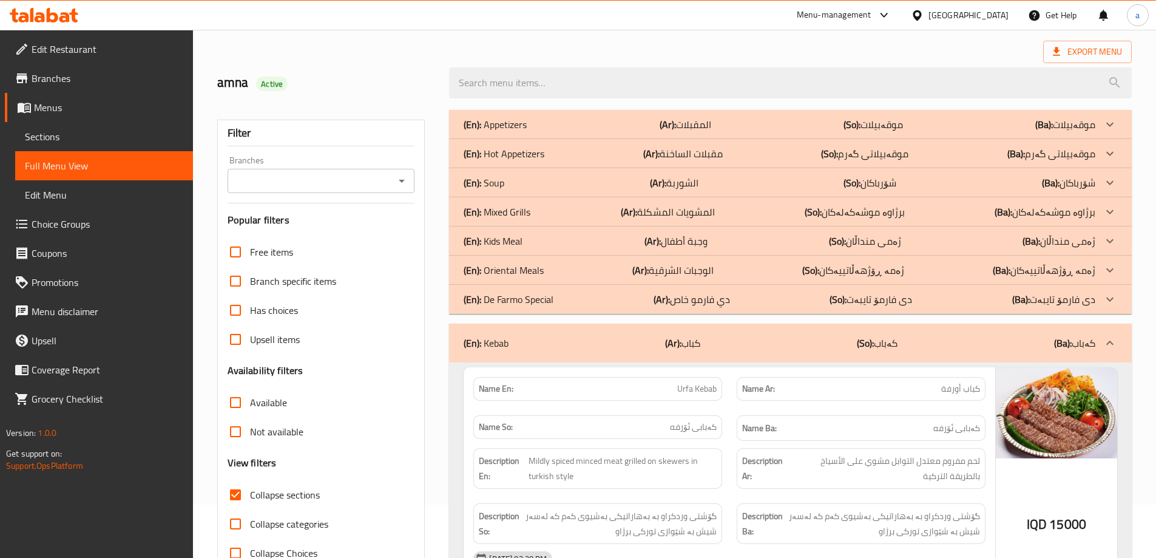
click at [560, 132] on div "(En): Oriental Meals (Ar): الوجبات الشرقية (So): ژەمە ڕۆژهەڵاتییەکان (Ba): ژەمە…" at bounding box center [780, 124] width 632 height 15
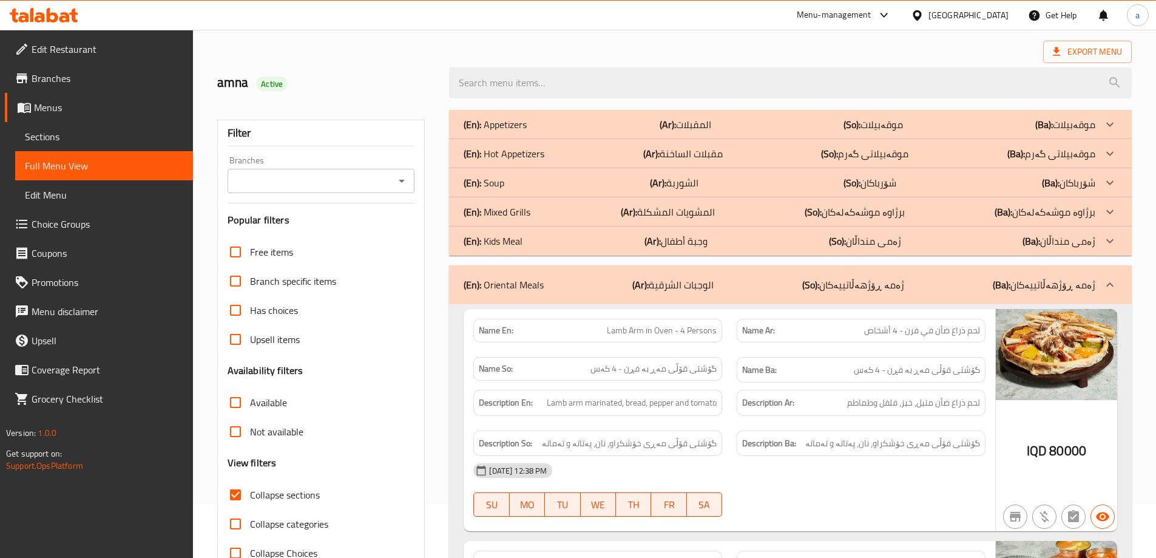
click at [515, 132] on p "(En): Mixed Grills" at bounding box center [495, 124] width 63 height 15
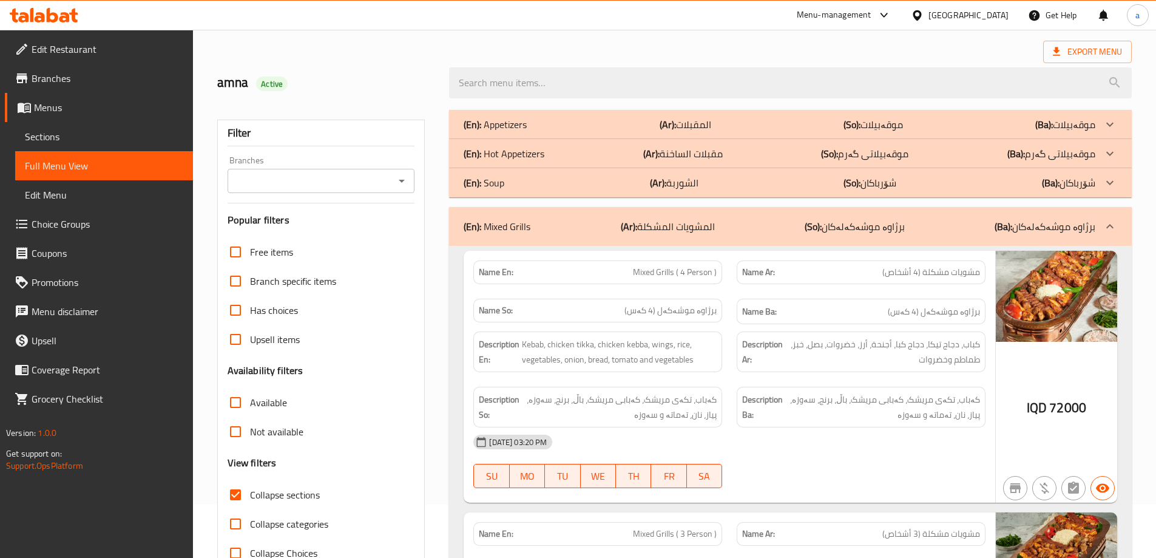
click at [518, 242] on div "(En): Mixed Grills (Ar): المشويات المشكلة (So): برژاوە موشەکەلەکان (Ba): برژاوە…" at bounding box center [790, 226] width 683 height 39
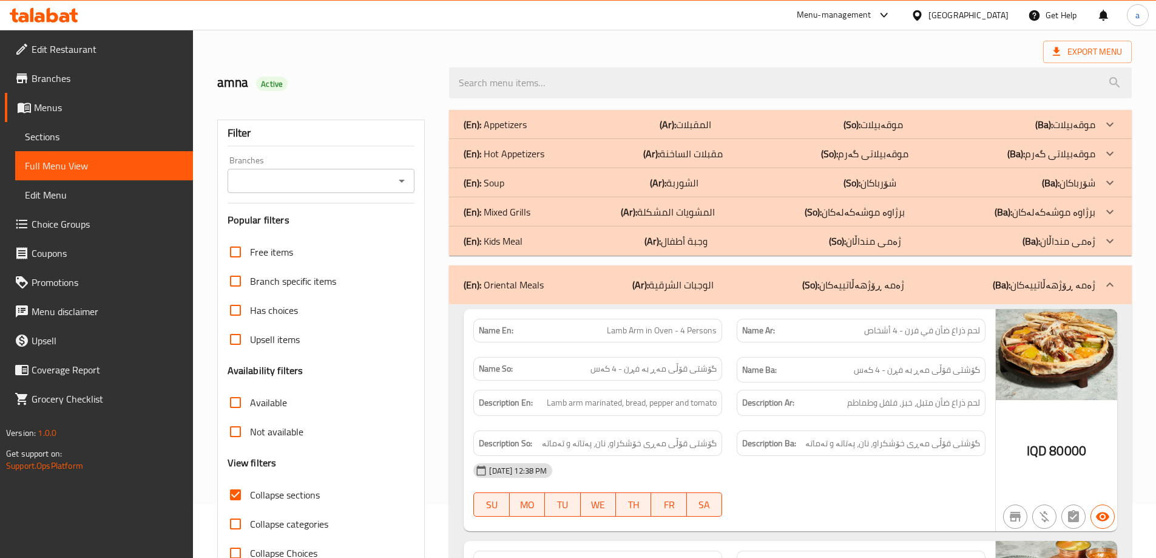
click at [525, 280] on p "(En): Oriental Meals" at bounding box center [504, 284] width 80 height 15
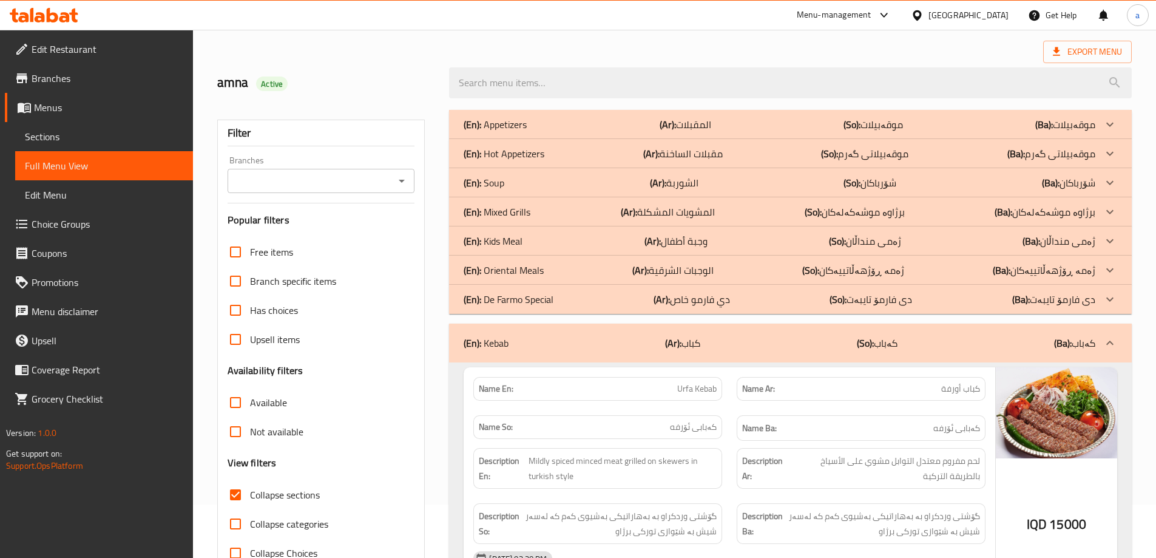
click at [527, 132] on p "(En): Oriental Meals" at bounding box center [495, 124] width 63 height 15
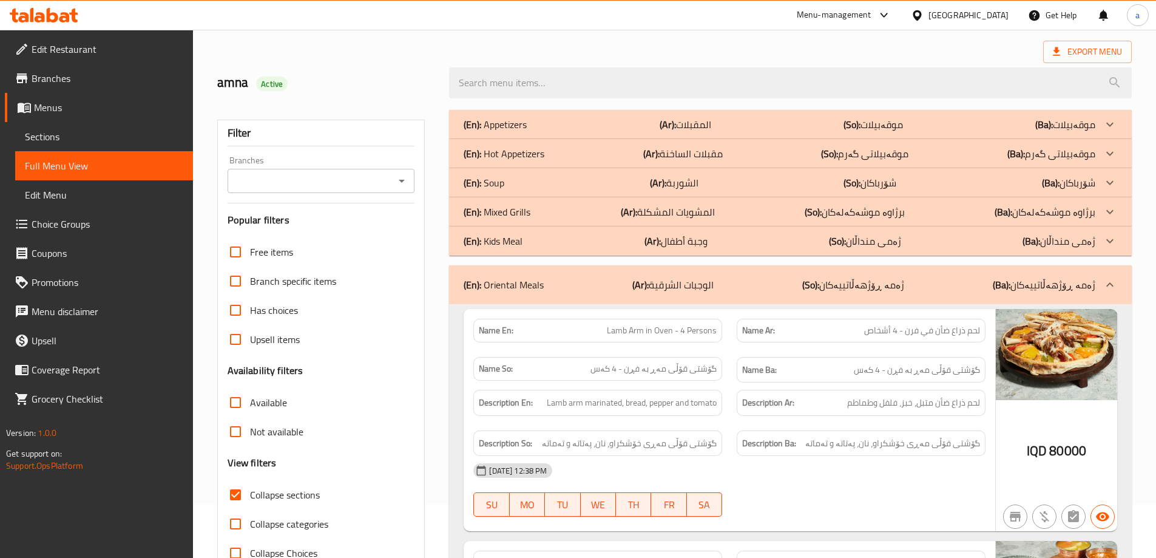
click at [516, 132] on p "(En): Mixed Grills" at bounding box center [495, 124] width 63 height 15
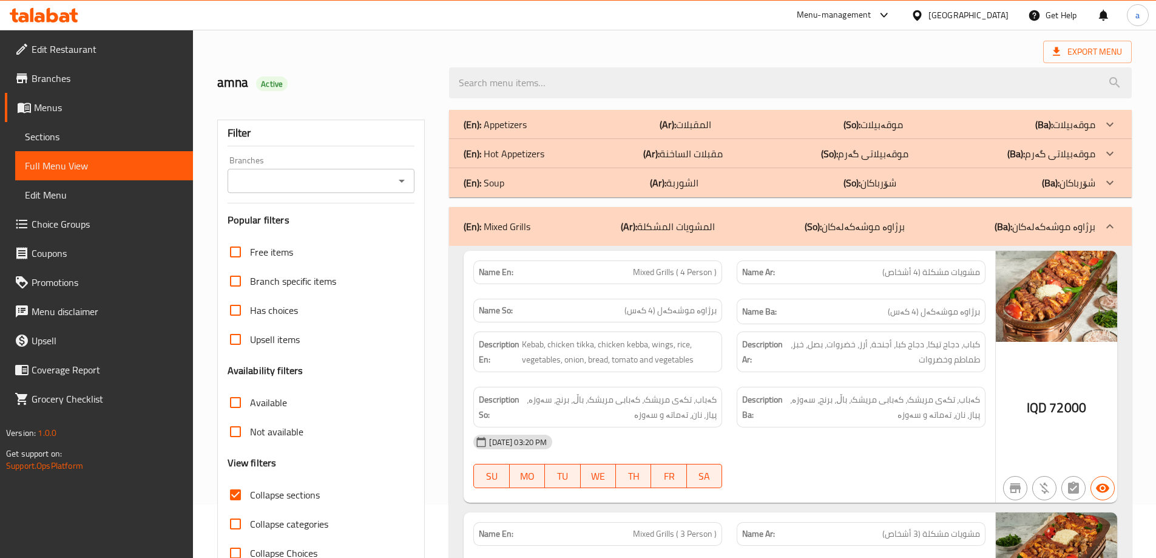
click at [517, 132] on p "(En): Hot Appetizers" at bounding box center [495, 124] width 63 height 15
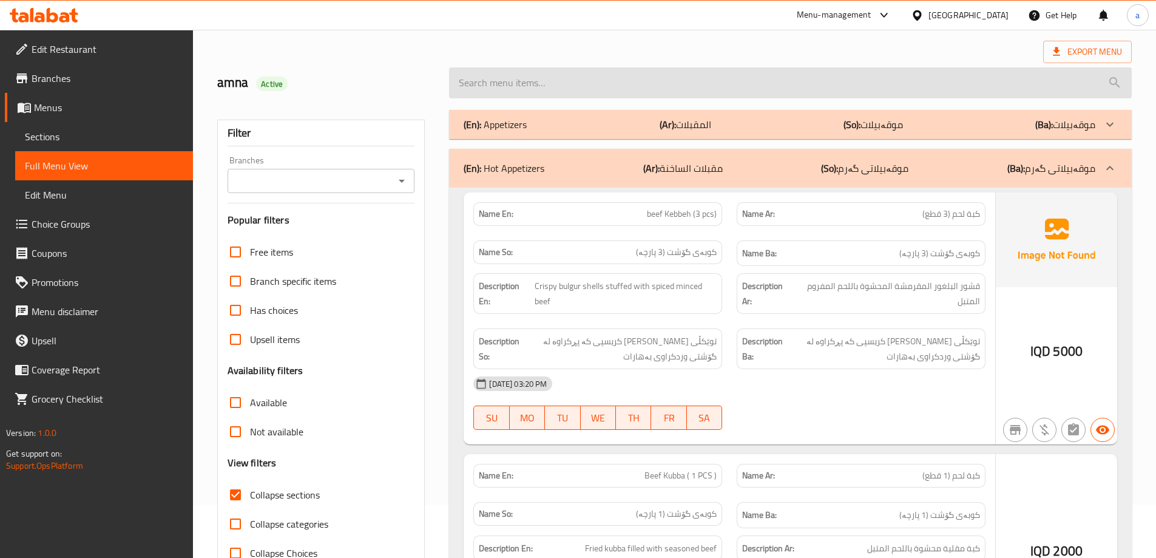
click at [515, 120] on p "(En): Appetizers" at bounding box center [495, 124] width 63 height 15
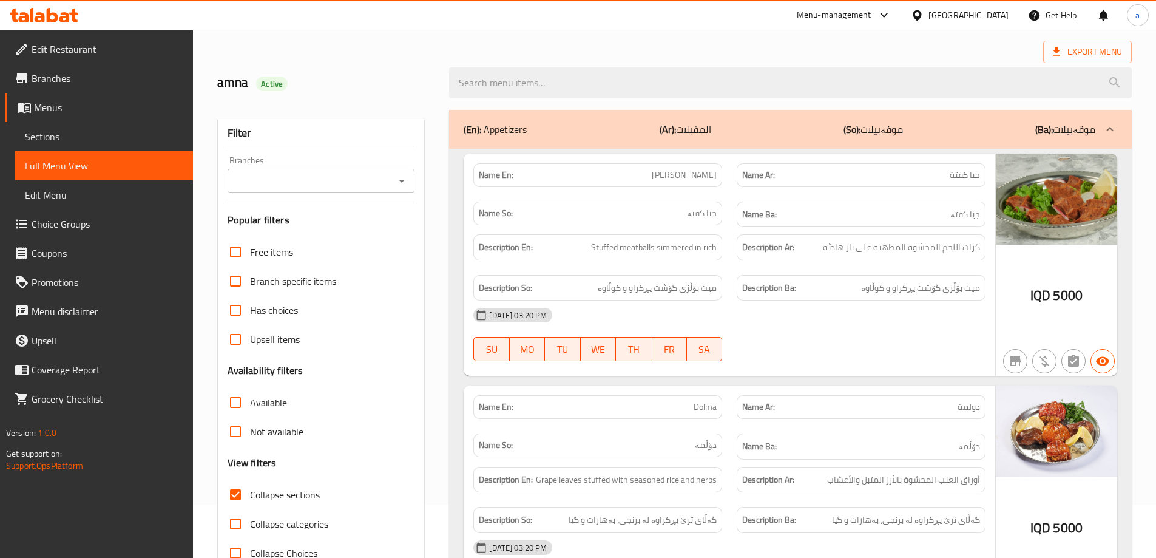
click at [407, 178] on icon "Open" at bounding box center [402, 181] width 15 height 15
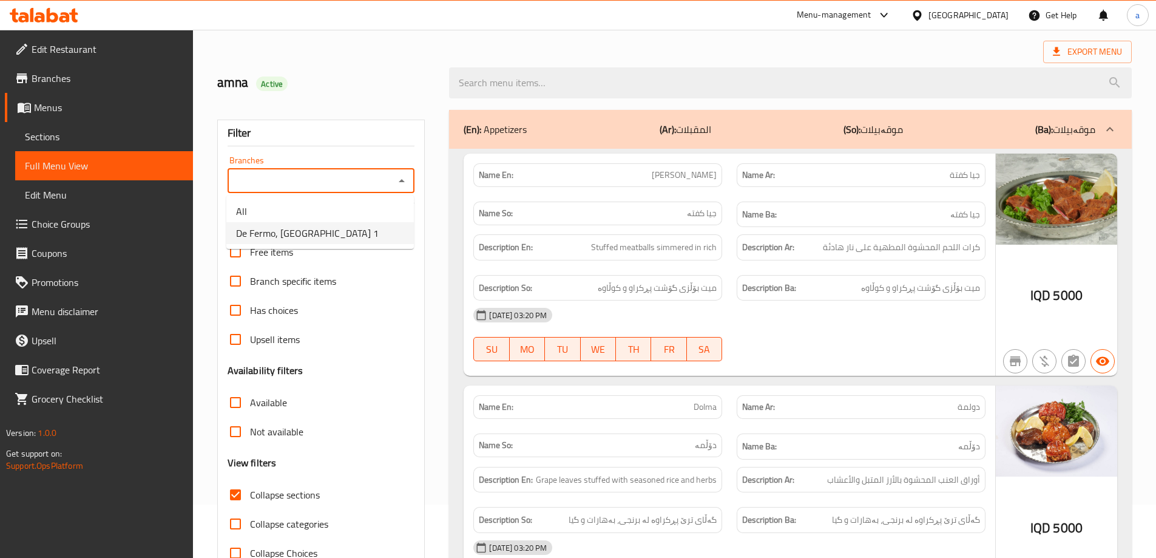
click at [371, 242] on li "De Fermo, Darwaza City 1" at bounding box center [320, 233] width 188 height 22
type input "De Fermo, Darwaza City 1"
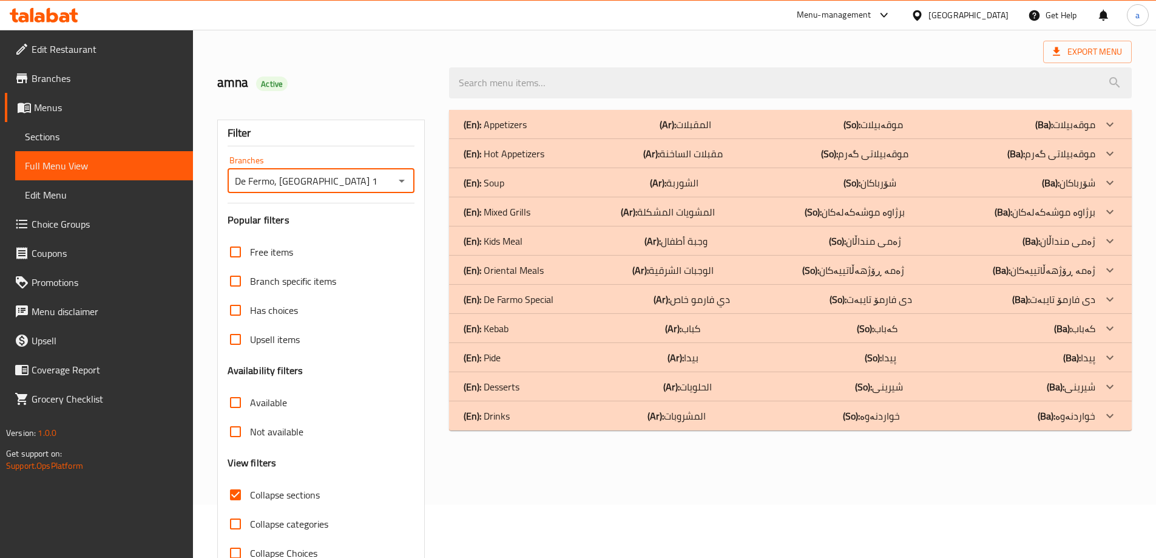
click at [531, 132] on div "(En): Kebab (Ar): كباب (So): کەباب (Ba): کەباب" at bounding box center [780, 124] width 632 height 15
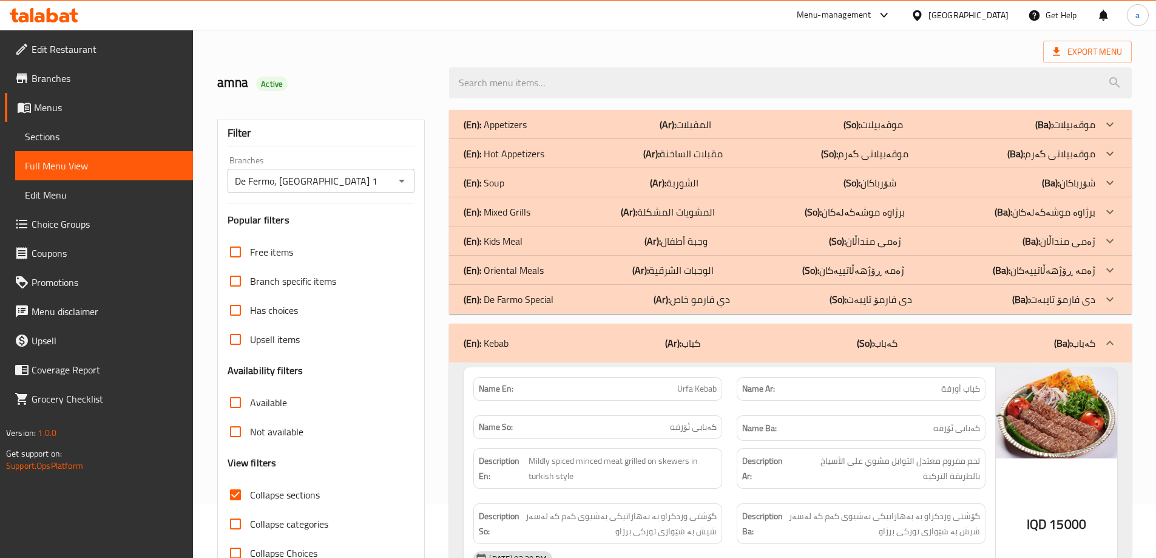
click at [517, 132] on p "(En): Oriental Meals" at bounding box center [495, 124] width 63 height 15
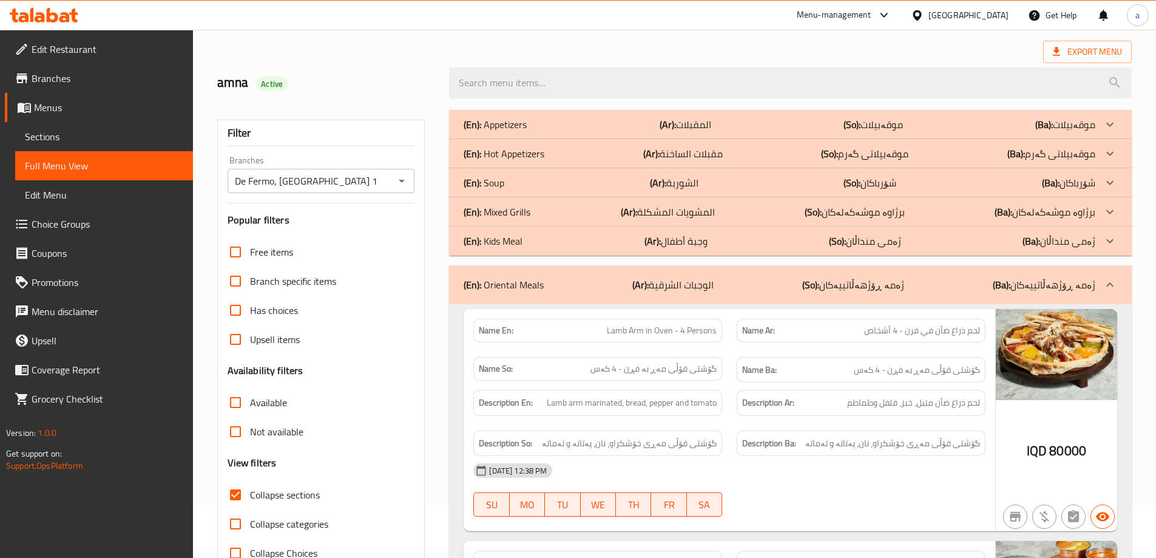
click at [519, 132] on p "(En): Mixed Grills" at bounding box center [495, 124] width 63 height 15
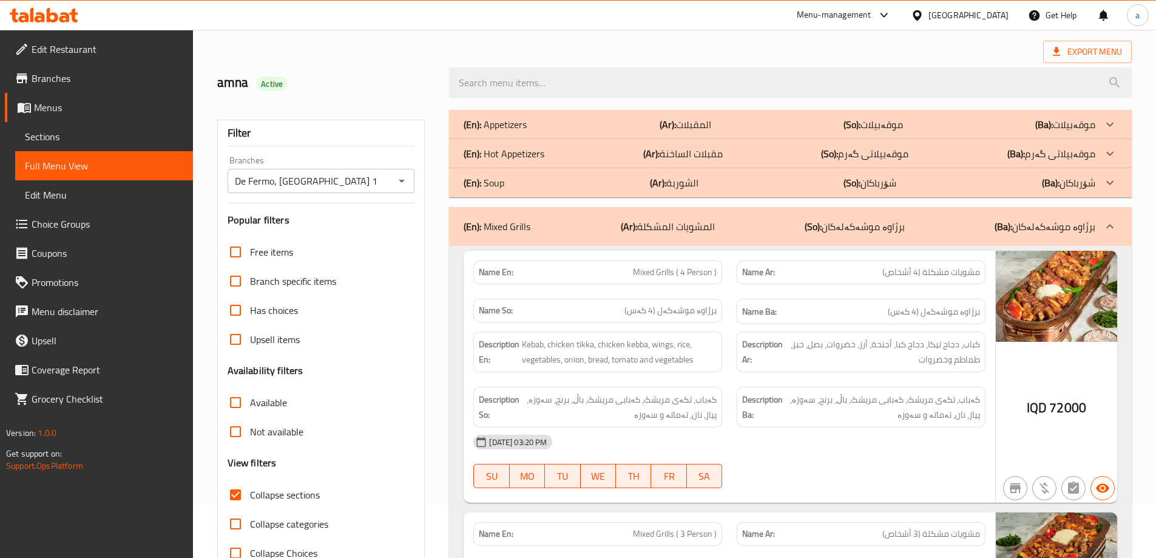
click at [509, 132] on p "(En): Hot Appetizers" at bounding box center [495, 124] width 63 height 15
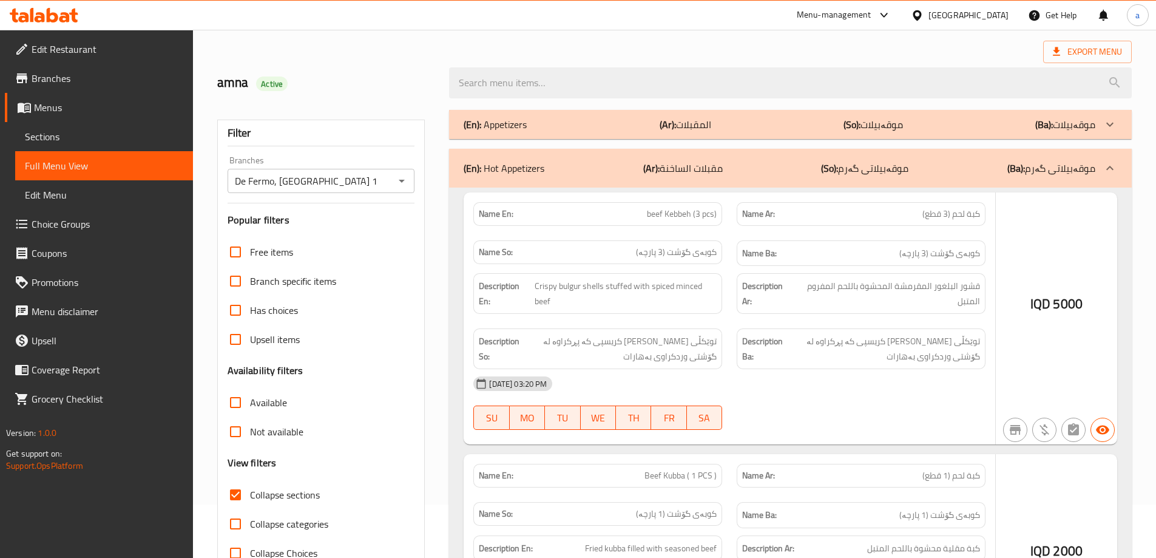
click at [515, 120] on p "(En): Appetizers" at bounding box center [495, 124] width 63 height 15
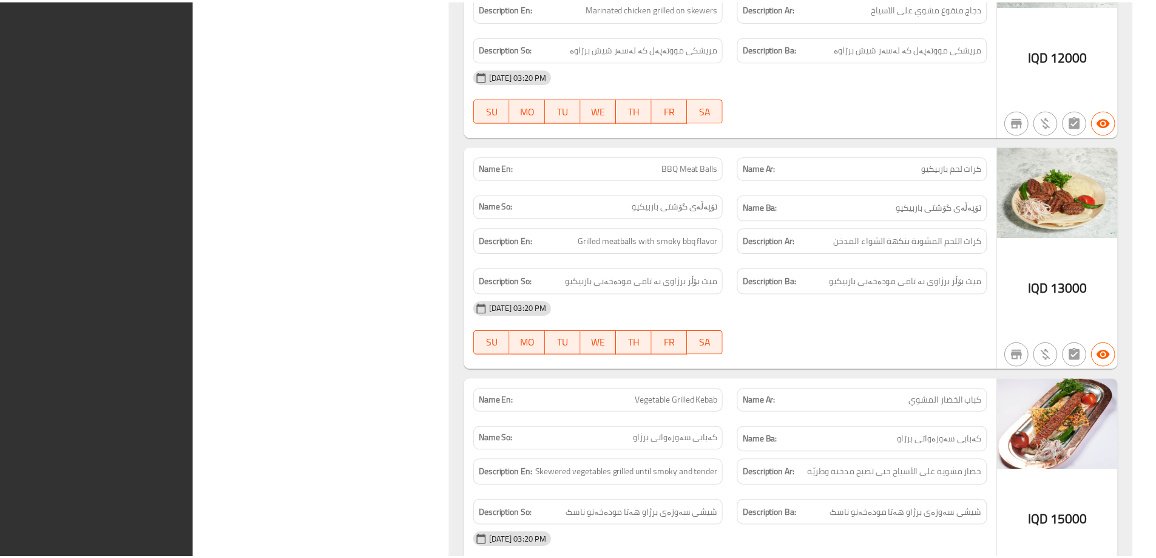
scroll to position [11460, 0]
